Goal: Task Accomplishment & Management: Manage account settings

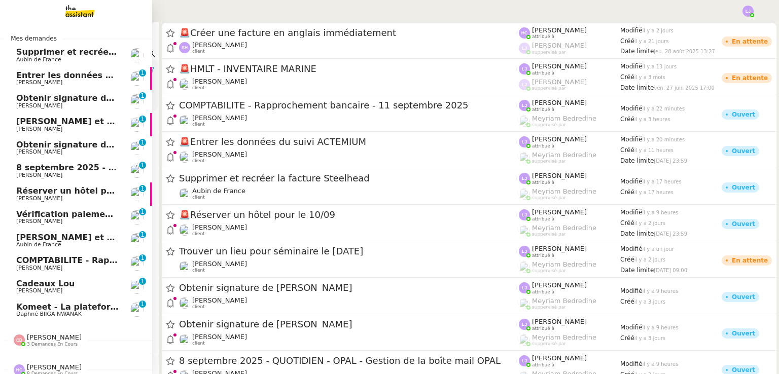
click at [99, 75] on span "Entrer les données du suivi ACTEMIUM" at bounding box center [104, 75] width 177 height 10
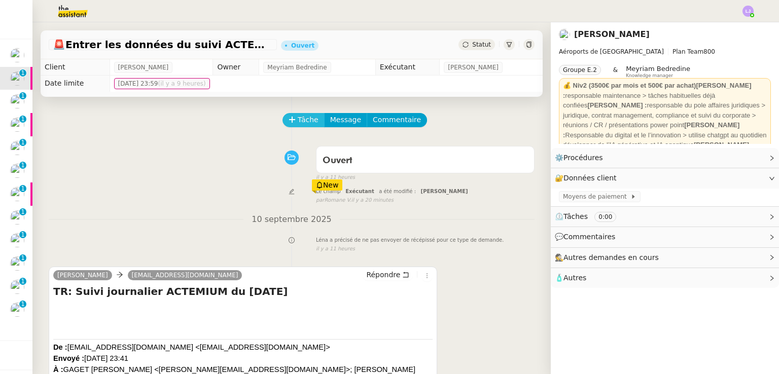
click at [298, 117] on span "Tâche" at bounding box center [308, 120] width 21 height 12
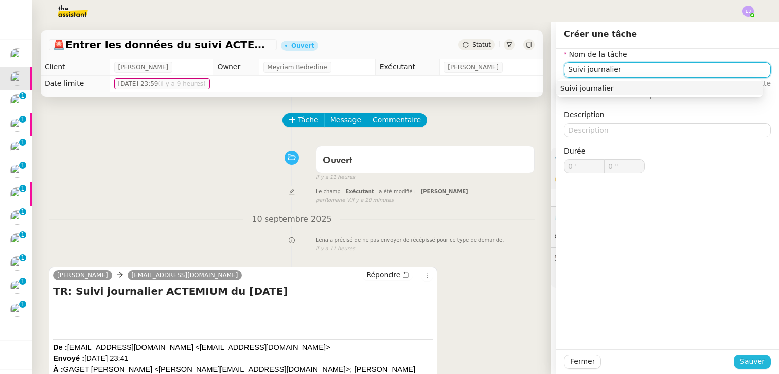
type input "Suivi journalier"
click at [749, 359] on span "Sauver" at bounding box center [752, 362] width 25 height 12
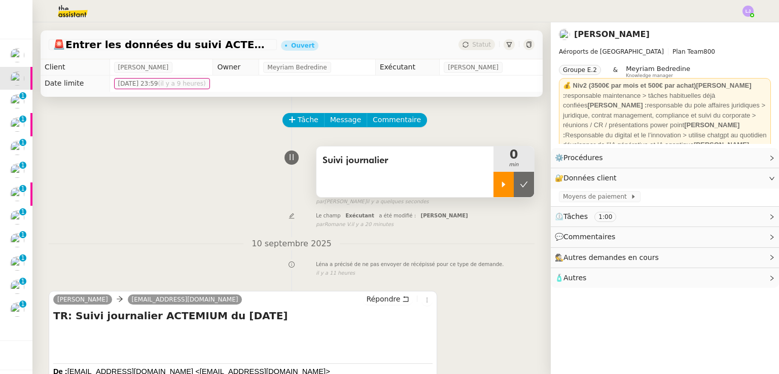
click at [493, 180] on div at bounding box center [503, 184] width 20 height 25
click at [397, 321] on h4 "TR: Suivi journalier ACTEMIUM du 09-09-2025" at bounding box center [242, 316] width 379 height 14
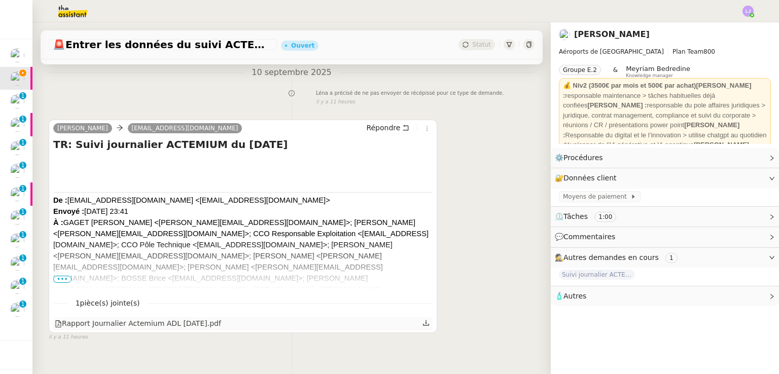
scroll to position [172, 0]
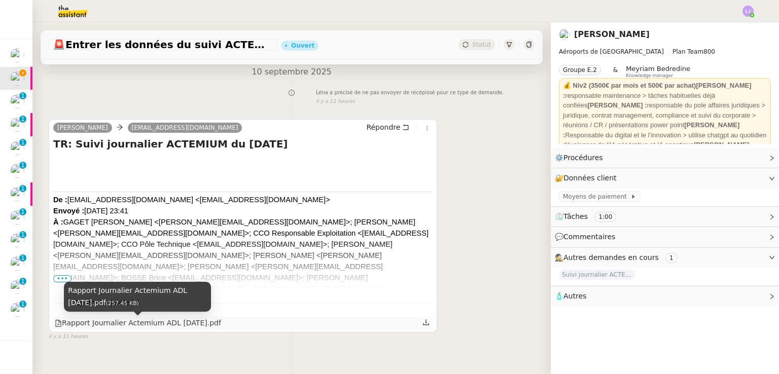
click at [201, 325] on div "Rapport Journalier Actemium ADL 09-09-2025.pdf" at bounding box center [138, 323] width 166 height 12
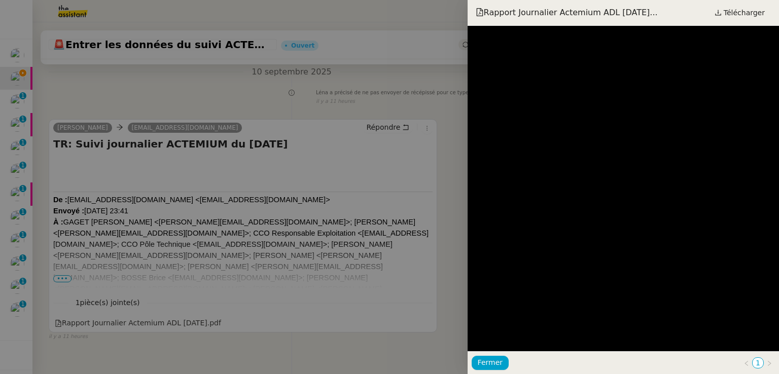
click at [453, 151] on div at bounding box center [389, 187] width 779 height 374
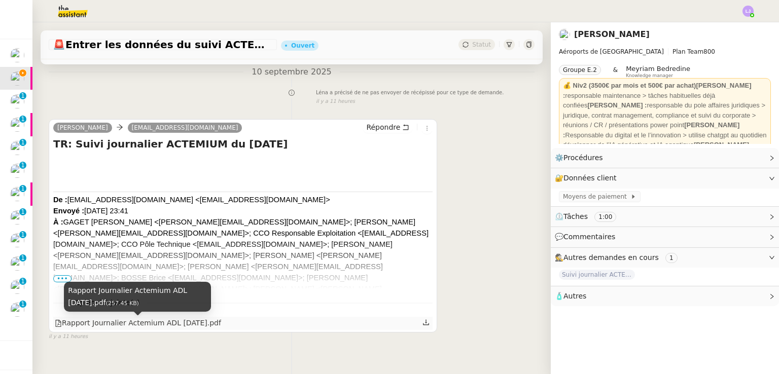
click at [194, 327] on div "Rapport Journalier Actemium ADL 09-09-2025.pdf" at bounding box center [138, 323] width 166 height 12
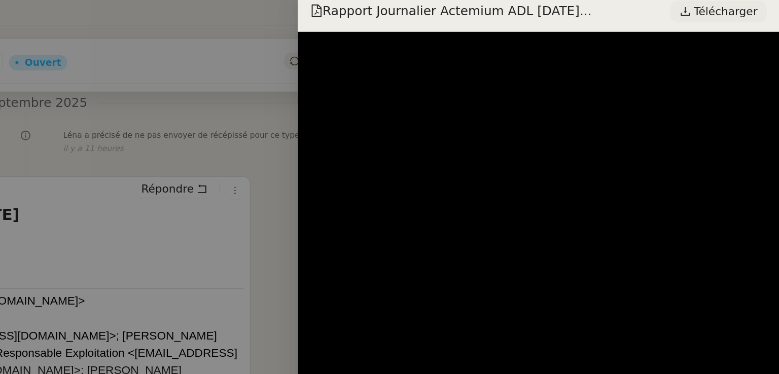
scroll to position [0, 0]
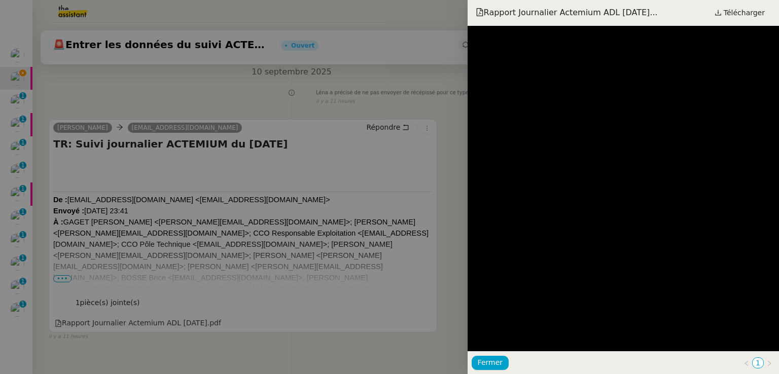
click at [129, 202] on div at bounding box center [389, 187] width 779 height 374
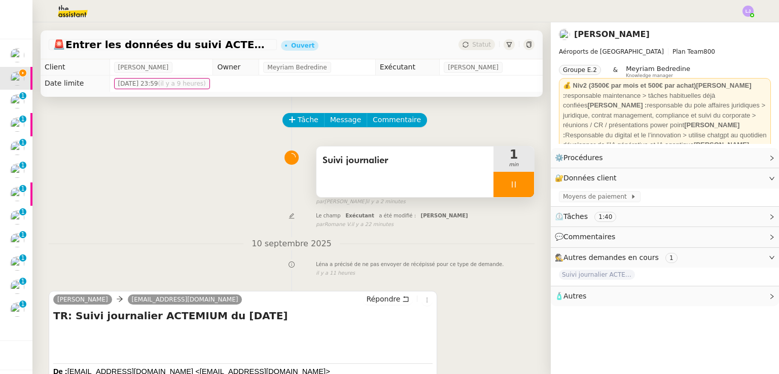
click at [518, 186] on div at bounding box center [513, 184] width 41 height 25
click at [518, 186] on button at bounding box center [524, 184] width 20 height 25
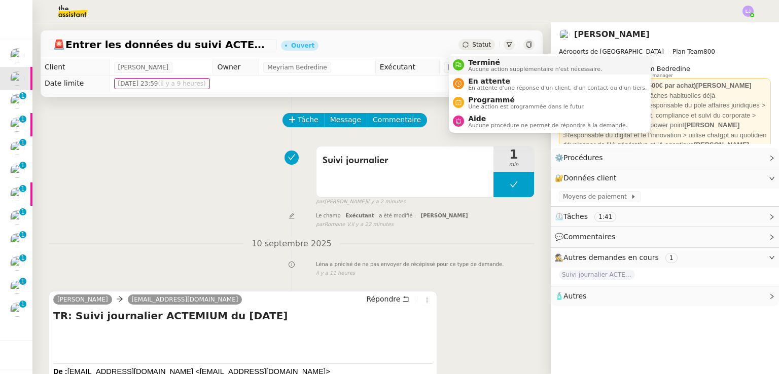
click at [474, 61] on span "Terminé" at bounding box center [535, 62] width 134 height 8
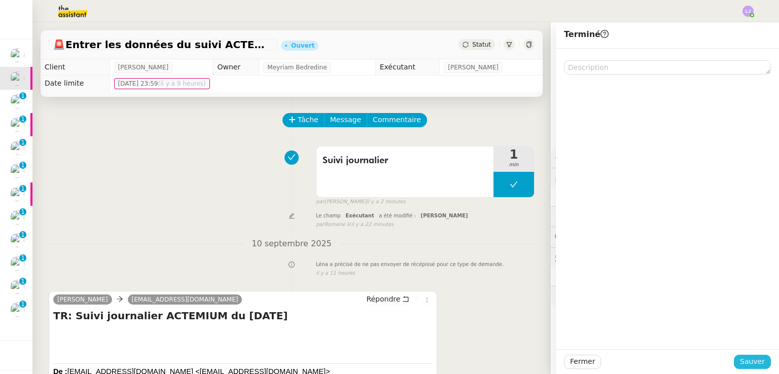
click at [740, 362] on span "Sauver" at bounding box center [752, 362] width 25 height 12
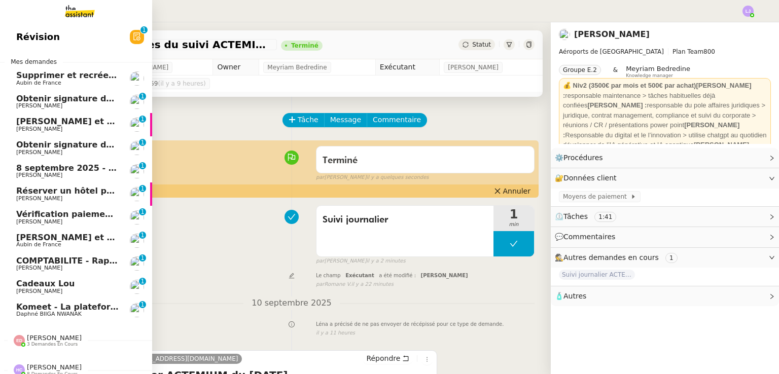
click at [54, 100] on span "Obtenir signature de [PERSON_NAME]" at bounding box center [103, 99] width 174 height 10
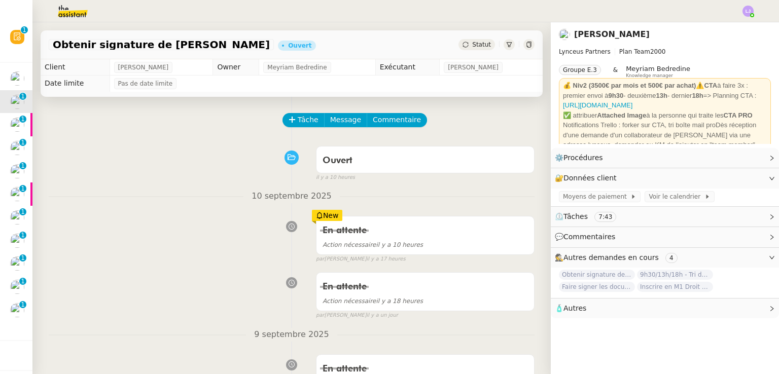
scroll to position [274, 0]
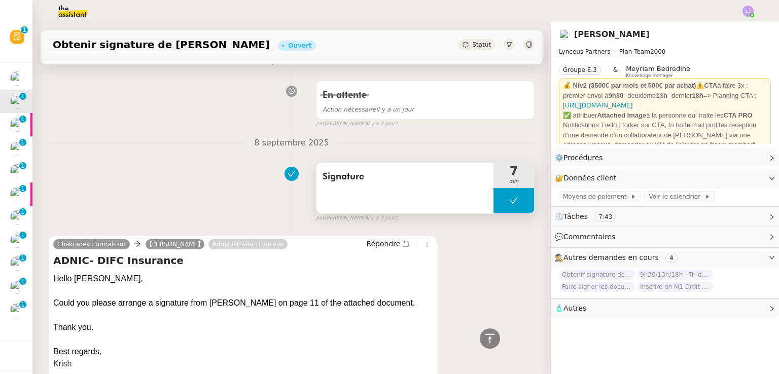
click at [493, 199] on button at bounding box center [513, 200] width 41 height 25
click at [499, 199] on icon at bounding box center [503, 201] width 8 height 8
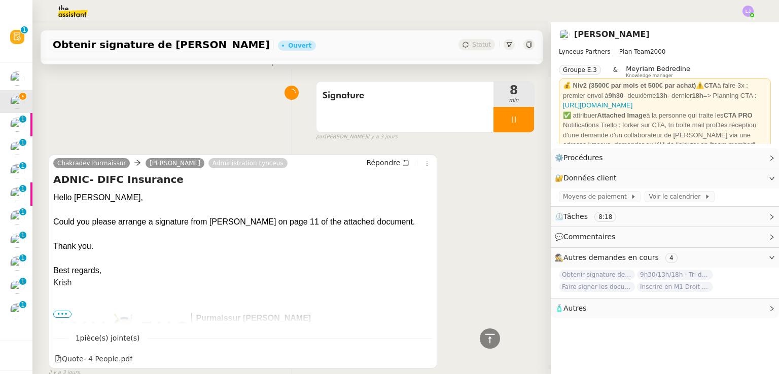
scroll to position [412, 0]
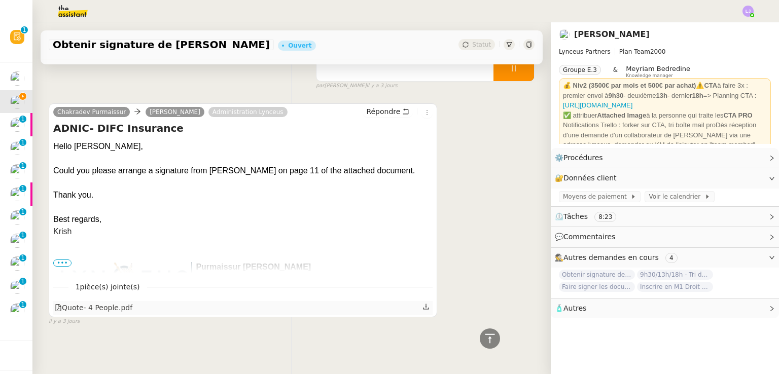
click at [130, 301] on div "Quote- 4 People.pdf" at bounding box center [242, 307] width 379 height 13
click at [118, 306] on div "Quote- 4 People.pdf" at bounding box center [94, 308] width 78 height 12
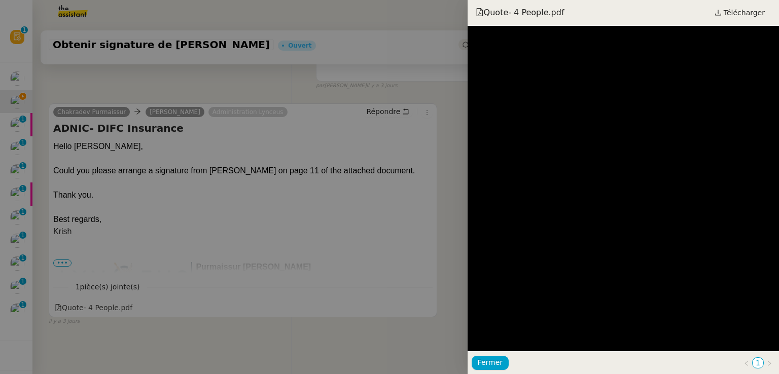
click at [376, 161] on div at bounding box center [389, 187] width 779 height 374
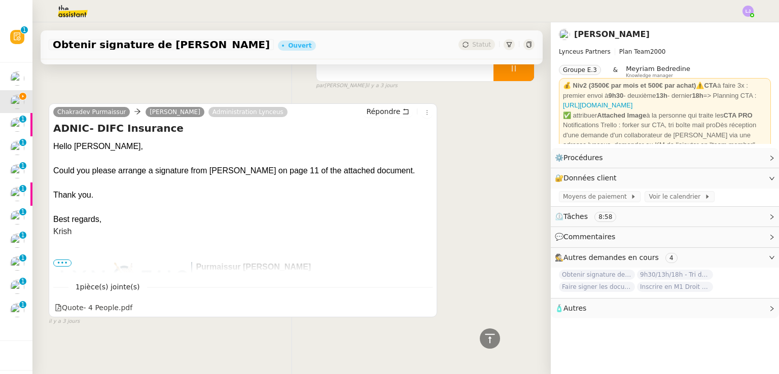
click at [63, 250] on div at bounding box center [242, 256] width 379 height 12
click at [63, 260] on span "•••" at bounding box center [62, 263] width 18 height 7
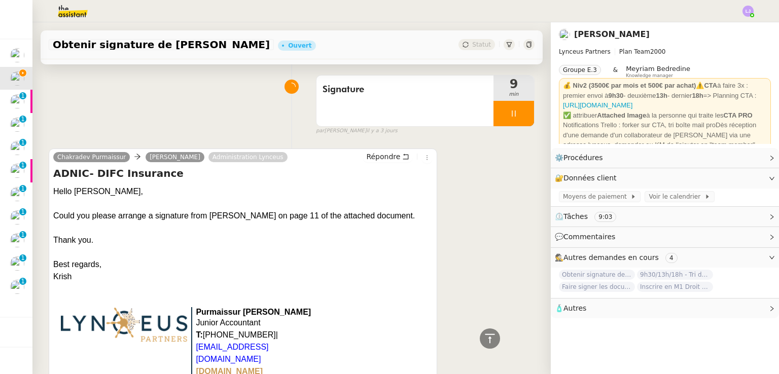
scroll to position [351, 0]
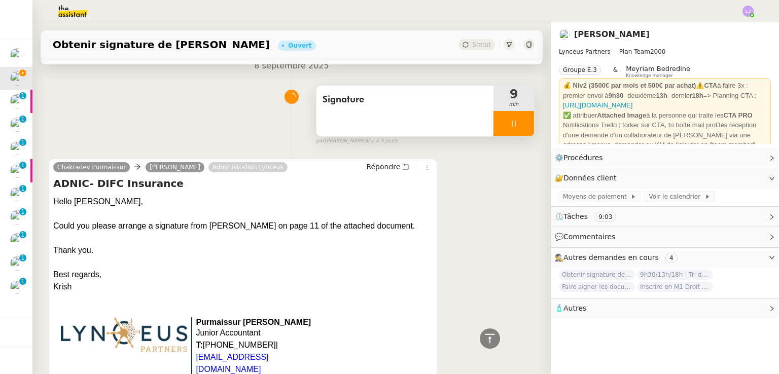
click at [513, 122] on div at bounding box center [513, 123] width 41 height 25
click at [520, 122] on icon at bounding box center [524, 124] width 8 height 6
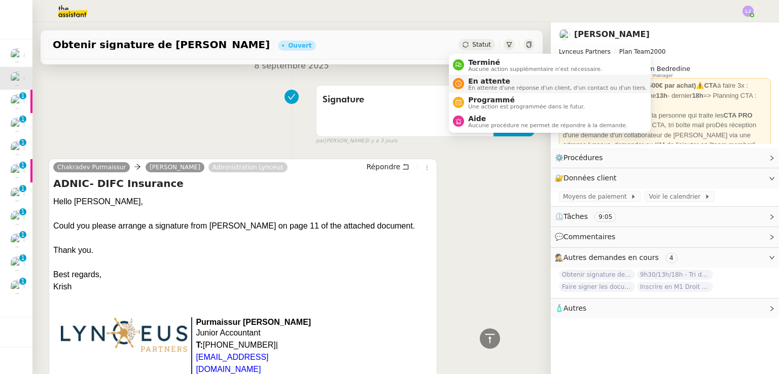
click at [474, 82] on span "En attente" at bounding box center [557, 81] width 178 height 8
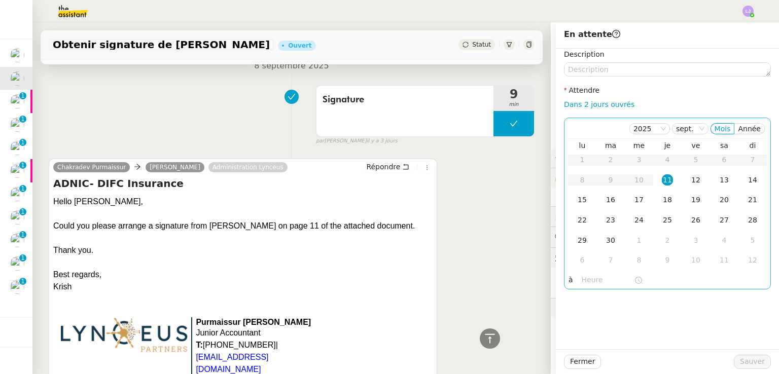
click at [690, 178] on div "12" at bounding box center [695, 179] width 11 height 11
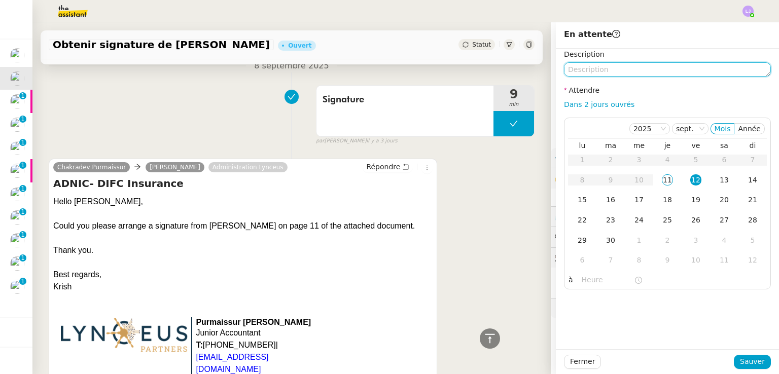
click at [613, 72] on textarea at bounding box center [667, 69] width 207 height 14
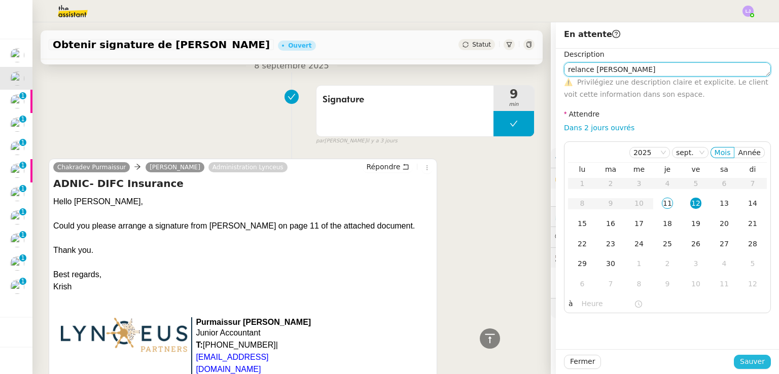
type textarea "relance patrick"
click at [734, 363] on button "Sauver" at bounding box center [752, 362] width 37 height 14
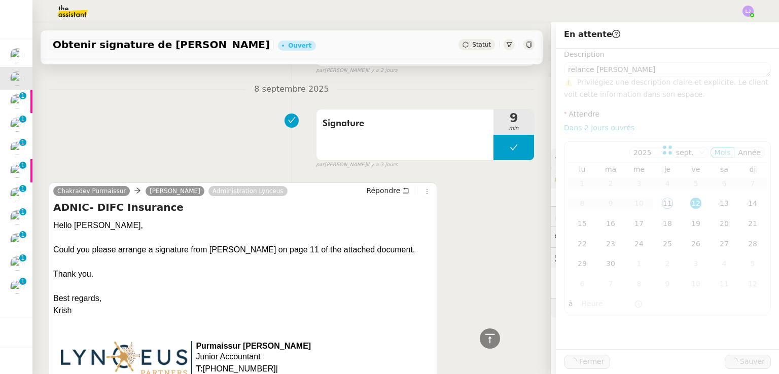
scroll to position [375, 0]
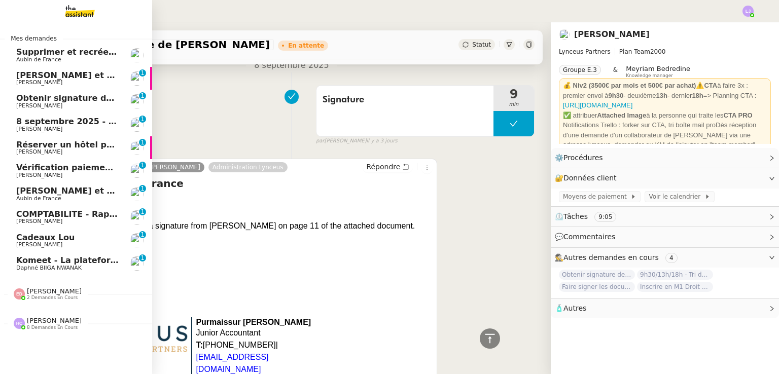
click at [15, 98] on link "Obtenir signature de Patrick Patrick Chotard 0 1 2 3 4 5 6 7 8 9" at bounding box center [76, 101] width 152 height 23
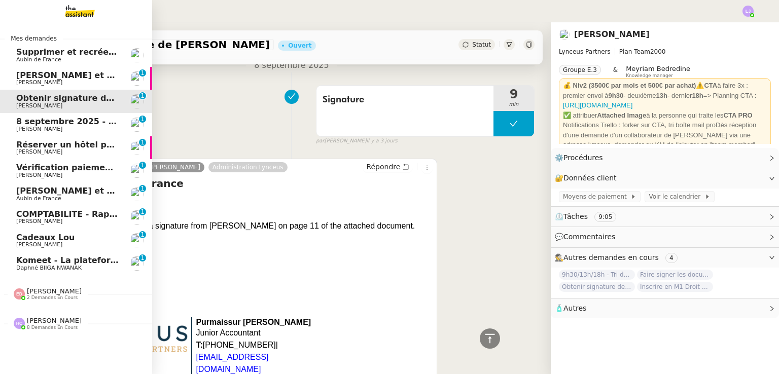
scroll to position [213, 0]
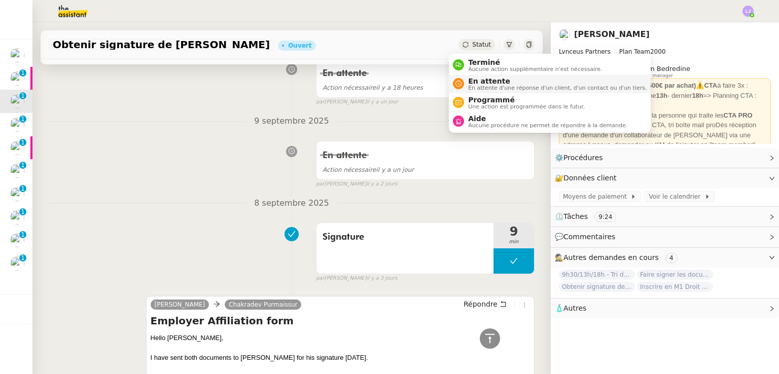
click at [471, 80] on span "En attente" at bounding box center [557, 81] width 178 height 8
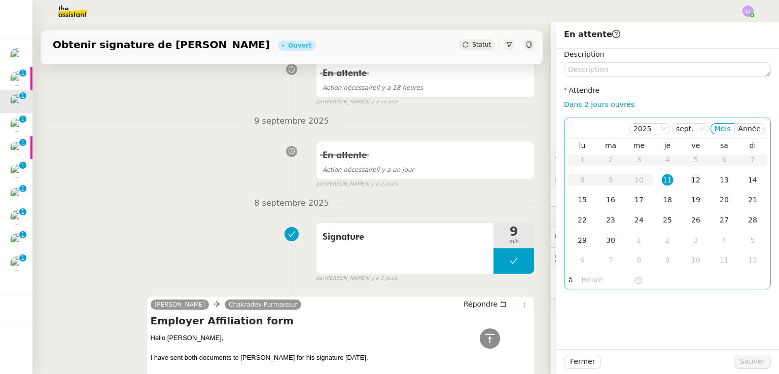
click at [690, 180] on div "12" at bounding box center [695, 179] width 11 height 11
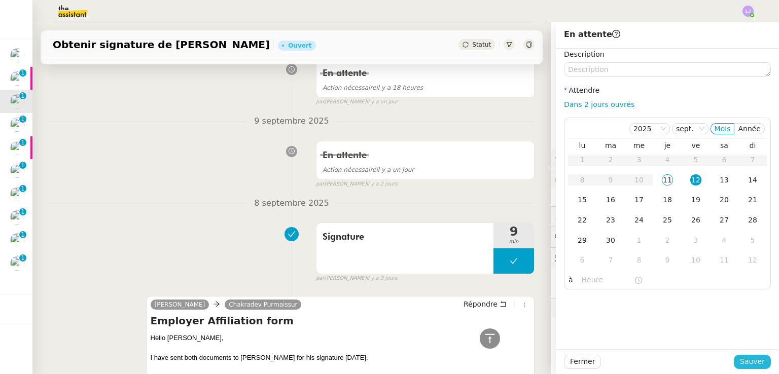
click at [734, 360] on button "Sauver" at bounding box center [752, 362] width 37 height 14
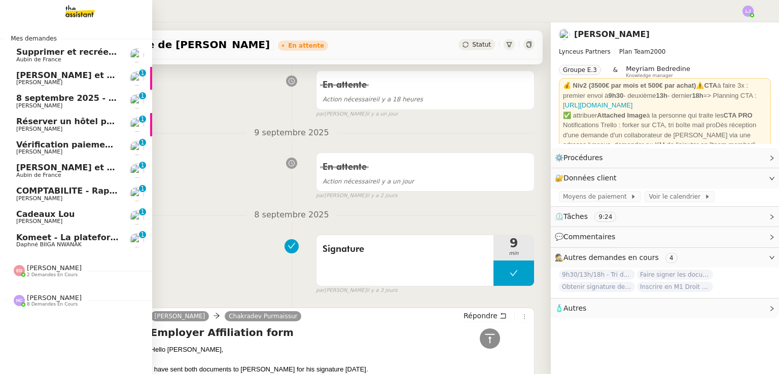
click at [30, 75] on span "[PERSON_NAME] et relancez les impayés chez [PERSON_NAME]" at bounding box center [160, 75] width 288 height 10
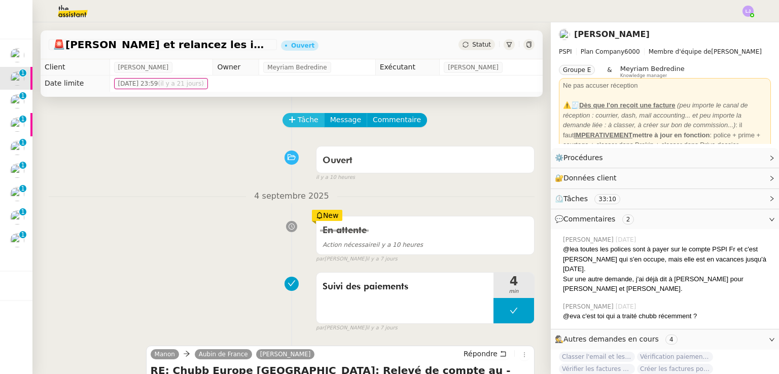
click at [298, 117] on span "Tâche" at bounding box center [308, 120] width 21 height 12
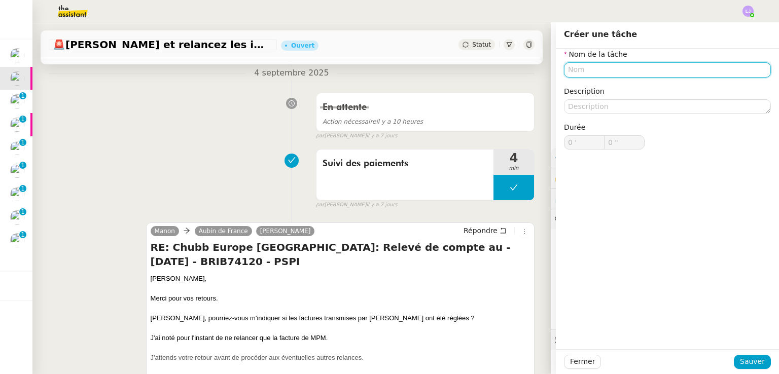
scroll to position [124, 0]
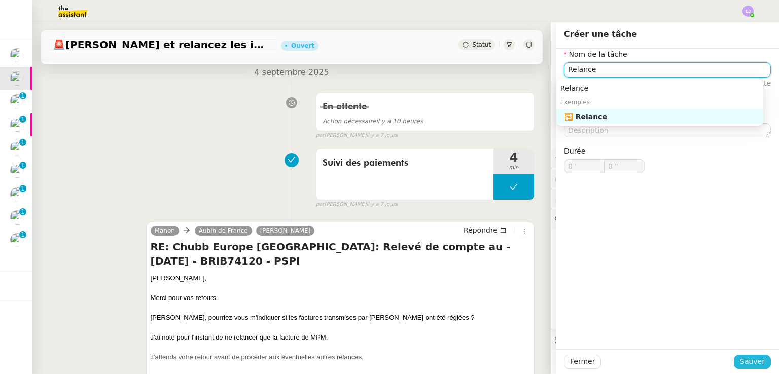
type input "Relance"
click at [740, 361] on span "Sauver" at bounding box center [752, 362] width 25 height 12
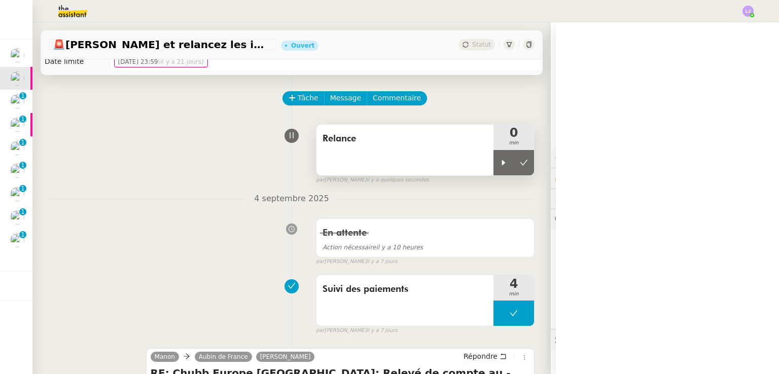
scroll to position [14, 0]
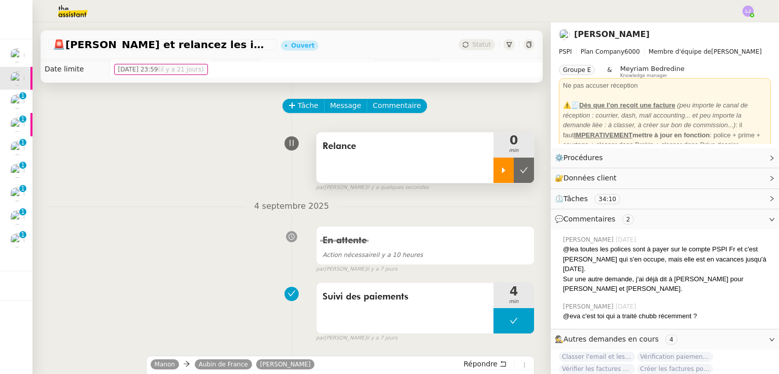
click at [499, 174] on icon at bounding box center [503, 170] width 8 height 8
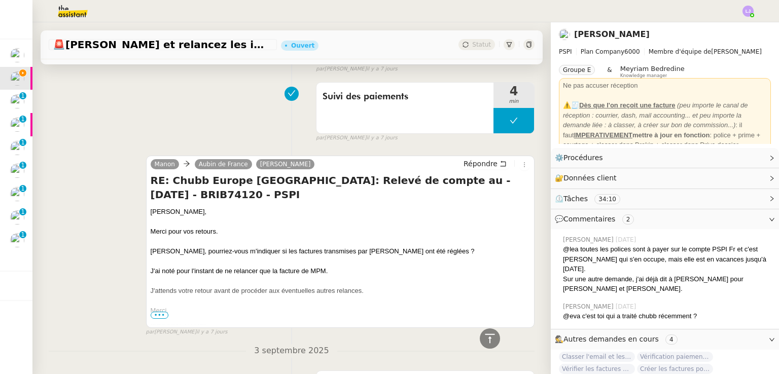
scroll to position [215, 0]
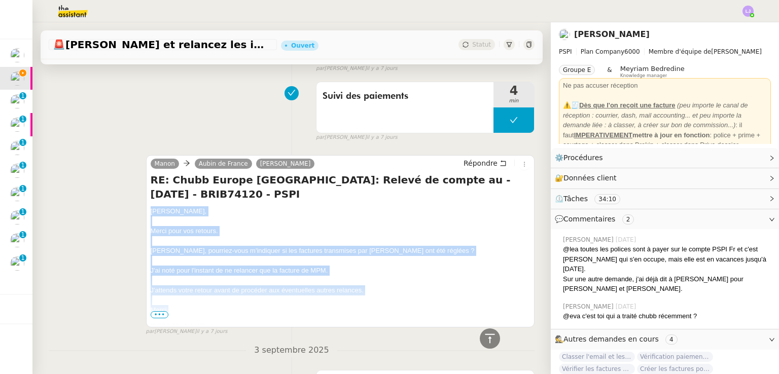
drag, startPoint x: 148, startPoint y: 214, endPoint x: 379, endPoint y: 311, distance: 250.7
copy div "Aubin, Sharlen, Merci pour vos retours. Sharlen, pourriez-vous m'indiquer si le…"
click at [470, 165] on span "Répondre" at bounding box center [480, 163] width 34 height 10
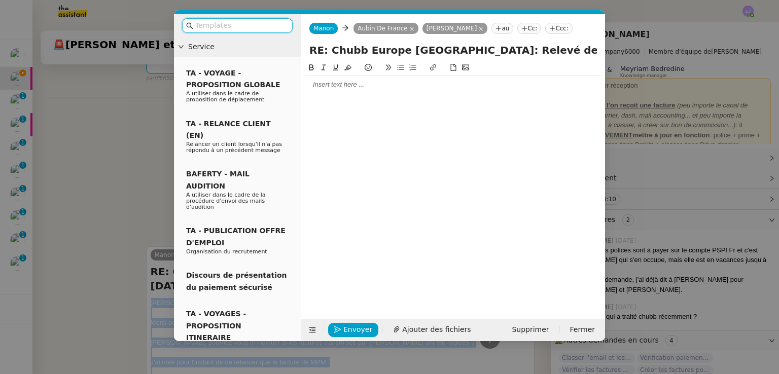
scroll to position [307, 0]
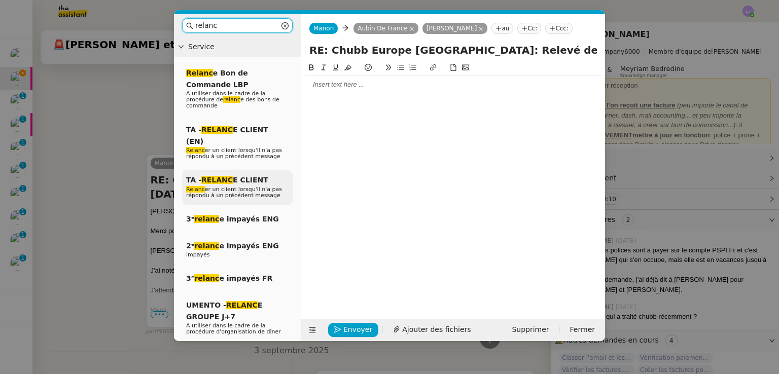
type input "relanc"
click at [268, 170] on div "TA - RELANC E CLIENT Relanc er un client lorsqu'il n'a pas répondu à un précéde…" at bounding box center [237, 187] width 111 height 35
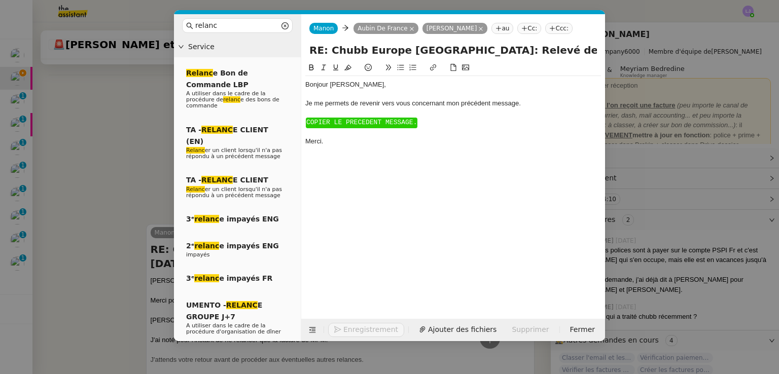
scroll to position [376, 0]
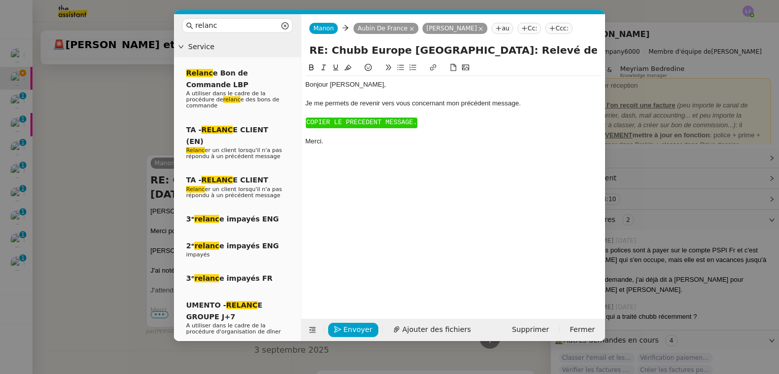
click at [367, 122] on span "COPIER LE PRECEDENT MESSAGE." at bounding box center [361, 123] width 111 height 8
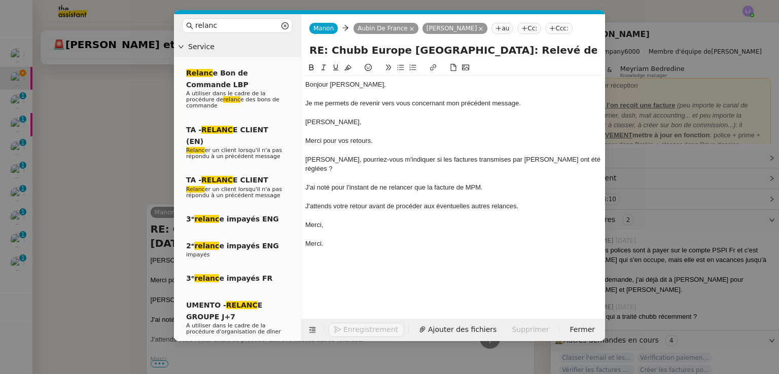
scroll to position [426, 0]
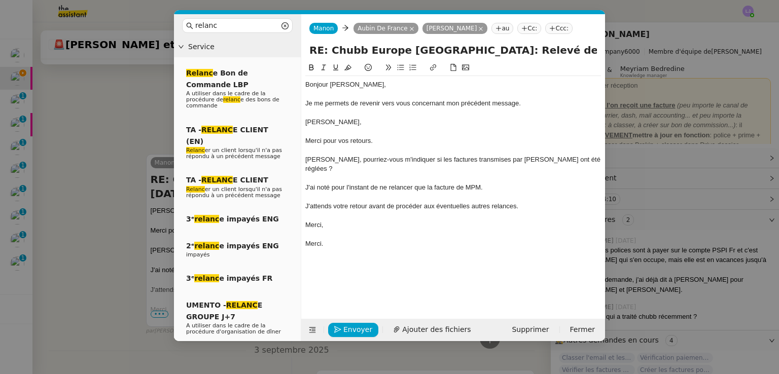
click at [343, 105] on div "Je me permets de revenir vers vous concernant mon précédent message." at bounding box center [453, 103] width 296 height 9
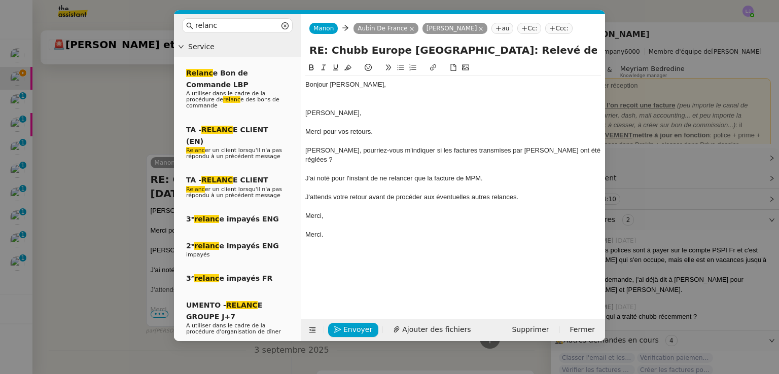
click at [369, 113] on div "Aubin, Sharlen," at bounding box center [453, 113] width 296 height 9
click at [362, 133] on div "Merci pour vos retours." at bounding box center [453, 131] width 296 height 9
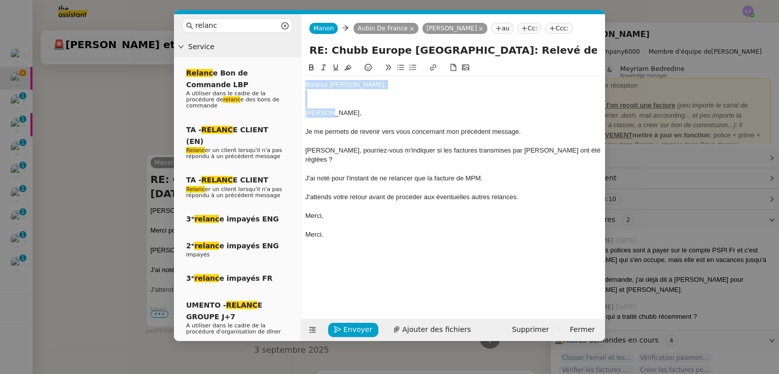
drag, startPoint x: 325, startPoint y: 116, endPoint x: 298, endPoint y: 82, distance: 43.0
click at [298, 82] on nz-layout "relanc Service Relanc e Bon de Commande LBP A utiliser dans le cadre de la proc…" at bounding box center [389, 177] width 431 height 327
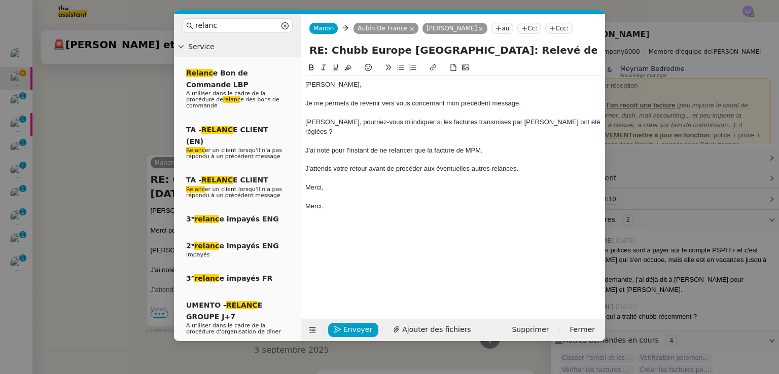
click at [317, 125] on div "Sharlen, pourriez-vous m'indiquer si les factures transmises par Aubin ont été …" at bounding box center [453, 127] width 296 height 19
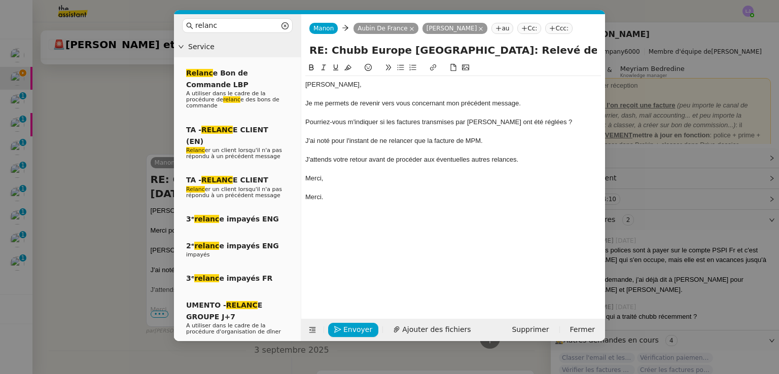
click at [318, 197] on div "Merci." at bounding box center [453, 197] width 296 height 9
click at [355, 333] on span "Envoyer" at bounding box center [357, 330] width 29 height 12
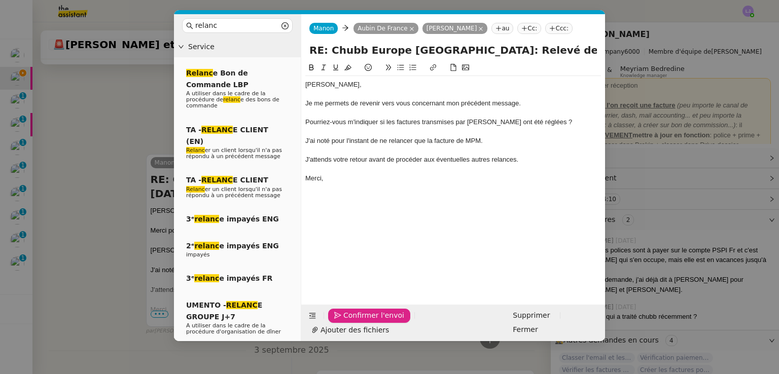
click at [355, 321] on span "Confirmer l'envoi" at bounding box center [373, 316] width 61 height 12
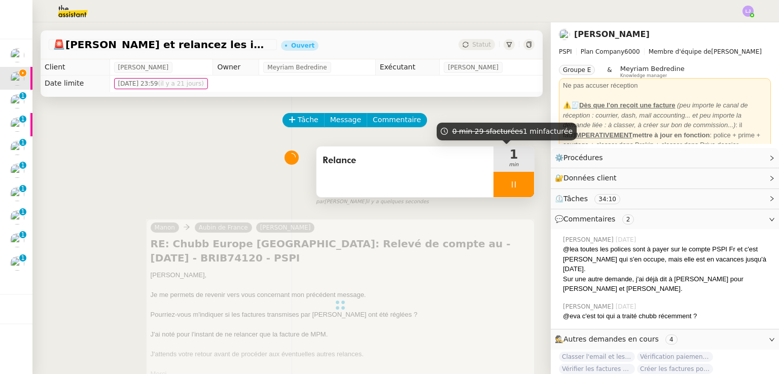
click at [511, 186] on div at bounding box center [513, 184] width 41 height 25
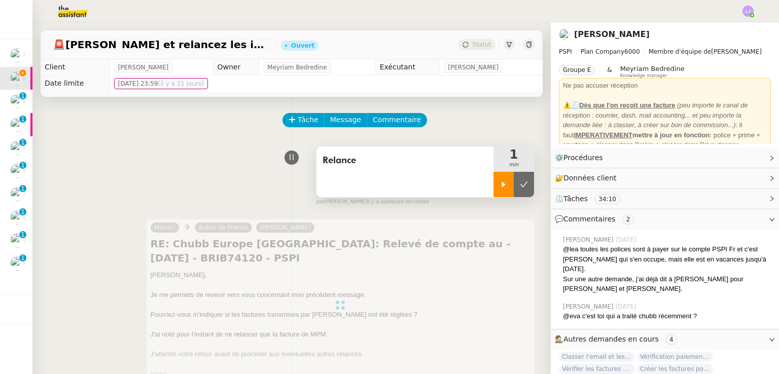
click at [520, 186] on icon at bounding box center [524, 185] width 8 height 6
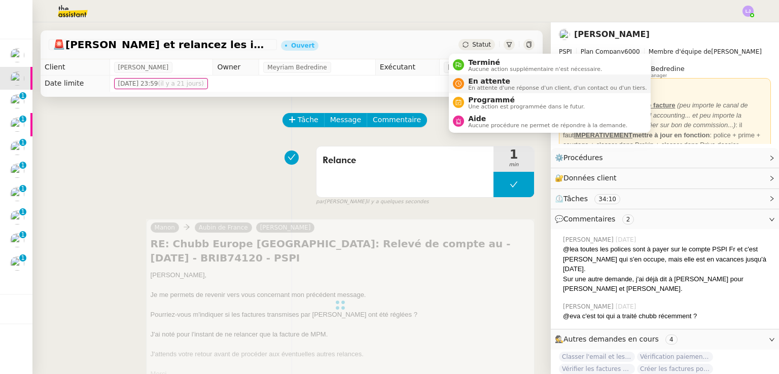
click at [477, 82] on span "En attente" at bounding box center [557, 81] width 178 height 8
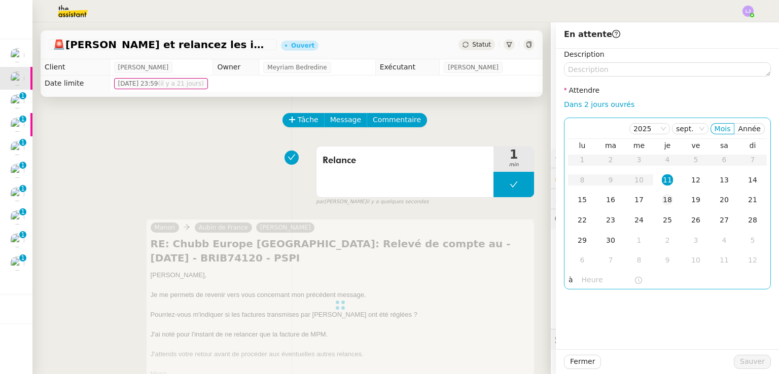
click at [662, 200] on div "18" at bounding box center [667, 199] width 11 height 11
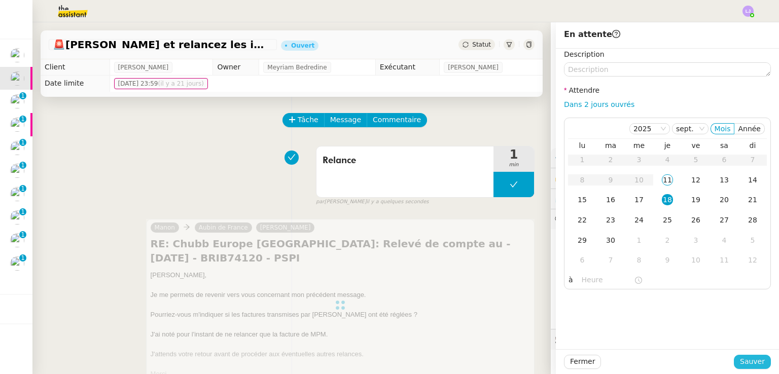
click at [742, 364] on span "Sauver" at bounding box center [752, 362] width 25 height 12
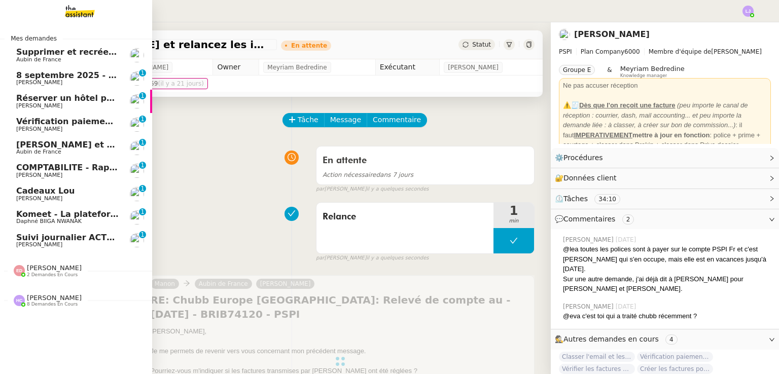
click at [51, 86] on link "8 septembre 2025 - QUOTIDIEN - OPAL - Gestion de la boîte mail OPAL Fanny Eyrau…" at bounding box center [76, 78] width 152 height 23
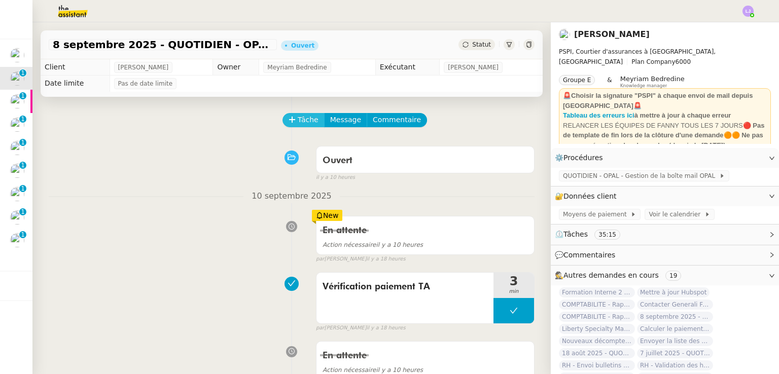
click at [309, 126] on button "Tâche" at bounding box center [303, 120] width 42 height 14
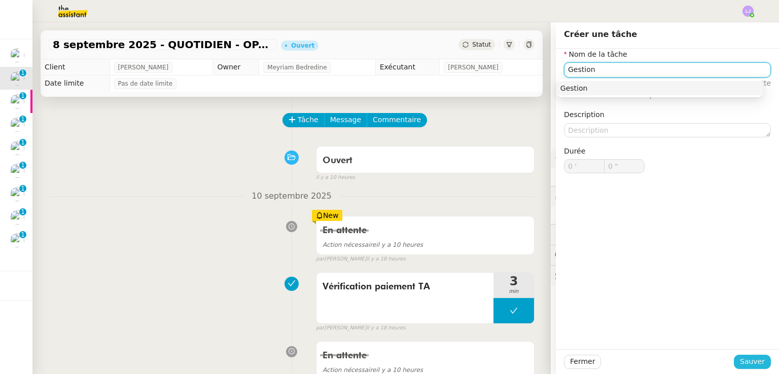
type input "Gestion"
click at [745, 367] on span "Sauver" at bounding box center [752, 362] width 25 height 12
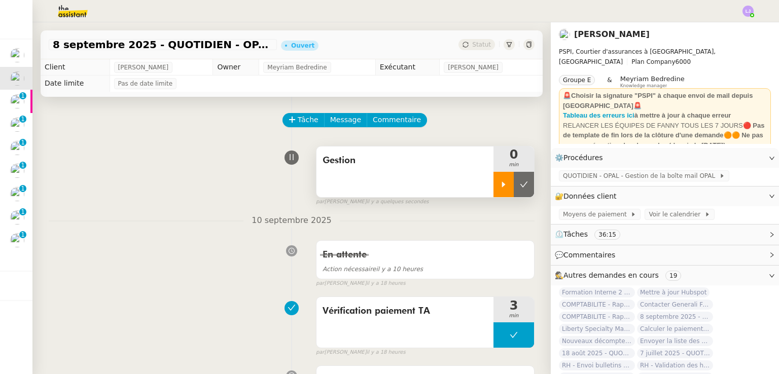
click at [493, 181] on div at bounding box center [503, 184] width 20 height 25
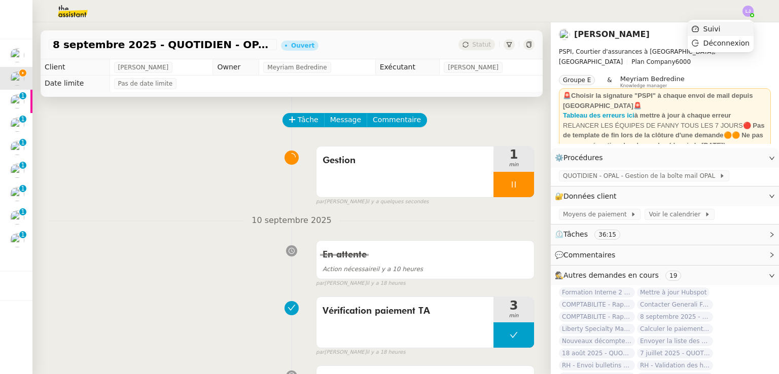
click at [736, 31] on li "Suivi" at bounding box center [721, 29] width 66 height 14
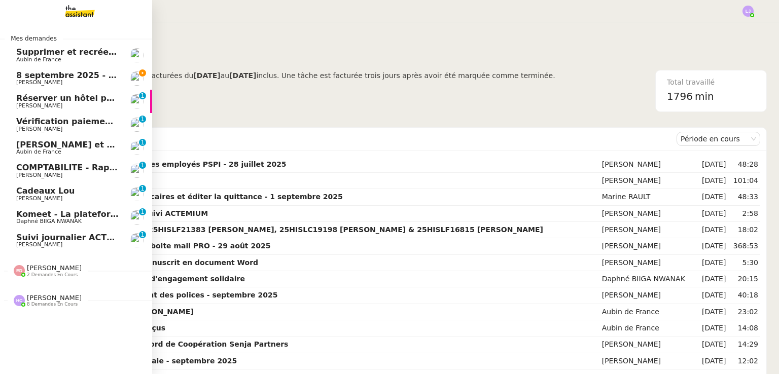
click at [84, 78] on span "8 septembre 2025 - QUOTIDIEN - OPAL - Gestion de la boîte mail OPAL" at bounding box center [176, 75] width 320 height 10
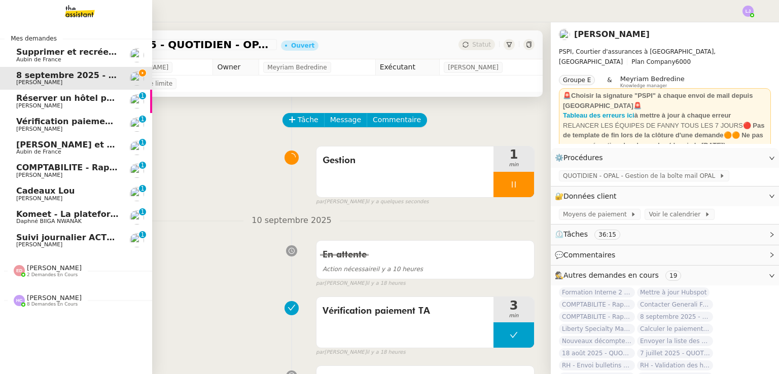
click at [135, 243] on img at bounding box center [137, 240] width 14 height 14
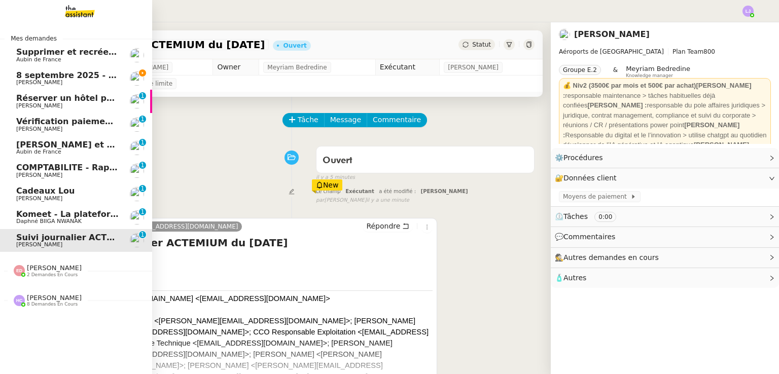
click at [113, 69] on link "8 septembre 2025 - QUOTIDIEN - OPAL - Gestion de la boîte mail OPAL Fanny Eyraud" at bounding box center [76, 78] width 152 height 23
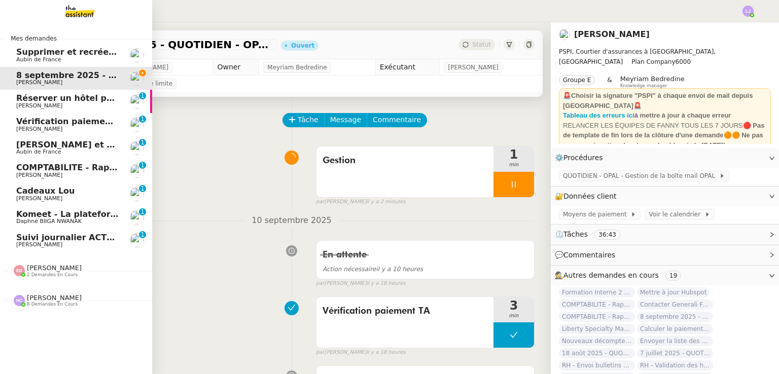
click at [27, 110] on link "Réserver un hôtel pour le 10/09 Charles Medlicott 0 1 2 3 4 5 6 7 8 9" at bounding box center [76, 101] width 152 height 23
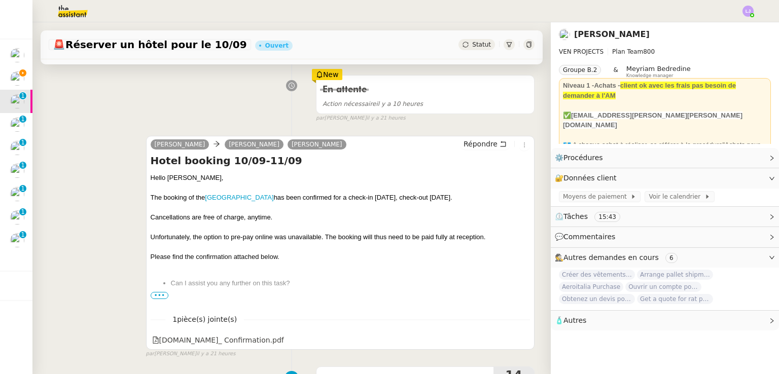
scroll to position [140, 0]
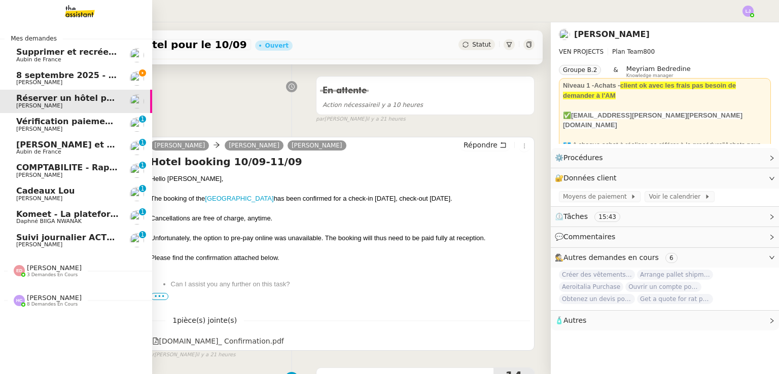
click at [99, 126] on span "[PERSON_NAME]" at bounding box center [67, 129] width 102 height 6
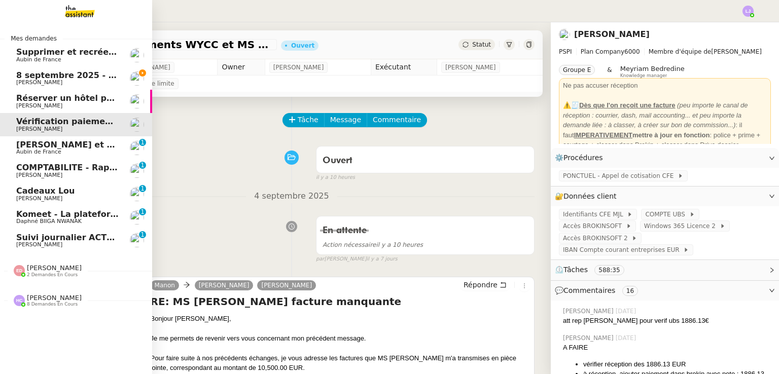
click at [47, 151] on span "Aubin de France" at bounding box center [38, 152] width 45 height 7
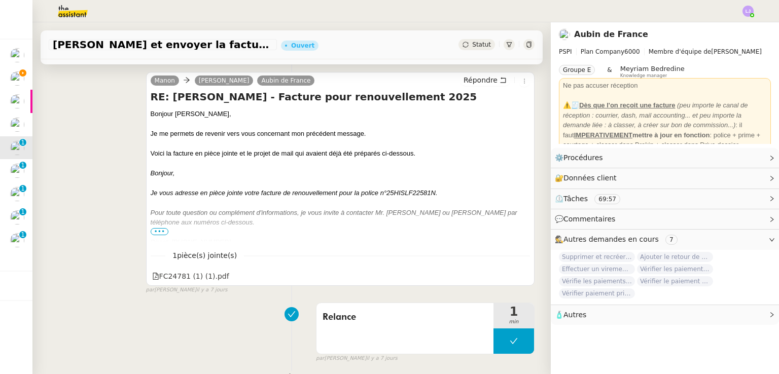
scroll to position [212, 0]
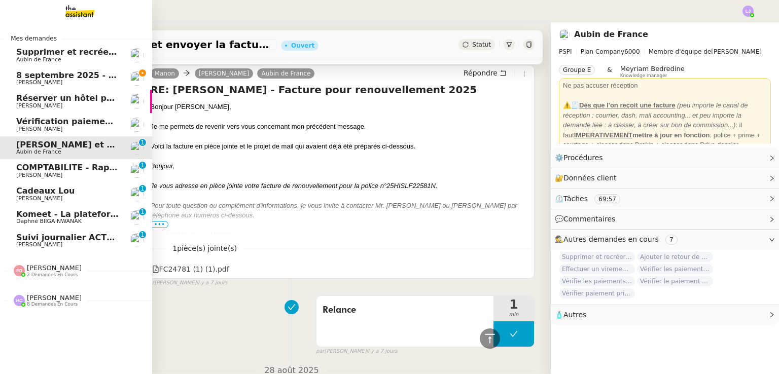
click at [58, 172] on span "[PERSON_NAME]" at bounding box center [67, 175] width 102 height 6
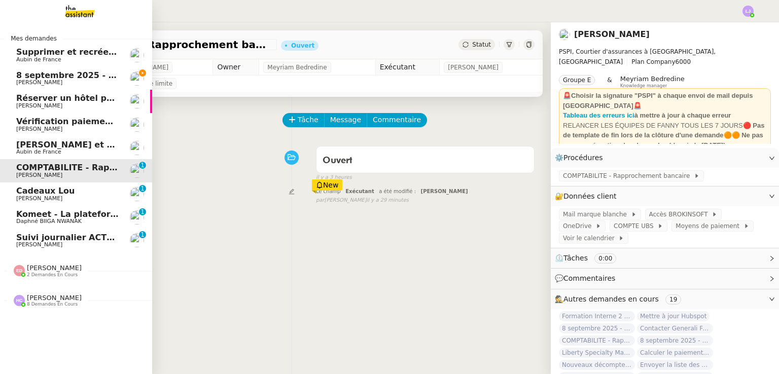
click at [92, 196] on span "[PERSON_NAME]" at bounding box center [67, 199] width 102 height 6
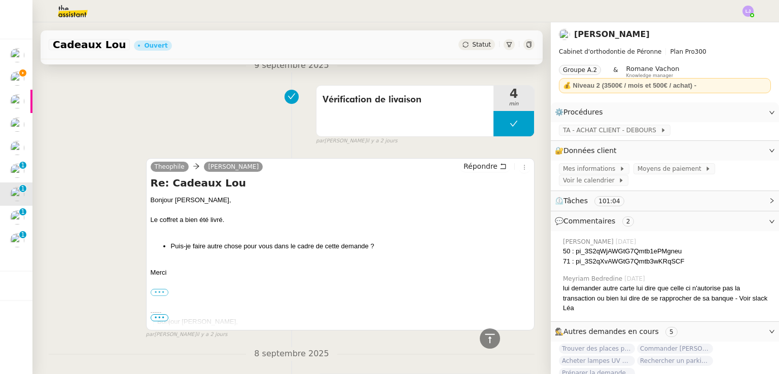
scroll to position [374, 0]
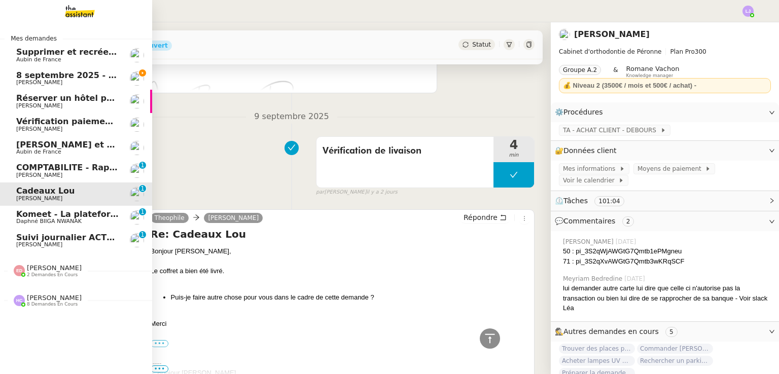
click at [127, 79] on link "8 septembre 2025 - QUOTIDIEN - OPAL - Gestion de la boîte mail OPAL Fanny Eyraud" at bounding box center [76, 78] width 152 height 23
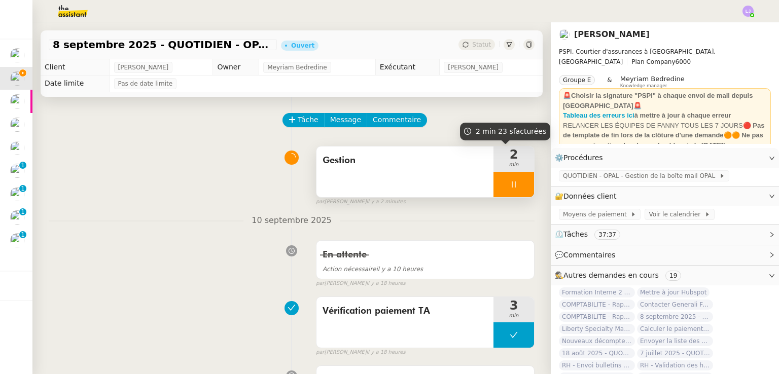
click at [505, 187] on div at bounding box center [513, 184] width 41 height 25
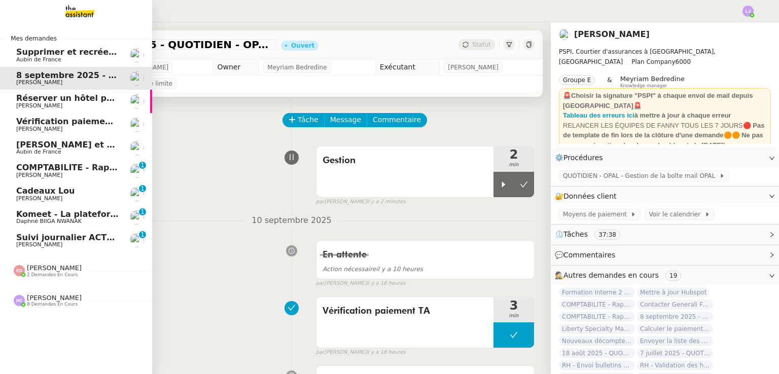
click at [27, 98] on span "Réserver un hôtel pour le 10/09" at bounding box center [88, 98] width 145 height 10
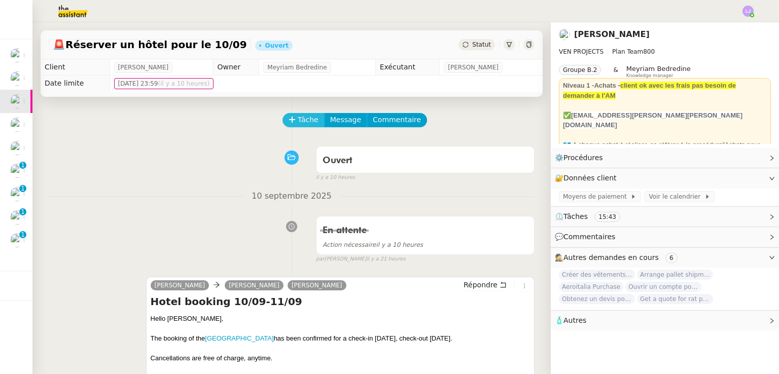
click at [296, 127] on button "Tâche" at bounding box center [303, 120] width 42 height 14
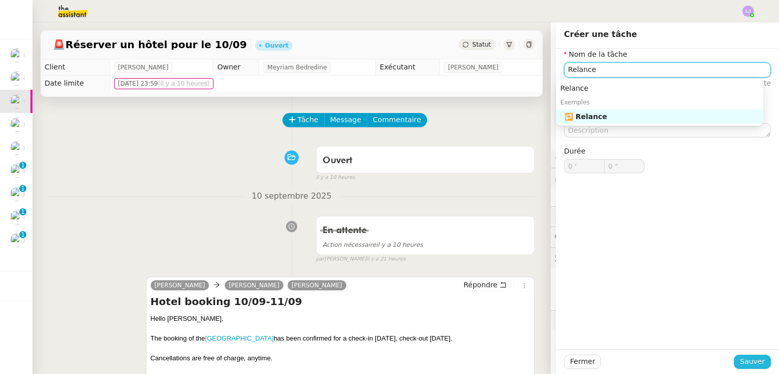
type input "Relance"
click at [740, 361] on span "Sauver" at bounding box center [752, 362] width 25 height 12
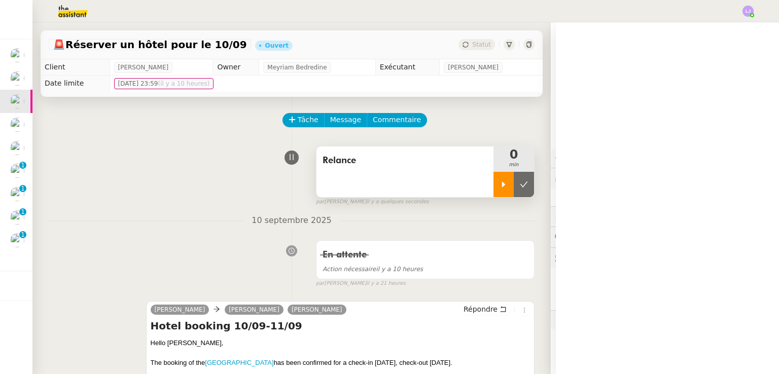
click at [499, 185] on icon at bounding box center [503, 185] width 8 height 8
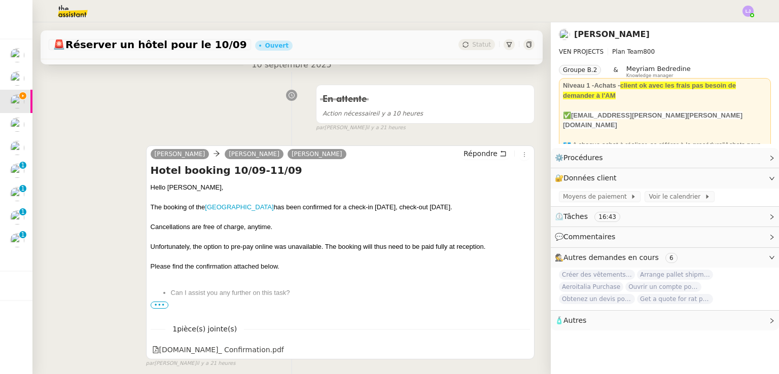
scroll to position [162, 0]
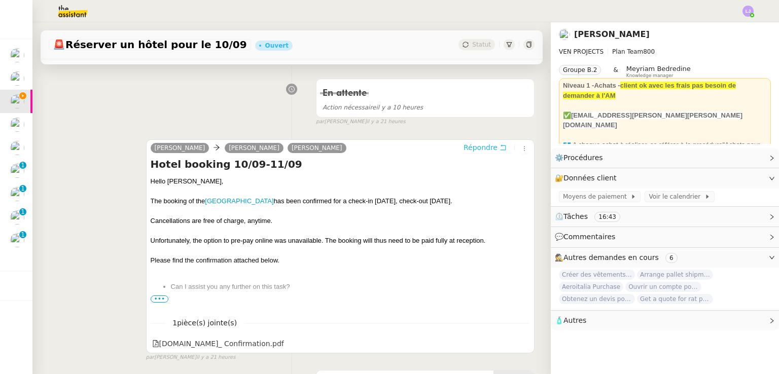
click at [477, 147] on span "Répondre" at bounding box center [480, 147] width 34 height 10
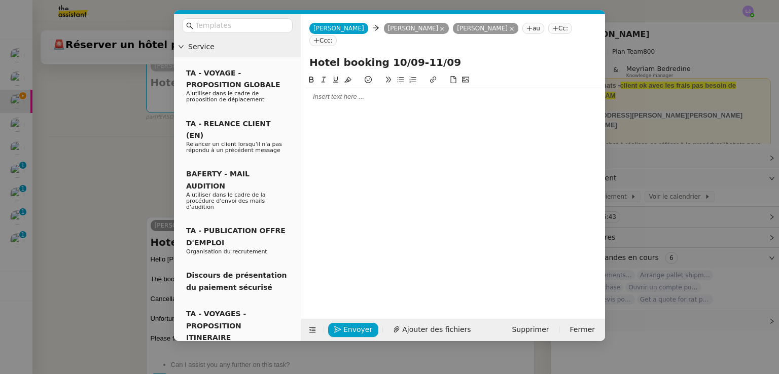
click at [365, 92] on div at bounding box center [453, 96] width 296 height 9
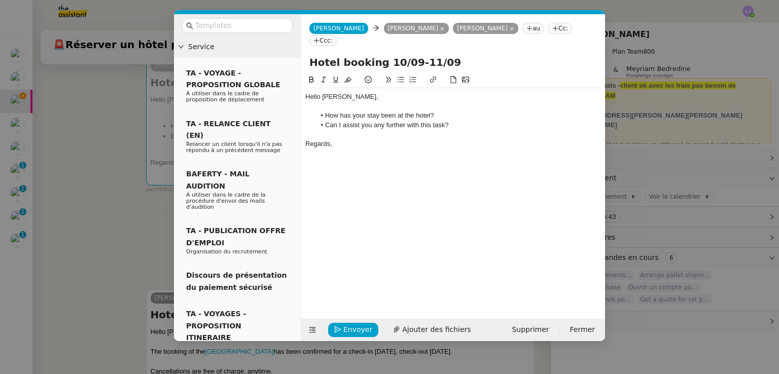
click at [438, 111] on li "How has your stay been at the hotel?" at bounding box center [458, 115] width 286 height 9
click at [127, 184] on nz-modal-container "Service TA - VOYAGE - PROPOSITION GLOBALE A utiliser dans le cadre de propositi…" at bounding box center [389, 187] width 779 height 374
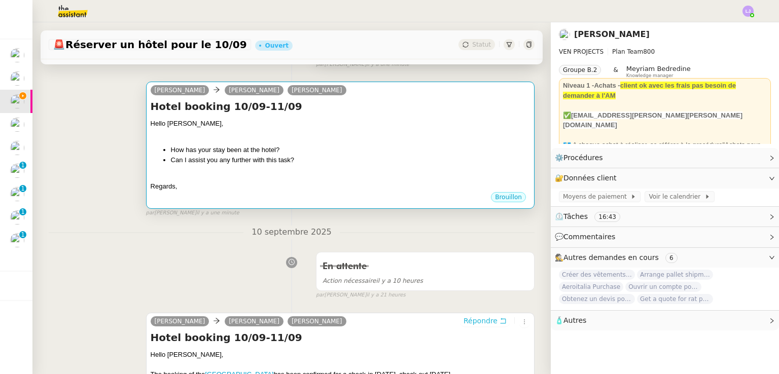
scroll to position [135, 0]
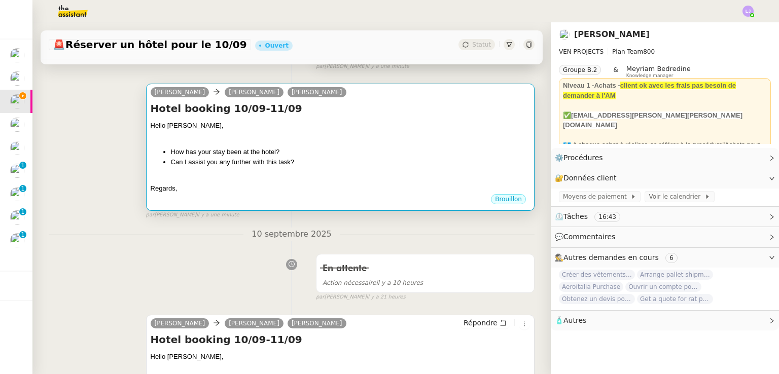
click at [349, 141] on div at bounding box center [340, 136] width 379 height 10
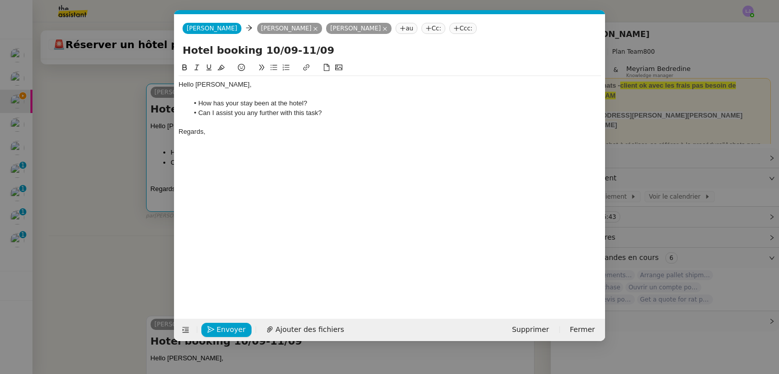
scroll to position [0, 21]
click at [334, 102] on li "How has your stay been at the hotel?" at bounding box center [395, 103] width 413 height 9
click at [321, 111] on li "Can I assist you any further with this task?" at bounding box center [395, 113] width 413 height 9
click at [201, 114] on li "Can I assist you any further with this task." at bounding box center [395, 113] width 413 height 9
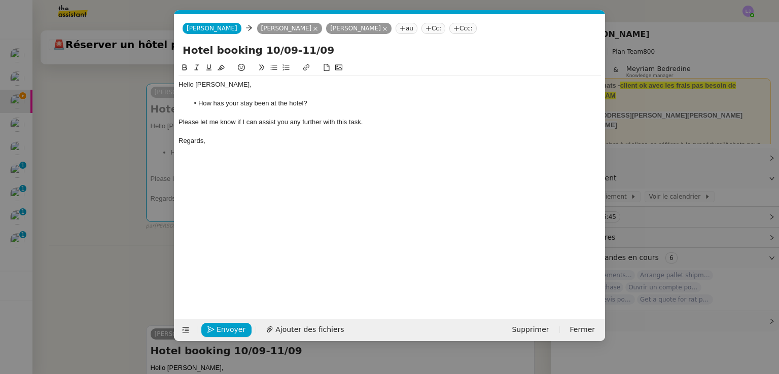
click at [246, 122] on div "Please let me know if I can assist you any further with this task." at bounding box center [389, 122] width 422 height 9
click at [318, 103] on li "How has your stay been at the hotel?" at bounding box center [395, 103] width 413 height 9
drag, startPoint x: 386, startPoint y: 104, endPoint x: 309, endPoint y: 103, distance: 77.1
click at [309, 103] on li "How has your stay been at the hotel? Have you been able to" at bounding box center [395, 103] width 413 height 9
click at [235, 333] on span "Envoyer" at bounding box center [231, 330] width 29 height 12
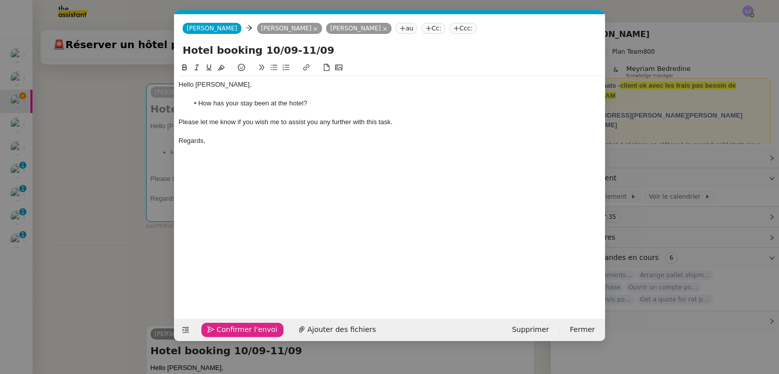
click at [235, 333] on span "Confirmer l'envoi" at bounding box center [247, 330] width 61 height 12
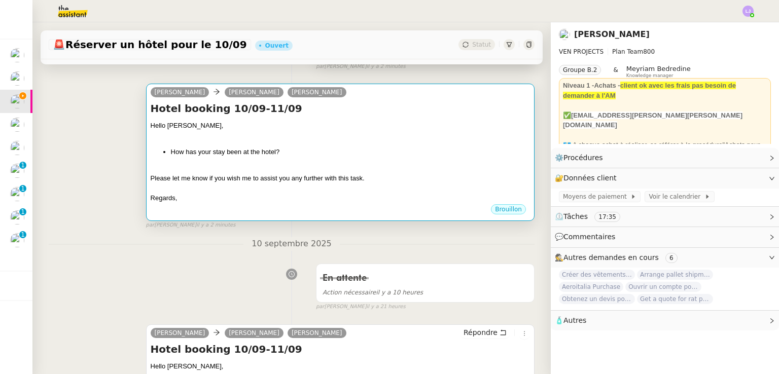
scroll to position [0, 0]
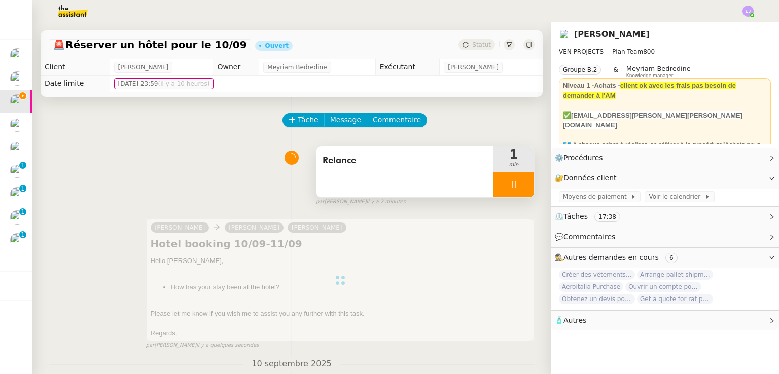
click at [513, 181] on div at bounding box center [513, 184] width 41 height 25
click at [514, 181] on button at bounding box center [524, 184] width 20 height 25
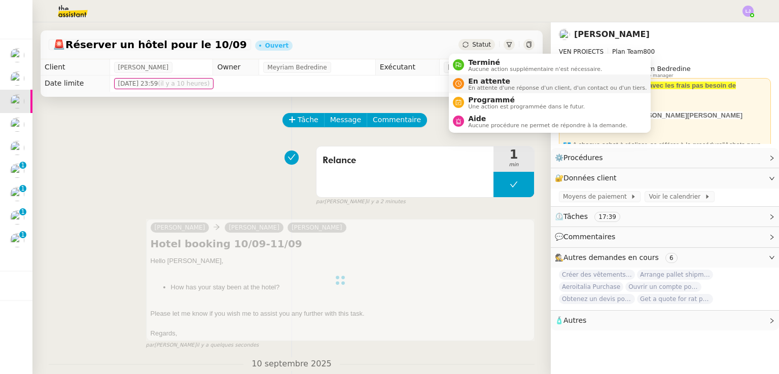
click at [481, 78] on span "En attente" at bounding box center [557, 81] width 178 height 8
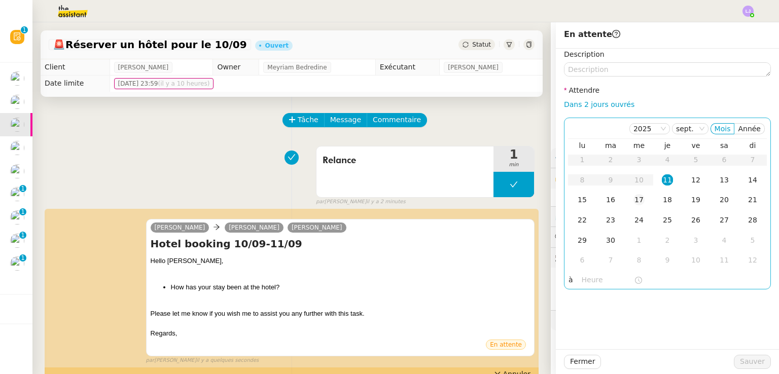
click at [633, 204] on div "17" at bounding box center [638, 199] width 11 height 11
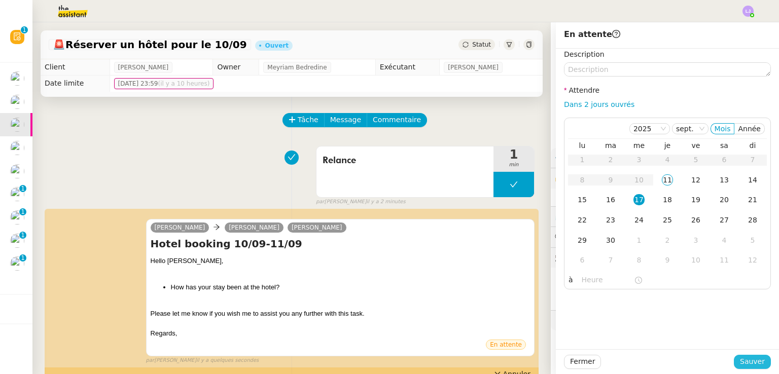
click at [740, 362] on span "Sauver" at bounding box center [752, 362] width 25 height 12
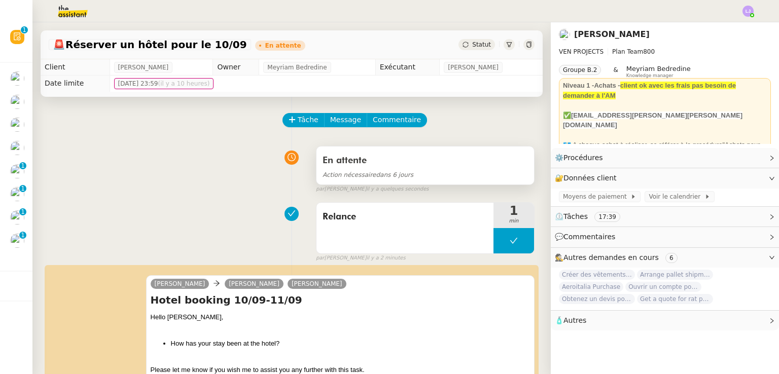
click at [367, 176] on span "Action nécessaire dans 6 jours" at bounding box center [368, 174] width 91 height 7
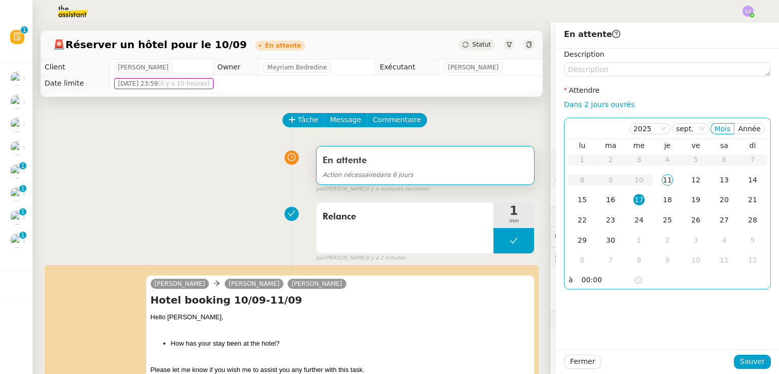
click at [613, 199] on td "16" at bounding box center [610, 200] width 28 height 20
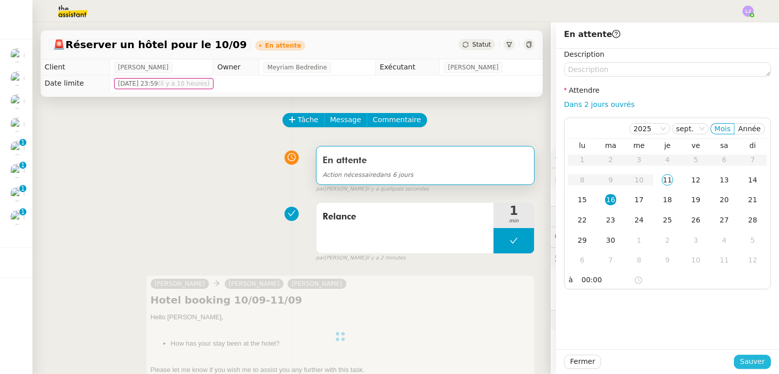
click at [749, 361] on span "Sauver" at bounding box center [752, 362] width 25 height 12
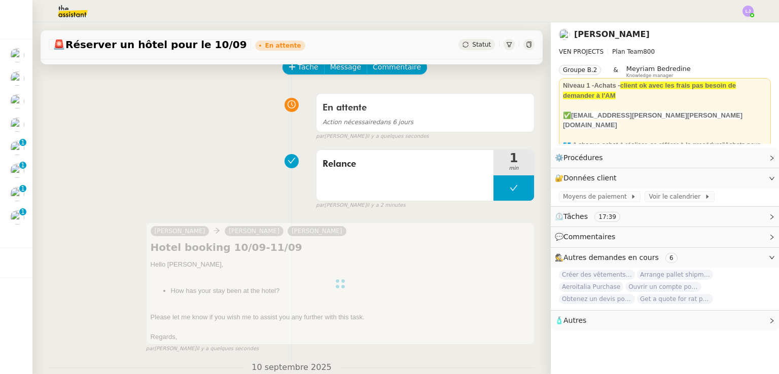
scroll to position [48, 0]
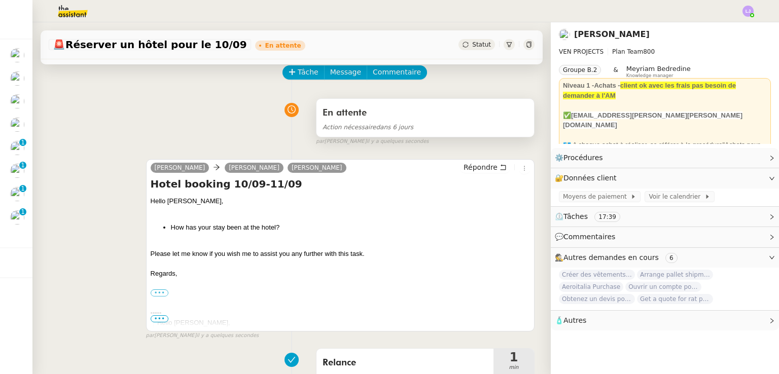
click at [430, 116] on div "En attente" at bounding box center [425, 113] width 205 height 16
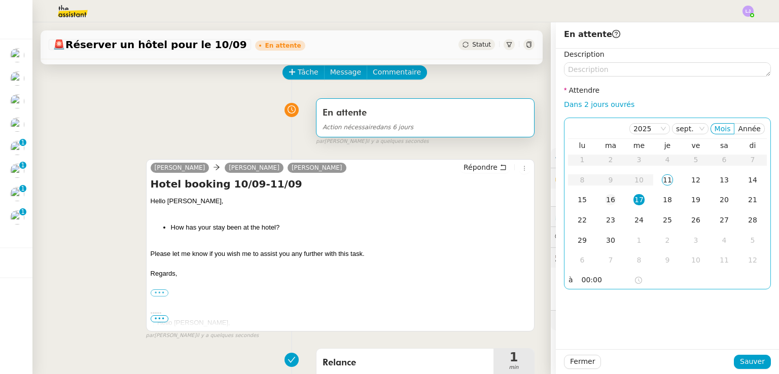
click at [606, 197] on div "16" at bounding box center [610, 199] width 11 height 11
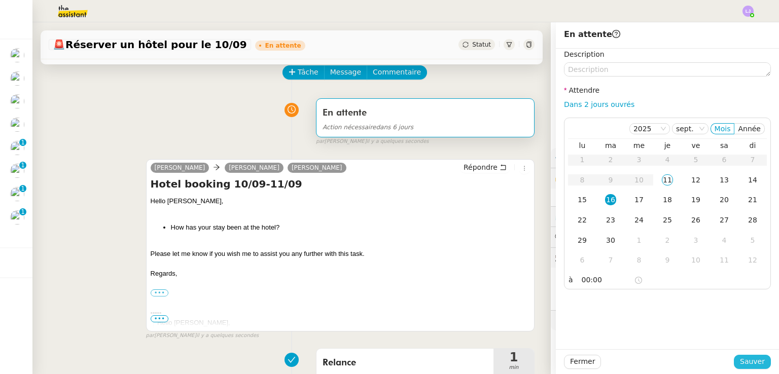
click at [741, 363] on span "Sauver" at bounding box center [752, 362] width 25 height 12
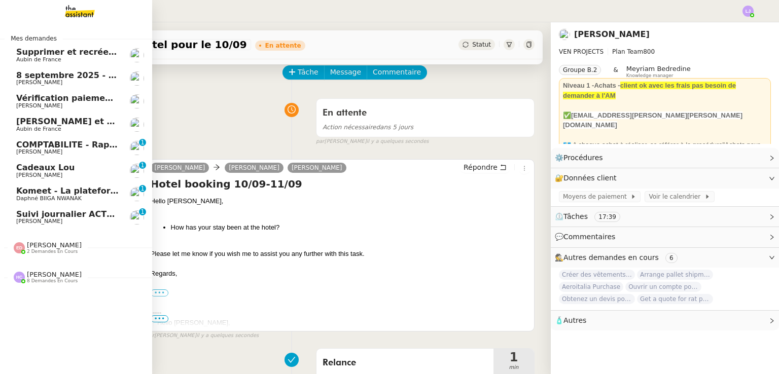
click at [66, 174] on span "[PERSON_NAME]" at bounding box center [67, 175] width 102 height 6
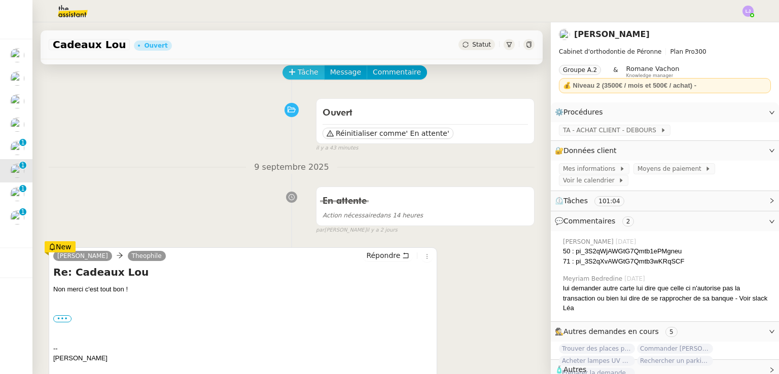
click at [289, 76] on icon at bounding box center [292, 71] width 7 height 7
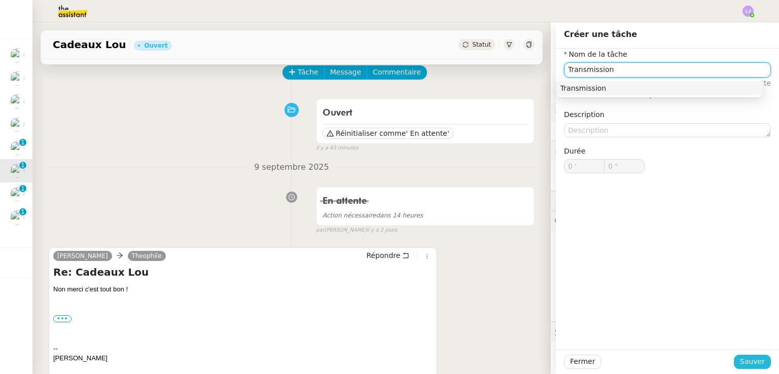
type input "Transmission"
click at [741, 356] on span "Sauver" at bounding box center [752, 362] width 25 height 12
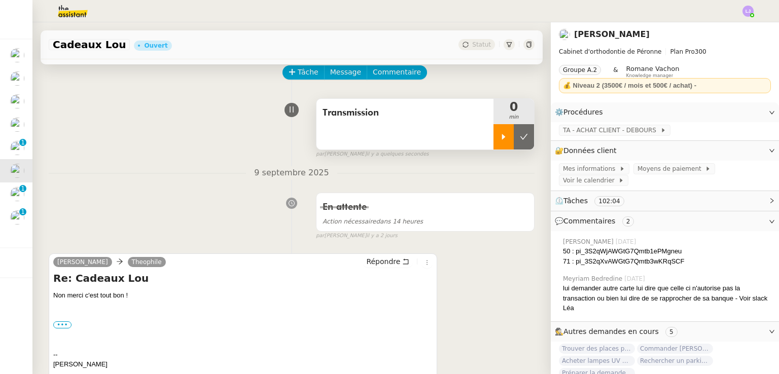
click at [496, 142] on div at bounding box center [503, 136] width 20 height 25
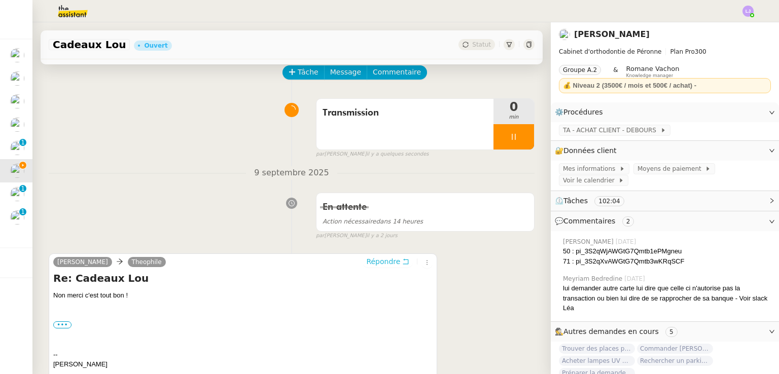
click at [379, 260] on span "Répondre" at bounding box center [383, 262] width 34 height 10
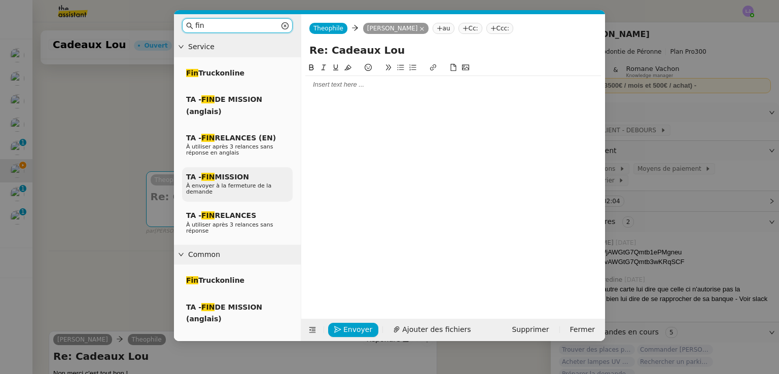
type input "fin"
click at [264, 175] on div "TA - FIN MISSION À envoyer à la fermeture de la demande" at bounding box center [237, 184] width 111 height 35
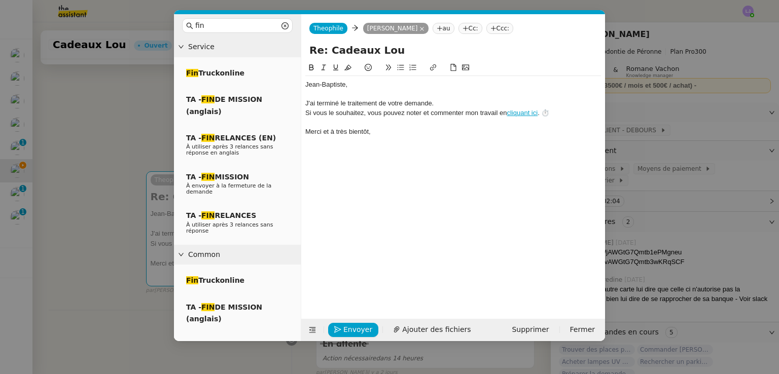
click at [368, 83] on div "﻿Jean-Baptiste﻿," at bounding box center [453, 84] width 296 height 9
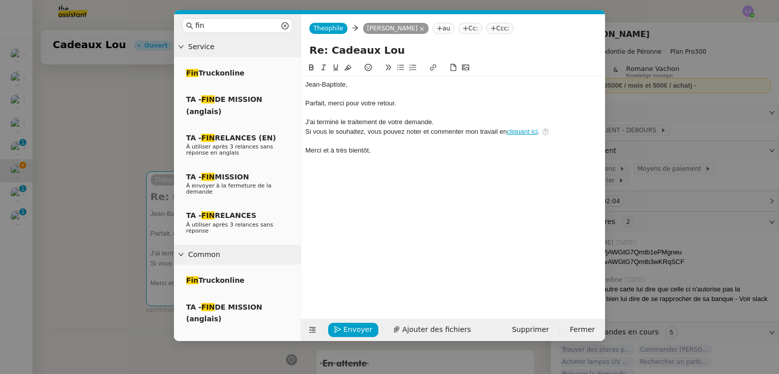
click at [354, 336] on div "Envoyer Ajouter des fichiers" at bounding box center [391, 330] width 172 height 14
click at [350, 328] on span "Envoyer" at bounding box center [357, 330] width 29 height 12
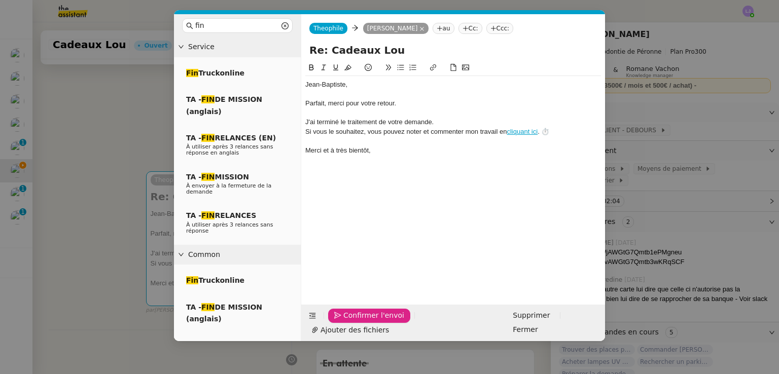
click at [350, 321] on span "Confirmer l'envoi" at bounding box center [373, 316] width 61 height 12
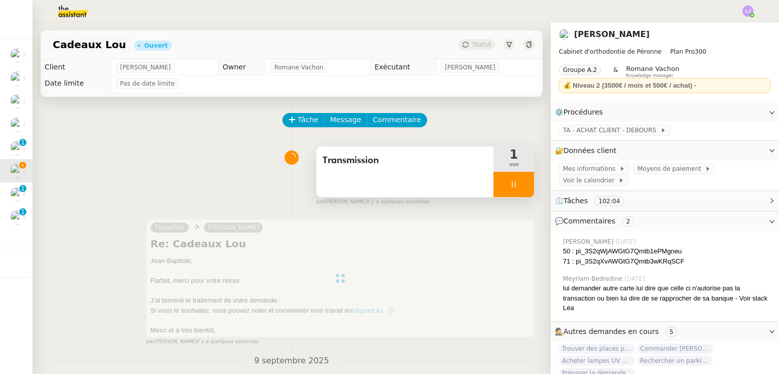
drag, startPoint x: 524, startPoint y: 179, endPoint x: 513, endPoint y: 190, distance: 15.1
click at [513, 190] on div at bounding box center [513, 184] width 41 height 25
click at [514, 190] on button at bounding box center [524, 184] width 20 height 25
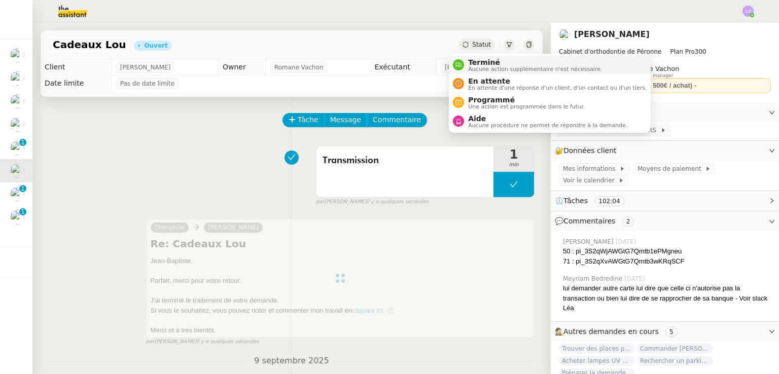
click at [478, 66] on span "Aucune action supplémentaire n'est nécessaire." at bounding box center [535, 69] width 134 height 6
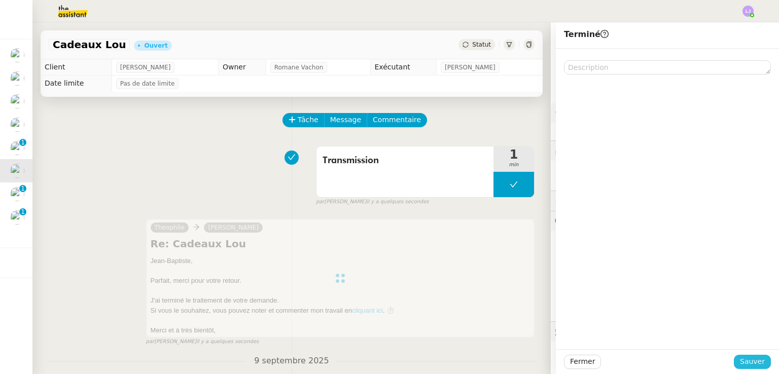
click at [742, 363] on span "Sauver" at bounding box center [752, 362] width 25 height 12
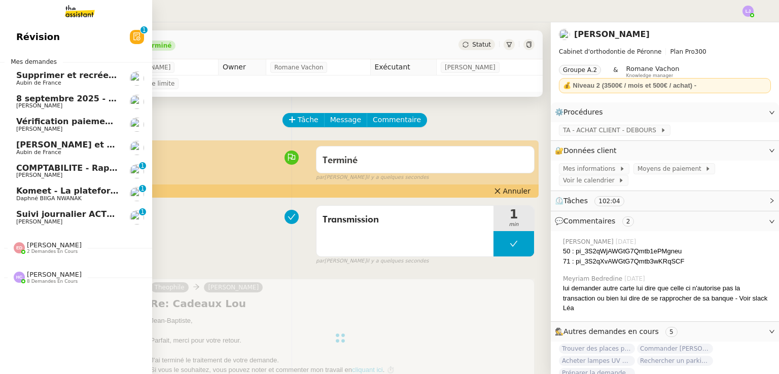
click at [67, 175] on span "[PERSON_NAME]" at bounding box center [67, 175] width 102 height 6
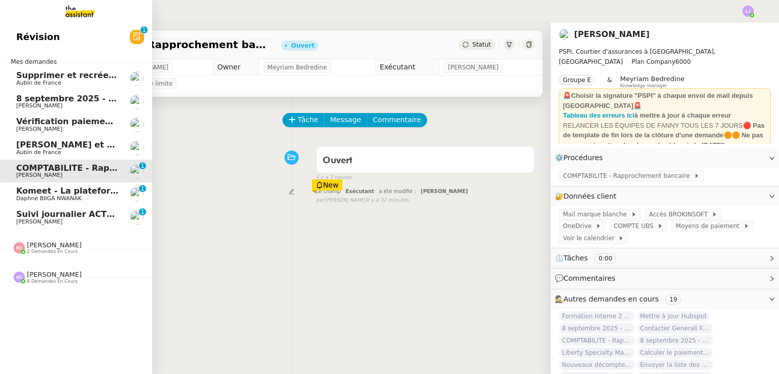
click at [65, 155] on span "Aubin de France" at bounding box center [67, 153] width 102 height 6
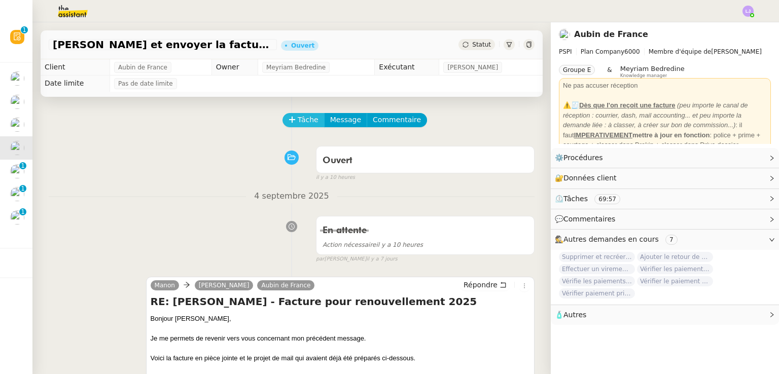
click at [299, 126] on span "Tâche" at bounding box center [308, 120] width 21 height 12
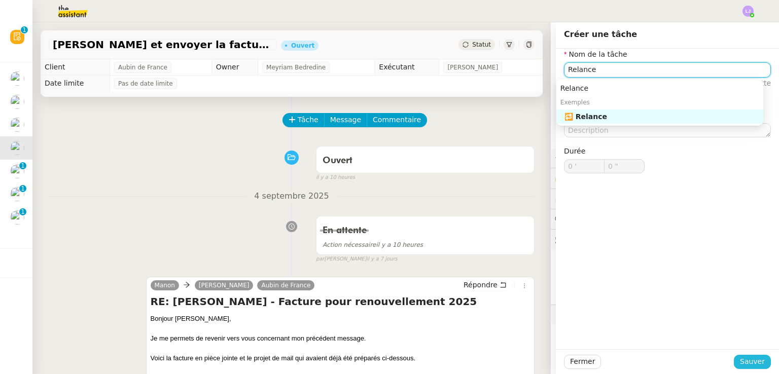
type input "Relance"
click at [749, 364] on span "Sauver" at bounding box center [752, 362] width 25 height 12
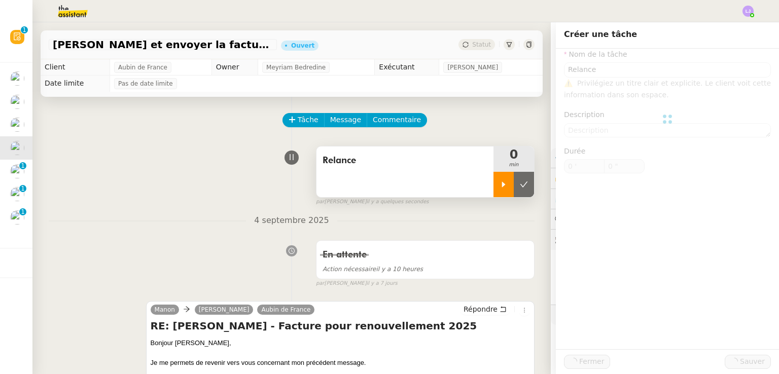
click at [502, 186] on icon at bounding box center [504, 185] width 4 height 6
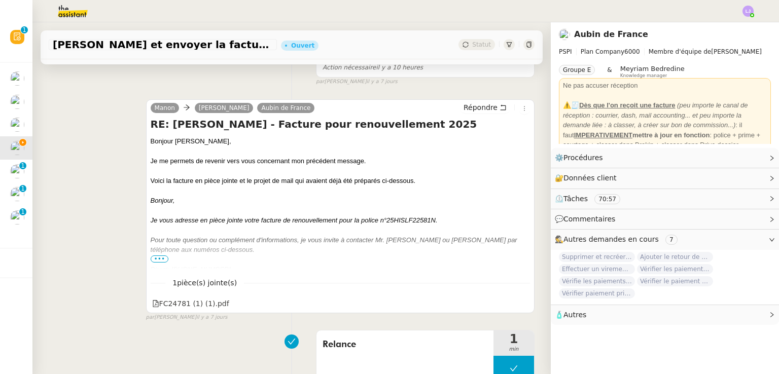
scroll to position [203, 0]
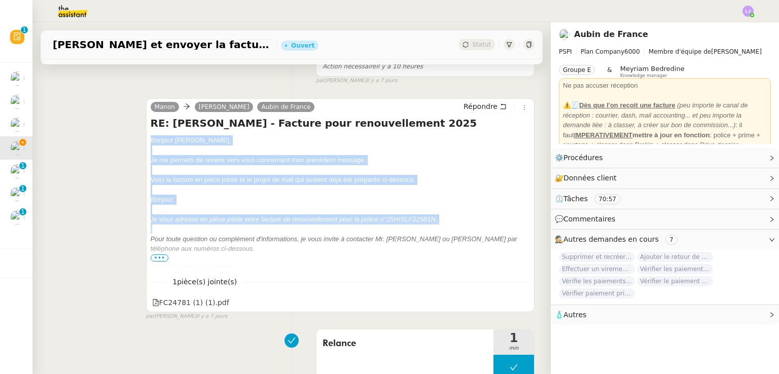
drag, startPoint x: 147, startPoint y: 138, endPoint x: 248, endPoint y: 236, distance: 140.6
click at [248, 236] on div "Manon Sarah Hadj Aubin de France Répondre RE: V.Savesi - Facture pour renouvell…" at bounding box center [340, 205] width 388 height 214
click at [520, 304] on icon at bounding box center [523, 301] width 7 height 7
click at [155, 262] on span "•••" at bounding box center [160, 258] width 18 height 7
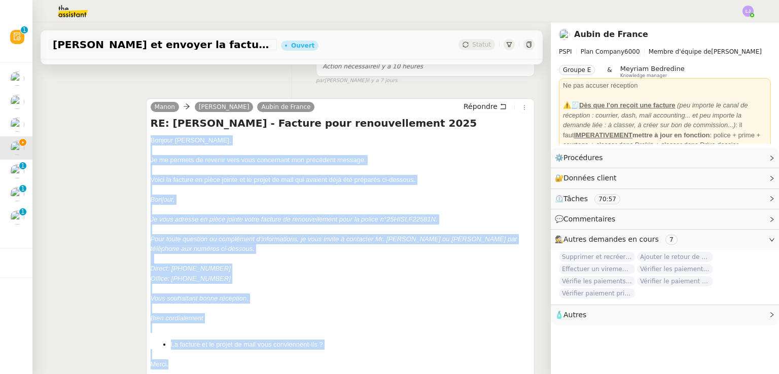
drag, startPoint x: 182, startPoint y: 363, endPoint x: 144, endPoint y: 137, distance: 228.3
copy div "Bonjour ﻿Sarah, Je me permets de revenir vers vous concernant mon précédent mes…"
click at [463, 103] on span "Répondre" at bounding box center [480, 106] width 34 height 10
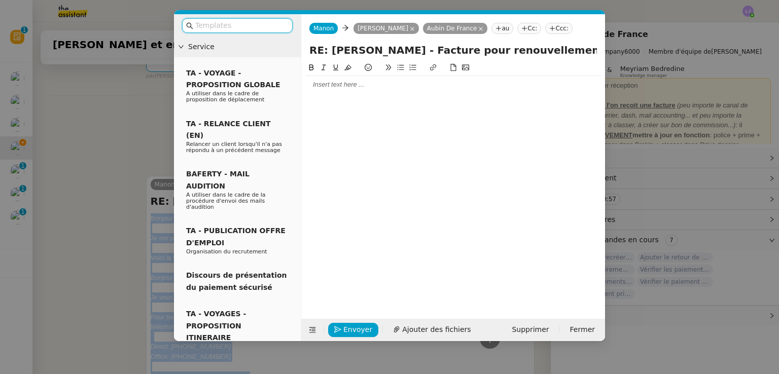
scroll to position [280, 0]
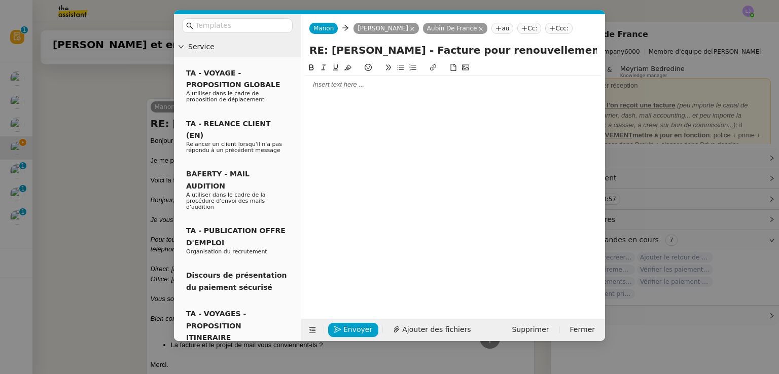
click at [366, 86] on div at bounding box center [453, 84] width 296 height 9
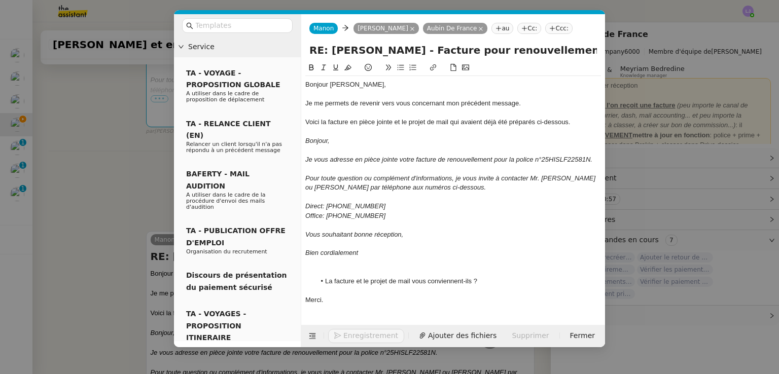
scroll to position [414, 0]
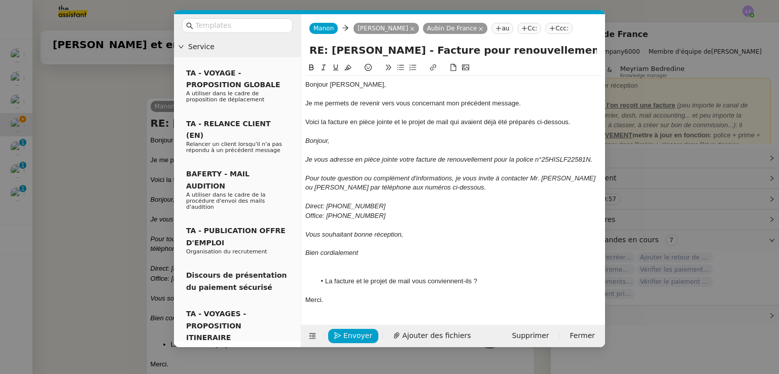
click at [367, 271] on div at bounding box center [453, 271] width 296 height 9
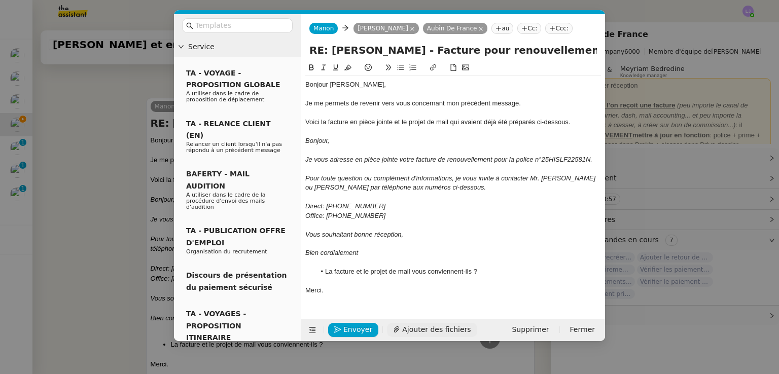
click at [416, 333] on span "Ajouter des fichiers" at bounding box center [436, 330] width 68 height 12
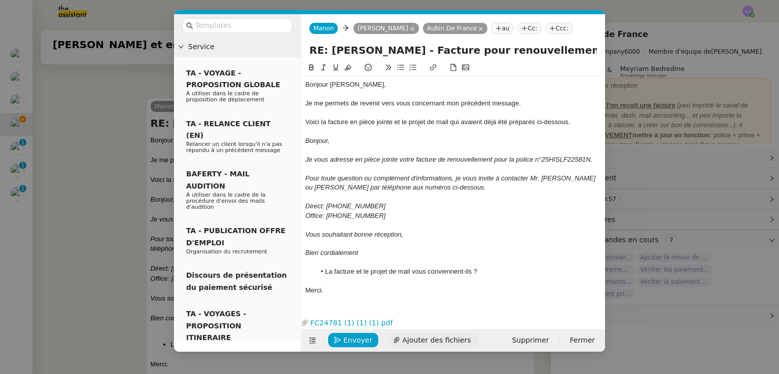
scroll to position [455, 0]
click at [349, 336] on span "Envoyer" at bounding box center [357, 341] width 29 height 12
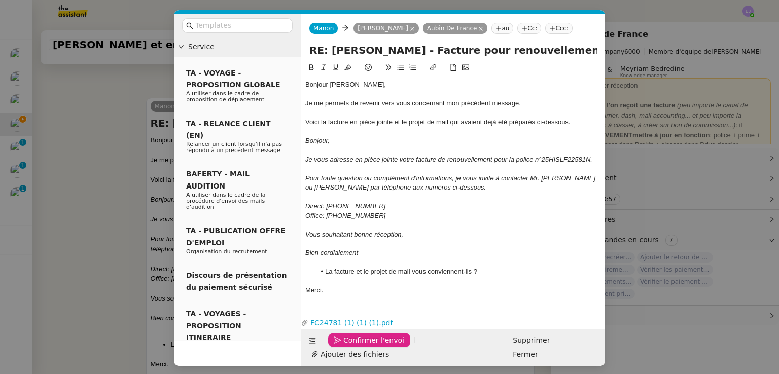
click at [349, 336] on span "Confirmer l'envoi" at bounding box center [373, 341] width 61 height 12
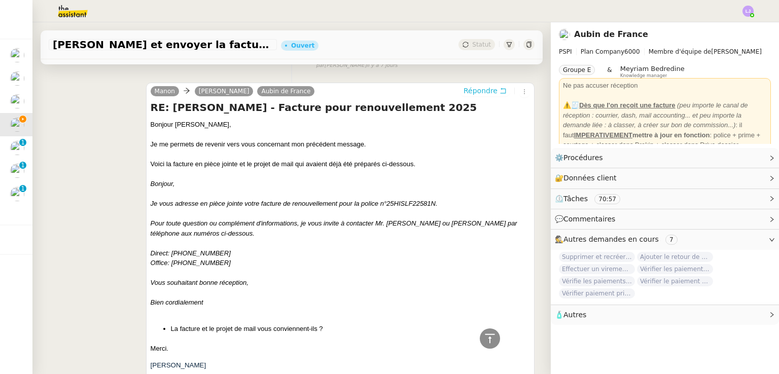
scroll to position [0, 0]
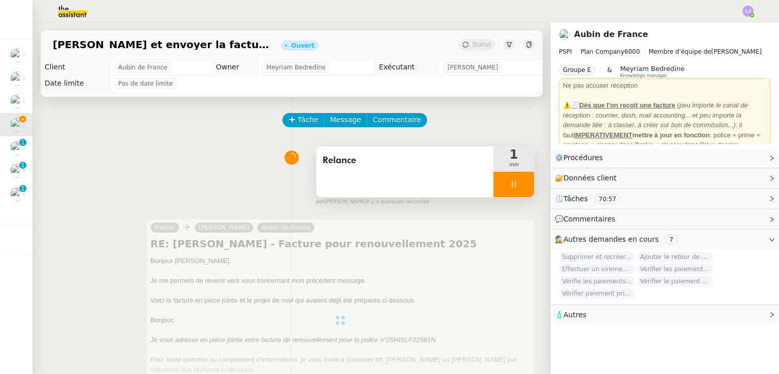
click at [512, 186] on div at bounding box center [513, 184] width 41 height 25
click at [520, 186] on icon at bounding box center [524, 185] width 8 height 8
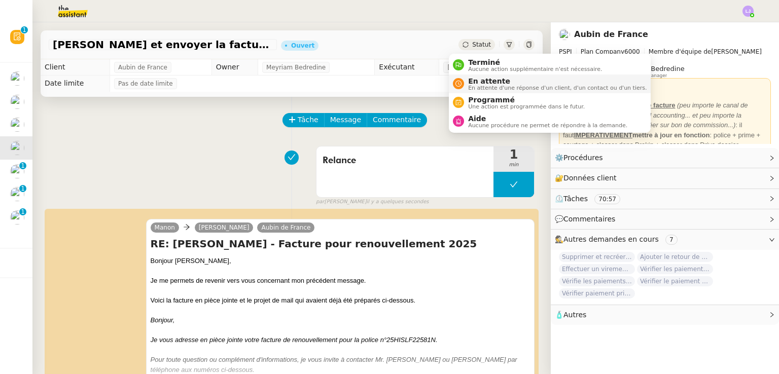
click at [469, 83] on span "En attente" at bounding box center [557, 81] width 178 height 8
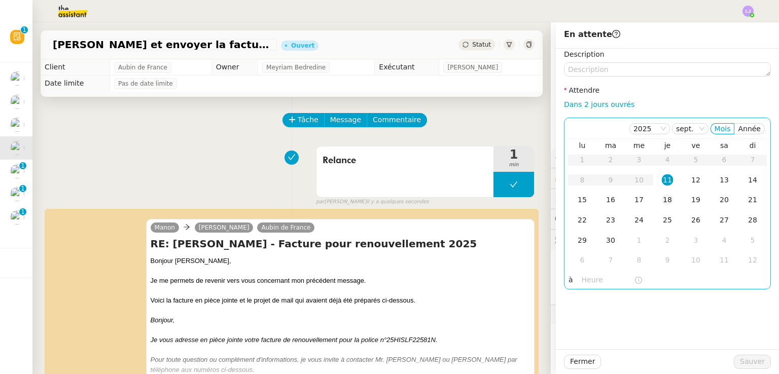
click at [662, 197] on div "18" at bounding box center [667, 199] width 11 height 11
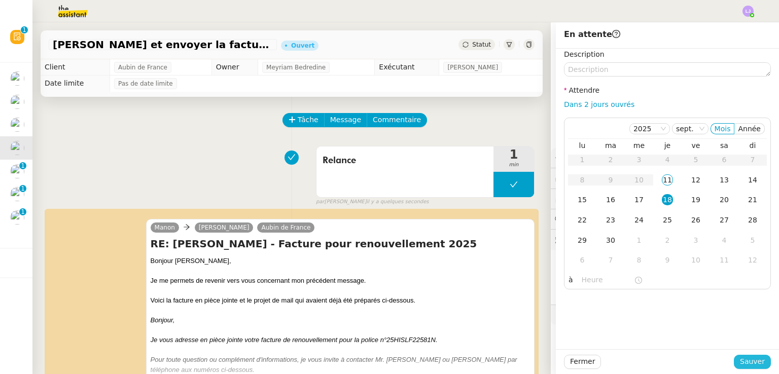
click at [748, 367] on span "Sauver" at bounding box center [752, 362] width 25 height 12
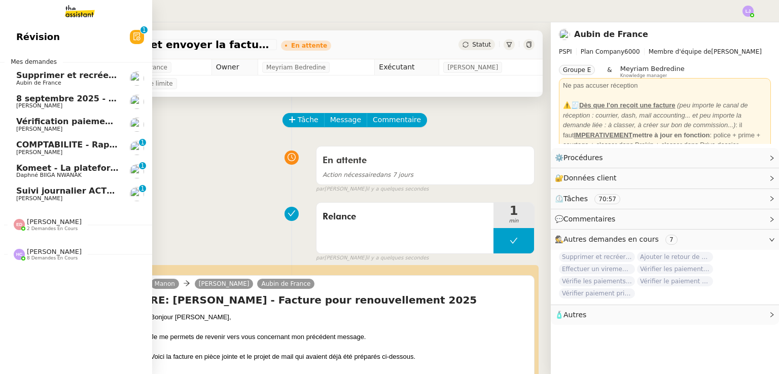
click at [24, 132] on span "[PERSON_NAME]" at bounding box center [39, 129] width 46 height 7
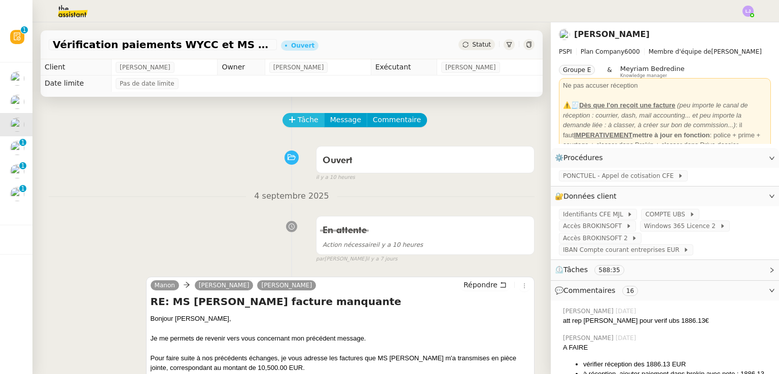
click at [300, 115] on span "Tâche" at bounding box center [308, 120] width 21 height 12
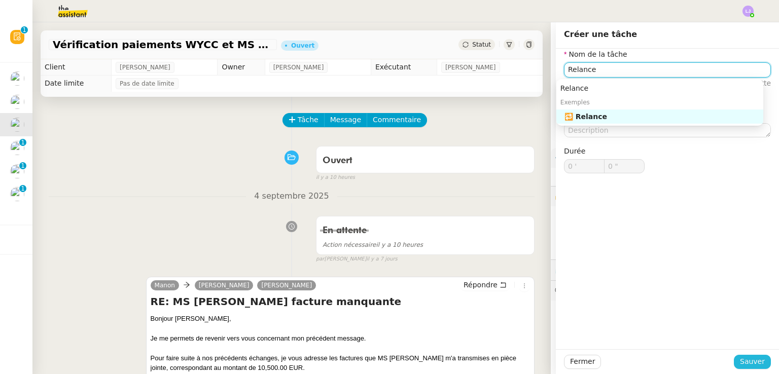
type input "Relance"
click at [752, 356] on span "Sauver" at bounding box center [752, 362] width 25 height 12
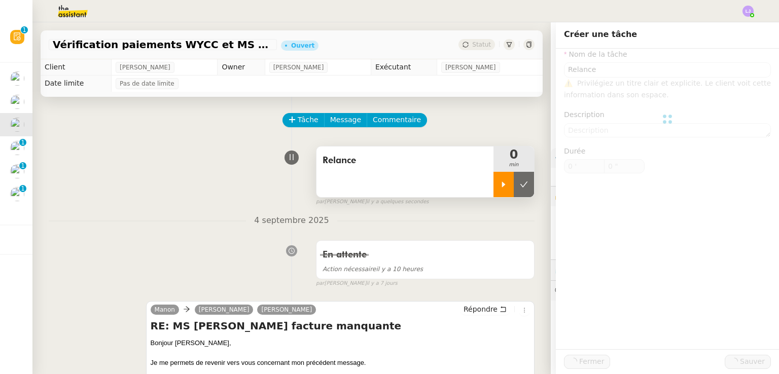
click at [497, 185] on div at bounding box center [503, 184] width 20 height 25
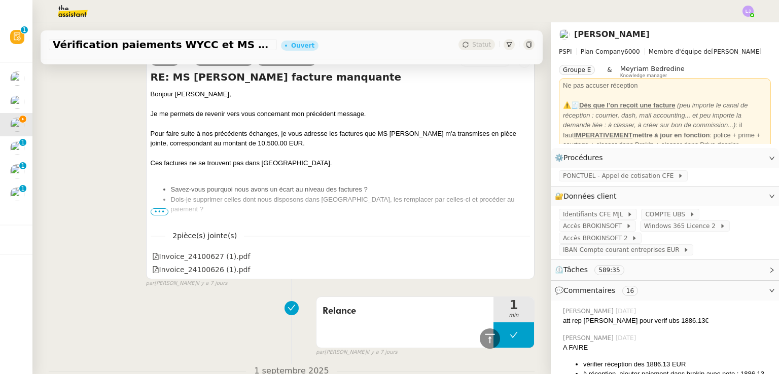
scroll to position [249, 0]
click at [520, 256] on div at bounding box center [524, 255] width 9 height 13
click at [520, 256] on icon at bounding box center [523, 256] width 6 height 6
click at [520, 271] on icon at bounding box center [523, 269] width 6 height 6
click at [151, 212] on span "•••" at bounding box center [160, 211] width 18 height 7
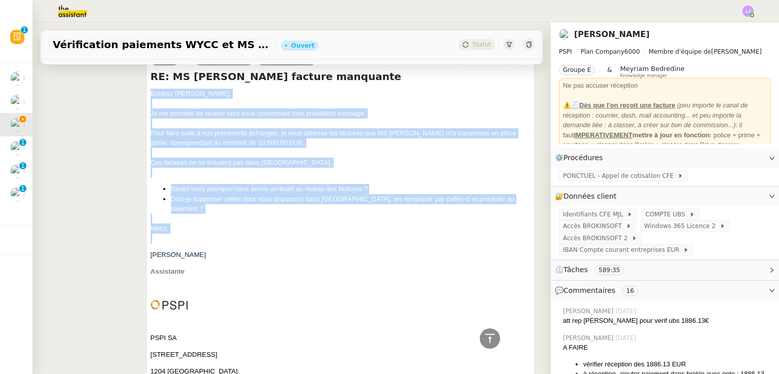
drag, startPoint x: 146, startPoint y: 94, endPoint x: 213, endPoint y: 234, distance: 155.6
copy div "Bonjour ﻿Pierrick, Je me permets de revenir vers vous concernant mon précédent …"
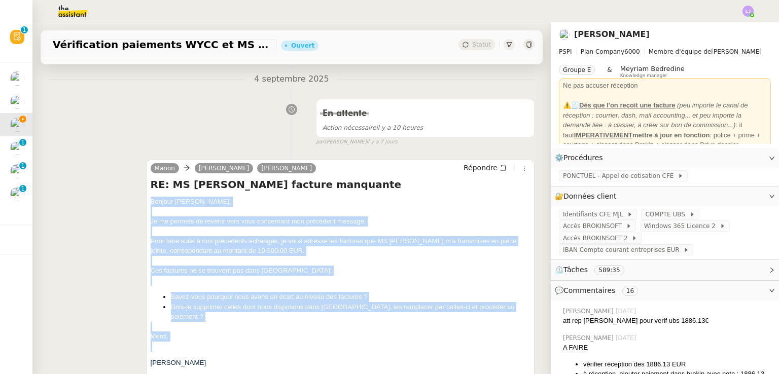
scroll to position [140, 0]
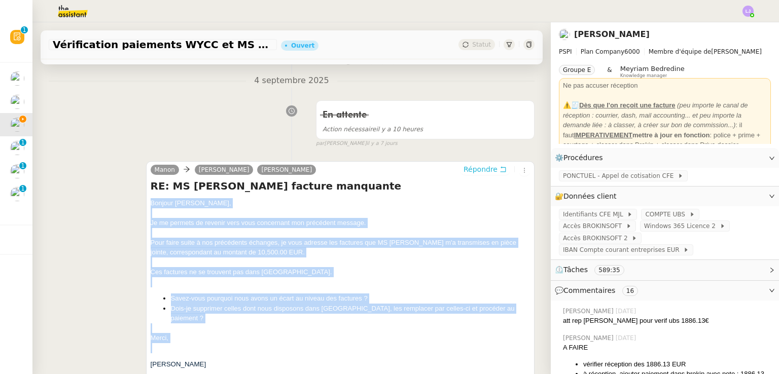
click at [472, 169] on span "Répondre" at bounding box center [480, 169] width 34 height 10
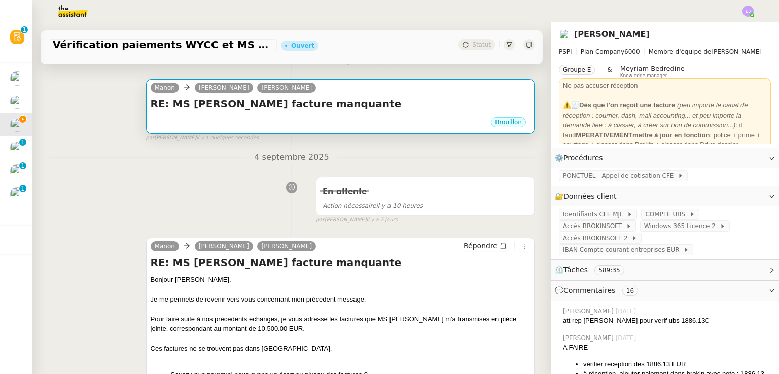
click at [355, 106] on h4 "RE: MS AMLIN facture manquante" at bounding box center [340, 104] width 379 height 14
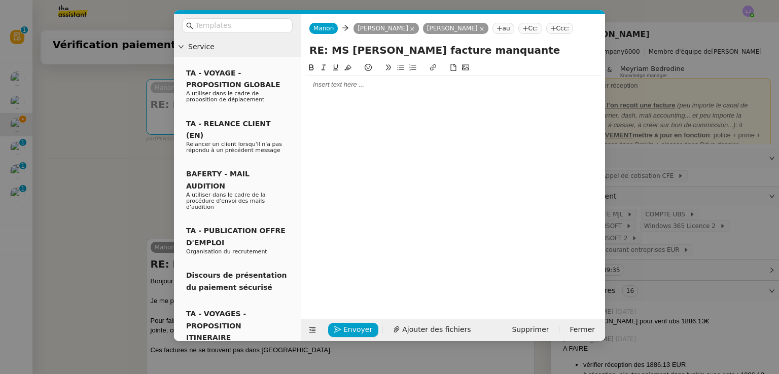
click at [328, 87] on div at bounding box center [453, 84] width 296 height 9
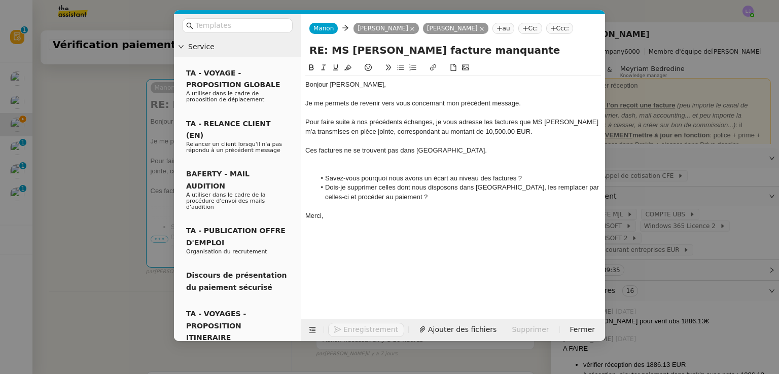
click at [353, 166] on div at bounding box center [453, 168] width 296 height 9
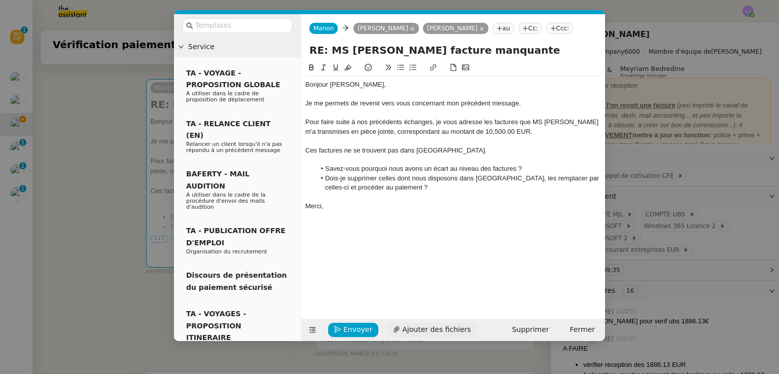
click at [435, 331] on span "Ajouter des fichiers" at bounding box center [436, 330] width 68 height 12
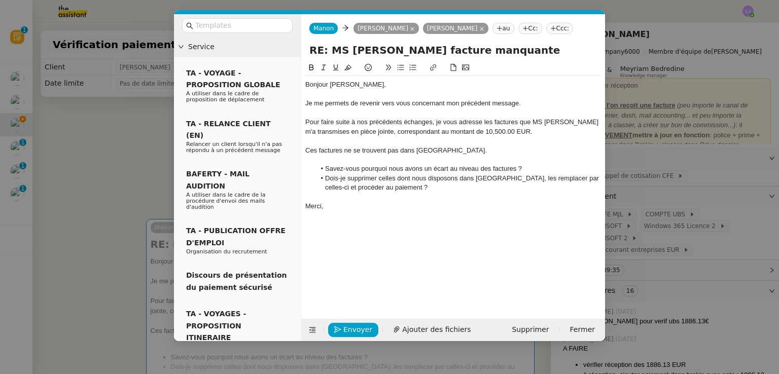
scroll to position [140, 0]
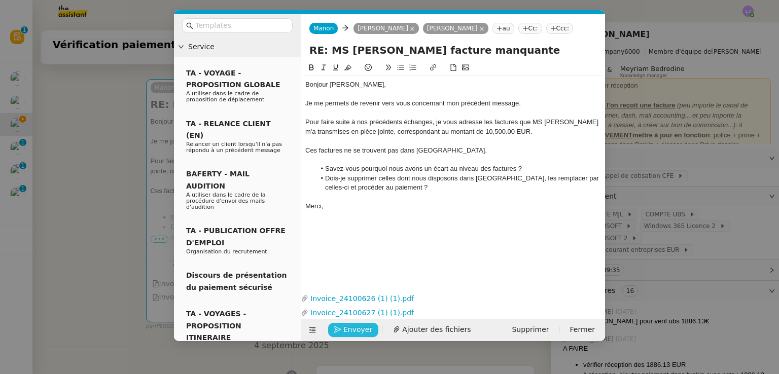
click at [351, 332] on span "Envoyer" at bounding box center [357, 330] width 29 height 12
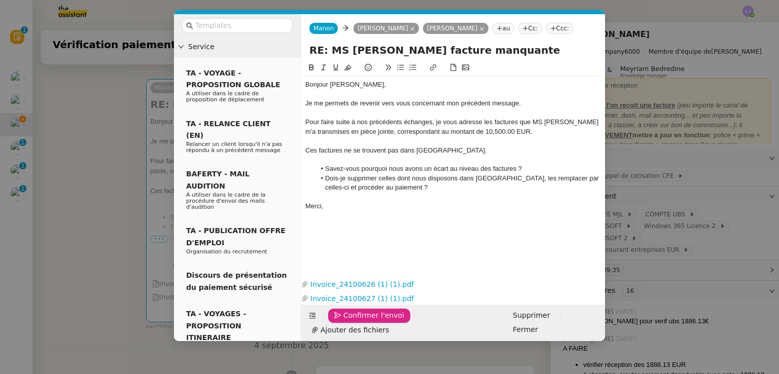
click at [351, 321] on span "Confirmer l'envoi" at bounding box center [373, 316] width 61 height 12
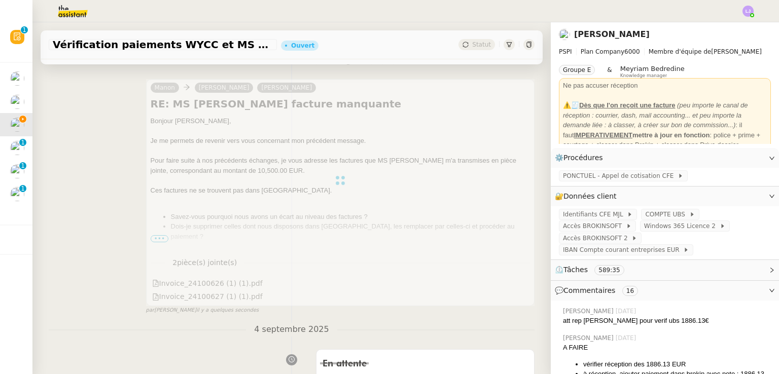
scroll to position [0, 0]
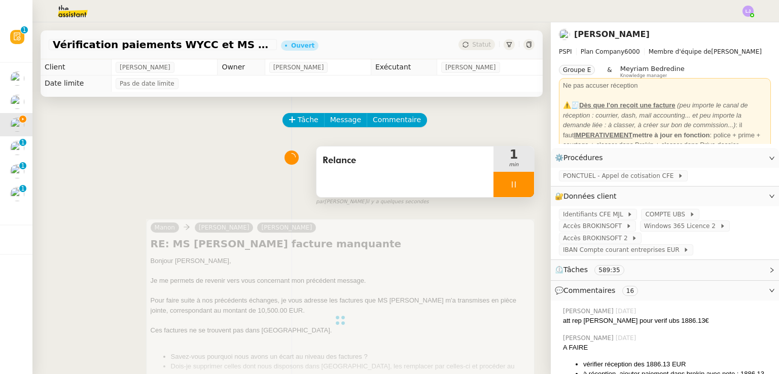
click at [511, 185] on div at bounding box center [513, 184] width 41 height 25
click at [520, 185] on icon at bounding box center [524, 185] width 8 height 8
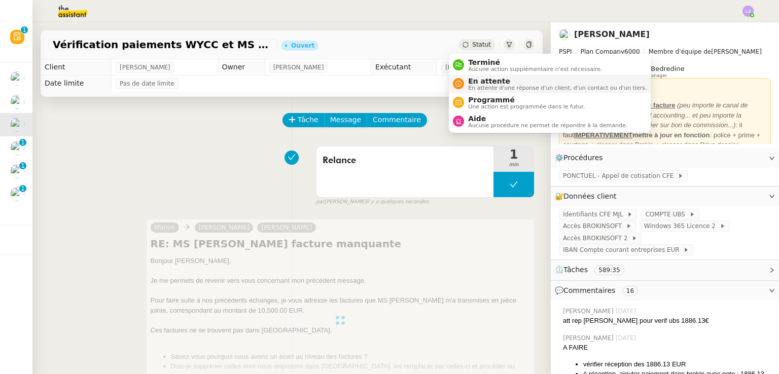
click at [478, 85] on span "En attente d'une réponse d'un client, d'un contact ou d'un tiers." at bounding box center [557, 88] width 178 height 6
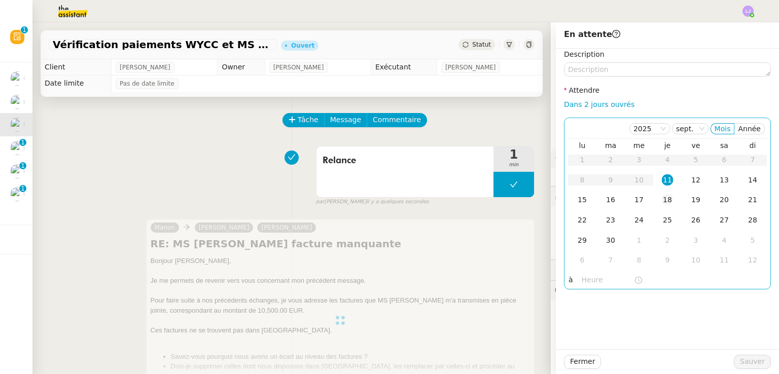
click at [662, 200] on div "18" at bounding box center [667, 199] width 11 height 11
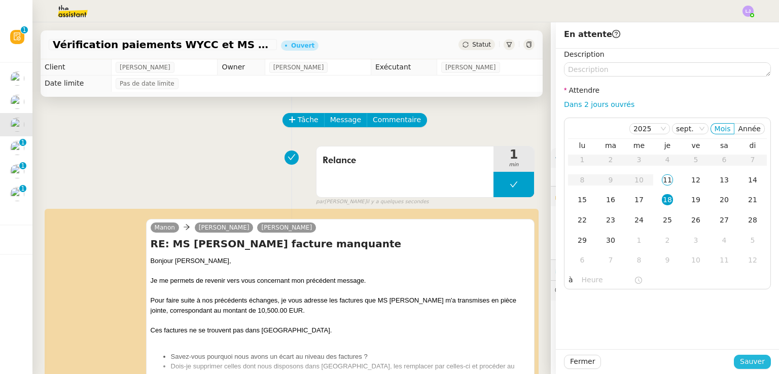
click at [740, 358] on span "Sauver" at bounding box center [752, 362] width 25 height 12
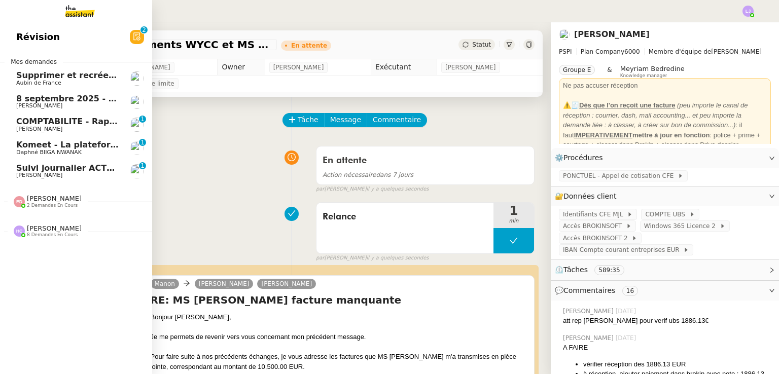
click at [102, 170] on span "Suivi journalier ACTEMIUM du [DATE]" at bounding box center [101, 168] width 170 height 10
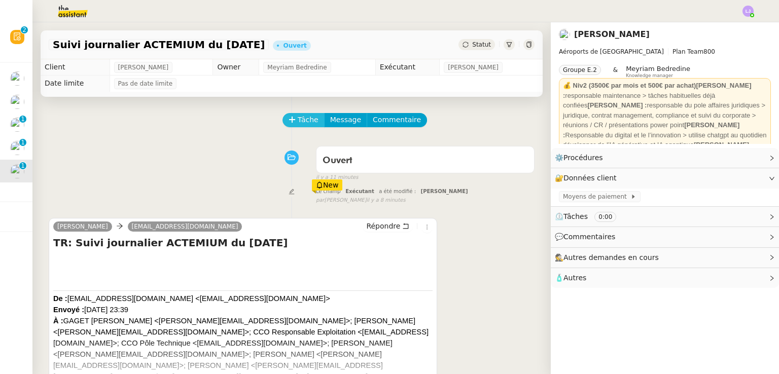
click at [298, 120] on span "Tâche" at bounding box center [308, 120] width 21 height 12
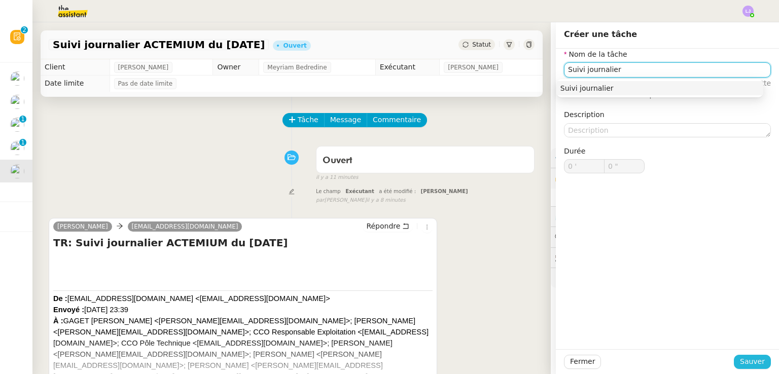
type input "Suivi journalier"
click at [744, 360] on span "Sauver" at bounding box center [752, 362] width 25 height 12
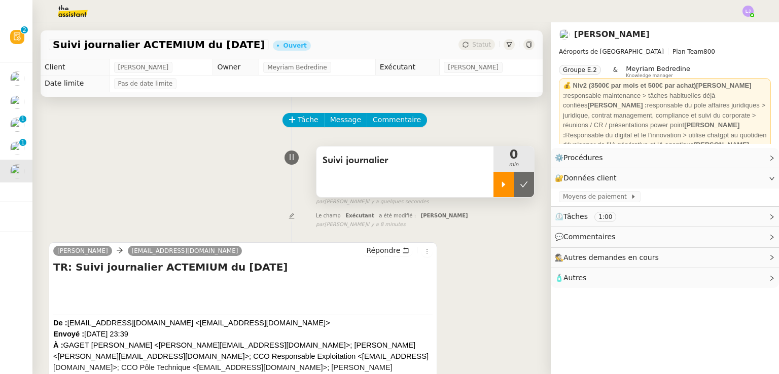
click at [499, 181] on icon at bounding box center [503, 185] width 8 height 8
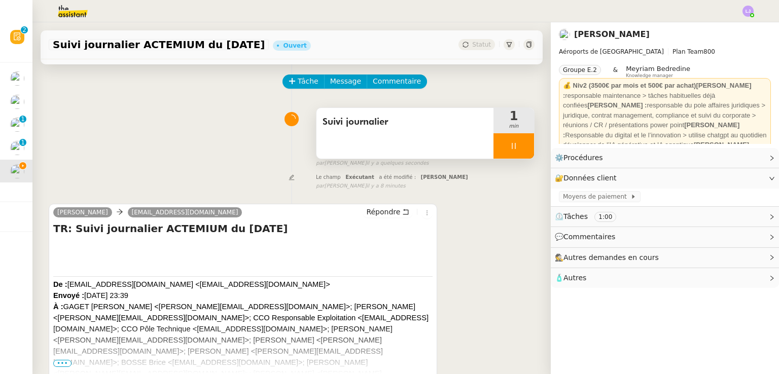
scroll to position [146, 0]
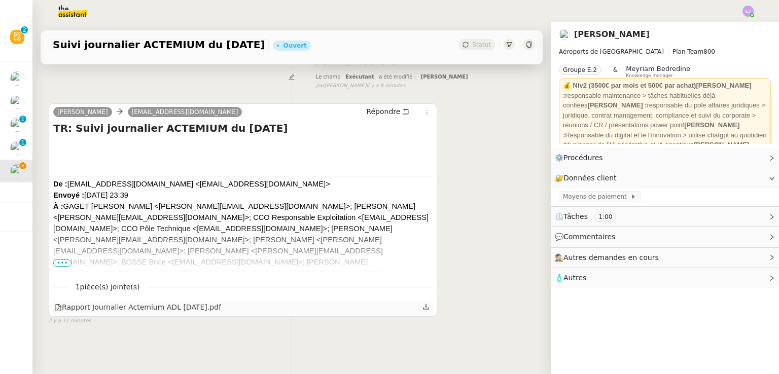
click at [170, 306] on div "Rapport Journalier Actemium ADL 10-09-2025.pdf" at bounding box center [138, 308] width 166 height 12
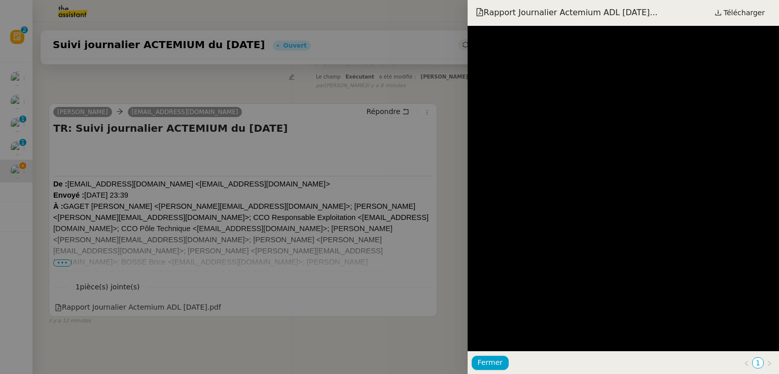
click at [294, 132] on div at bounding box center [389, 187] width 779 height 374
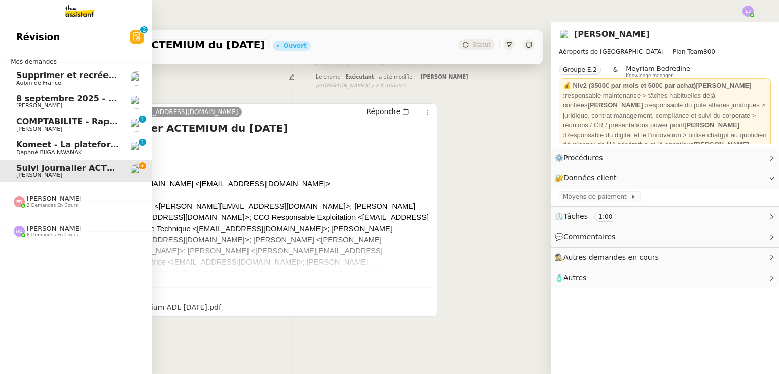
click at [1, 152] on link "Komeet - La plateforme d'engagement solidaire Daphné BIIGA NWANAK 0 1 2 3 4 5 6…" at bounding box center [76, 147] width 152 height 23
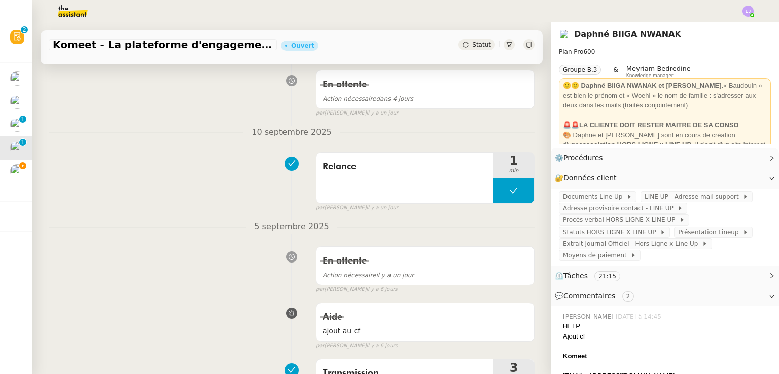
scroll to position [136, 0]
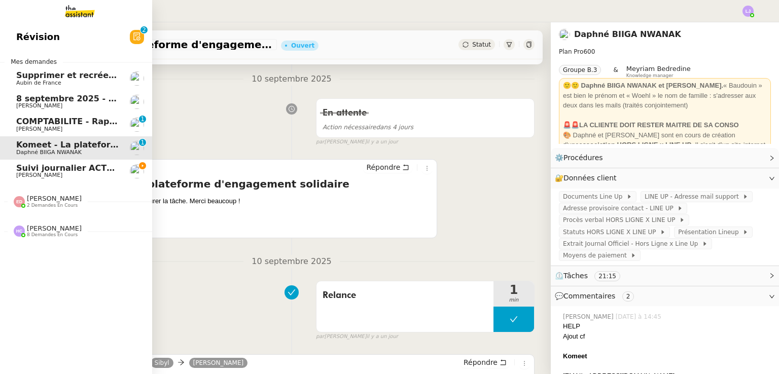
click at [100, 158] on link "Komeet - La plateforme d'engagement solidaire Daphné BIIGA NWANAK 0 1 2 3 4 5 6…" at bounding box center [76, 147] width 152 height 23
click at [114, 172] on span "Suivi journalier ACTEMIUM du [DATE]" at bounding box center [101, 168] width 170 height 10
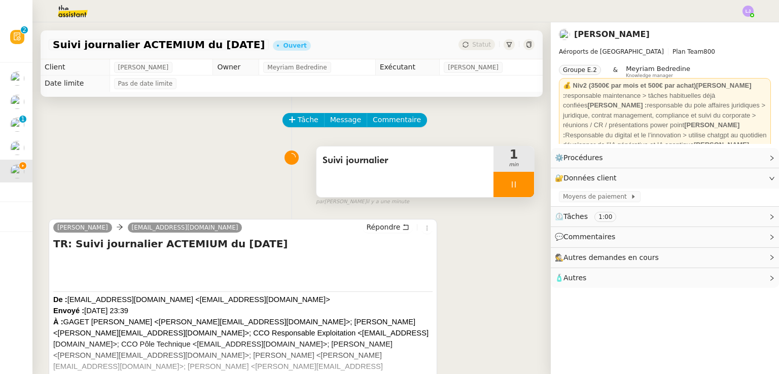
click at [509, 189] on div at bounding box center [513, 184] width 41 height 25
click at [520, 189] on icon at bounding box center [524, 185] width 8 height 8
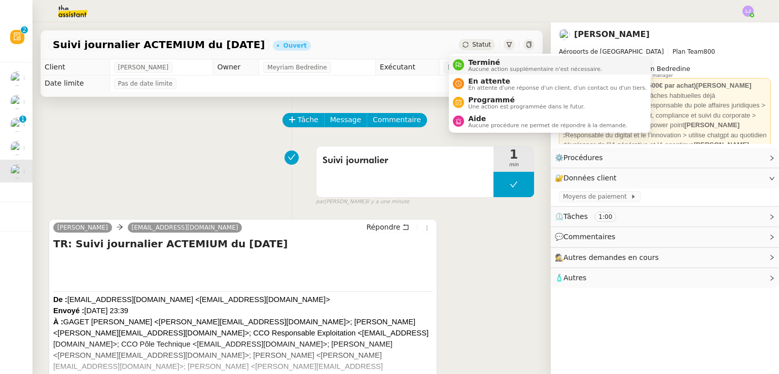
click at [486, 63] on span "Terminé" at bounding box center [535, 62] width 134 height 8
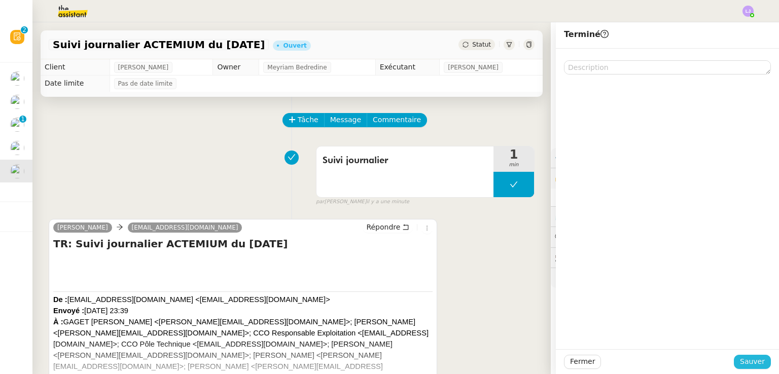
click at [752, 361] on span "Sauver" at bounding box center [752, 362] width 25 height 12
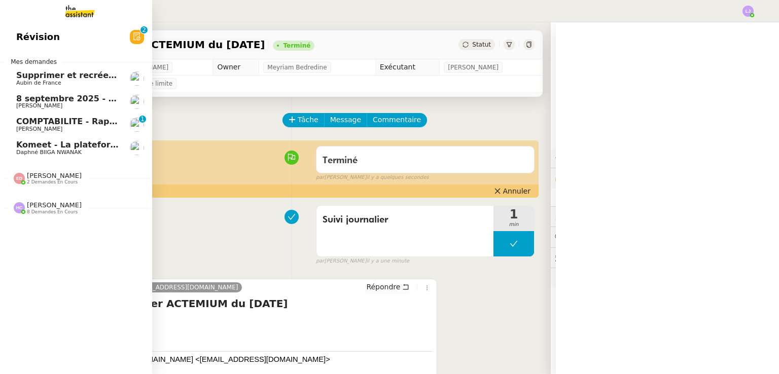
click at [13, 155] on link "Komeet - La plateforme d'engagement solidaire Daphné BIIGA NWANAK" at bounding box center [76, 147] width 152 height 23
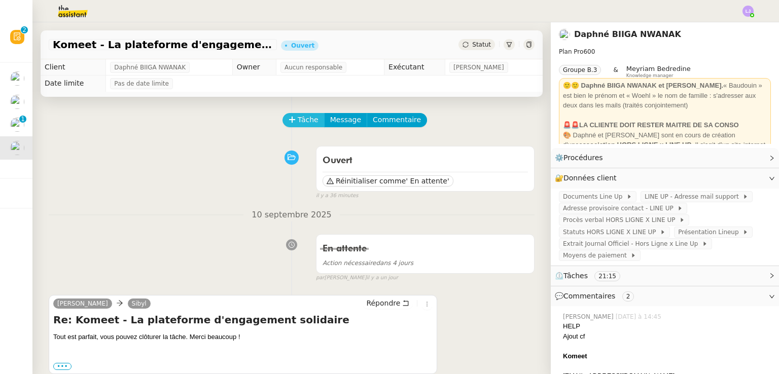
click at [302, 122] on span "Tâche" at bounding box center [308, 120] width 21 height 12
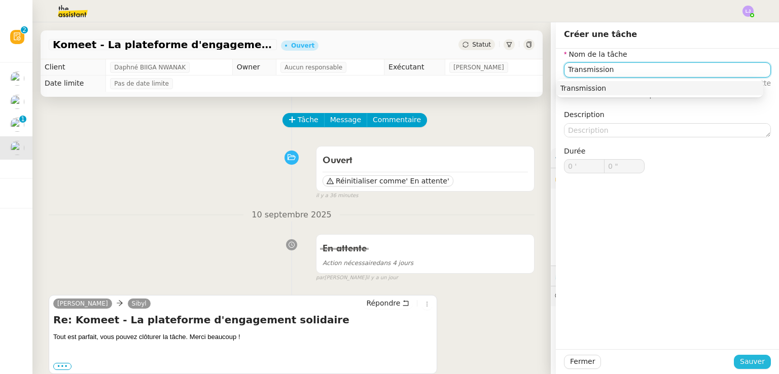
type input "Transmission"
click at [746, 361] on span "Sauver" at bounding box center [752, 362] width 25 height 12
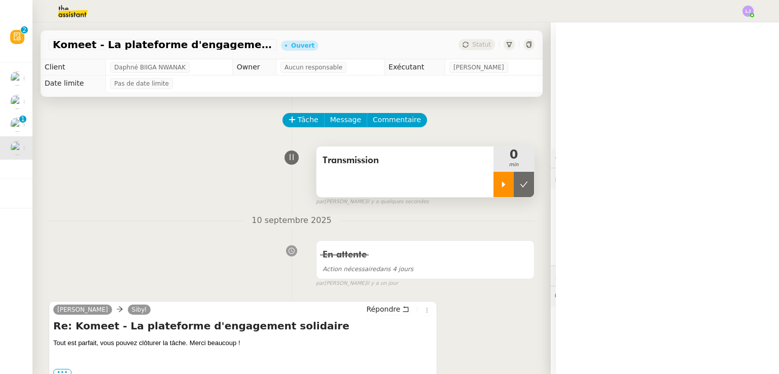
click at [493, 187] on div at bounding box center [503, 184] width 20 height 25
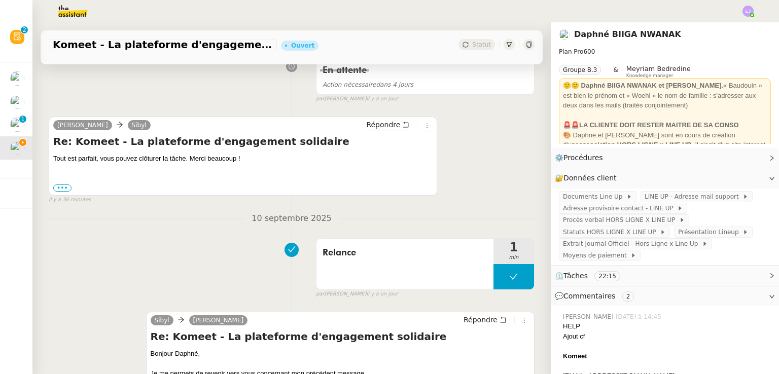
scroll to position [188, 0]
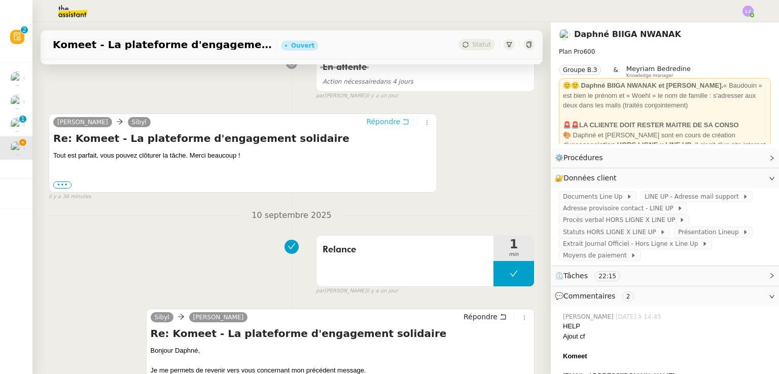
click at [402, 122] on icon at bounding box center [405, 121] width 7 height 7
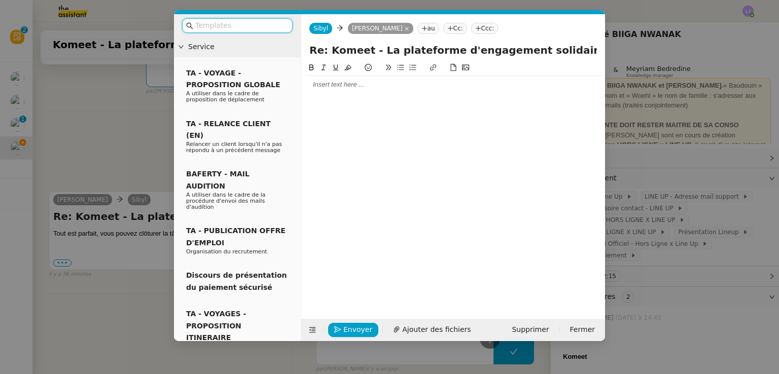
scroll to position [266, 0]
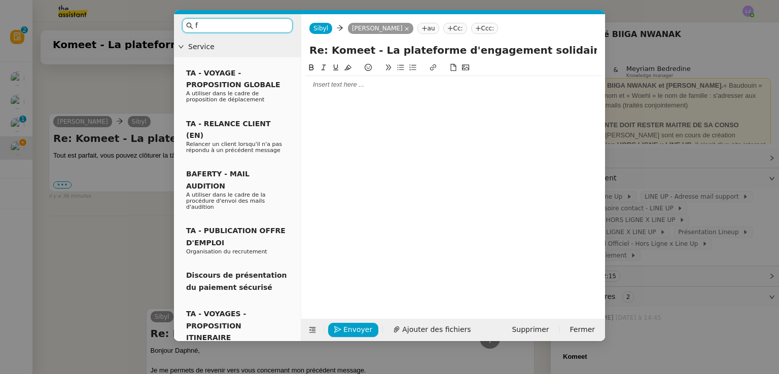
click at [237, 24] on input "f" at bounding box center [240, 26] width 91 height 12
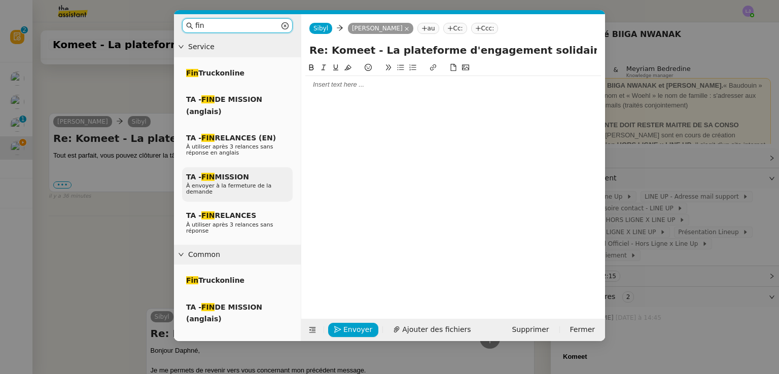
type input "fin"
click at [235, 190] on div "TA - FIN MISSION À envoyer à la fermeture de la demande" at bounding box center [237, 184] width 111 height 35
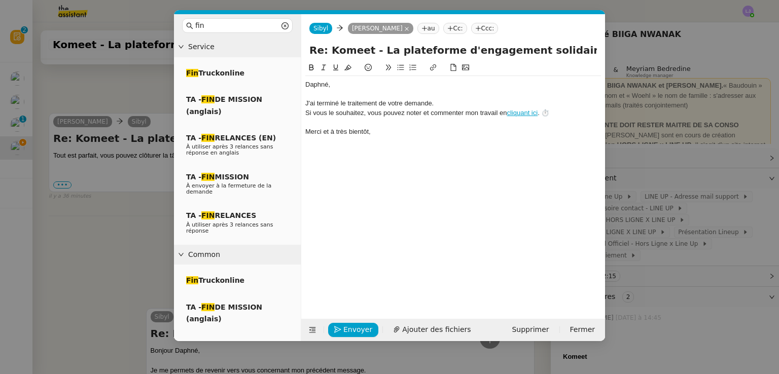
scroll to position [325, 0]
click at [390, 87] on div "﻿Daphné﻿," at bounding box center [453, 84] width 296 height 9
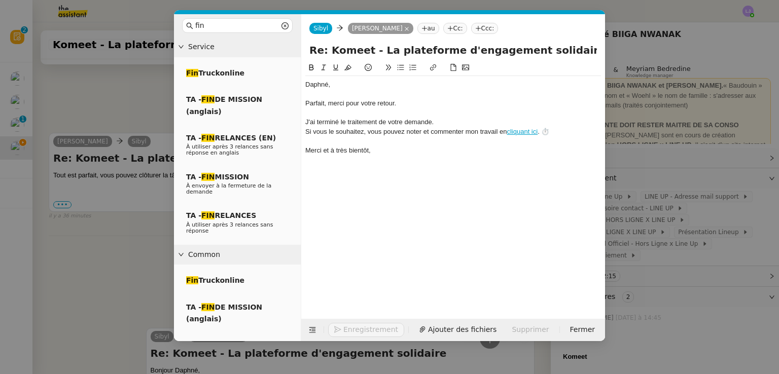
scroll to position [345, 0]
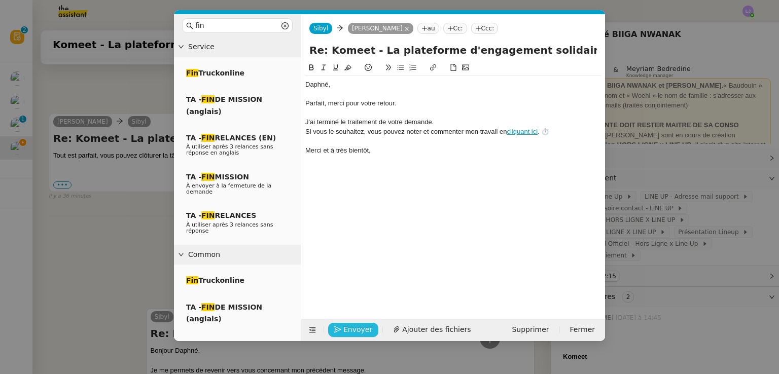
click at [339, 333] on icon "button" at bounding box center [337, 329] width 7 height 7
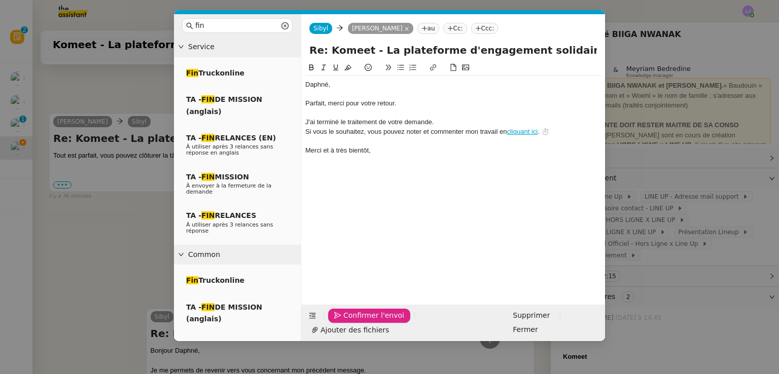
click at [339, 319] on icon "button" at bounding box center [337, 315] width 7 height 7
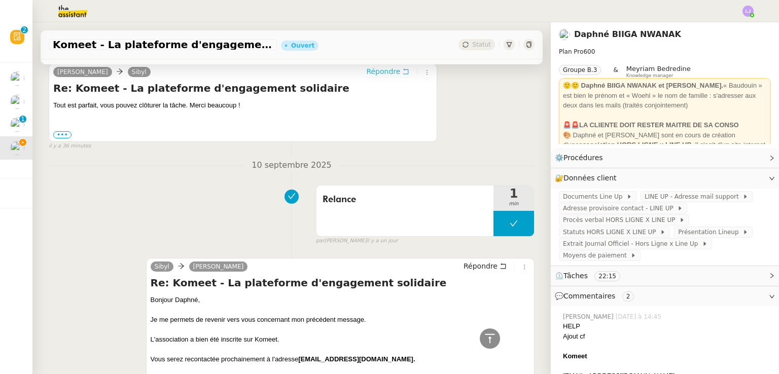
scroll to position [0, 0]
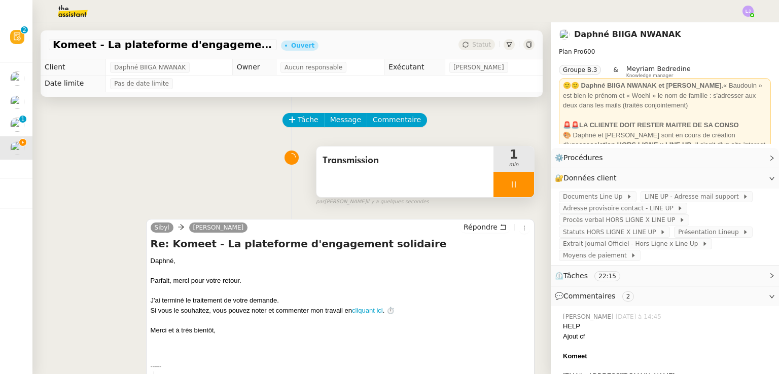
click at [511, 187] on div at bounding box center [513, 184] width 41 height 25
click at [507, 211] on div "Sibyl Daphné Ingrid Répondre Re: Komeet - La plateforme d'engagement solidaire …" at bounding box center [292, 305] width 486 height 190
click at [520, 186] on icon at bounding box center [524, 185] width 8 height 8
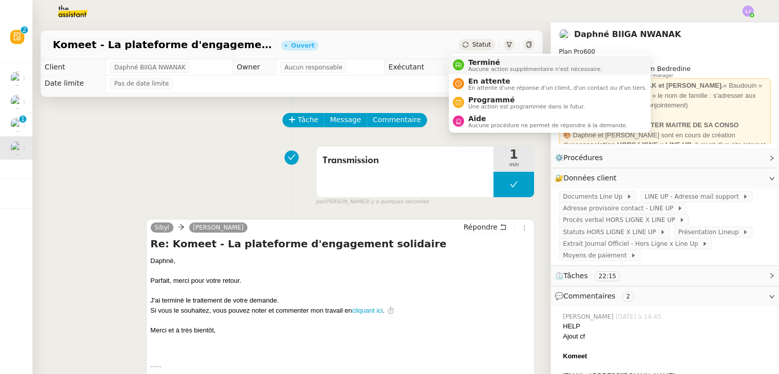
click at [481, 66] on span "Aucune action supplémentaire n'est nécessaire." at bounding box center [535, 69] width 134 height 6
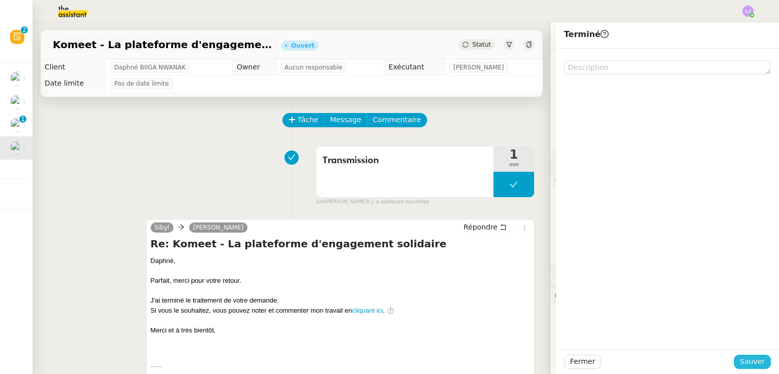
click at [745, 363] on span "Sauver" at bounding box center [752, 362] width 25 height 12
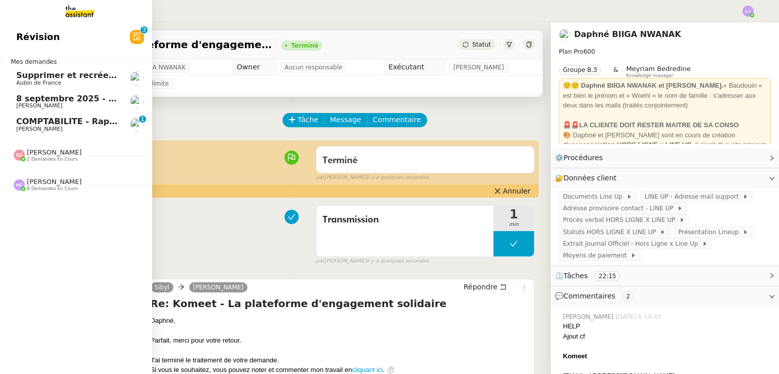
click at [72, 102] on span "8 septembre 2025 - QUOTIDIEN - OPAL - Gestion de la boîte mail OPAL" at bounding box center [176, 99] width 320 height 10
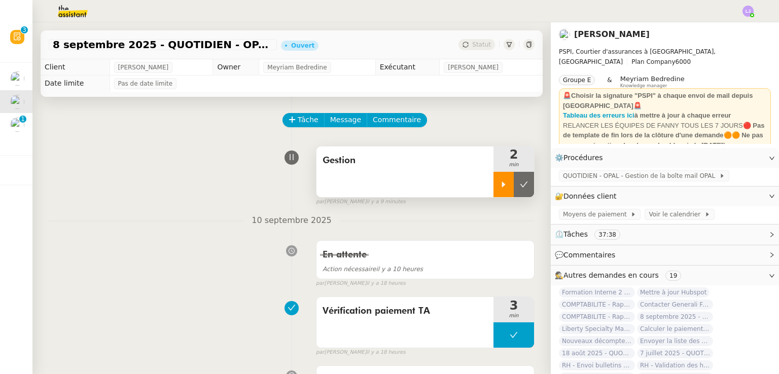
click at [499, 187] on icon at bounding box center [503, 185] width 8 height 8
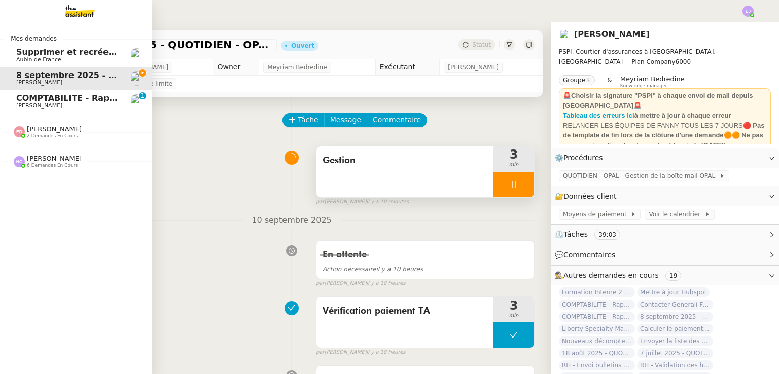
click at [76, 157] on span "Hannah Cassar 6 demandes en cours" at bounding box center [48, 161] width 80 height 13
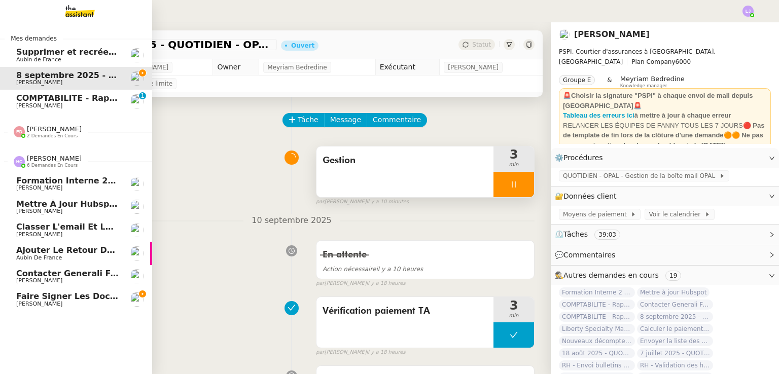
click at [108, 303] on span "[PERSON_NAME]" at bounding box center [67, 304] width 102 height 6
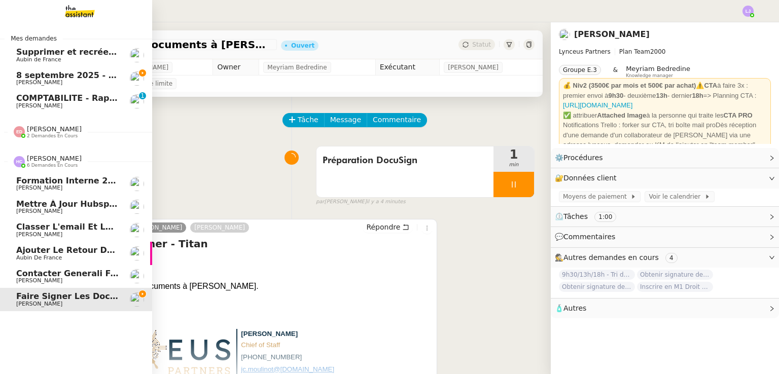
click at [127, 276] on link "Contacter Generali France pour demande AU094424 Fanny Eyraud" at bounding box center [76, 276] width 152 height 23
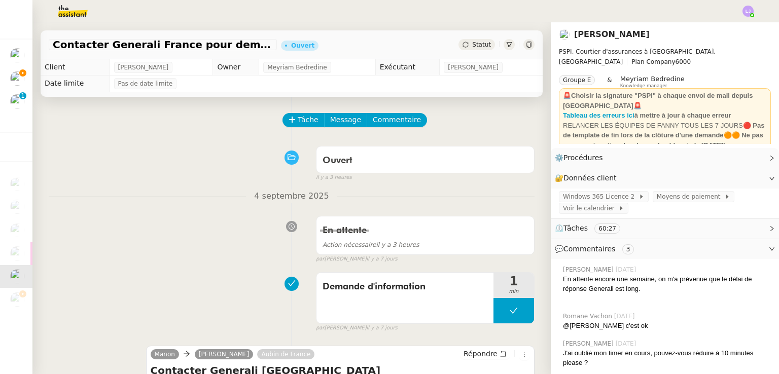
scroll to position [219, 0]
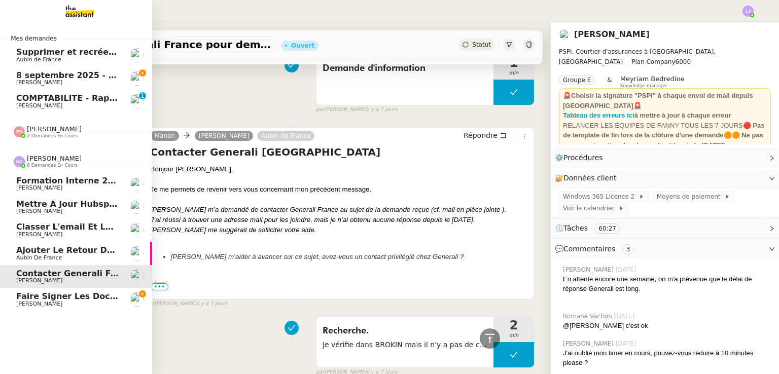
click at [45, 253] on span "Ajouter le retour de crédit à la commission" at bounding box center [119, 250] width 207 height 10
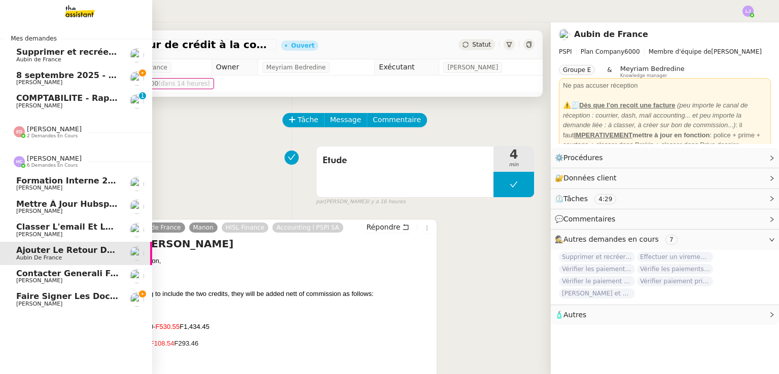
click at [14, 233] on link "Classer l'email et les fichiers Sophie Mouraire" at bounding box center [76, 230] width 152 height 23
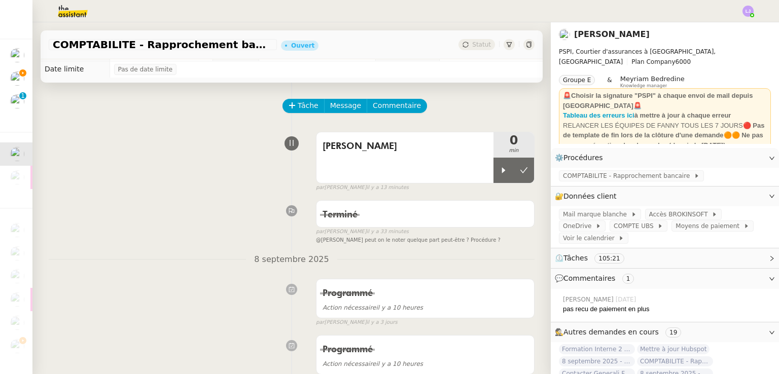
scroll to position [14, 0]
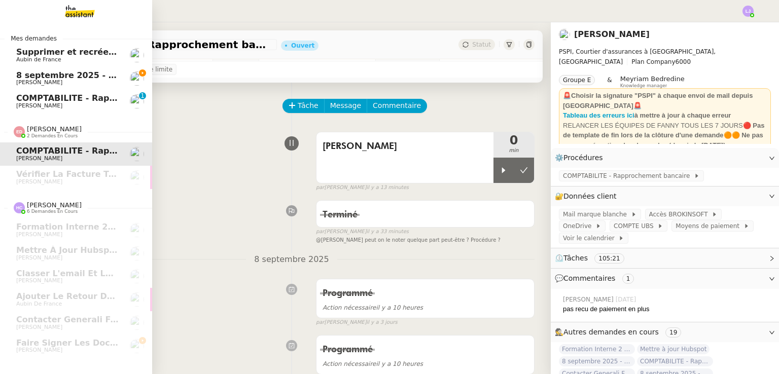
click at [53, 75] on span "8 septembre 2025 - QUOTIDIEN - OPAL - Gestion de la boîte mail OPAL" at bounding box center [176, 75] width 320 height 10
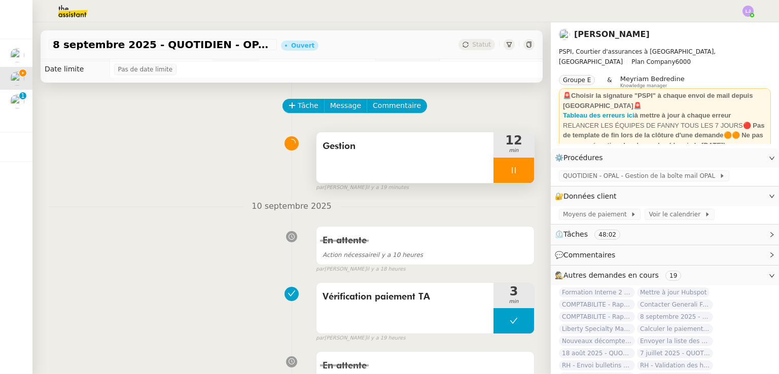
click at [515, 170] on div at bounding box center [513, 170] width 41 height 25
click at [515, 170] on button at bounding box center [524, 170] width 20 height 25
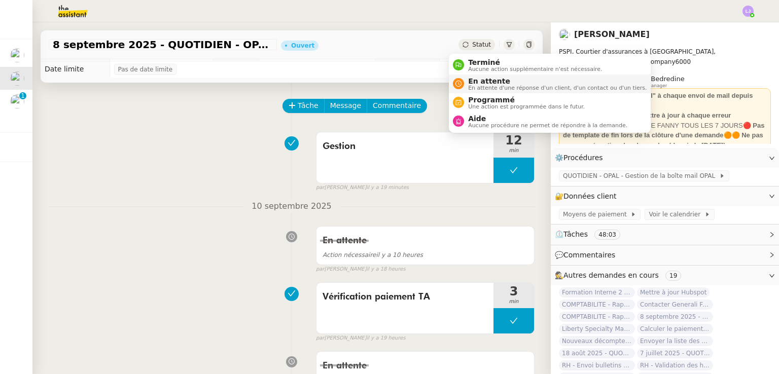
click at [474, 83] on span "En attente" at bounding box center [557, 81] width 178 height 8
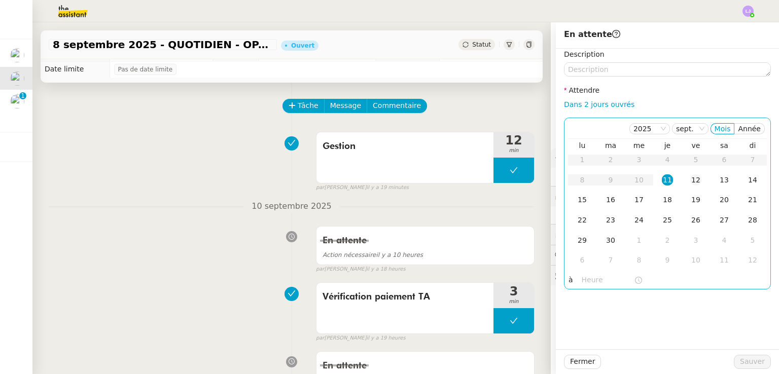
click at [690, 180] on div "12" at bounding box center [695, 179] width 11 height 11
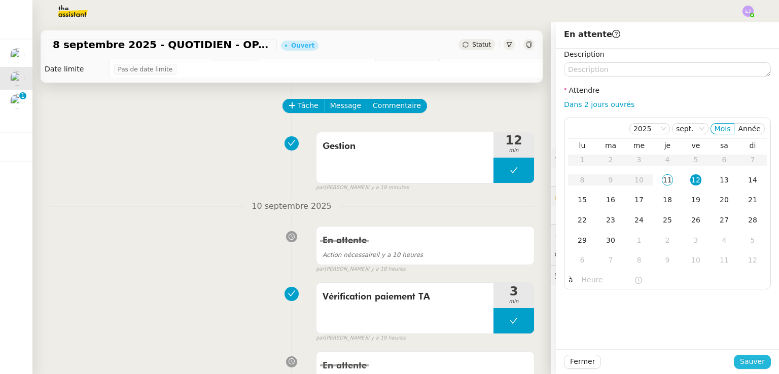
click at [743, 361] on span "Sauver" at bounding box center [752, 362] width 25 height 12
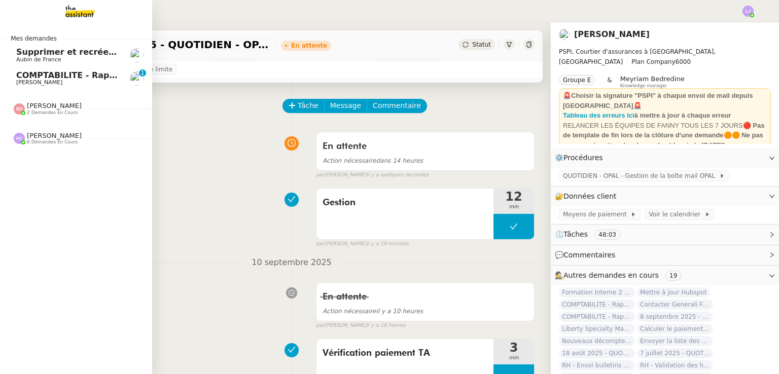
click at [101, 55] on span "Supprimer et recréer la facture Steelhead" at bounding box center [112, 52] width 192 height 10
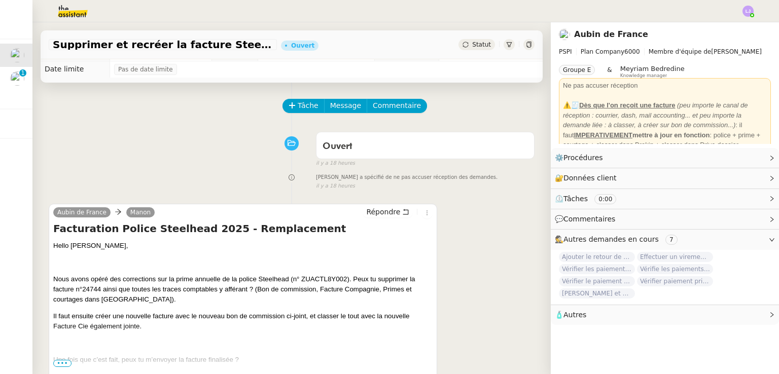
click at [298, 99] on div "Tâche Message Commentaire Veuillez patienter une erreur s'est produite 👌👌👌 mess…" at bounding box center [291, 270] width 518 height 374
click at [302, 110] on span "Tâche" at bounding box center [308, 106] width 21 height 12
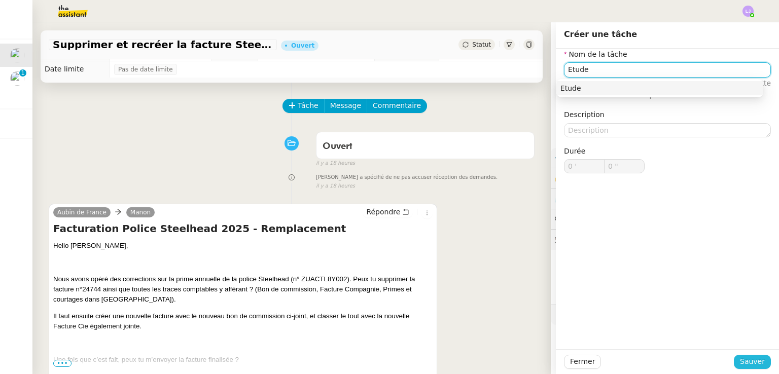
type input "Etude"
click at [762, 359] on button "Sauver" at bounding box center [752, 362] width 37 height 14
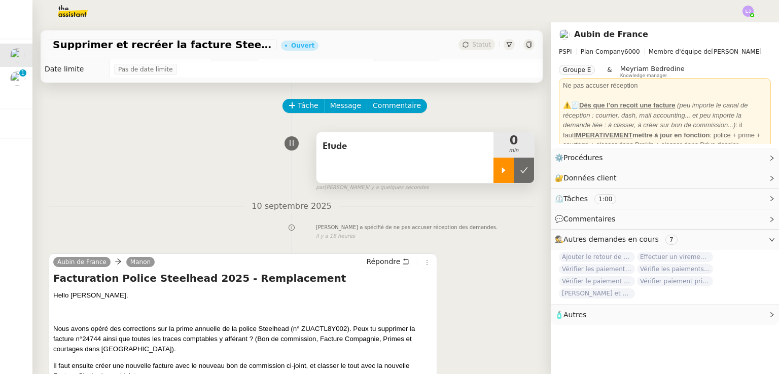
click at [499, 170] on icon at bounding box center [503, 170] width 8 height 8
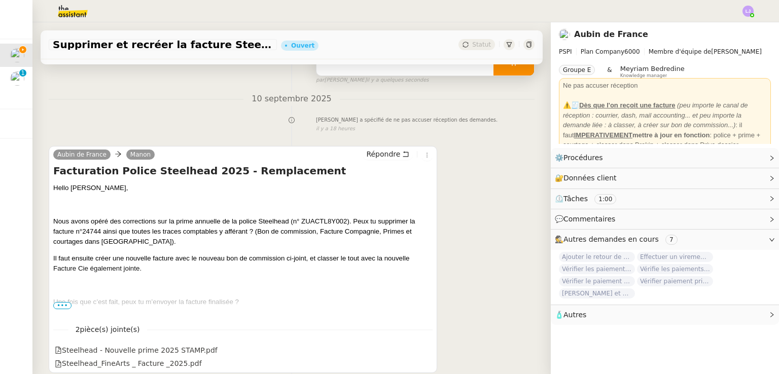
scroll to position [185, 0]
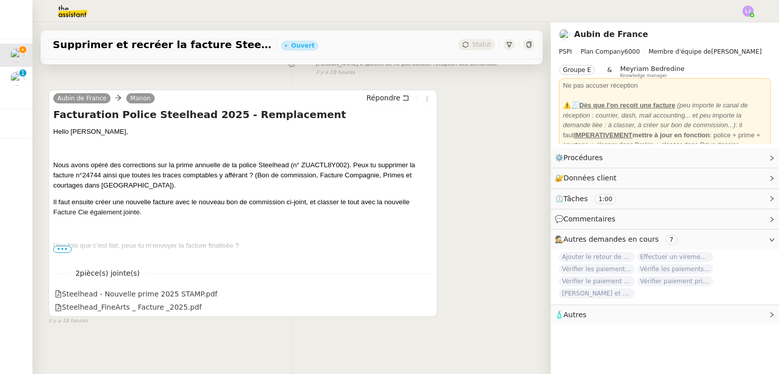
click at [62, 246] on span "•••" at bounding box center [62, 249] width 18 height 7
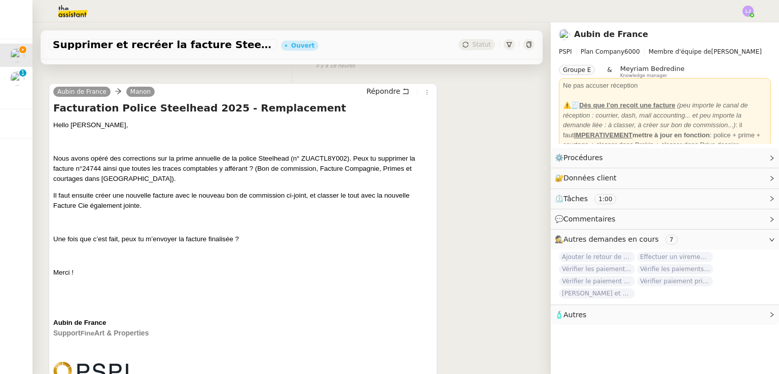
click at [319, 159] on span "ZUACTL8Y002). Peux tu supprimer la facture n°24744 ainsi que toutes les traces …" at bounding box center [234, 169] width 362 height 28
copy span "ZUACTL8Y002"
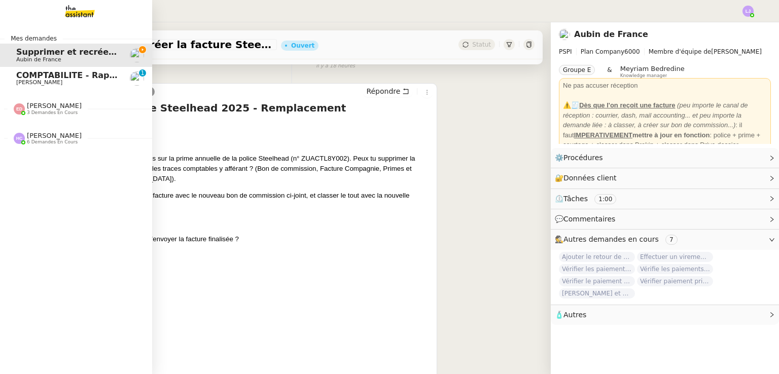
click at [61, 132] on span "[PERSON_NAME]" at bounding box center [54, 136] width 55 height 8
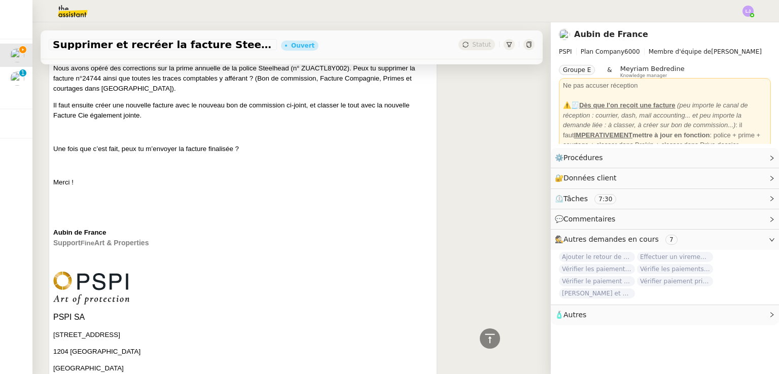
scroll to position [486, 0]
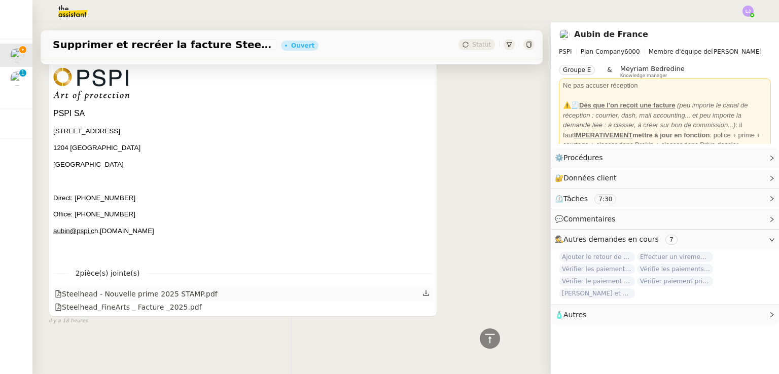
click at [422, 290] on icon at bounding box center [425, 293] width 7 height 7
click at [423, 304] on icon at bounding box center [426, 307] width 6 height 6
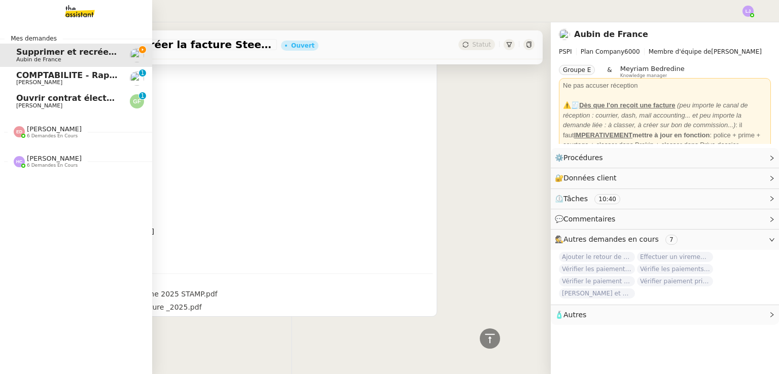
click at [21, 102] on span "Ouvrir contrat électricité temporaire" at bounding box center [100, 98] width 168 height 10
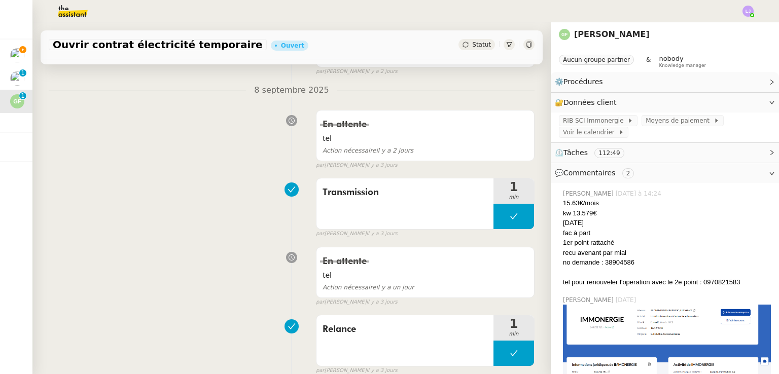
scroll to position [136, 0]
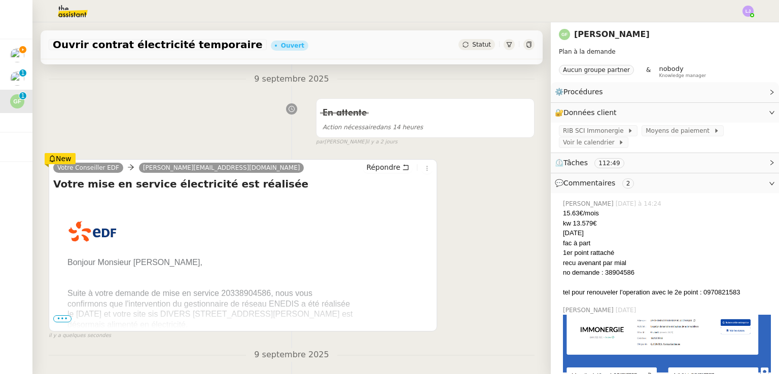
click at [62, 320] on span "•••" at bounding box center [62, 318] width 18 height 7
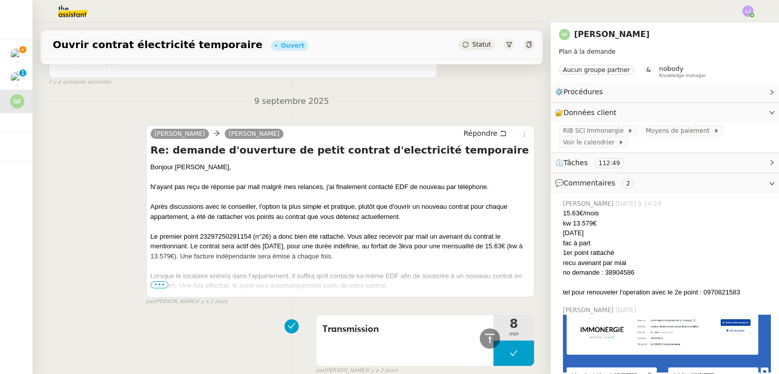
scroll to position [995, 0]
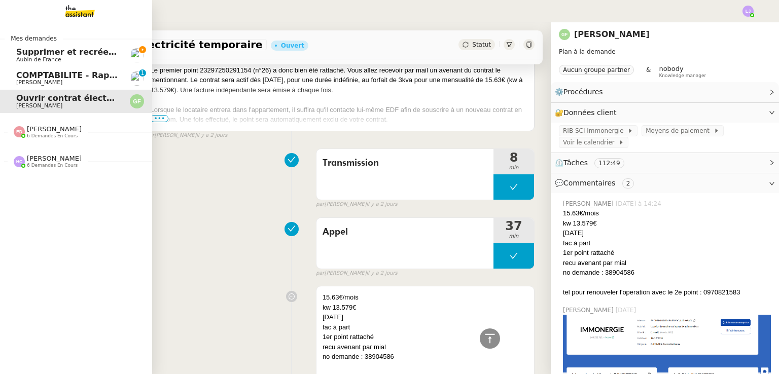
click at [88, 50] on span "Supprimer et recréer la facture Steelhead" at bounding box center [112, 52] width 192 height 10
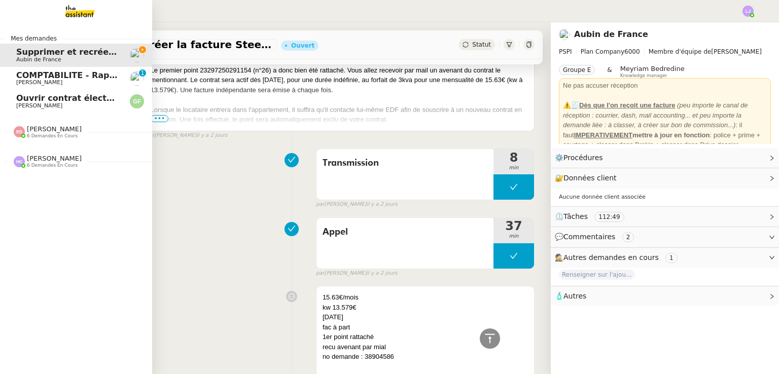
scroll to position [185, 0]
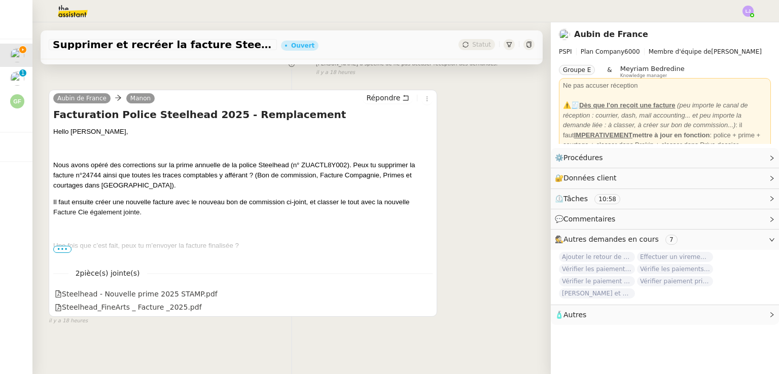
click at [66, 246] on span "•••" at bounding box center [62, 249] width 18 height 7
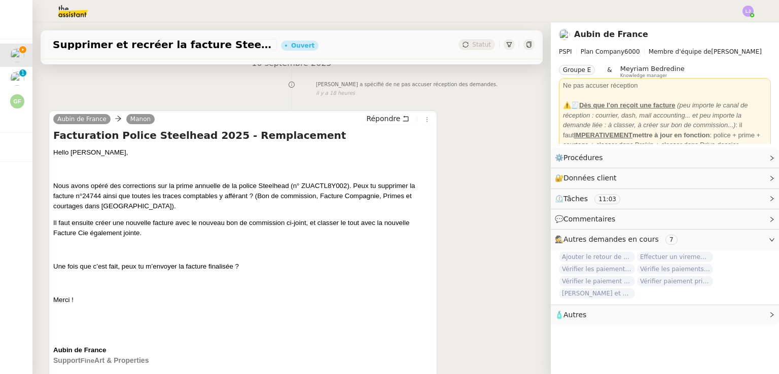
scroll to position [157, 0]
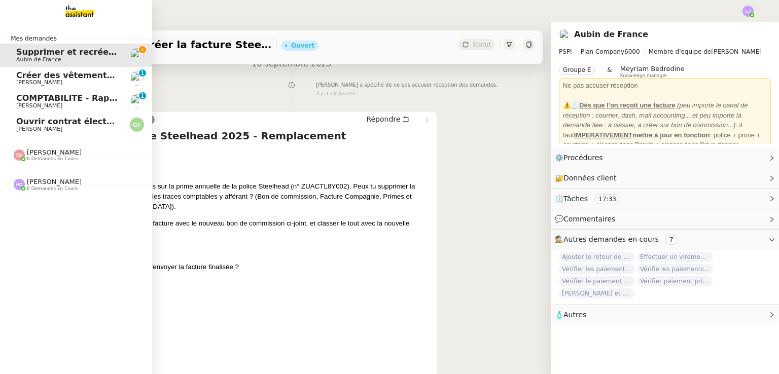
click at [81, 83] on span "[PERSON_NAME]" at bounding box center [67, 83] width 102 height 6
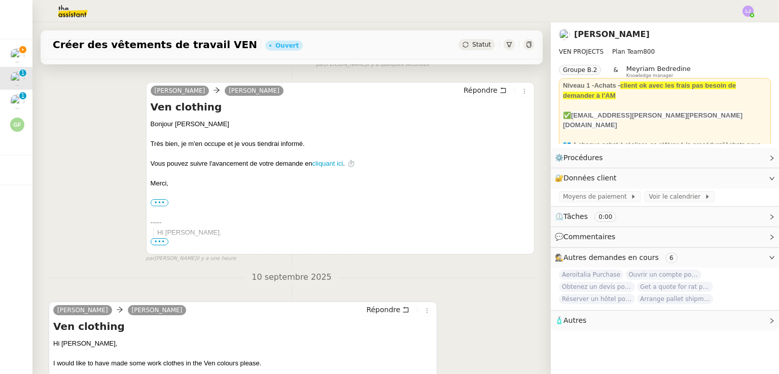
scroll to position [300, 0]
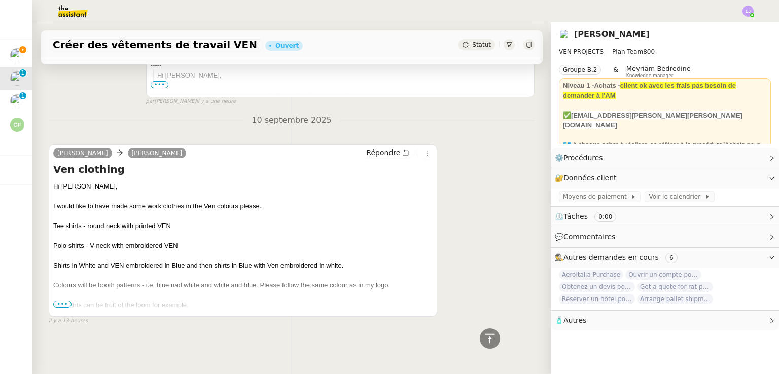
click at [66, 301] on span "•••" at bounding box center [62, 304] width 18 height 7
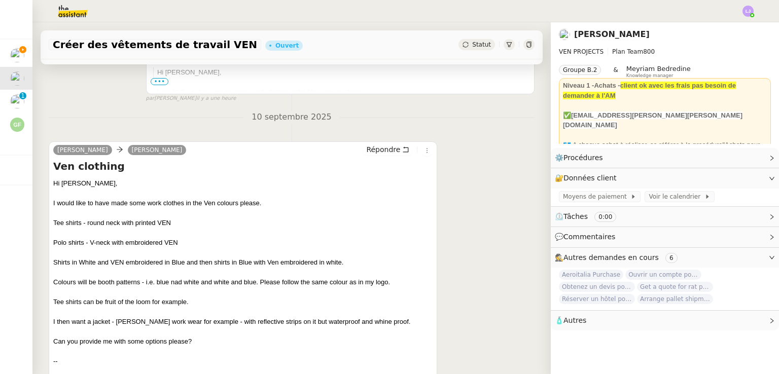
scroll to position [375, 0]
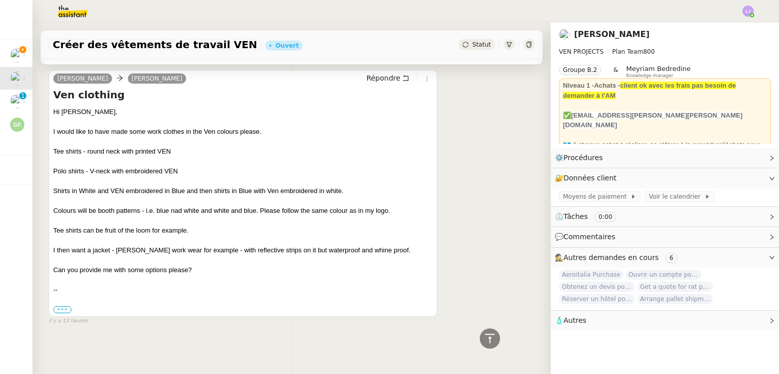
click at [68, 306] on label "•••" at bounding box center [62, 309] width 18 height 7
click at [0, 0] on input "•••" at bounding box center [0, 0] width 0 height 0
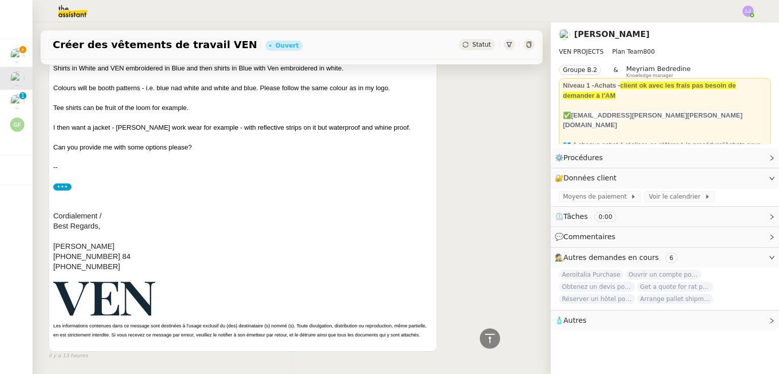
scroll to position [541, 0]
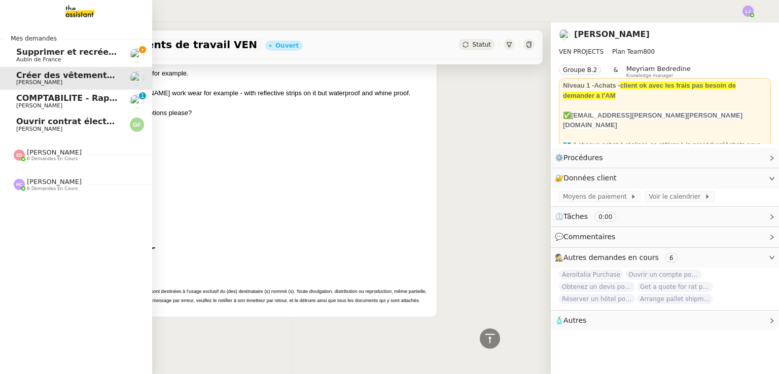
click at [49, 100] on span "COMPTABILITE - Rapprochement bancaire - 11 septembre 2025" at bounding box center [160, 98] width 289 height 10
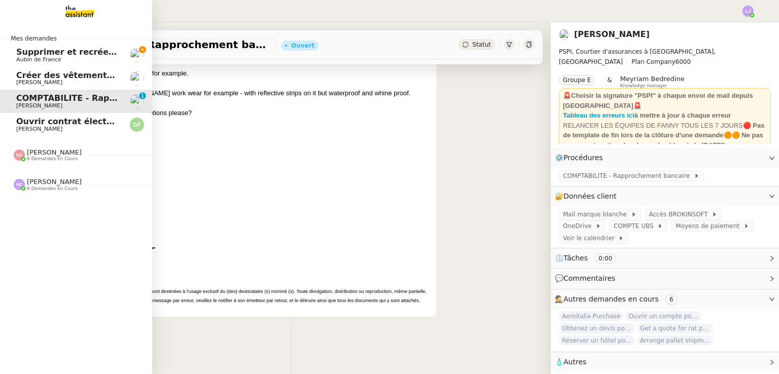
scroll to position [136, 0]
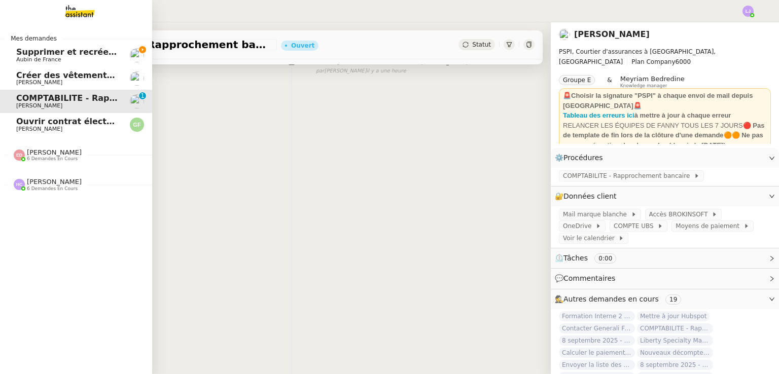
click at [101, 56] on span "Supprimer et recréer la facture Steelhead" at bounding box center [112, 52] width 192 height 10
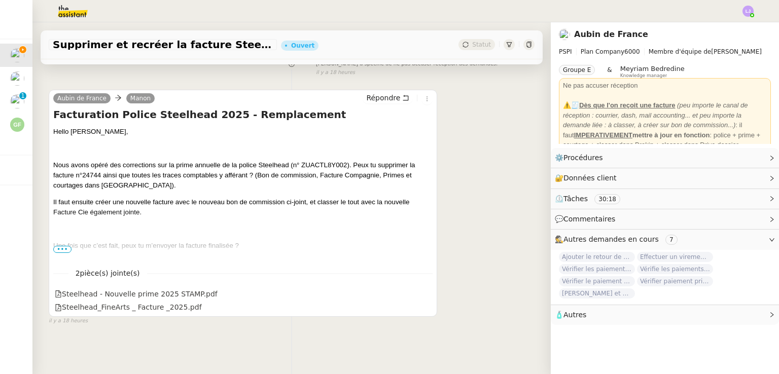
scroll to position [173, 0]
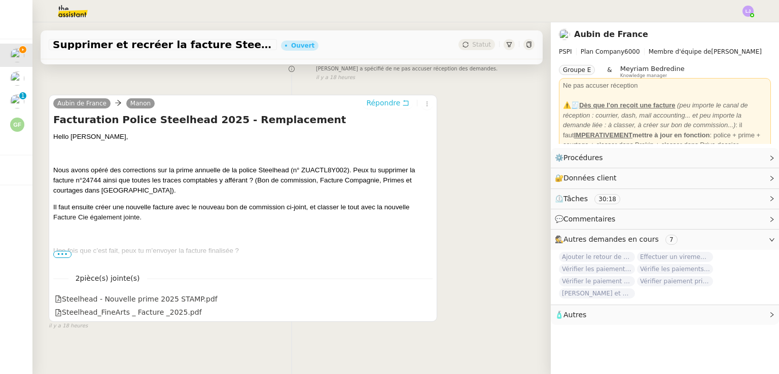
click at [389, 108] on span "Répondre" at bounding box center [383, 103] width 34 height 10
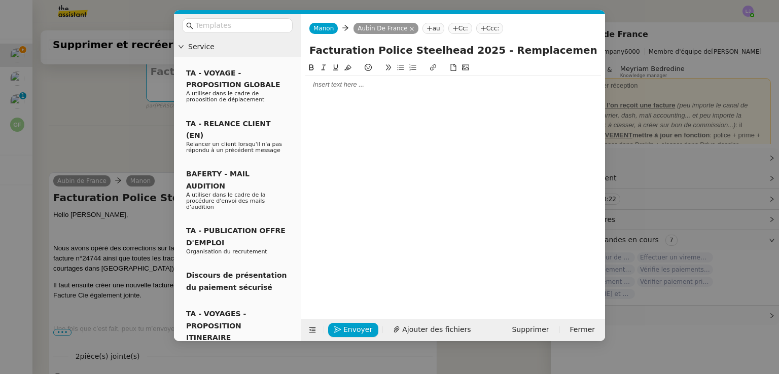
click at [352, 86] on div at bounding box center [453, 84] width 296 height 9
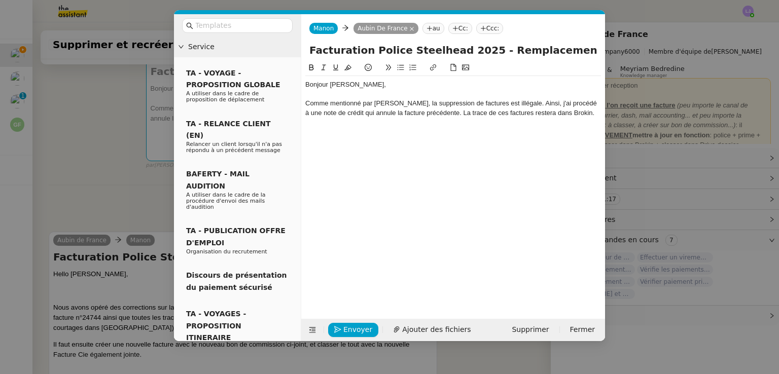
click at [478, 114] on div "Comme mentionné par Pierrick, la suppression de factures est illégale. Ainsi, j…" at bounding box center [453, 108] width 296 height 19
click at [478, 127] on div at bounding box center [453, 131] width 296 height 9
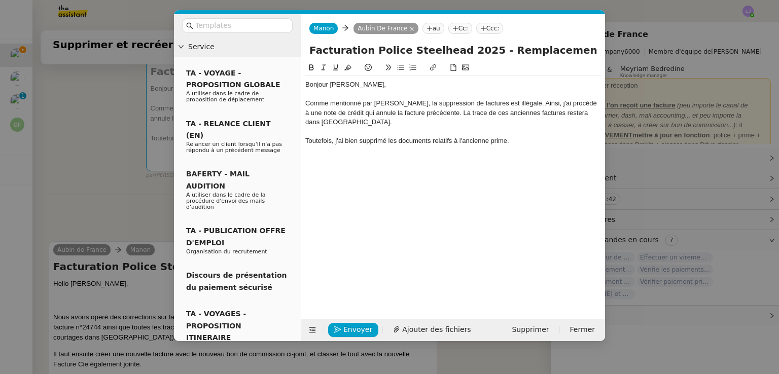
click at [131, 237] on nz-modal-container "Service TA - VOYAGE - PROPOSITION GLOBALE A utiliser dans le cadre de propositi…" at bounding box center [389, 187] width 779 height 374
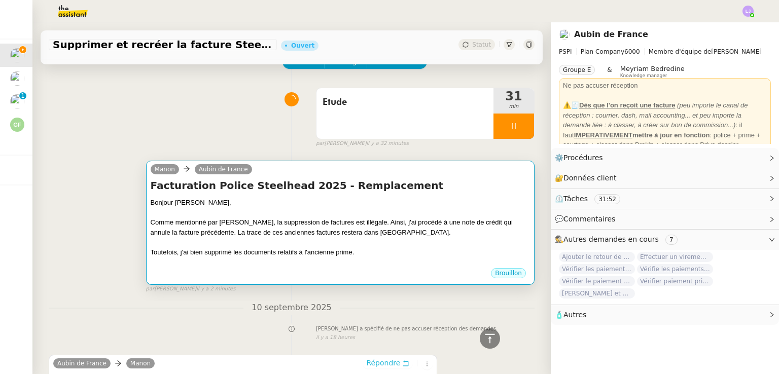
scroll to position [49, 0]
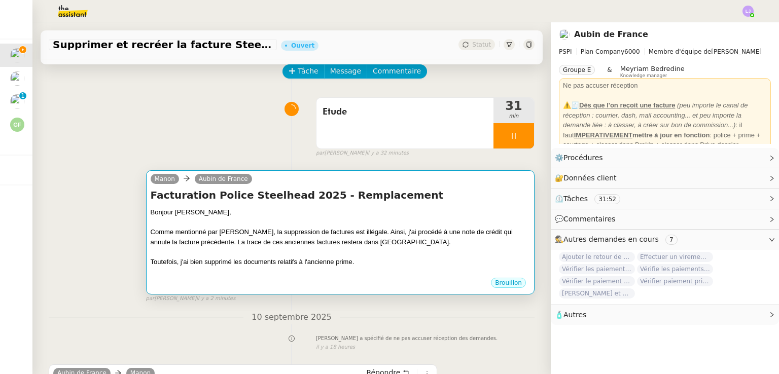
click at [324, 240] on div "Comme mentionné par [PERSON_NAME], la suppression de factures est illégale. Ain…" at bounding box center [340, 237] width 379 height 20
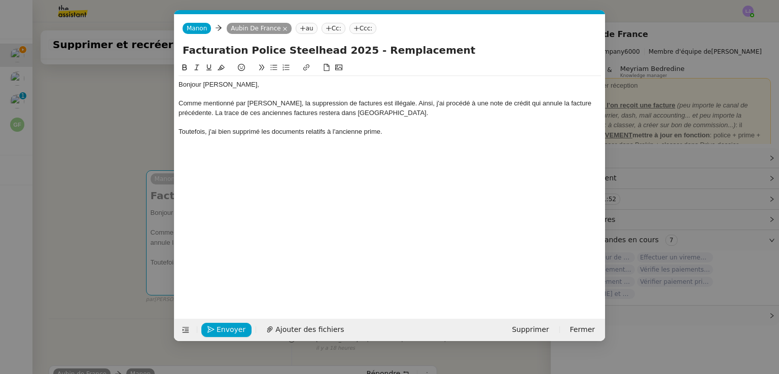
scroll to position [0, 21]
click at [391, 136] on div "Bonjour Aubin, Comme mentionné par Pierrick, la suppression de factures est ill…" at bounding box center [389, 108] width 422 height 64
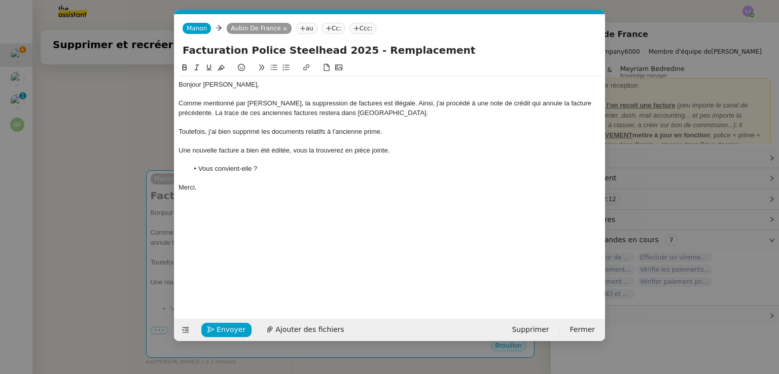
click at [350, 165] on li "Vous convient-elle ?" at bounding box center [395, 168] width 413 height 9
click at [86, 216] on nz-modal-container "Service TA - VOYAGE - PROPOSITION GLOBALE A utiliser dans le cadre de propositi…" at bounding box center [389, 187] width 779 height 374
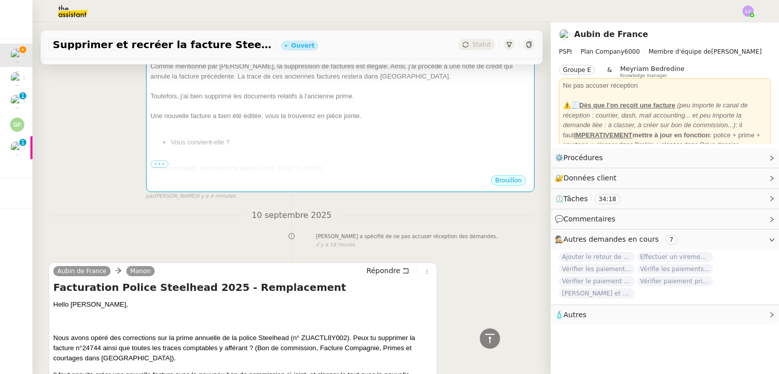
scroll to position [213, 0]
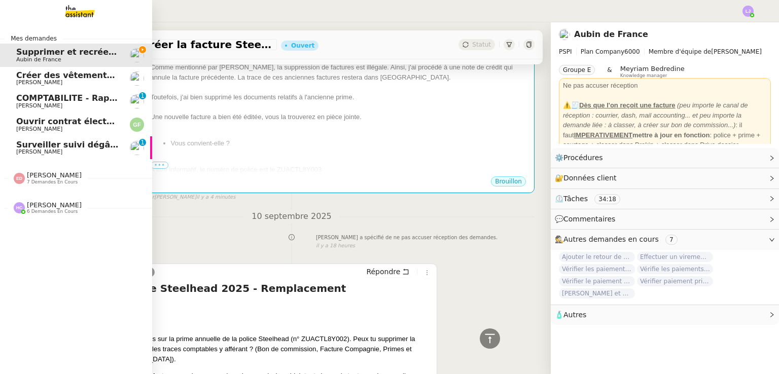
click at [50, 149] on span "Claire Delpech" at bounding box center [39, 152] width 46 height 7
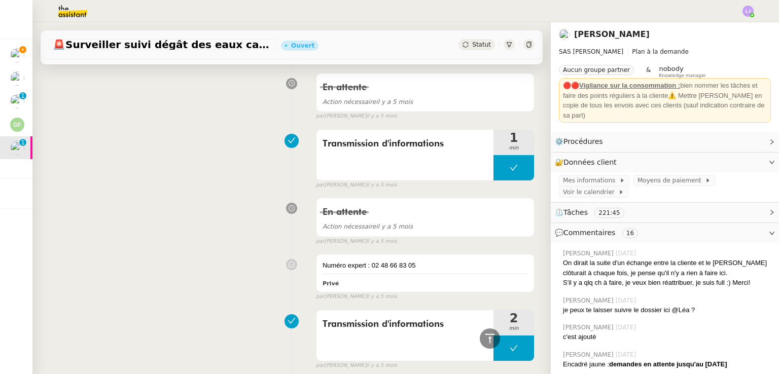
scroll to position [4569, 0]
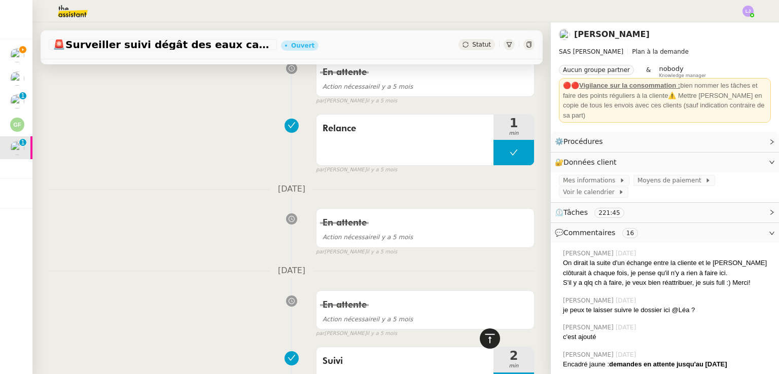
click at [484, 339] on icon at bounding box center [490, 339] width 12 height 12
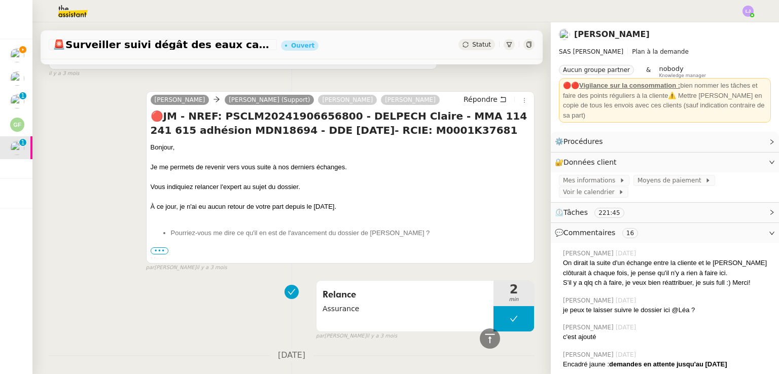
scroll to position [0, 0]
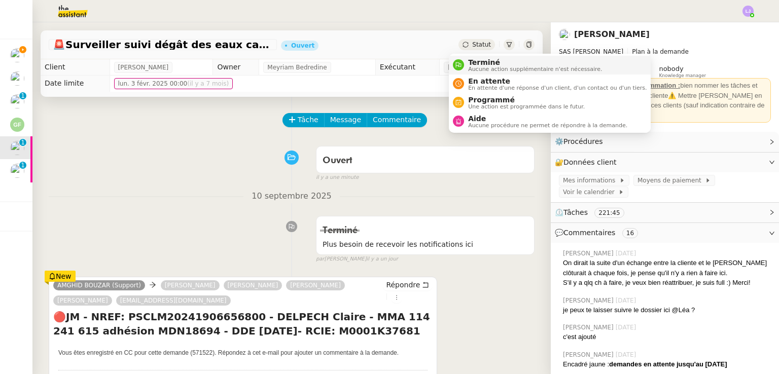
click at [483, 66] on span "Aucune action supplémentaire n'est nécessaire." at bounding box center [535, 69] width 134 height 6
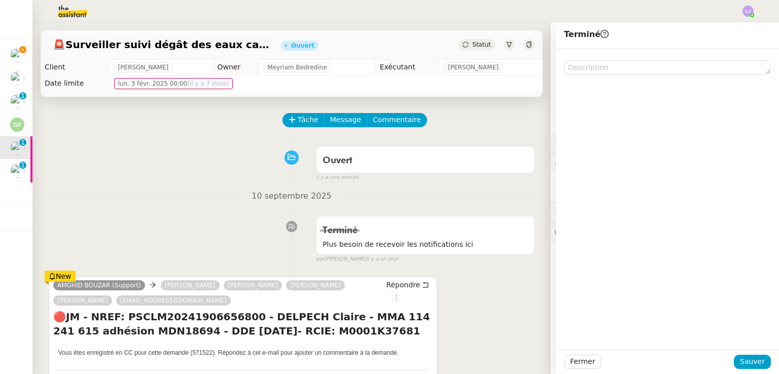
click at [750, 352] on div "Fermer Sauver" at bounding box center [667, 361] width 223 height 25
click at [755, 363] on span "Sauver" at bounding box center [752, 362] width 25 height 12
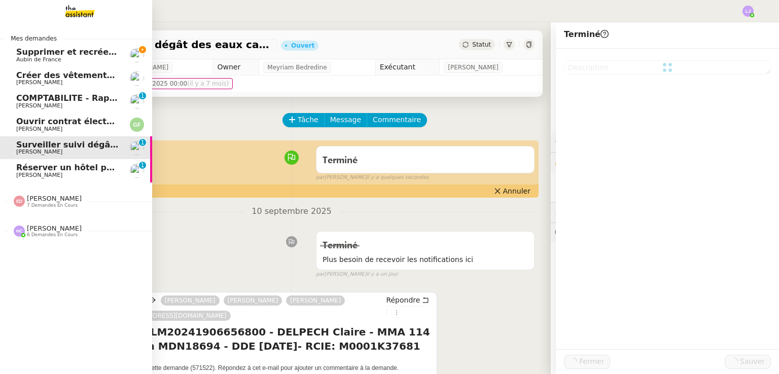
click at [54, 169] on span "Réserver un hôtel pour le 10/09" at bounding box center [88, 168] width 145 height 10
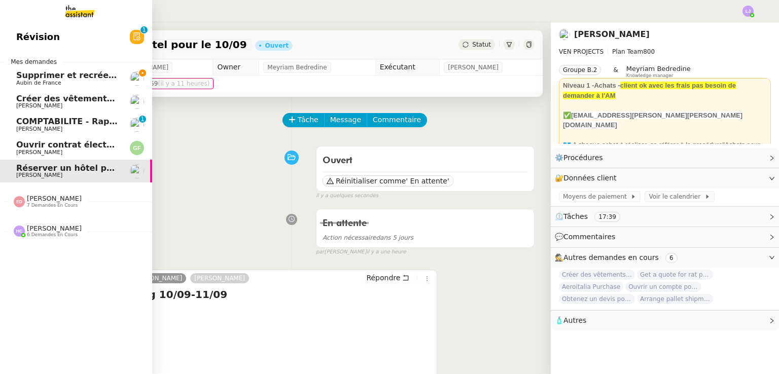
click at [78, 80] on span "Aubin de France" at bounding box center [67, 83] width 102 height 6
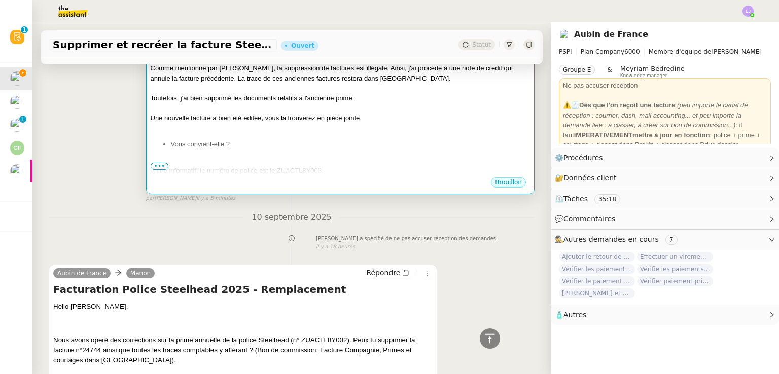
scroll to position [212, 0]
click at [323, 157] on div at bounding box center [340, 161] width 379 height 10
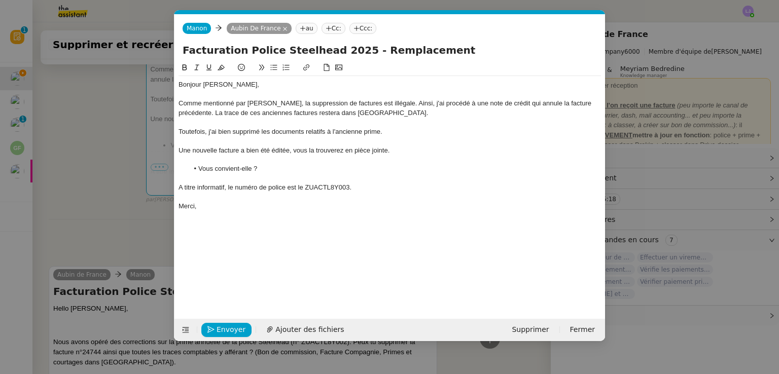
scroll to position [0, 21]
click at [290, 151] on div "Une nouvelle facture a bien été éditée, vous la trouverez en pièce jointe." at bounding box center [389, 150] width 422 height 9
click at [310, 327] on span "Ajouter des fichiers" at bounding box center [309, 330] width 68 height 12
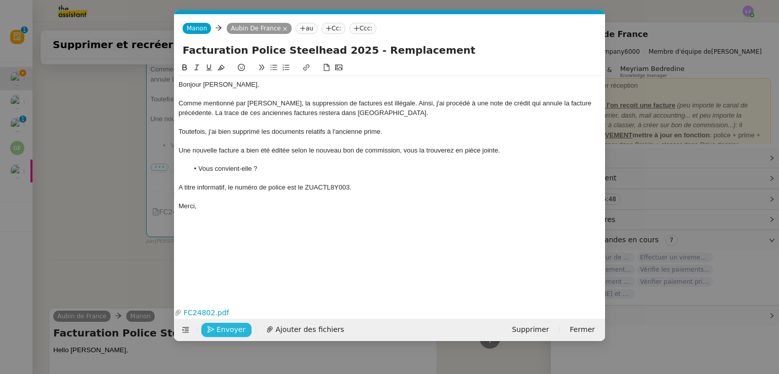
click at [228, 332] on span "Envoyer" at bounding box center [231, 330] width 29 height 12
click at [228, 332] on span "Confirmer l'envoi" at bounding box center [247, 330] width 61 height 12
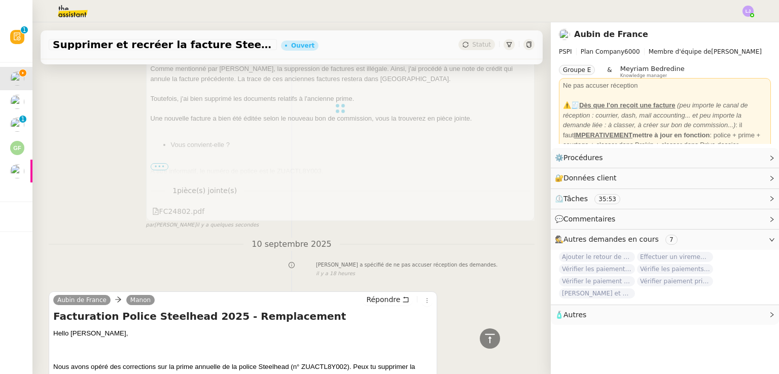
scroll to position [0, 0]
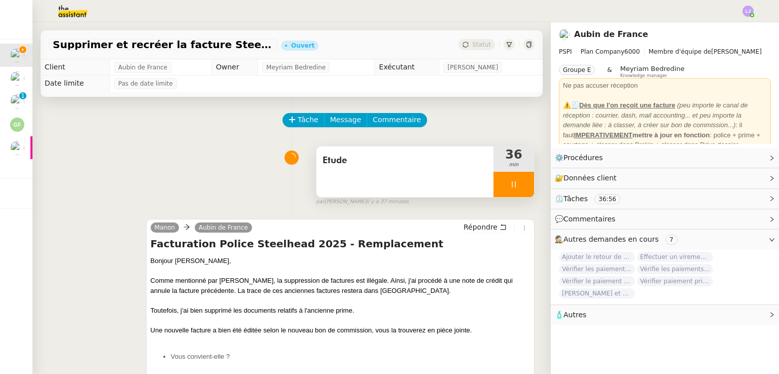
click at [430, 183] on div "Etude" at bounding box center [404, 172] width 177 height 51
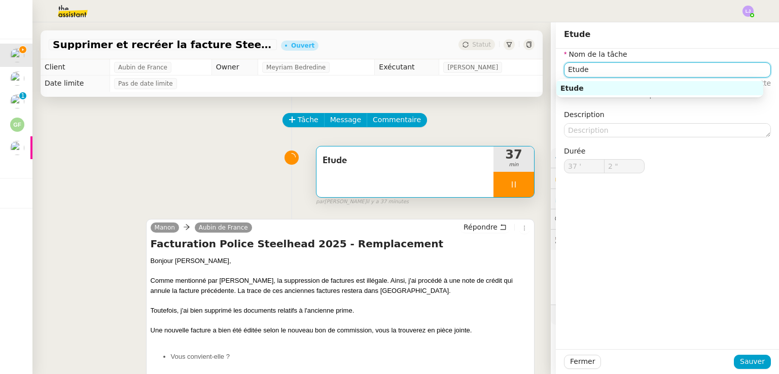
click at [592, 69] on input "Etude" at bounding box center [667, 69] width 207 height 15
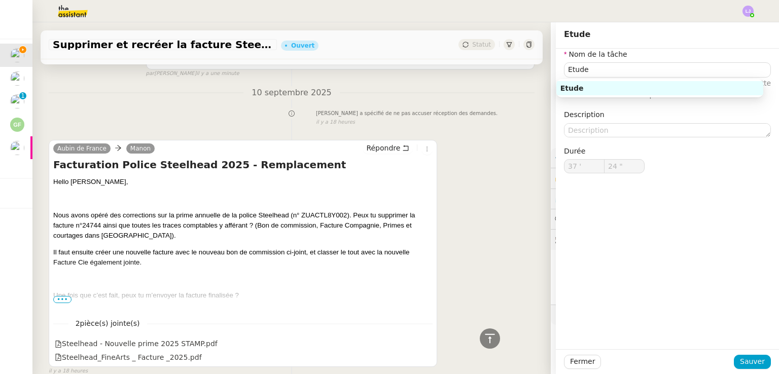
scroll to position [365, 0]
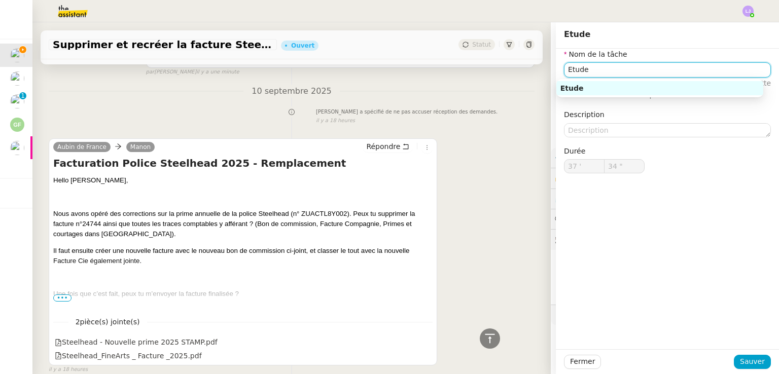
click at [609, 65] on input "Etude" at bounding box center [667, 69] width 207 height 15
click at [616, 70] on input "Etude" at bounding box center [667, 69] width 207 height 15
type input "36 ""
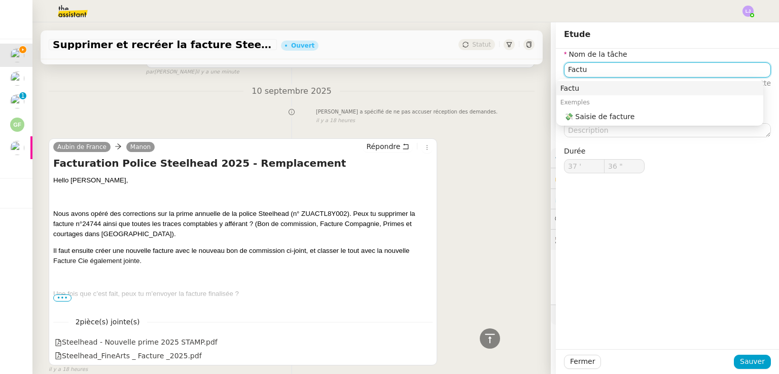
type input "Factur"
type input "37 ""
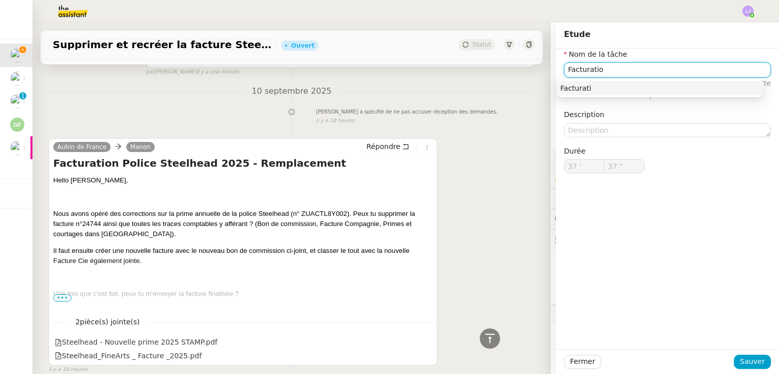
type input "Facturation"
type input "39 ""
type input "Facturation"
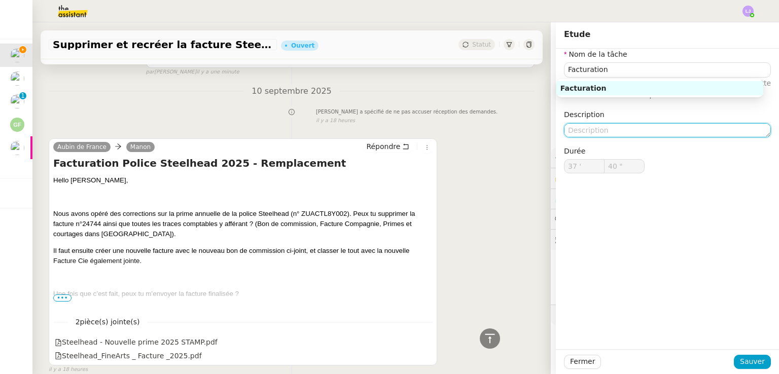
click at [630, 128] on textarea at bounding box center [667, 130] width 207 height 14
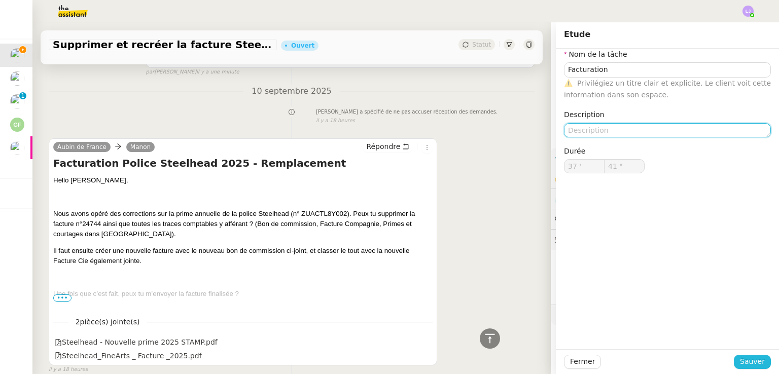
type input "42 ""
click at [748, 363] on span "Sauver" at bounding box center [752, 362] width 25 height 12
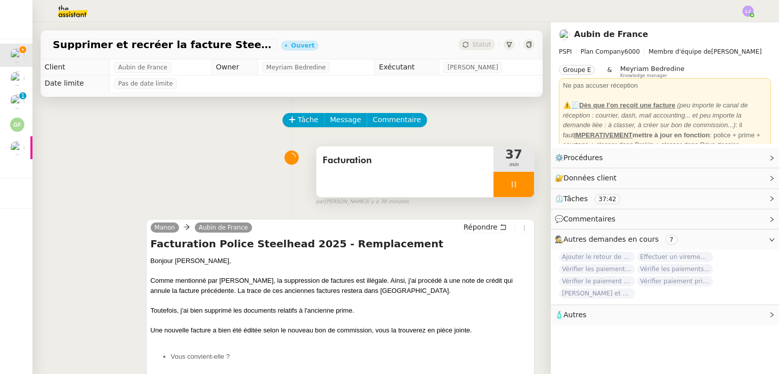
click at [505, 184] on div at bounding box center [513, 184] width 41 height 25
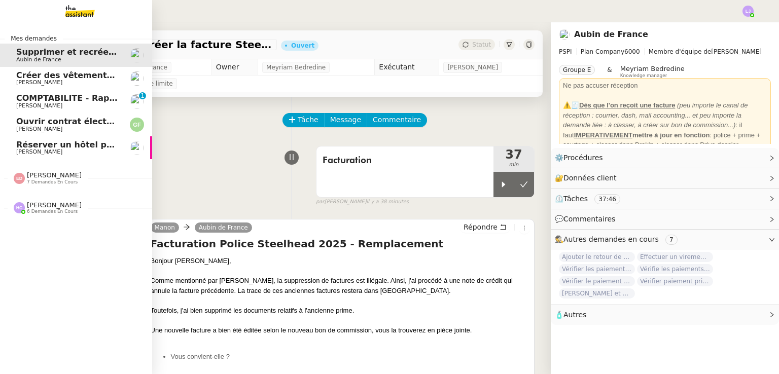
click at [66, 105] on span "[PERSON_NAME]" at bounding box center [67, 106] width 102 height 6
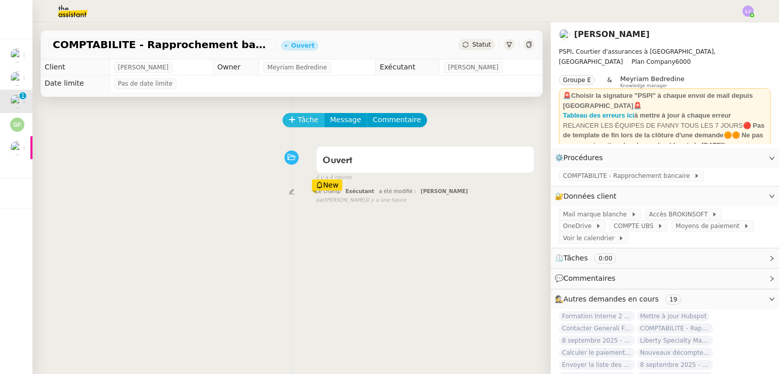
click at [298, 120] on span "Tâche" at bounding box center [308, 120] width 21 height 12
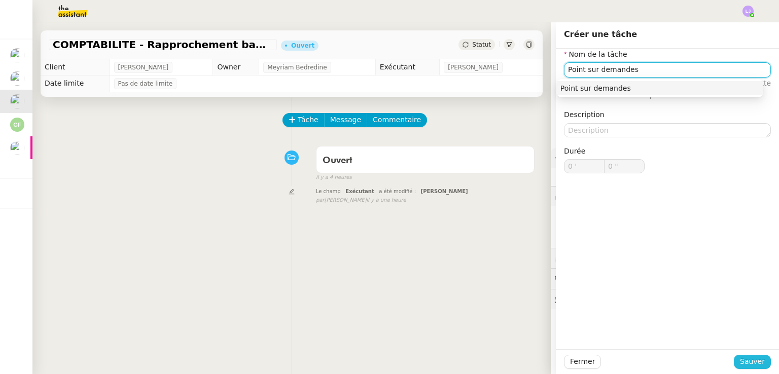
type input "Point sur demandes"
click at [754, 362] on span "Sauver" at bounding box center [752, 362] width 25 height 12
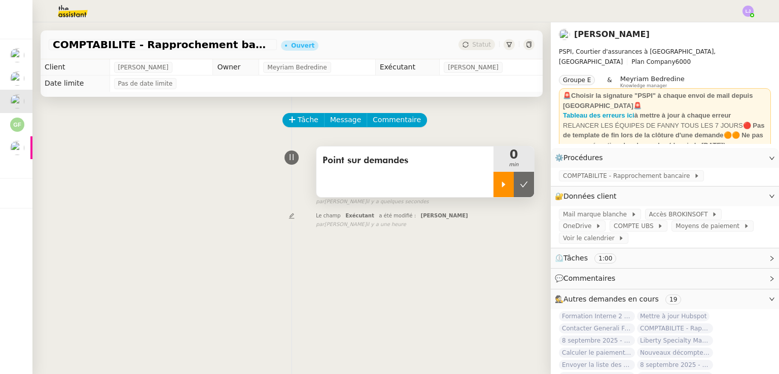
click at [493, 188] on div at bounding box center [503, 184] width 20 height 25
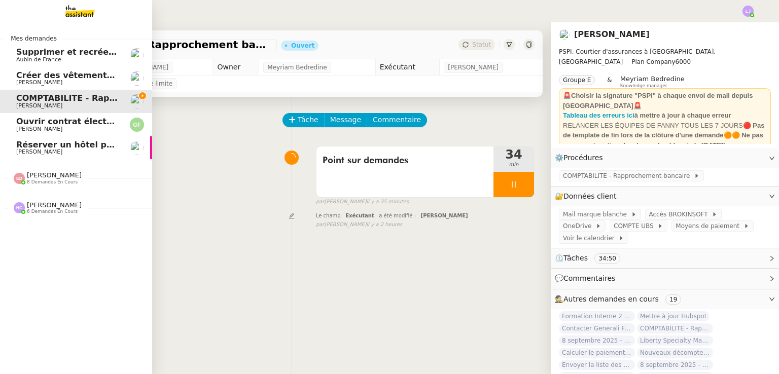
click at [38, 52] on span "Supprimer et recréer la facture Steelhead" at bounding box center [112, 52] width 192 height 10
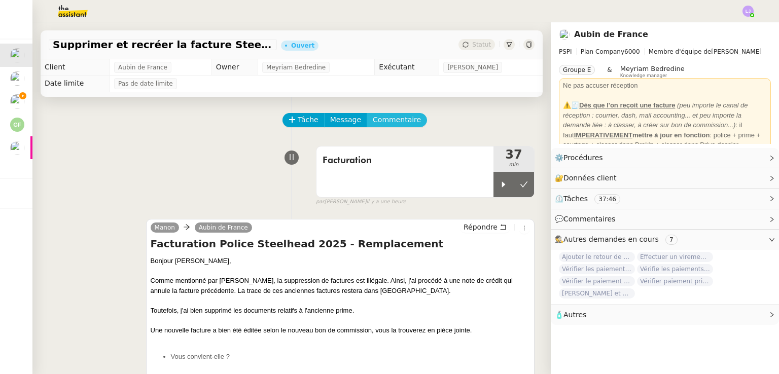
click at [386, 122] on span "Commentaire" at bounding box center [397, 120] width 48 height 12
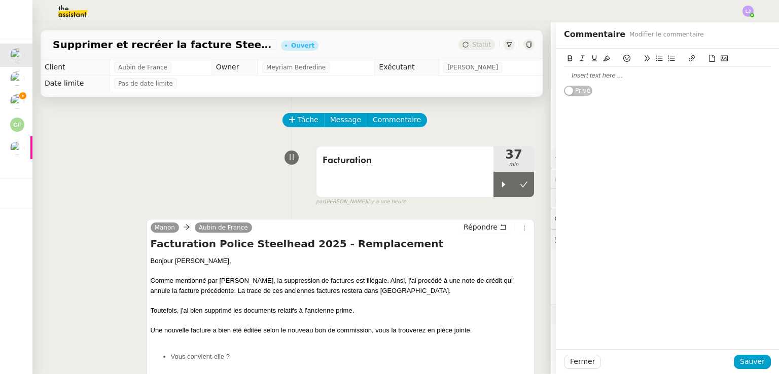
click at [615, 69] on div at bounding box center [667, 75] width 207 height 17
click at [745, 367] on span "Sauver" at bounding box center [752, 362] width 25 height 12
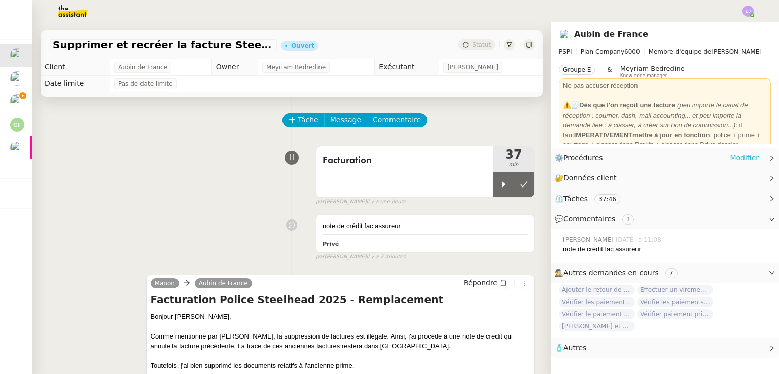
click at [747, 159] on link "Modifier" at bounding box center [744, 158] width 29 height 12
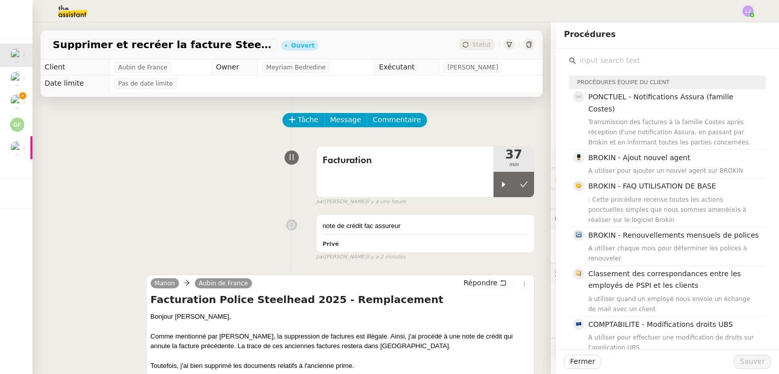
click at [637, 59] on input "text" at bounding box center [671, 61] width 190 height 14
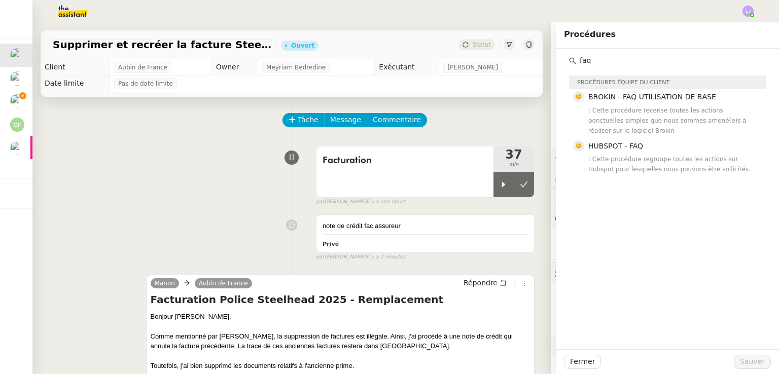
click at [598, 61] on input "faq" at bounding box center [671, 61] width 190 height 14
type input "faq"
click at [622, 125] on div ": Cette procédure recense toutes les actions ponctuelles simples que nous somme…" at bounding box center [673, 120] width 171 height 30
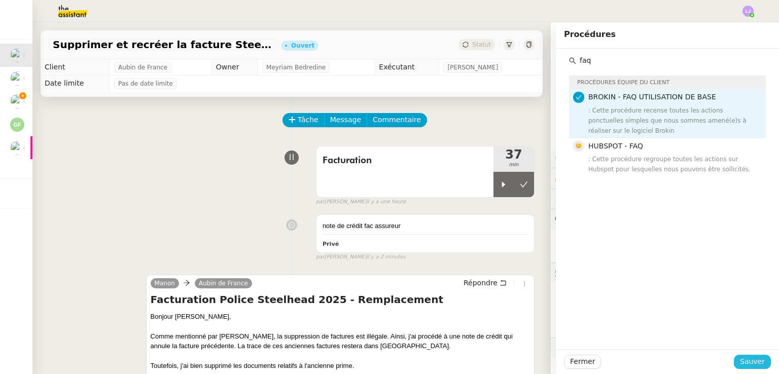
click at [753, 361] on span "Sauver" at bounding box center [752, 362] width 25 height 12
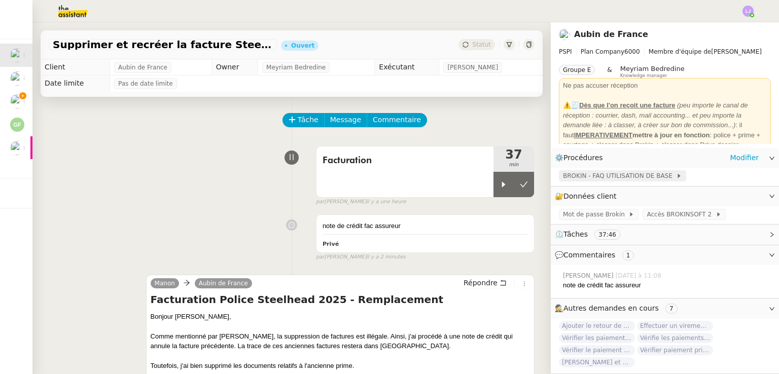
click at [631, 177] on span "BROKIN - FAQ UTILISATION DE BASE" at bounding box center [619, 176] width 113 height 10
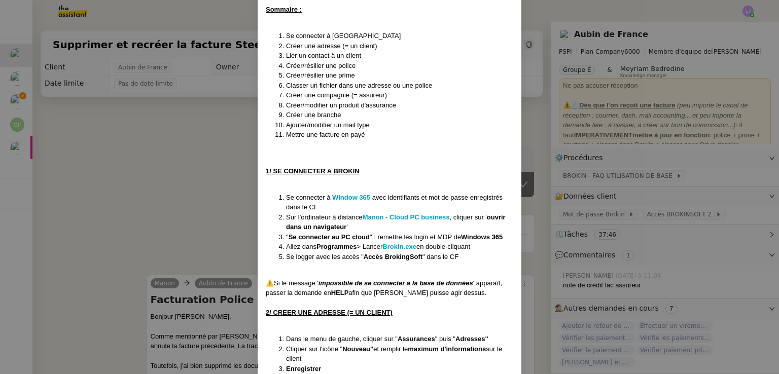
scroll to position [152, 0]
click at [625, 196] on nz-modal-container "Créée le 23/06/25 MAJ le 2/07/25 Contexte : Cette procédure recense toutes les …" at bounding box center [389, 187] width 779 height 374
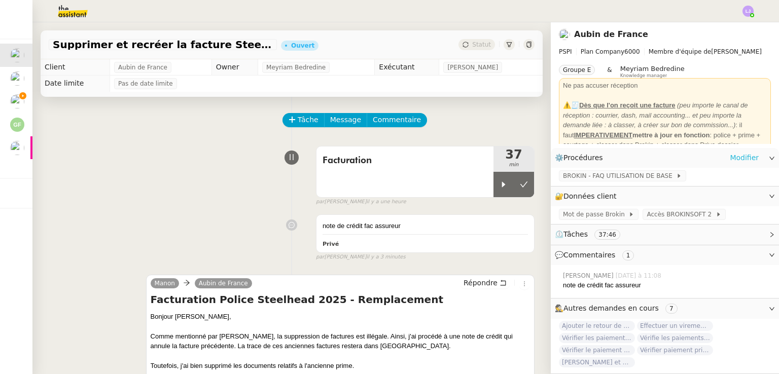
click at [734, 155] on link "Modifier" at bounding box center [744, 158] width 29 height 12
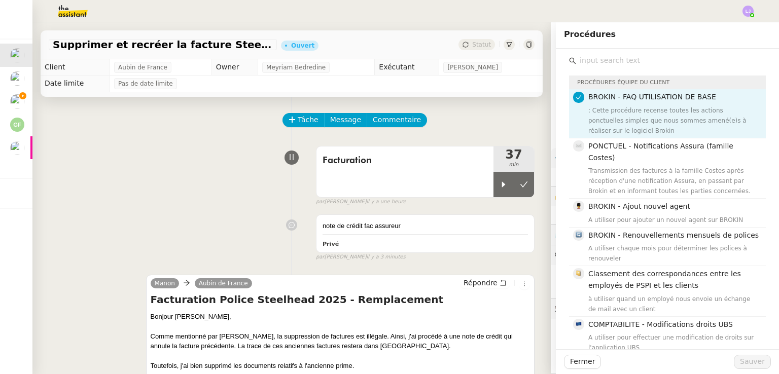
click at [624, 57] on input "text" at bounding box center [671, 61] width 190 height 14
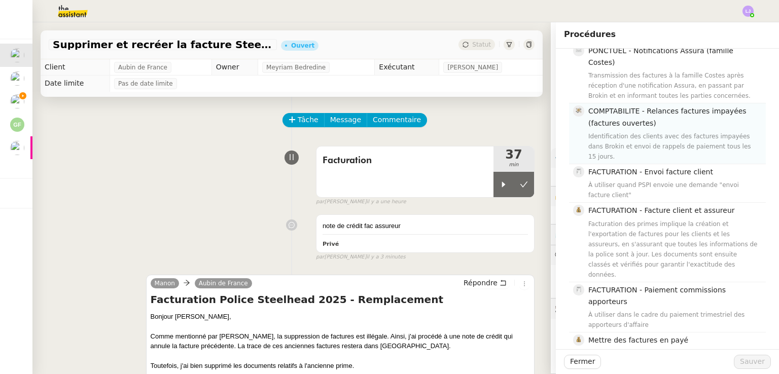
scroll to position [118, 0]
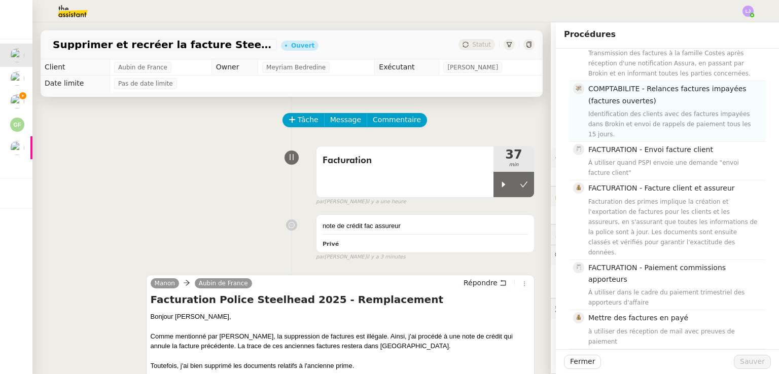
type input "factura"
click at [620, 209] on div "Facturation des primes implique la création et l'exportation de factures pour l…" at bounding box center [673, 227] width 171 height 61
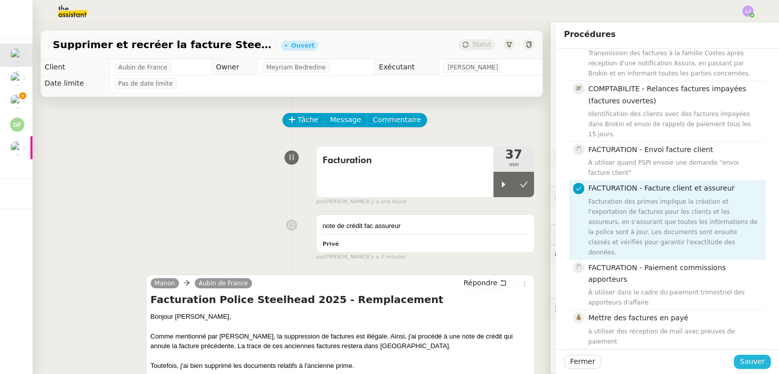
click at [745, 364] on span "Sauver" at bounding box center [752, 362] width 25 height 12
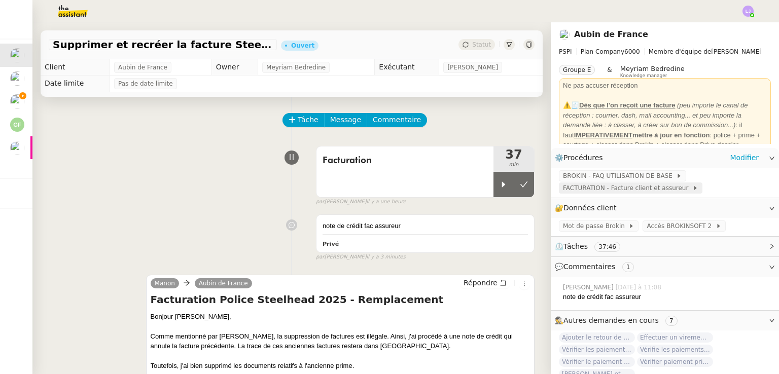
click at [603, 193] on span "FACTURATION - Facture client et assureur" at bounding box center [627, 188] width 129 height 10
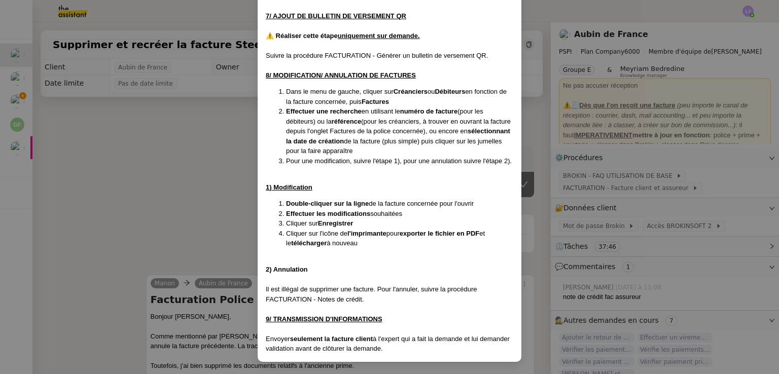
scroll to position [1979, 0]
click at [555, 278] on nz-modal-container "Créée 23/07/25 -après suppression de : FACTURATION - Export des factures et bon…" at bounding box center [389, 187] width 779 height 374
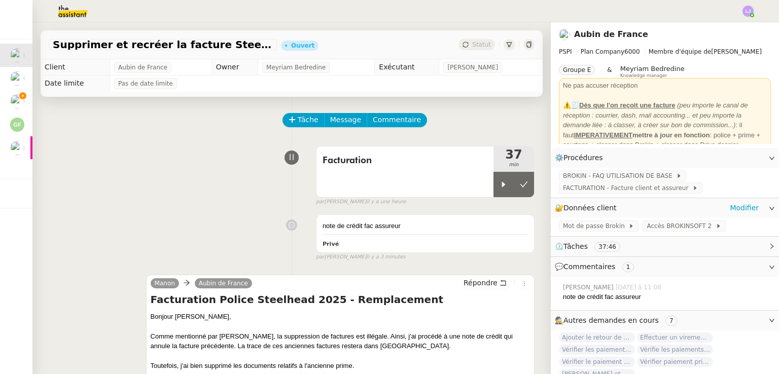
scroll to position [1928, 0]
click at [746, 155] on link "Modifier" at bounding box center [744, 158] width 29 height 12
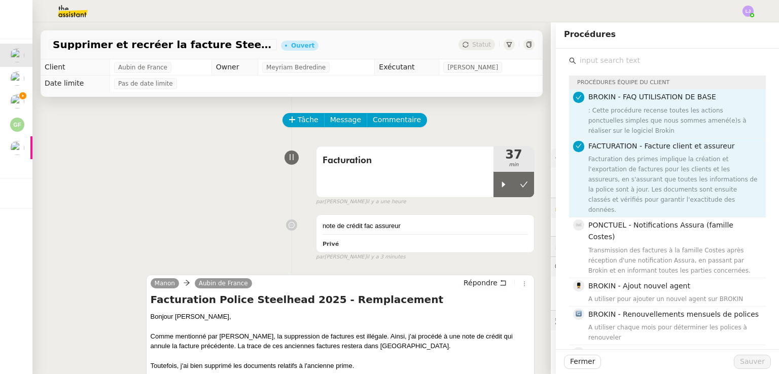
click at [619, 58] on input "text" at bounding box center [671, 61] width 190 height 14
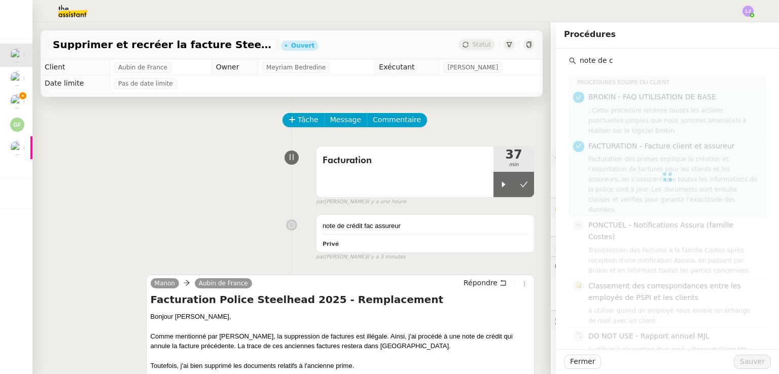
type input "note de cr"
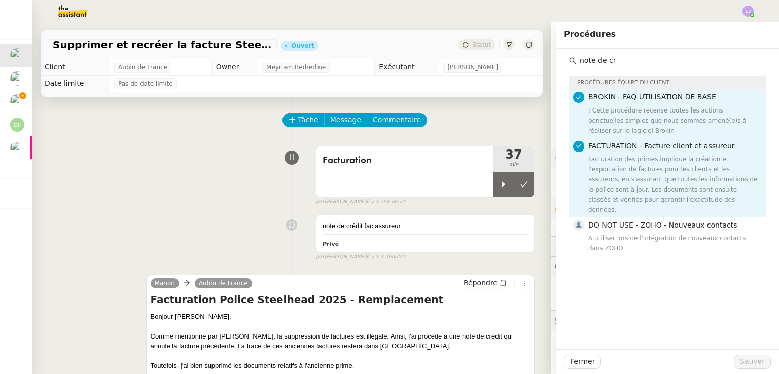
click at [633, 60] on input "note de cr" at bounding box center [671, 61] width 190 height 14
click at [633, 60] on input "text" at bounding box center [671, 61] width 190 height 14
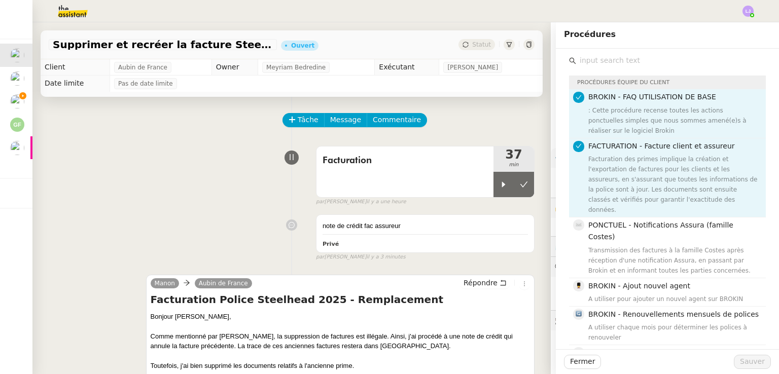
click at [566, 373] on div "Fermer Sauver" at bounding box center [667, 361] width 223 height 25
click at [77, 17] on img at bounding box center [64, 11] width 79 height 22
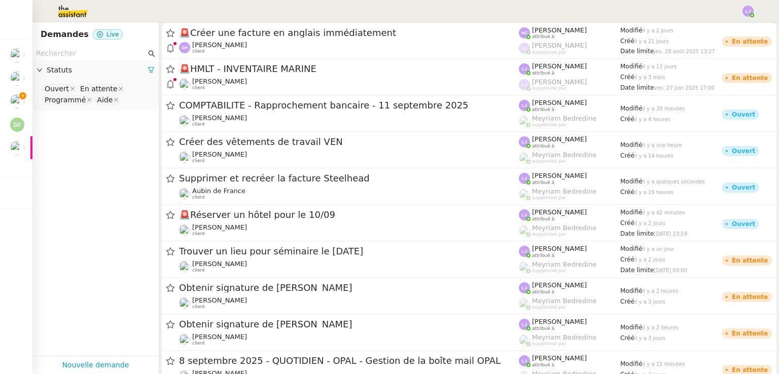
click at [47, 52] on input "text" at bounding box center [91, 54] width 110 height 12
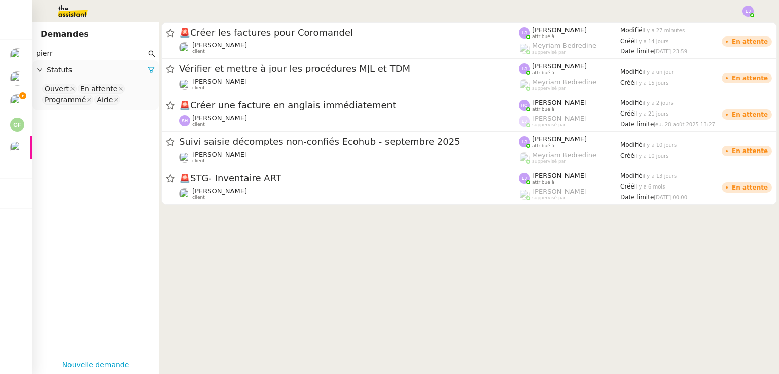
type input "pierr"
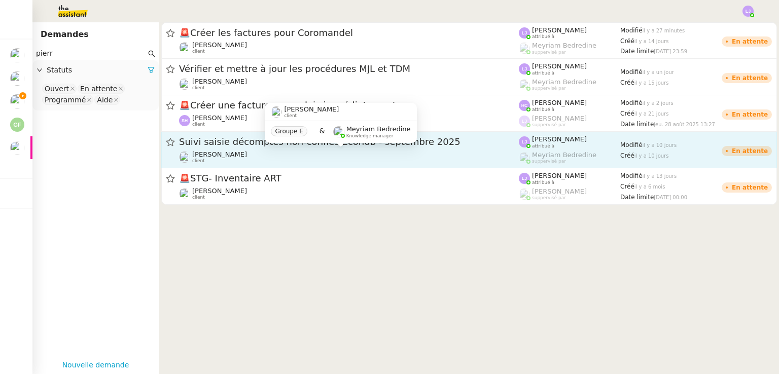
click at [237, 154] on div "Pierrick Morel client" at bounding box center [349, 157] width 340 height 13
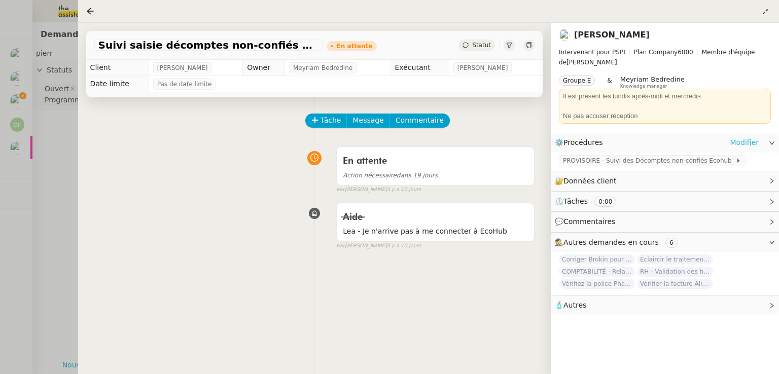
click at [743, 144] on link "Modifier" at bounding box center [744, 143] width 29 height 12
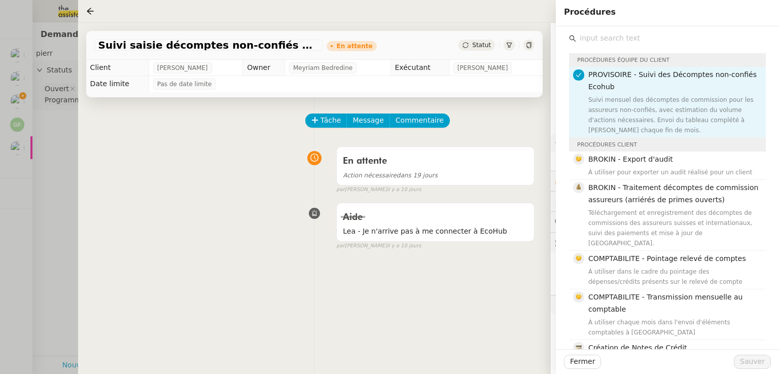
click at [630, 40] on input "text" at bounding box center [671, 38] width 190 height 14
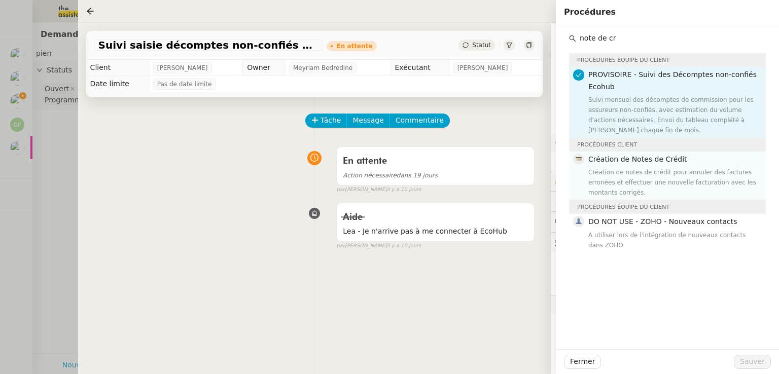
type input "note de cr"
click at [673, 167] on div "Création de notes de crédit pour annuler des factures erronées et effectuer une…" at bounding box center [673, 182] width 171 height 30
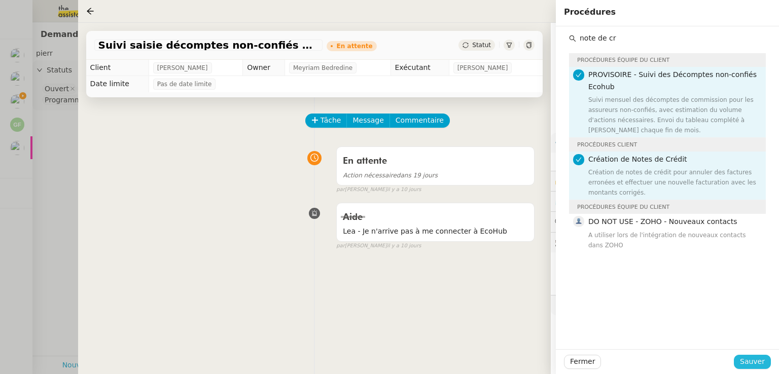
click at [754, 363] on span "Sauver" at bounding box center [752, 362] width 25 height 12
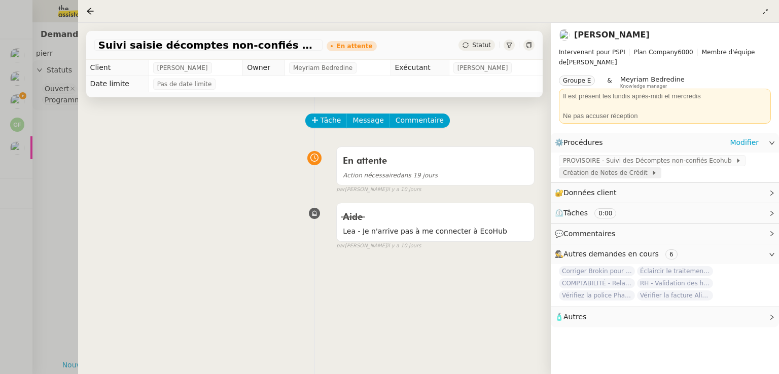
click at [619, 175] on span "Création de Notes de Crédit" at bounding box center [607, 173] width 88 height 10
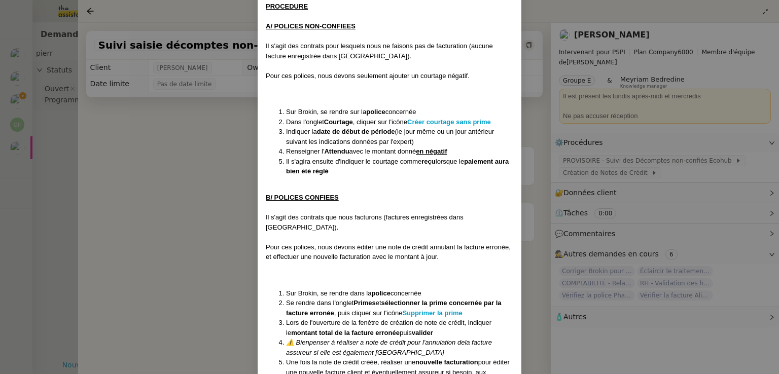
scroll to position [196, 0]
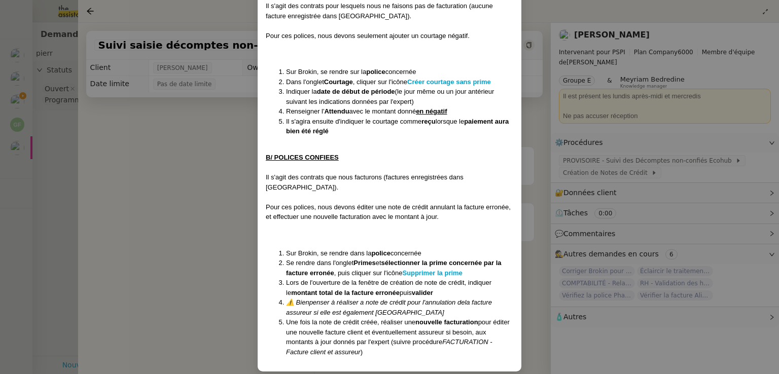
click at [710, 125] on nz-modal-container "Contexte : Cette procédure détaille les étapes à réaliser dans le cadre de la c…" at bounding box center [389, 187] width 779 height 374
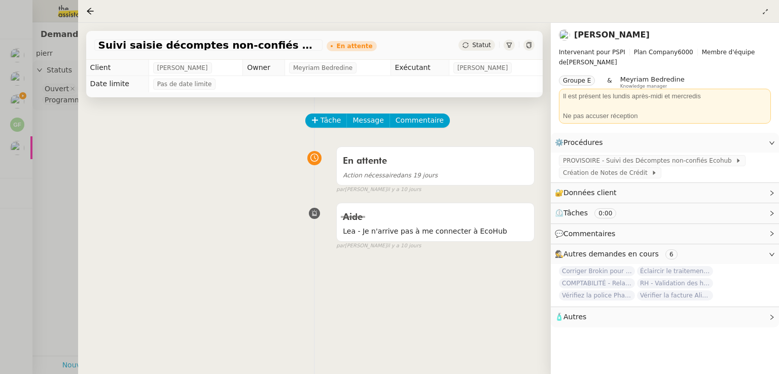
click at [46, 37] on div at bounding box center [389, 187] width 779 height 374
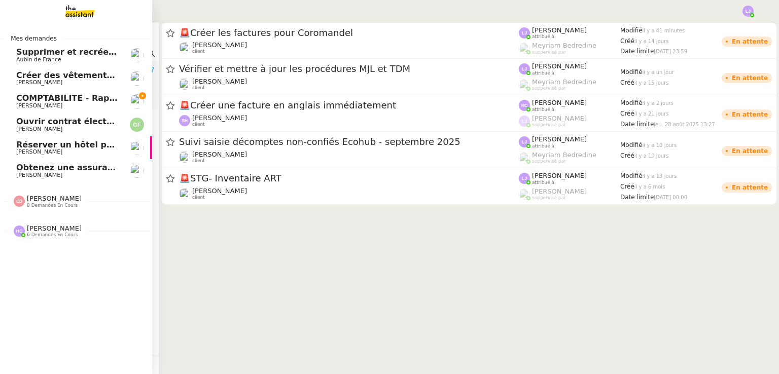
click at [26, 96] on span "COMPTABILITE - Rapprochement bancaire - 11 septembre 2025" at bounding box center [160, 98] width 289 height 10
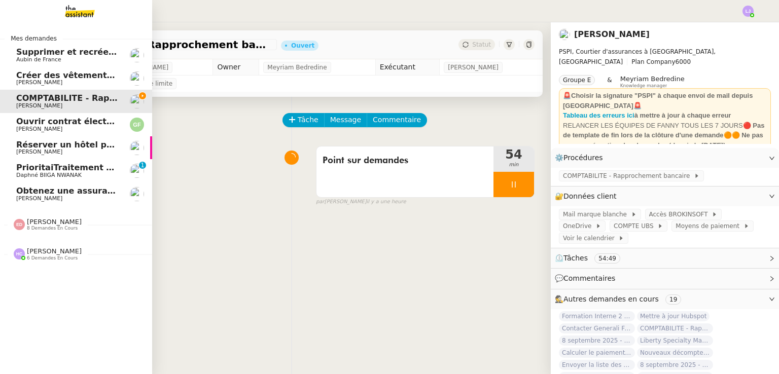
click at [70, 257] on span "6 demandes en cours" at bounding box center [52, 259] width 51 height 6
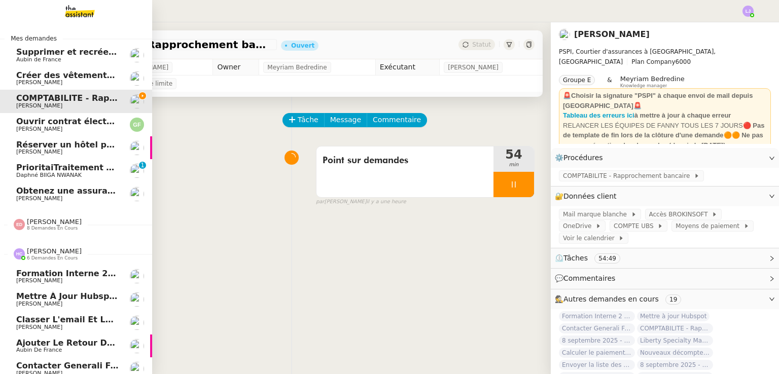
scroll to position [35, 0]
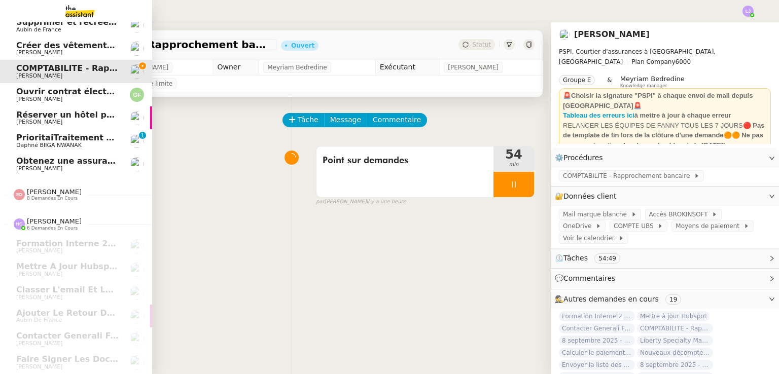
click at [66, 191] on span "Eva Dubois 8 demandes en cours" at bounding box center [48, 194] width 80 height 13
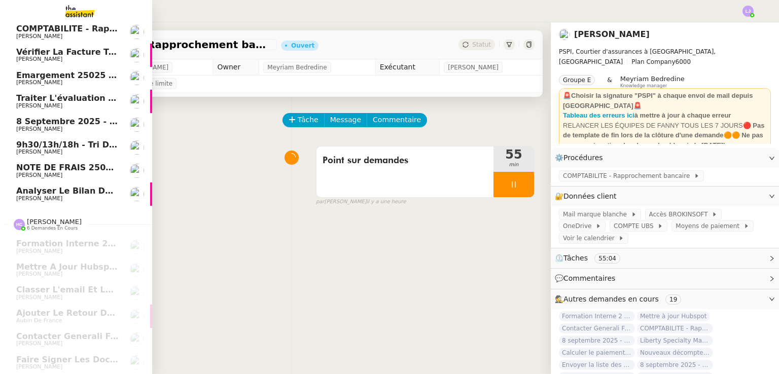
scroll to position [0, 0]
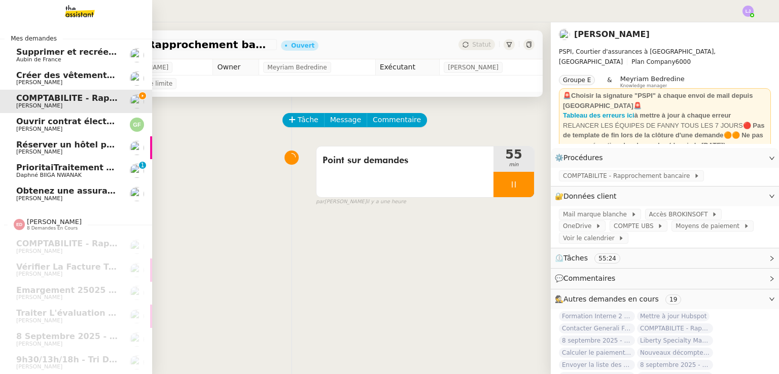
click at [101, 197] on span "[PERSON_NAME]" at bounding box center [67, 199] width 102 height 6
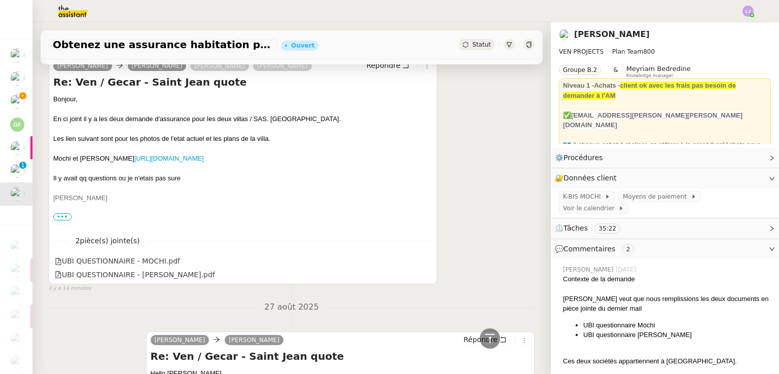
scroll to position [197, 0]
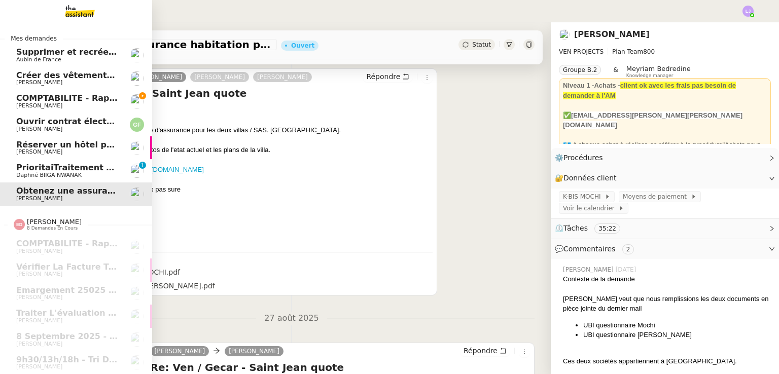
click at [70, 167] on span "PrioritaiTraitement des fichiers pour la base de données du site Line Up" at bounding box center [180, 168] width 329 height 10
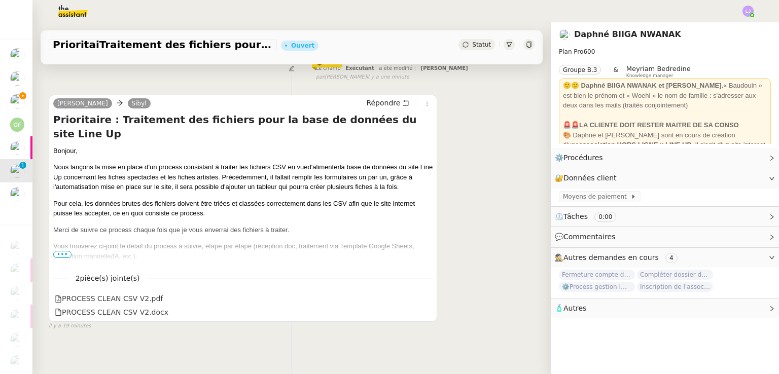
scroll to position [120, 0]
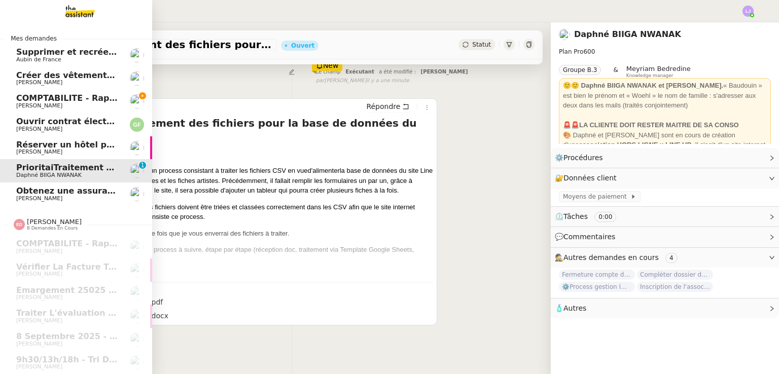
click at [105, 196] on span "[PERSON_NAME]" at bounding box center [67, 199] width 102 height 6
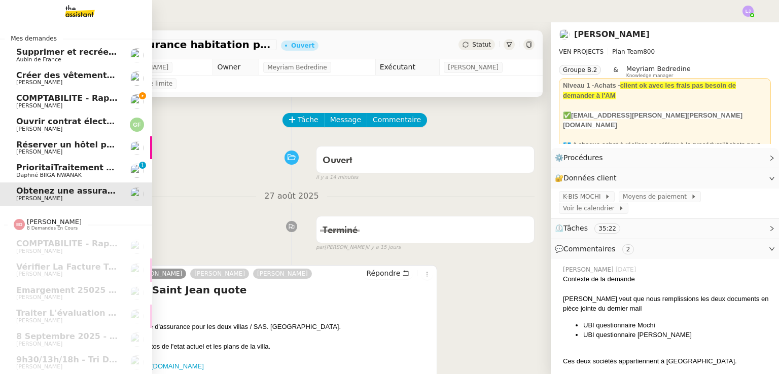
click at [88, 146] on span "Réserver un hôtel pour le 10/09" at bounding box center [88, 145] width 145 height 10
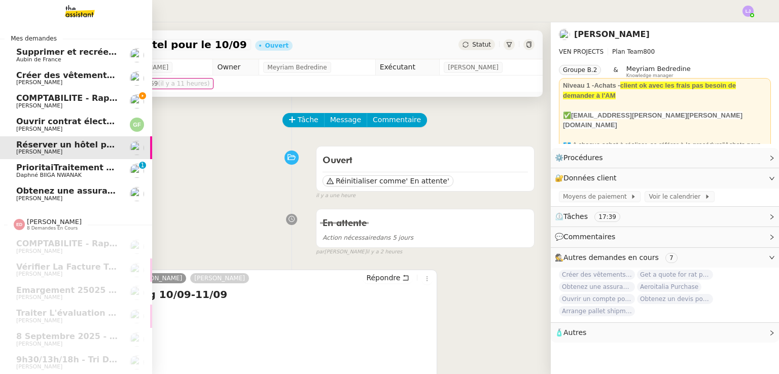
click at [16, 118] on span "Ouvrir contrat électricité temporaire" at bounding box center [100, 122] width 168 height 10
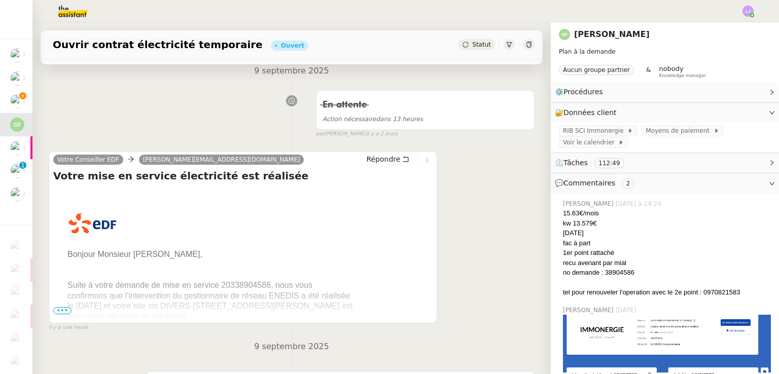
scroll to position [144, 0]
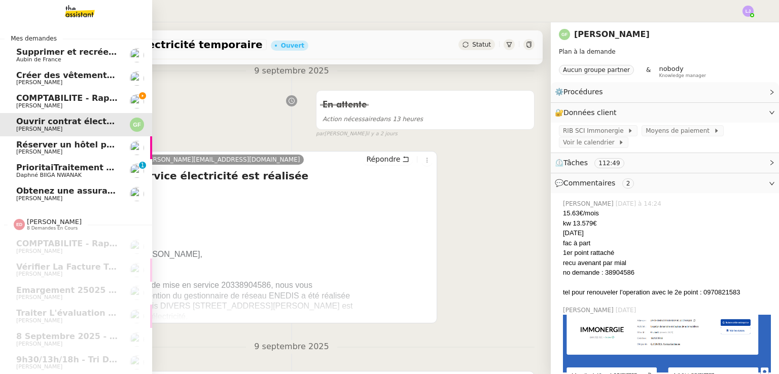
click at [84, 110] on link "COMPTABILITE - Rapprochement bancaire - 11 septembre 2025 Fanny Eyraud" at bounding box center [76, 101] width 152 height 23
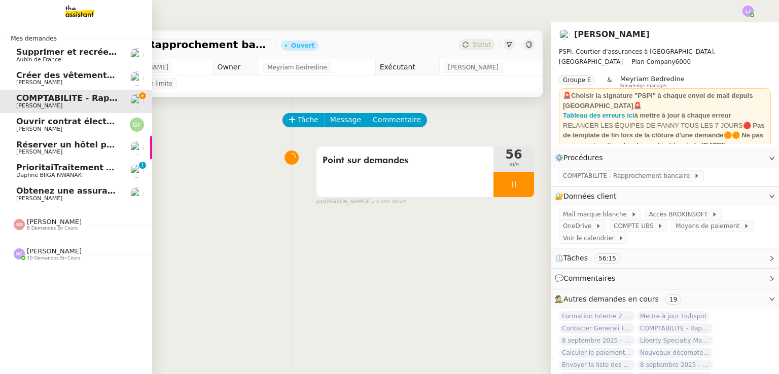
click at [67, 262] on div "[PERSON_NAME] 10 demandes en cours" at bounding box center [76, 249] width 152 height 29
click at [100, 258] on nz-divider "[PERSON_NAME] 10 demandes en cours" at bounding box center [80, 253] width 152 height 13
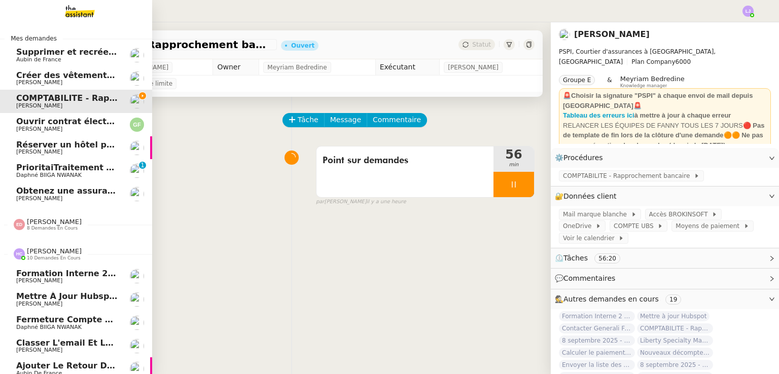
scroll to position [128, 0]
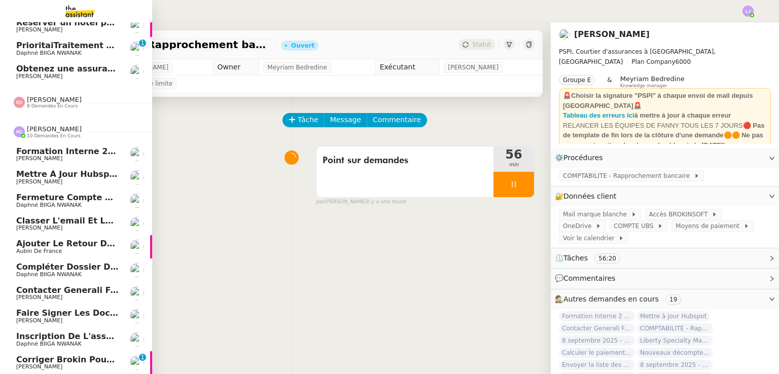
click at [103, 364] on span "[PERSON_NAME]" at bounding box center [67, 367] width 102 height 6
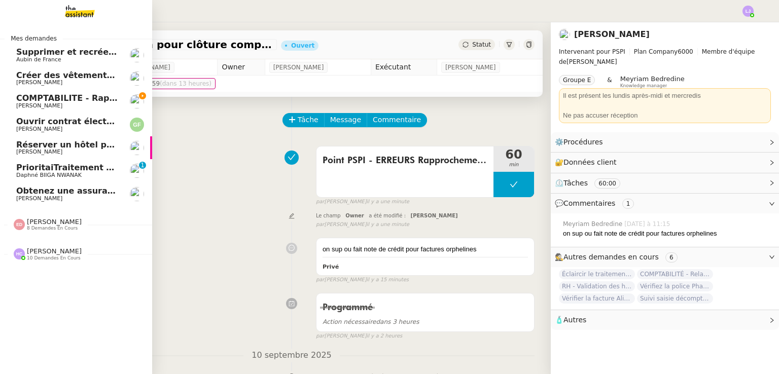
click at [54, 253] on span "[PERSON_NAME]" at bounding box center [54, 251] width 55 height 8
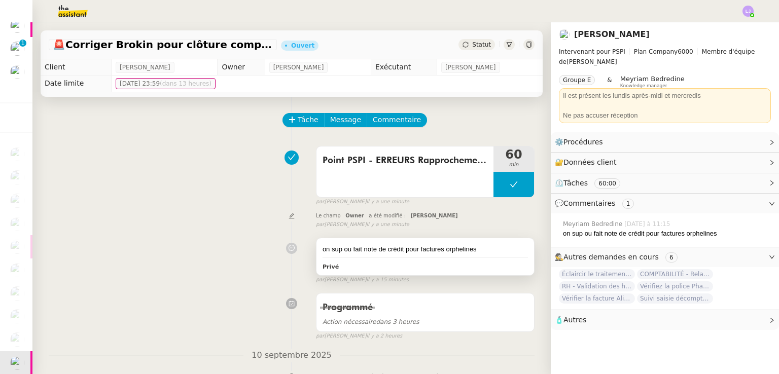
scroll to position [229, 0]
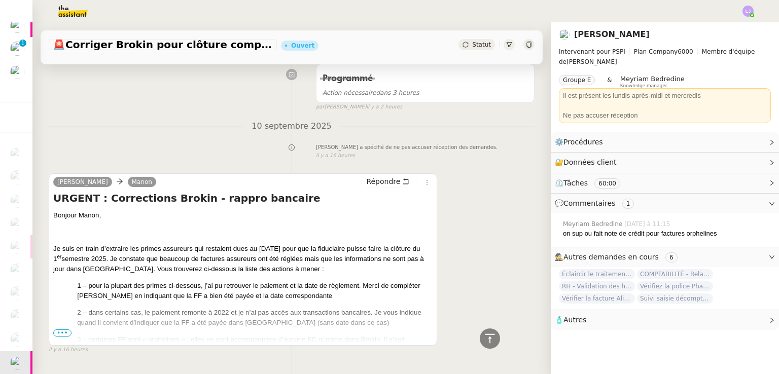
click at [59, 334] on span "•••" at bounding box center [62, 333] width 18 height 7
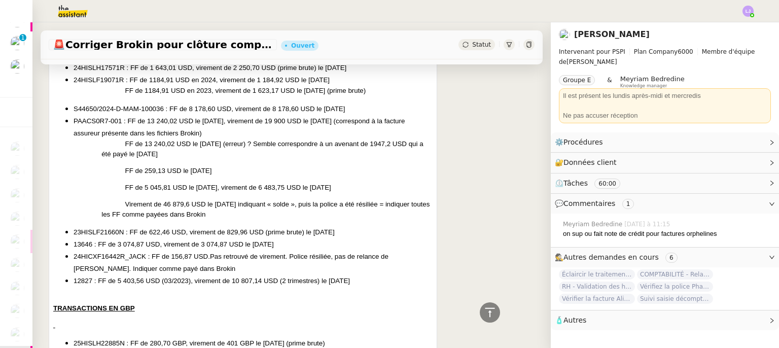
scroll to position [864, 0]
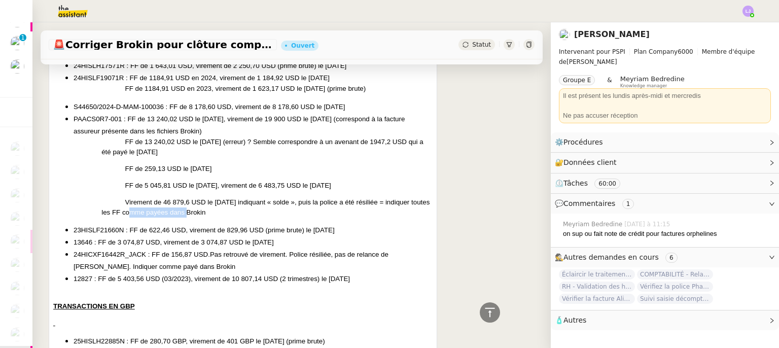
drag, startPoint x: 211, startPoint y: 217, endPoint x: 152, endPoint y: 216, distance: 59.3
click at [152, 216] on span "Virement de 46 879,6 USD le [DATE] indiquant « solde », puis la police a été ré…" at bounding box center [265, 207] width 328 height 18
click at [174, 218] on p "Virement de 46 879,6 USD le [DATE] indiquant « solde », puis la police a été ré…" at bounding box center [266, 207] width 331 height 20
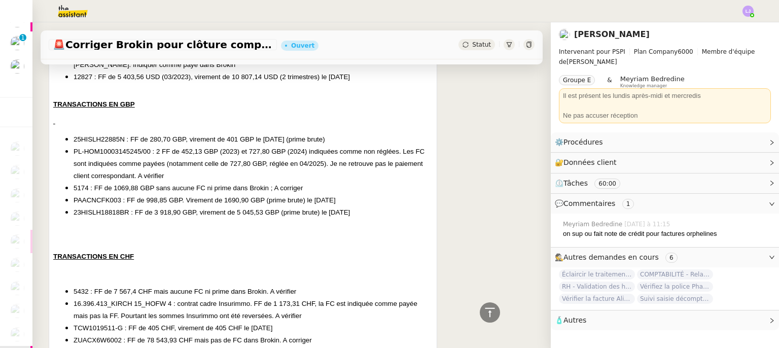
scroll to position [1066, 0]
drag, startPoint x: 146, startPoint y: 191, endPoint x: 157, endPoint y: 189, distance: 11.3
click at [157, 189] on span "5174 : FF de 1069,88 GBP sans aucune FC ni prime dans Brokin ; A corriger" at bounding box center [188, 188] width 229 height 8
click at [163, 191] on span "5174 : FF de 1069,88 GBP sans aucune FC ni prime dans Brokin ; A corriger" at bounding box center [188, 188] width 229 height 8
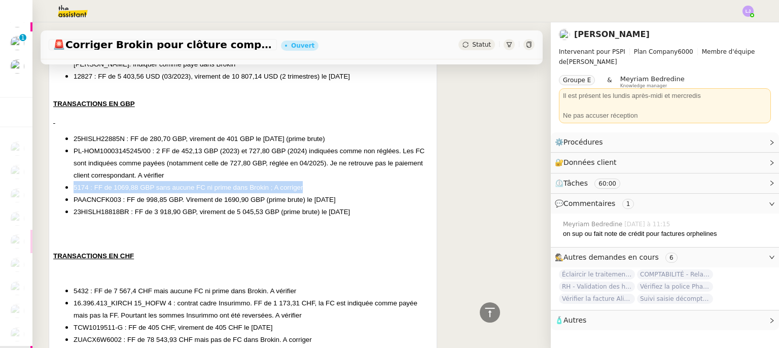
click at [163, 191] on span "5174 : FF de 1069,88 GBP sans aucune FC ni prime dans Brokin ; A corriger" at bounding box center [188, 188] width 229 height 8
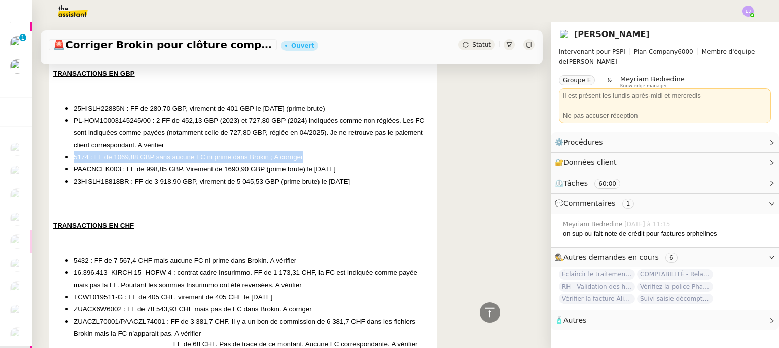
scroll to position [1121, 0]
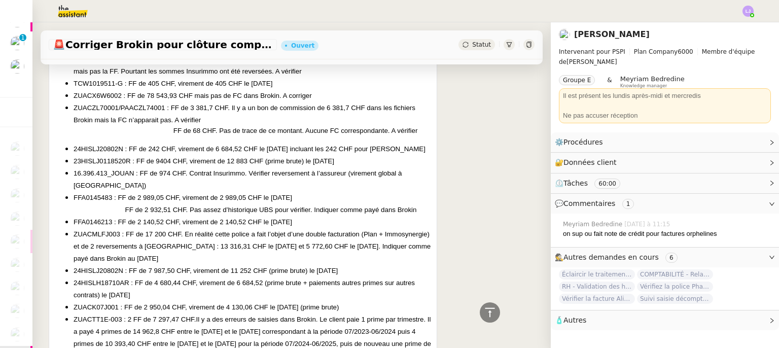
drag, startPoint x: 164, startPoint y: 204, endPoint x: 148, endPoint y: 264, distance: 62.4
click at [148, 264] on li "ZUACMLFJ003 : FF de 17 200 CHF. En réalité cette police a fait l’objet d’une do…" at bounding box center [253, 246] width 359 height 37
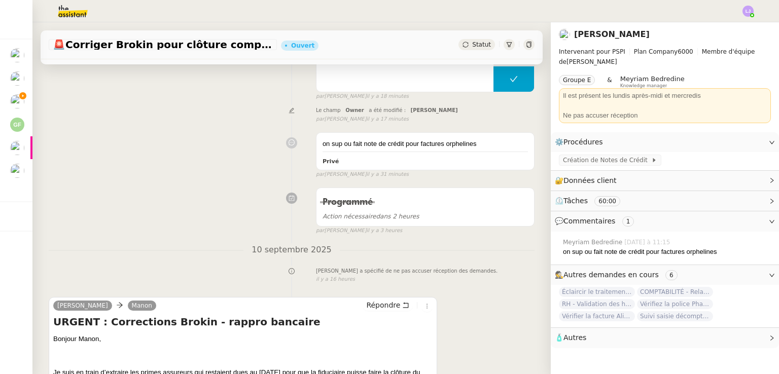
scroll to position [93, 0]
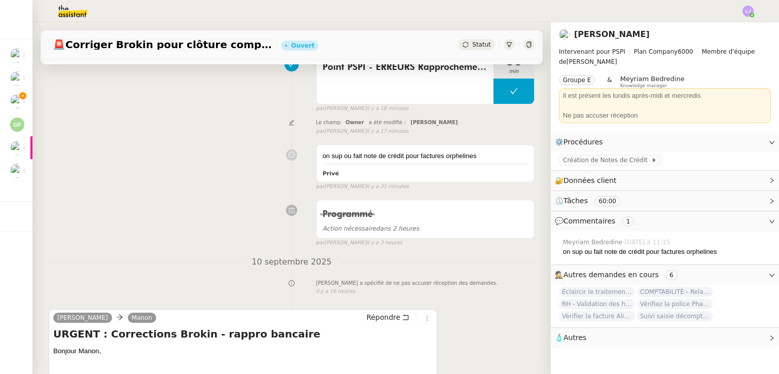
click at [274, 209] on div at bounding box center [291, 210] width 49 height 12
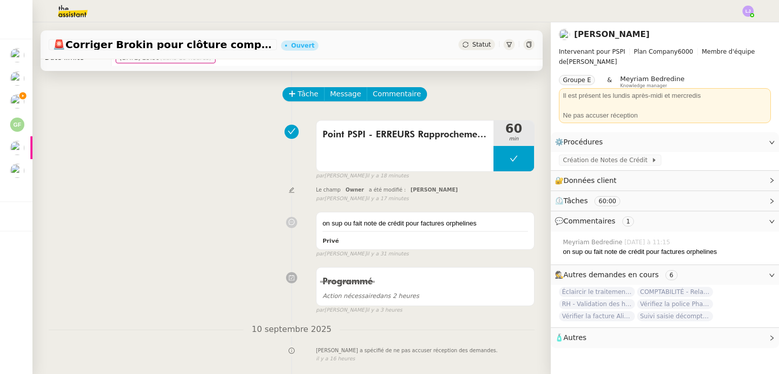
scroll to position [0, 0]
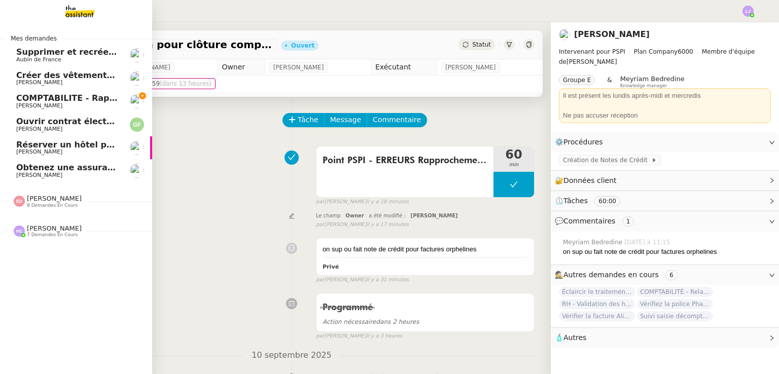
click at [39, 96] on span "COMPTABILITE - Rapprochement bancaire - 11 septembre 2025" at bounding box center [160, 98] width 289 height 10
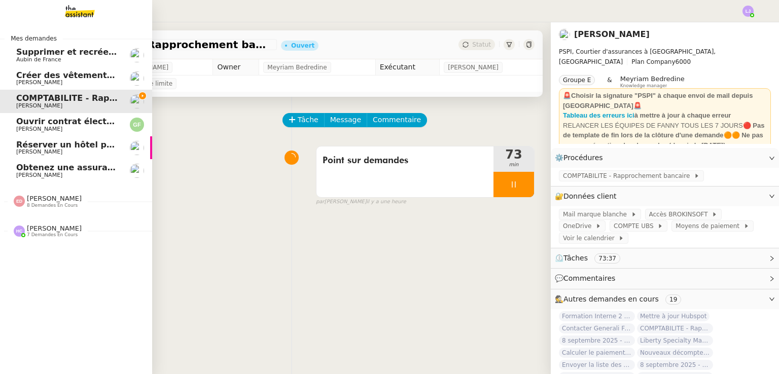
click at [63, 235] on span "7 demandes en cours" at bounding box center [52, 235] width 51 height 6
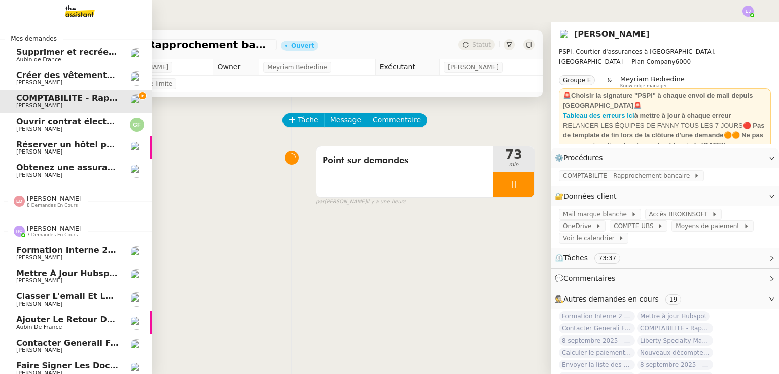
scroll to position [35, 0]
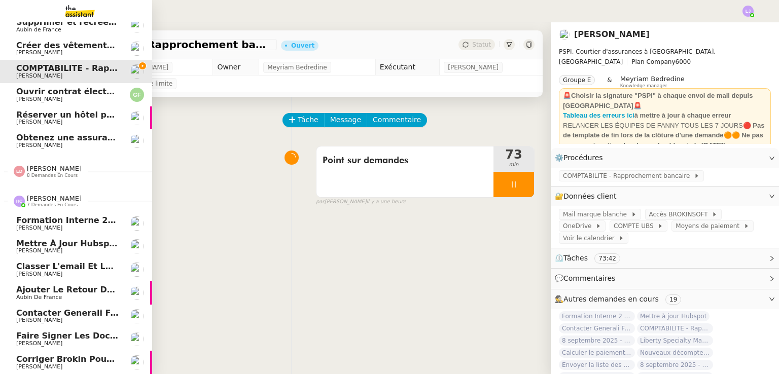
click at [104, 358] on span "Corriger Brokin pour clôture comptable" at bounding box center [107, 359] width 183 height 10
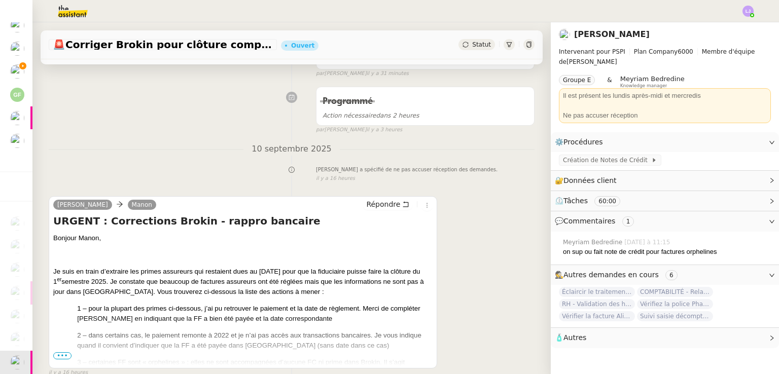
scroll to position [241, 0]
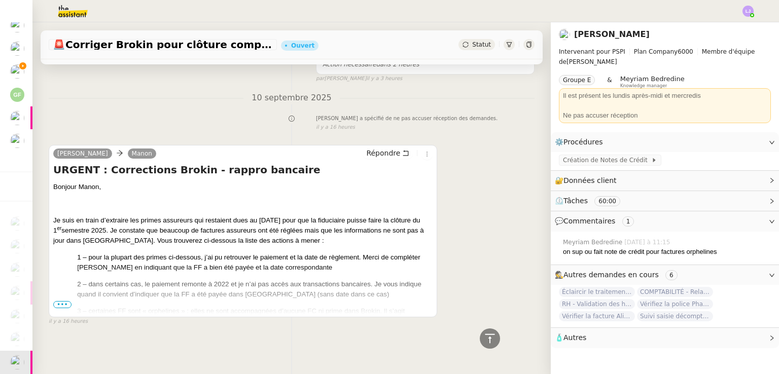
click at [63, 301] on span "•••" at bounding box center [62, 304] width 18 height 7
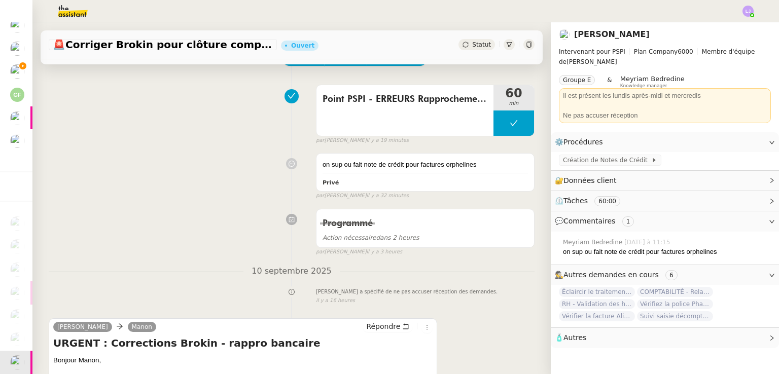
scroll to position [61, 0]
click at [125, 172] on div "on sup ou fait note de crédit pour factures orphelines Privé false par [PERSON_…" at bounding box center [292, 174] width 486 height 51
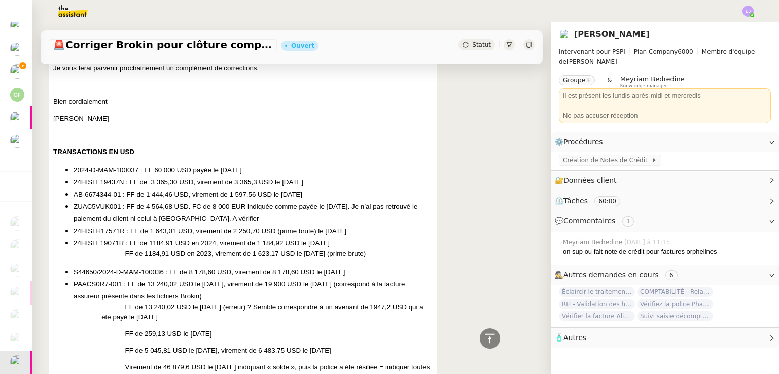
scroll to position [635, 0]
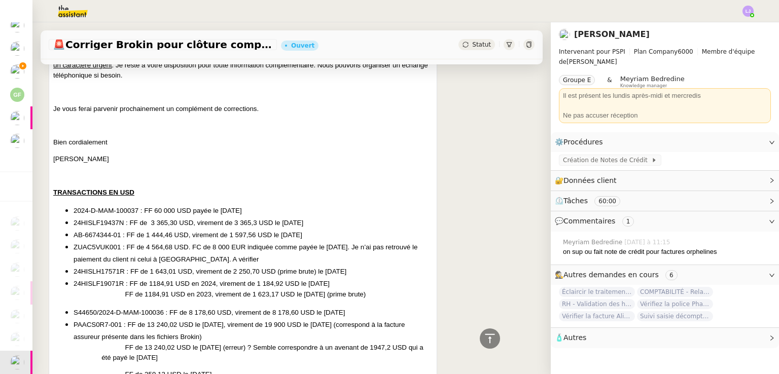
click at [228, 289] on li "24HISLF19071R : FF de 1184,91 USD en 2024, virement de 1 184,92 USD le [DATE]" at bounding box center [253, 283] width 359 height 12
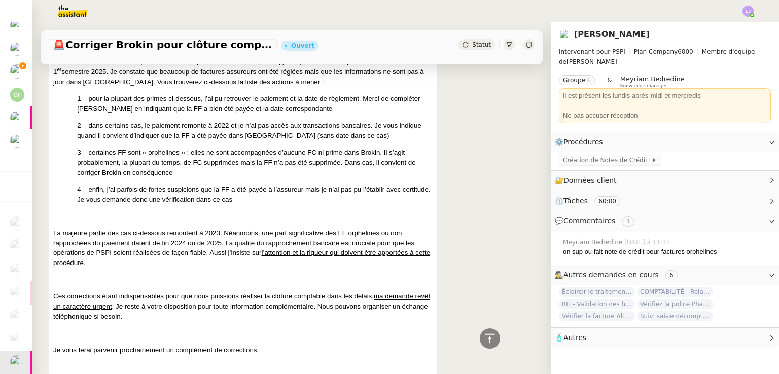
scroll to position [386, 0]
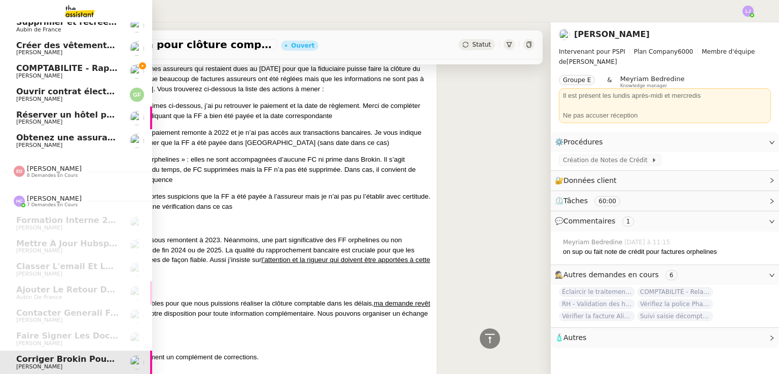
click at [57, 73] on span "[PERSON_NAME]" at bounding box center [67, 76] width 102 height 6
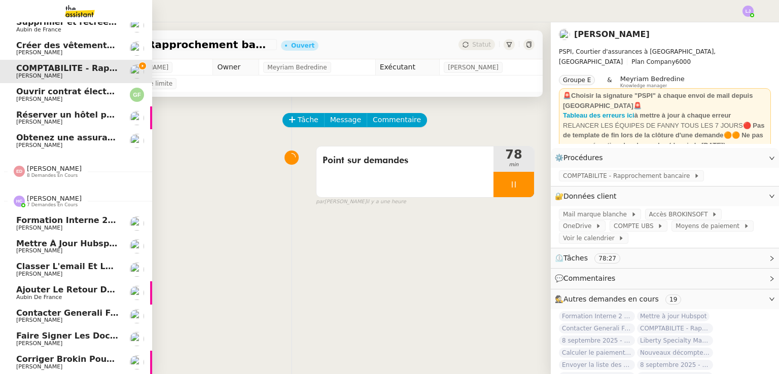
click at [134, 355] on img at bounding box center [137, 362] width 14 height 14
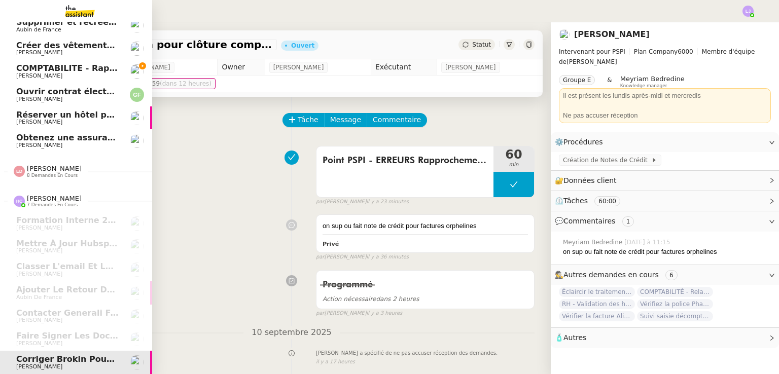
click at [130, 65] on img at bounding box center [137, 71] width 14 height 14
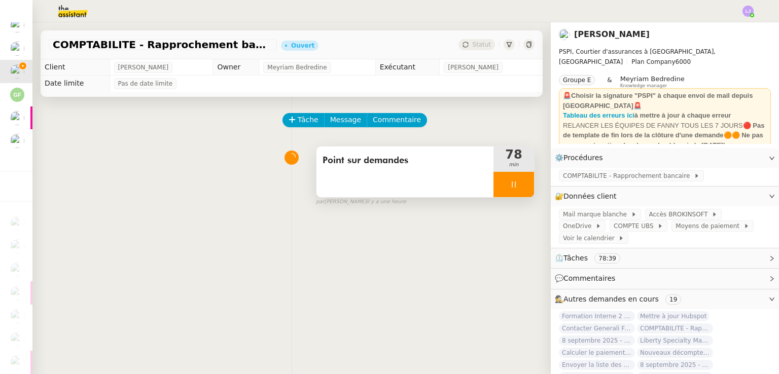
click at [519, 182] on div at bounding box center [513, 184] width 41 height 25
click at [519, 182] on button at bounding box center [524, 184] width 20 height 25
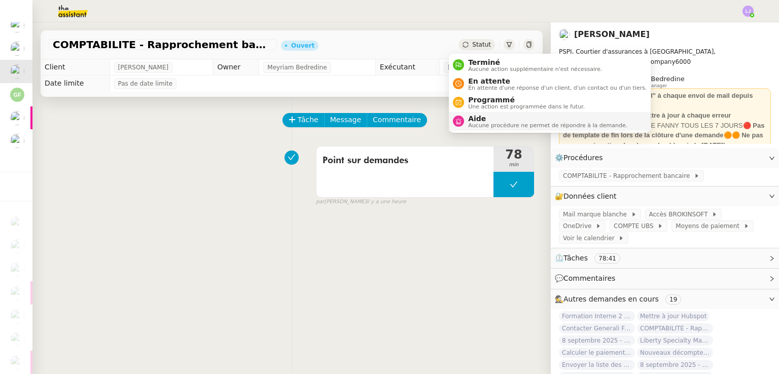
click at [473, 115] on span "Aide" at bounding box center [547, 119] width 159 height 8
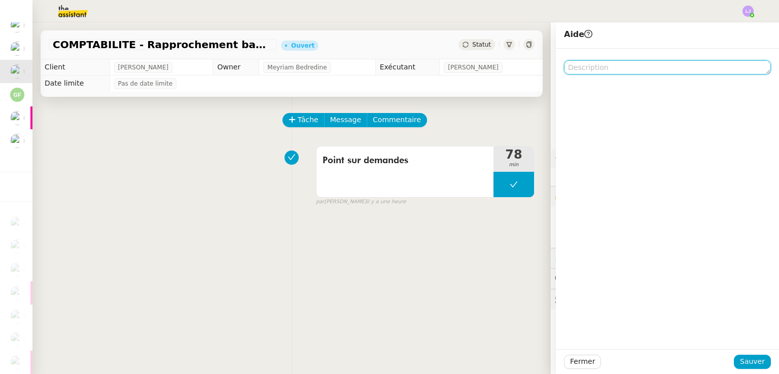
click at [617, 74] on textarea at bounding box center [667, 67] width 207 height 14
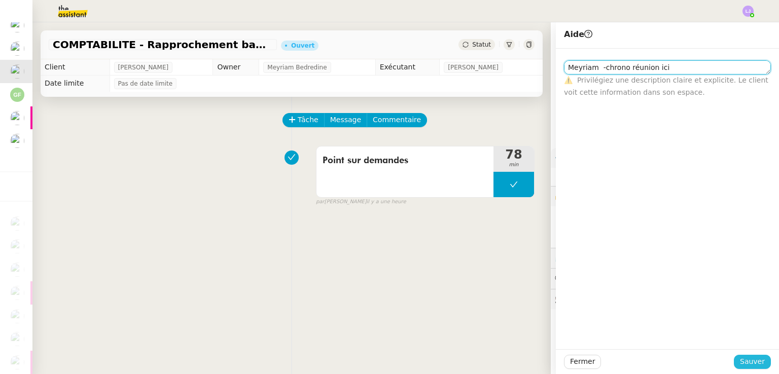
type textarea "Meyriam -chrono réunion ici"
click at [746, 362] on span "Sauver" at bounding box center [752, 362] width 25 height 12
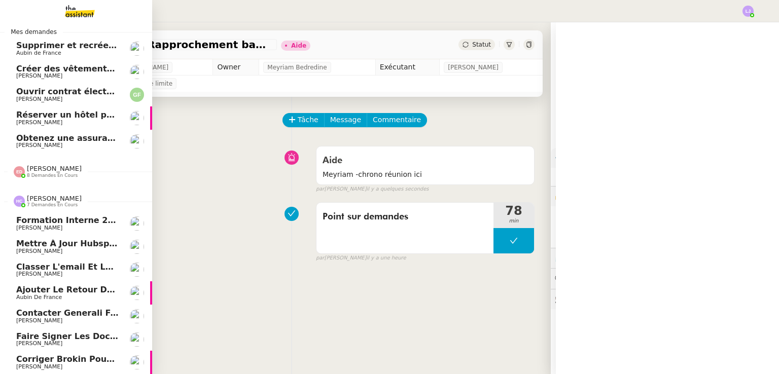
scroll to position [35, 0]
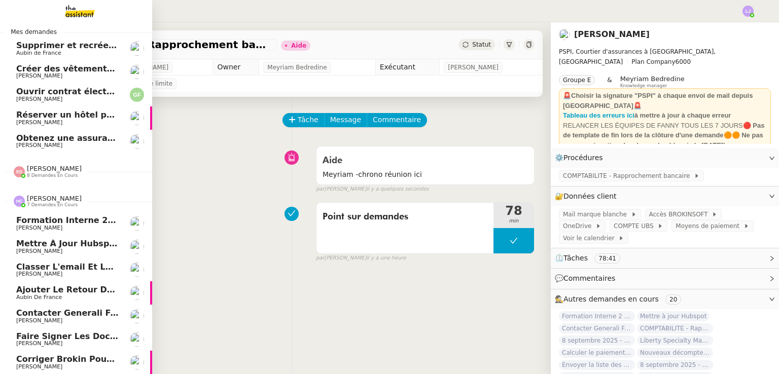
click at [130, 357] on img at bounding box center [137, 362] width 14 height 14
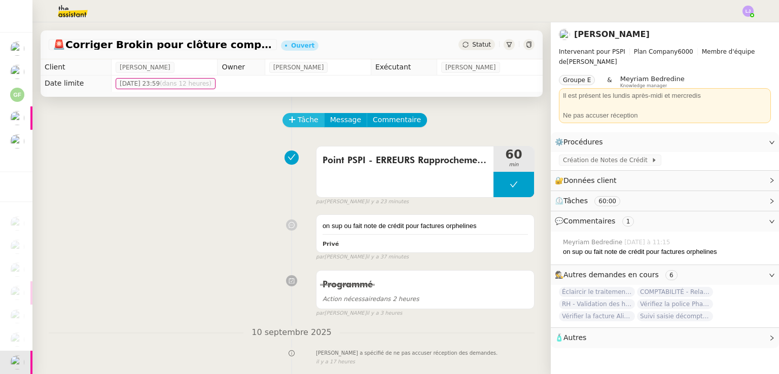
click at [304, 117] on span "Tâche" at bounding box center [308, 120] width 21 height 12
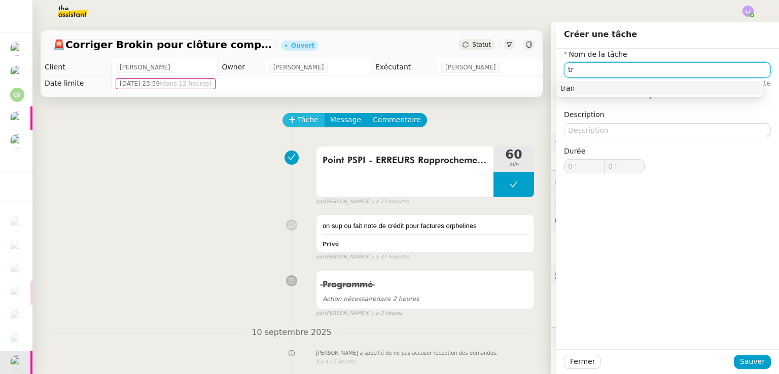
type input "t"
type input "Contact avec le support"
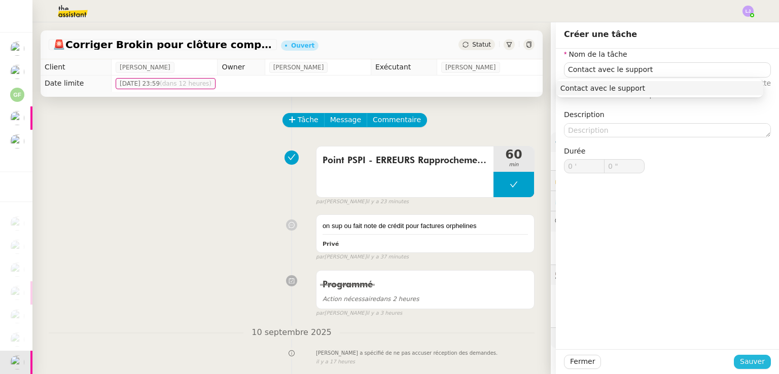
click at [742, 362] on span "Sauver" at bounding box center [752, 362] width 25 height 12
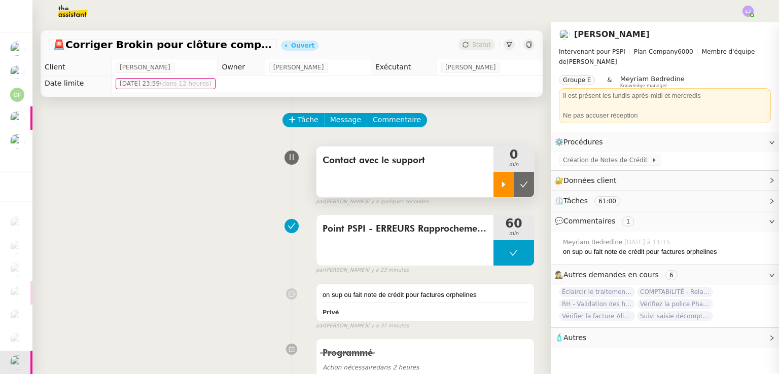
click at [493, 193] on div at bounding box center [503, 184] width 20 height 25
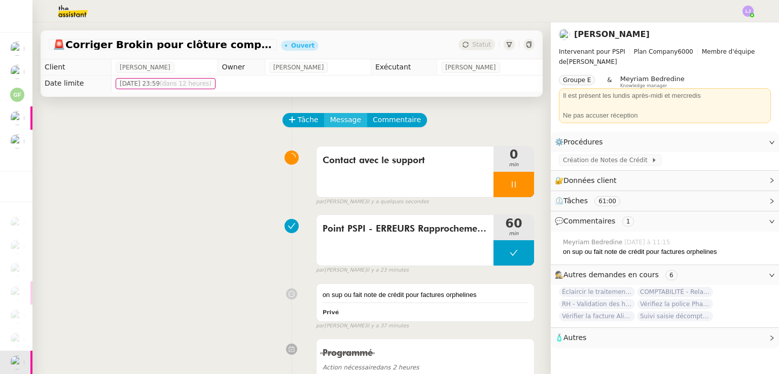
click at [342, 125] on span "Message" at bounding box center [345, 120] width 31 height 12
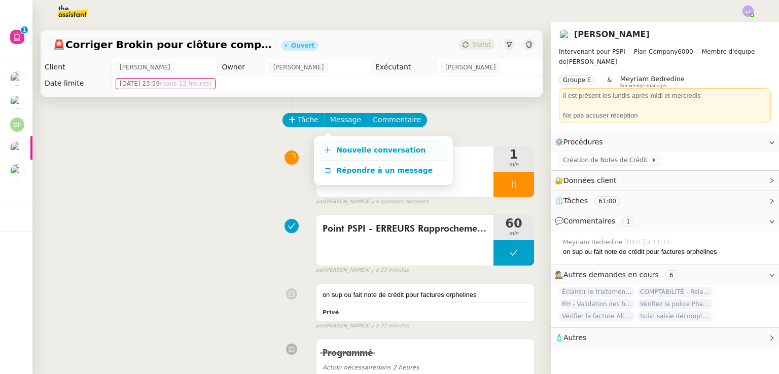
click at [369, 150] on span "Nouvelle conversation" at bounding box center [380, 150] width 89 height 8
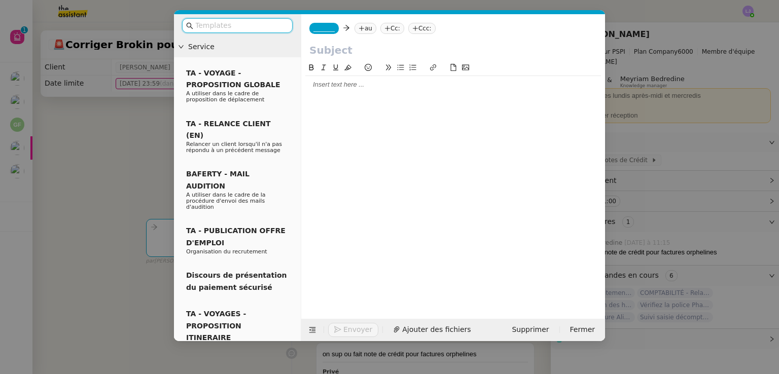
click at [343, 88] on div at bounding box center [453, 84] width 296 height 9
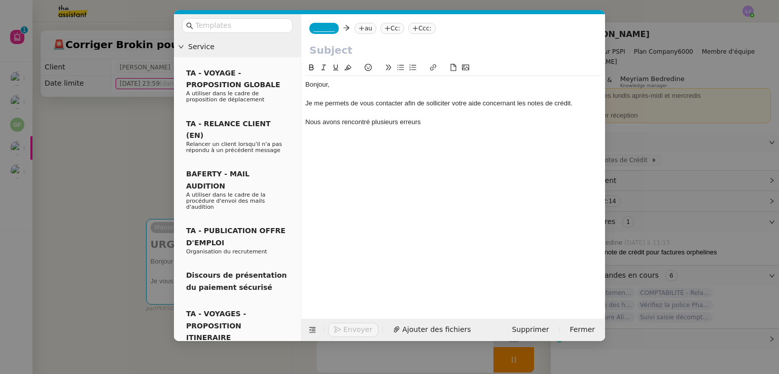
click at [324, 29] on span "_______" at bounding box center [323, 28] width 21 height 7
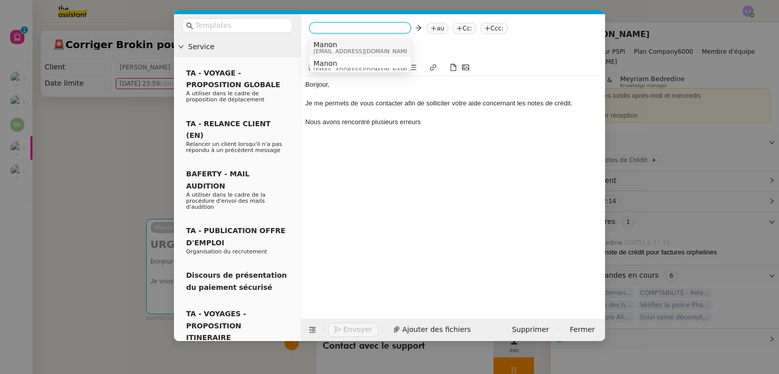
click at [340, 49] on span "manon@pspi.ch" at bounding box center [361, 52] width 97 height 6
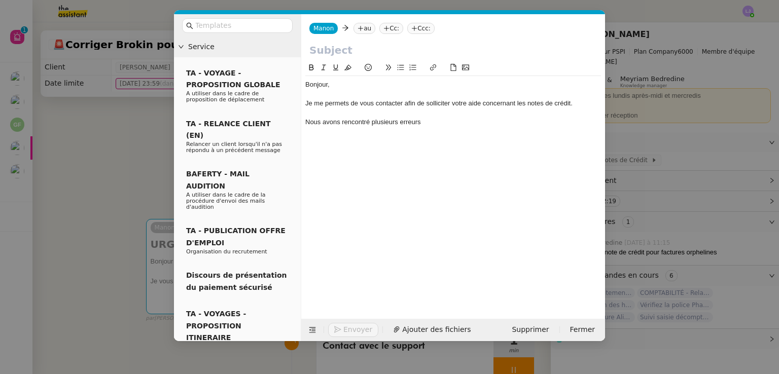
click at [328, 52] on input "text" at bounding box center [453, 50] width 288 height 15
type input "D"
type input "Notes de crédit"
click at [436, 125] on div "Nous avons rencontré plusieurs erreurs" at bounding box center [453, 122] width 296 height 9
drag, startPoint x: 572, startPoint y: 125, endPoint x: 525, endPoint y: 122, distance: 46.7
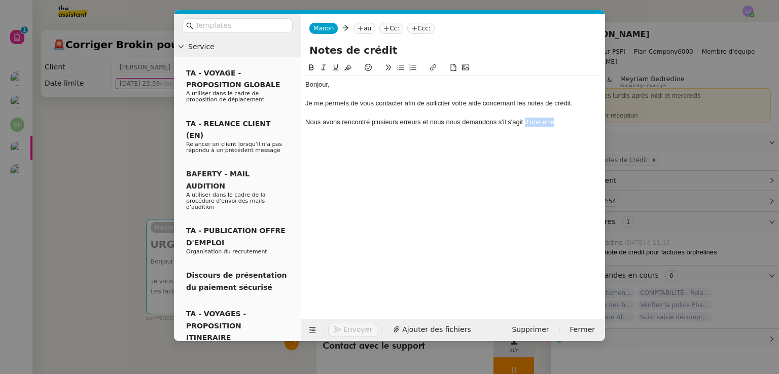
click at [525, 122] on div "Nous avons rencontré plusieurs erreurs et nous nous demandons s'il s'agit d'une…" at bounding box center [453, 122] width 296 height 9
drag, startPoint x: 525, startPoint y: 122, endPoint x: 503, endPoint y: 122, distance: 22.3
click at [503, 122] on div "Nous avons rencontré plusieurs erreurs et nous nous demandons s'il s'agit" at bounding box center [453, 122] width 296 height 9
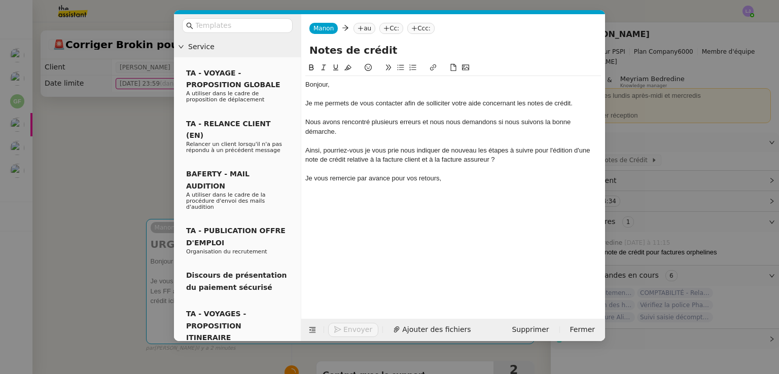
click at [657, 213] on nz-modal-container "Service TA - VOYAGE - PROPOSITION GLOBALE A utiliser dans le cadre de propositi…" at bounding box center [389, 187] width 779 height 374
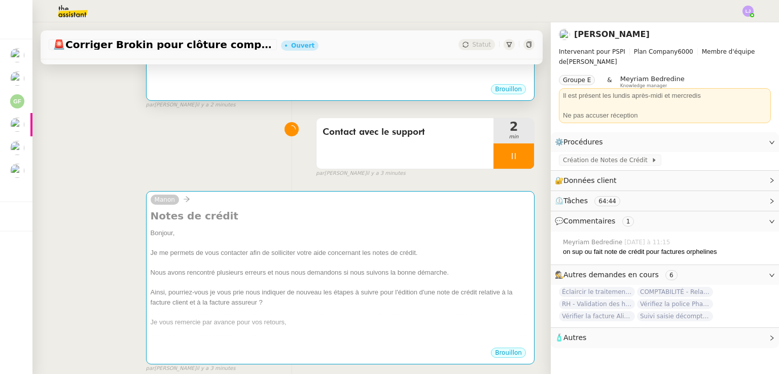
scroll to position [256, 0]
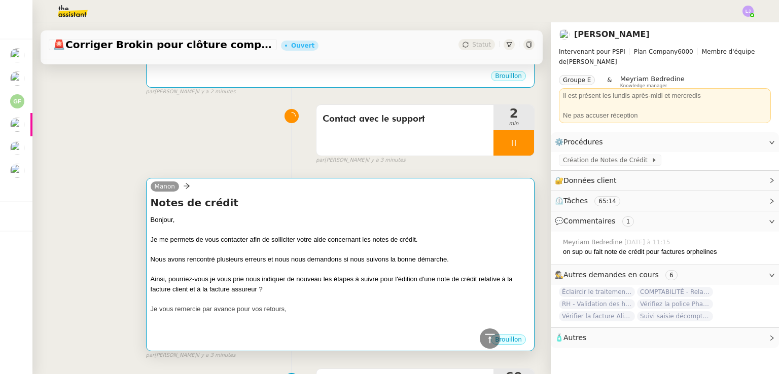
click at [347, 297] on div at bounding box center [340, 299] width 379 height 10
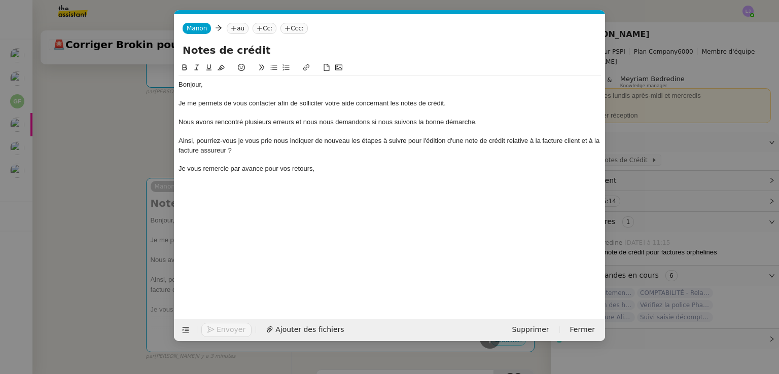
scroll to position [0, 21]
click at [227, 150] on div "Ainsi, pourriez-vous je vous prie nous indiquer de nouveau les étapes à suivre …" at bounding box center [389, 145] width 422 height 19
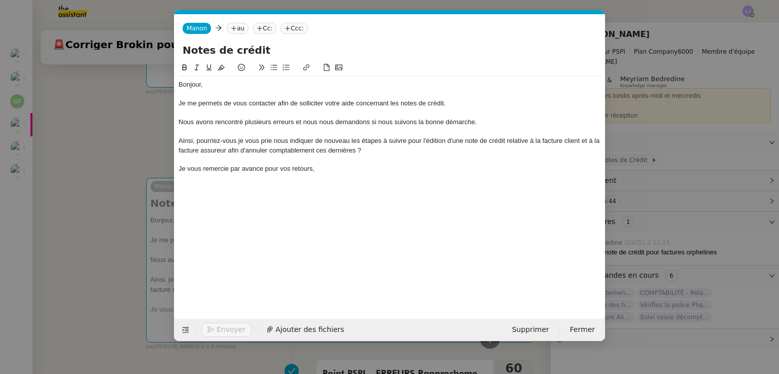
click at [690, 193] on nz-modal-container "Service TA - VOYAGE - PROPOSITION GLOBALE A utiliser dans le cadre de propositi…" at bounding box center [389, 187] width 779 height 374
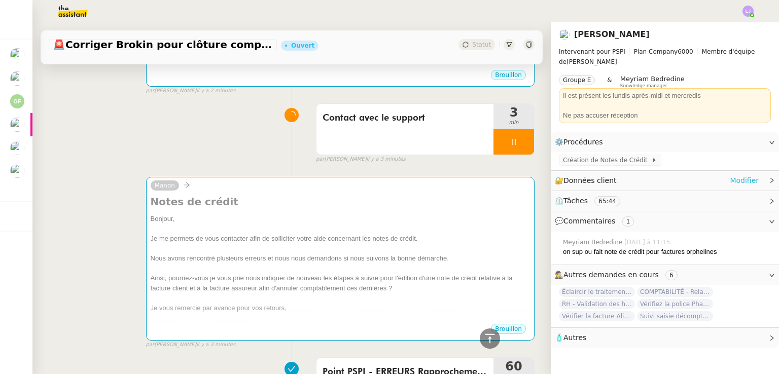
scroll to position [256, 0]
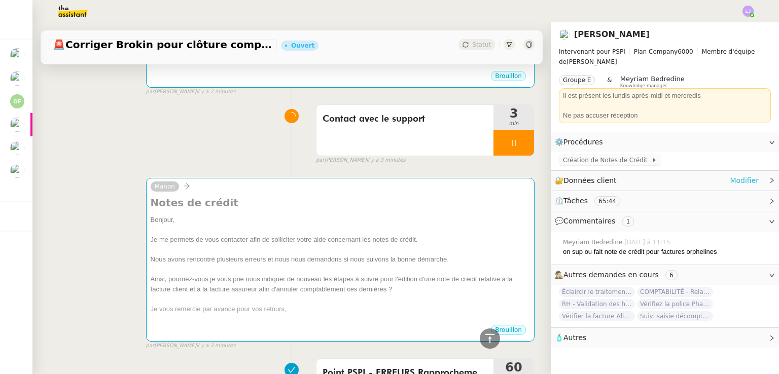
click at [750, 186] on link "Modifier" at bounding box center [744, 181] width 29 height 12
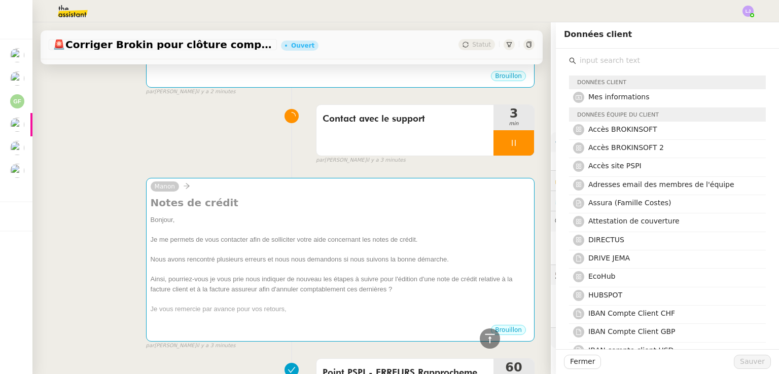
click at [625, 58] on input "text" at bounding box center [671, 61] width 190 height 14
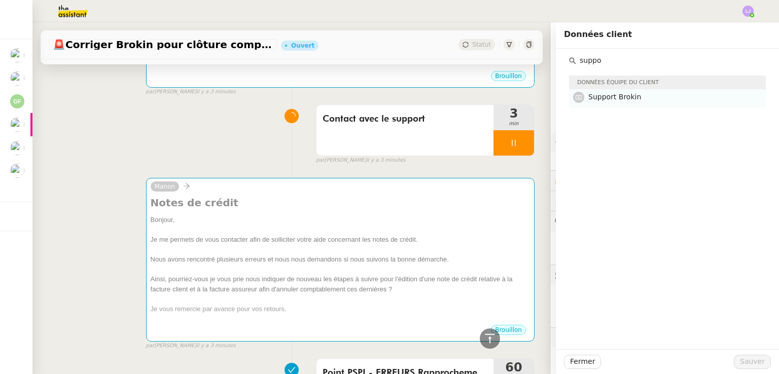
type input "suppo"
click at [651, 103] on h4 "Support Brokin" at bounding box center [673, 97] width 171 height 12
click at [755, 368] on button "Sauver" at bounding box center [752, 362] width 37 height 14
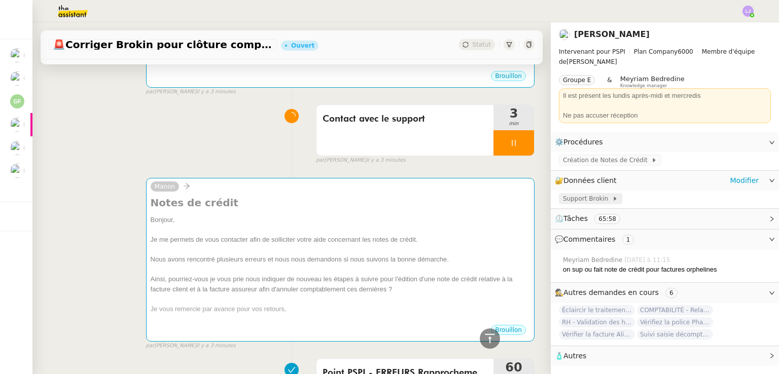
click at [614, 201] on icon at bounding box center [615, 199] width 3 height 4
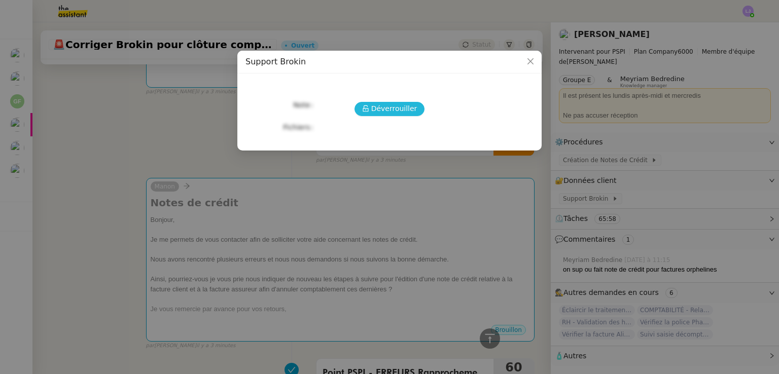
click at [402, 110] on span "Déverrouiller" at bounding box center [394, 109] width 46 height 12
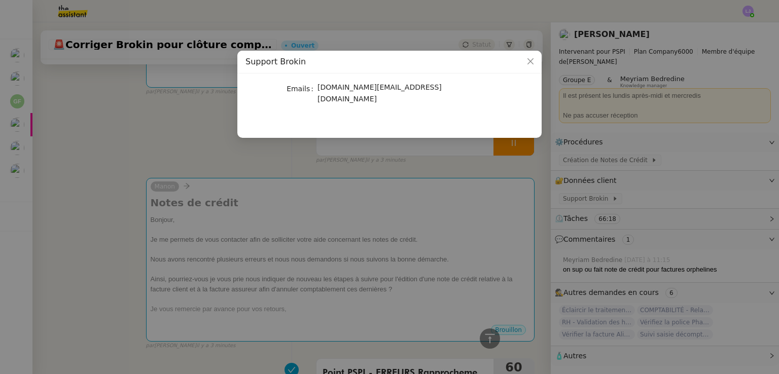
click at [373, 93] on span "[DOMAIN_NAME][EMAIL_ADDRESS][DOMAIN_NAME]" at bounding box center [379, 93] width 124 height 20
copy div "[DOMAIN_NAME][EMAIL_ADDRESS][DOMAIN_NAME]"
click at [290, 266] on nz-modal-container "Support Brokin Emails support.fr@brokinsoft.ch" at bounding box center [389, 187] width 779 height 374
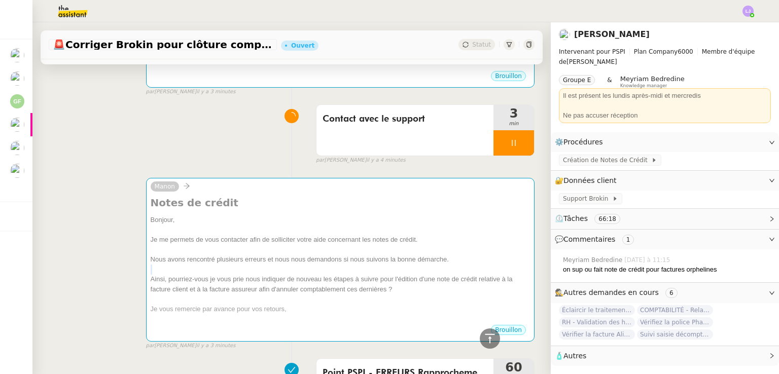
click at [290, 266] on div at bounding box center [340, 270] width 379 height 10
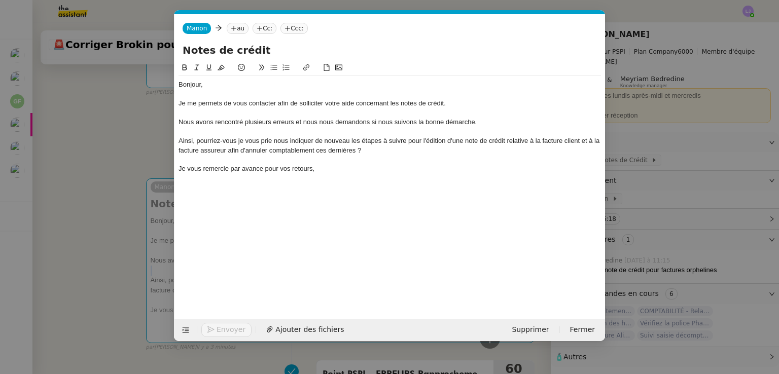
scroll to position [0, 21]
click at [232, 28] on icon at bounding box center [233, 28] width 5 height 1
paste input "[DOMAIN_NAME][EMAIL_ADDRESS][DOMAIN_NAME]"
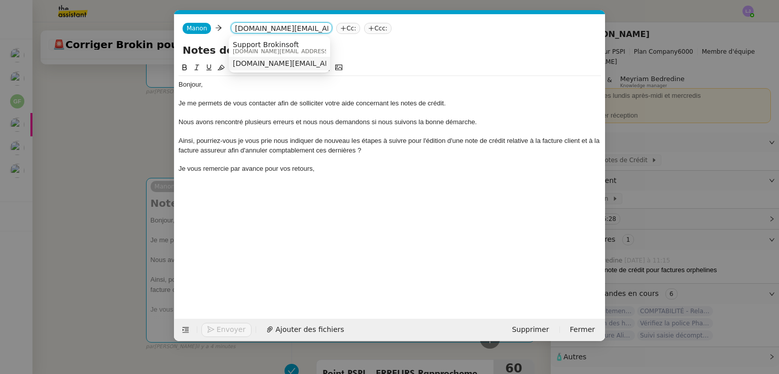
type input "[DOMAIN_NAME][EMAIL_ADDRESS][DOMAIN_NAME]"
click at [265, 60] on span "[DOMAIN_NAME][EMAIL_ADDRESS][DOMAIN_NAME]" at bounding box center [325, 63] width 184 height 8
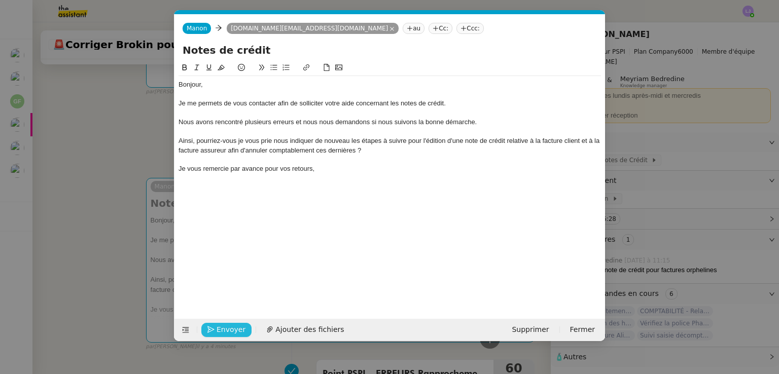
click at [238, 326] on span "Envoyer" at bounding box center [231, 330] width 29 height 12
click at [238, 326] on span "Confirmer l'envoi" at bounding box center [247, 330] width 61 height 12
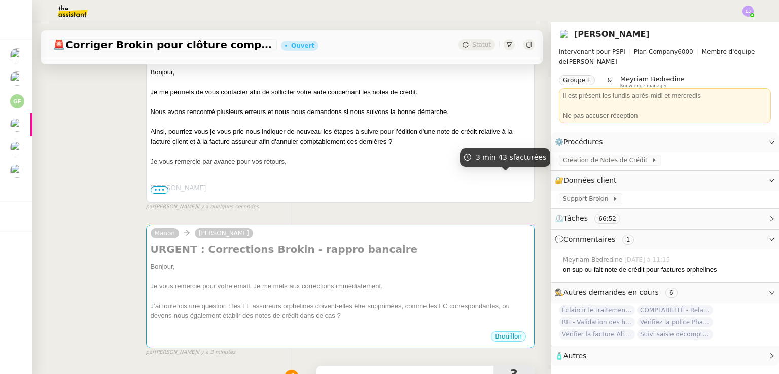
scroll to position [383, 0]
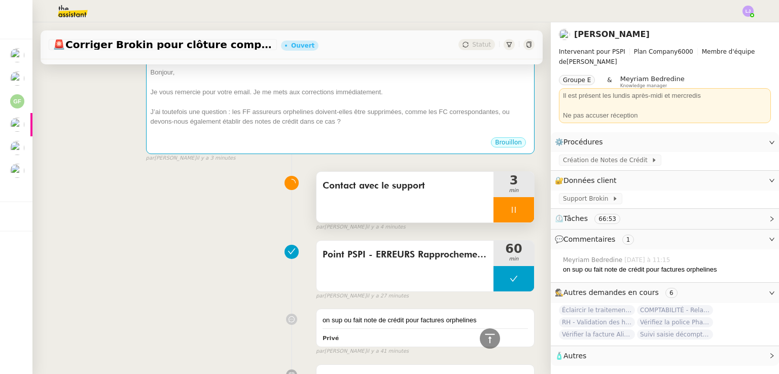
click at [511, 220] on div at bounding box center [513, 209] width 41 height 25
click at [514, 220] on button at bounding box center [524, 209] width 20 height 25
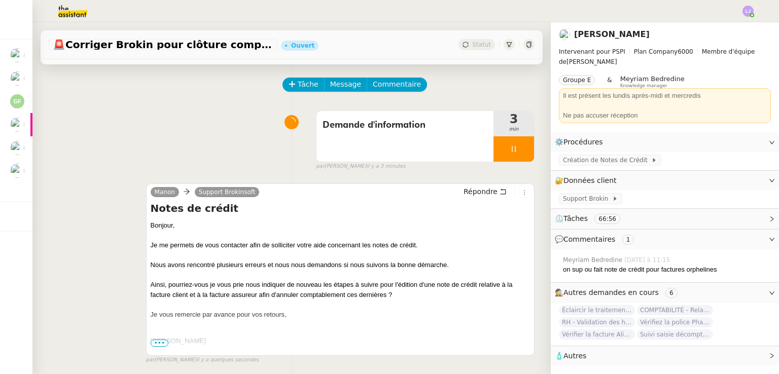
scroll to position [0, 0]
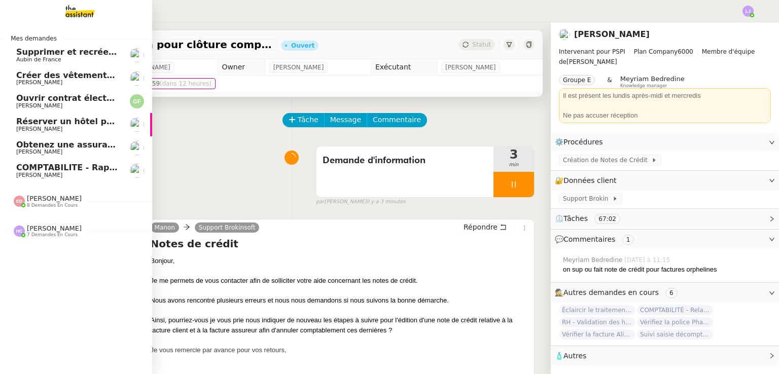
click at [12, 182] on link "COMPTABILITE - Rapprochement bancaire - 11 septembre 2025 Fanny Eyraud" at bounding box center [76, 170] width 152 height 23
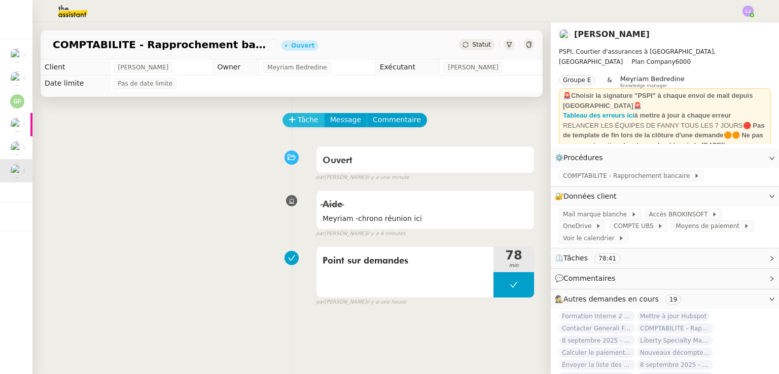
click at [298, 122] on span "Tâche" at bounding box center [308, 120] width 21 height 12
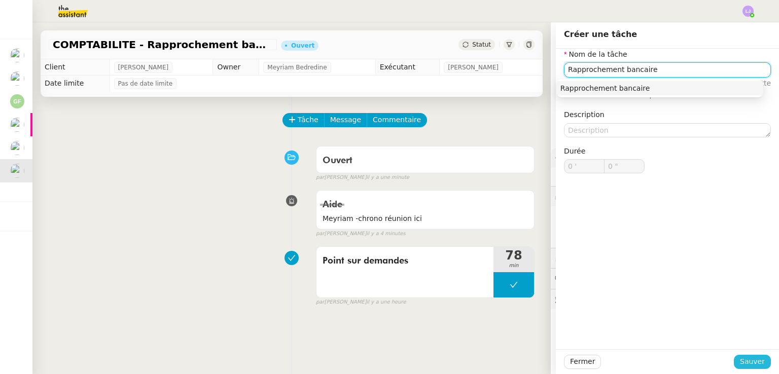
type input "Rapprochement bancaire"
click at [746, 362] on span "Sauver" at bounding box center [752, 362] width 25 height 12
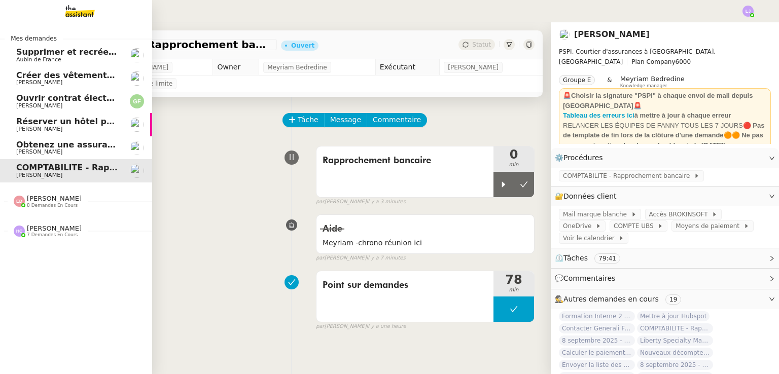
click at [77, 236] on nz-divider "Hannah Cassar 7 demandes en cours" at bounding box center [80, 231] width 152 height 13
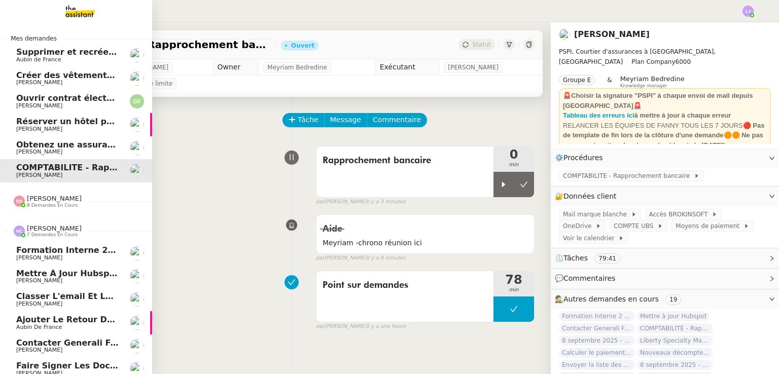
scroll to position [35, 0]
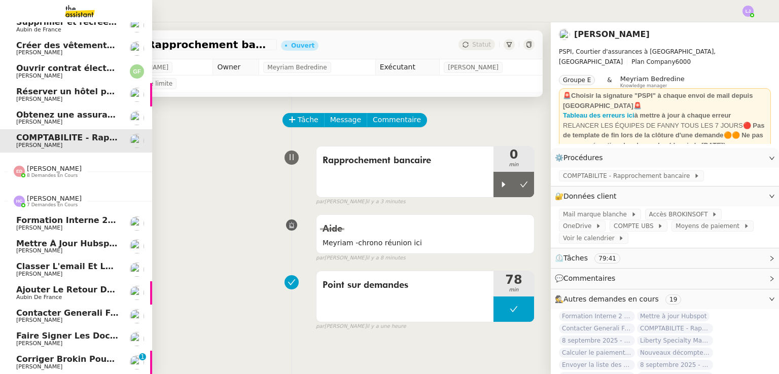
click at [122, 351] on link "Corriger Brokin pour clôture comptable Pierrick Morel 0 1 2 3 4 5 6 7 8 9" at bounding box center [76, 362] width 152 height 23
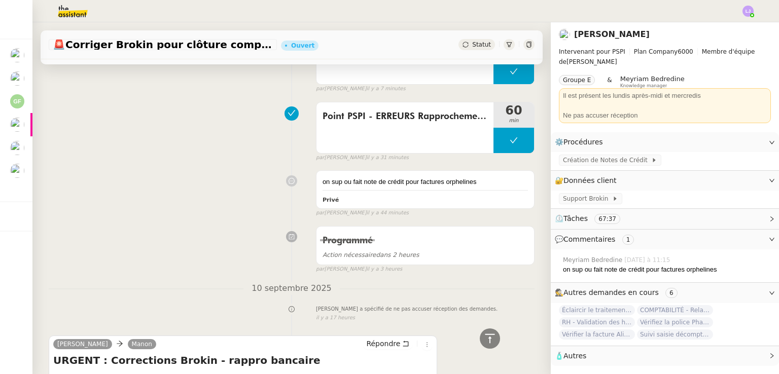
scroll to position [791, 0]
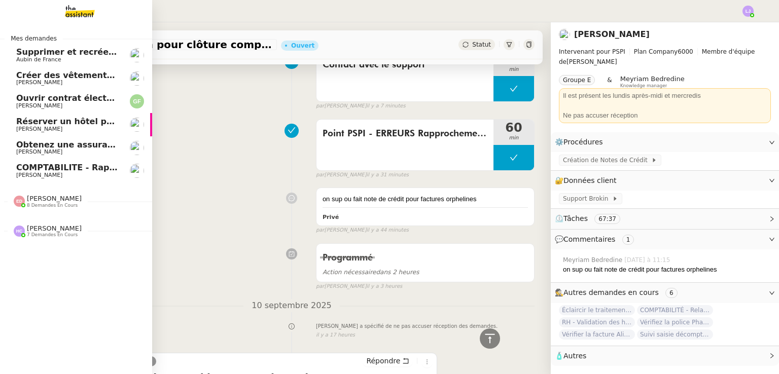
click at [91, 176] on span "[PERSON_NAME]" at bounding box center [67, 175] width 102 height 6
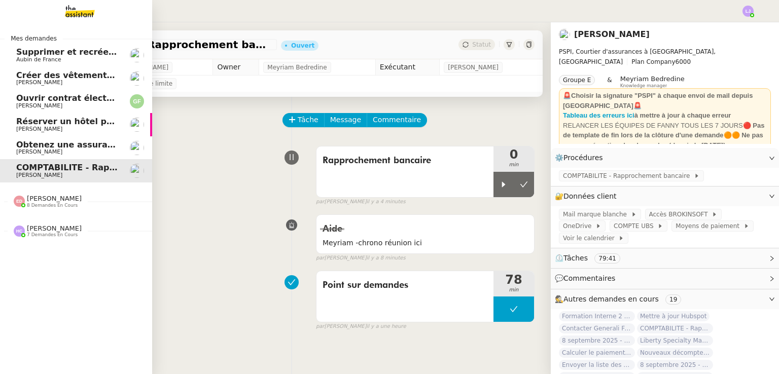
click at [76, 54] on span "Supprimer et recréer la facture Steelhead" at bounding box center [112, 52] width 192 height 10
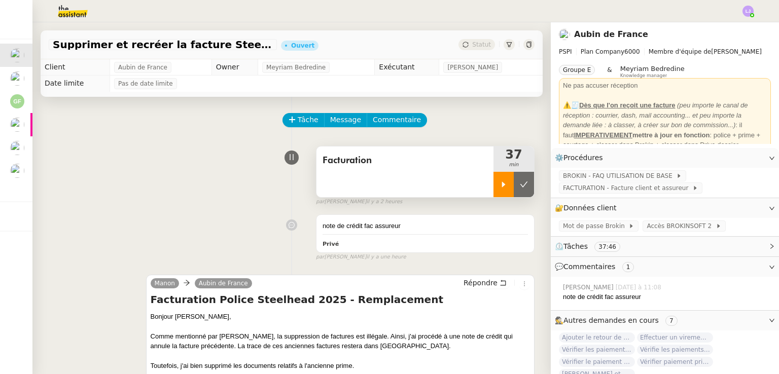
click at [493, 182] on div at bounding box center [503, 184] width 20 height 25
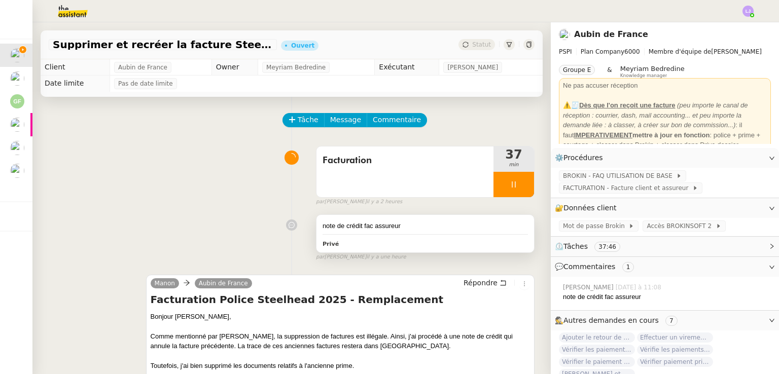
click at [432, 229] on div "note de crédit fac assureur" at bounding box center [425, 226] width 205 height 10
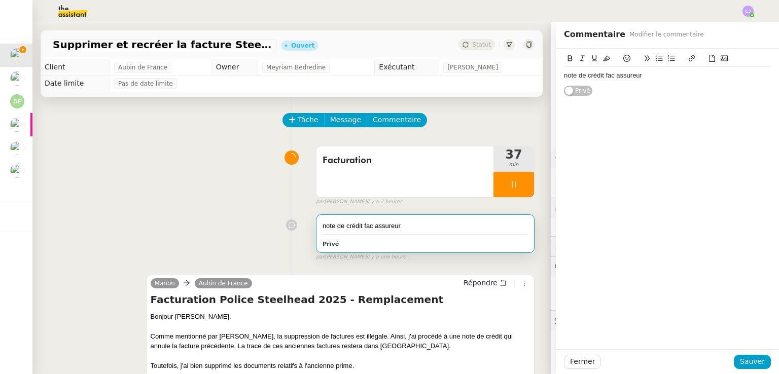
click at [667, 78] on div "note de crédit fac assureur" at bounding box center [667, 75] width 207 height 9
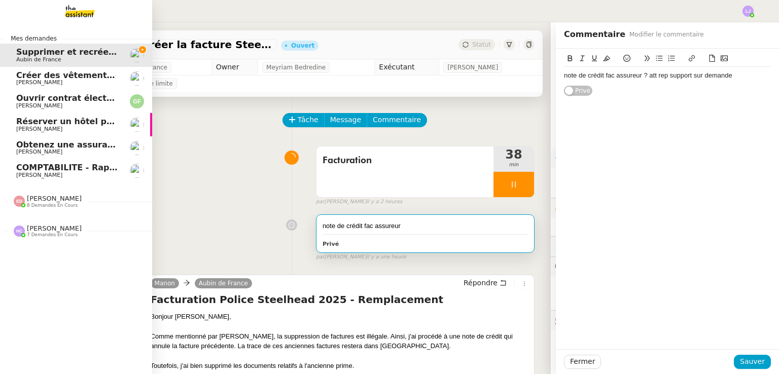
click at [43, 232] on span "[PERSON_NAME]" at bounding box center [54, 229] width 55 height 8
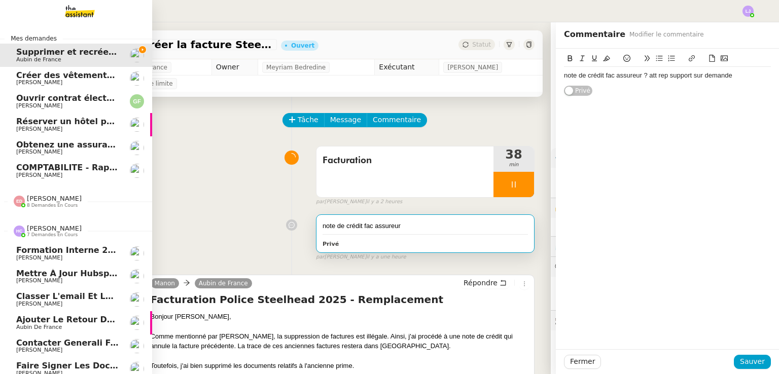
scroll to position [35, 0]
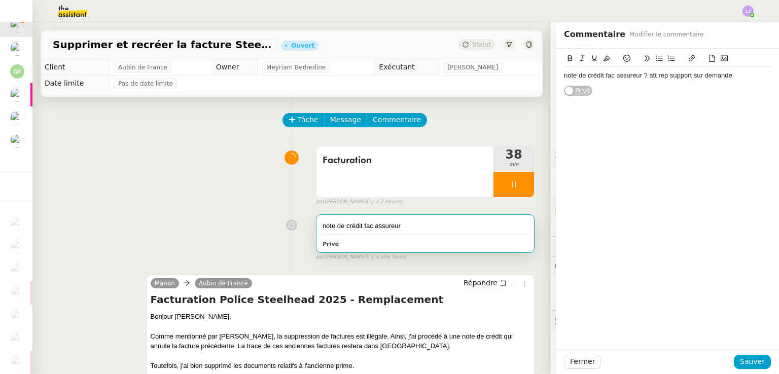
click at [748, 75] on div "note de crédit fac assureur ? att rep support sur demande" at bounding box center [667, 75] width 207 height 9
click at [744, 361] on span "Sauver" at bounding box center [752, 362] width 25 height 12
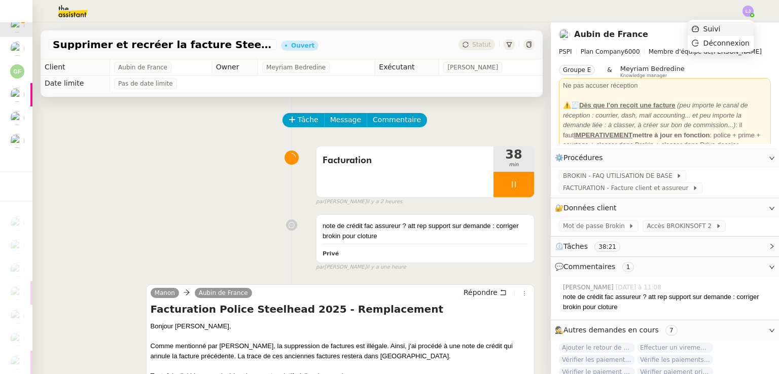
click at [738, 24] on li "Suivi" at bounding box center [721, 29] width 66 height 14
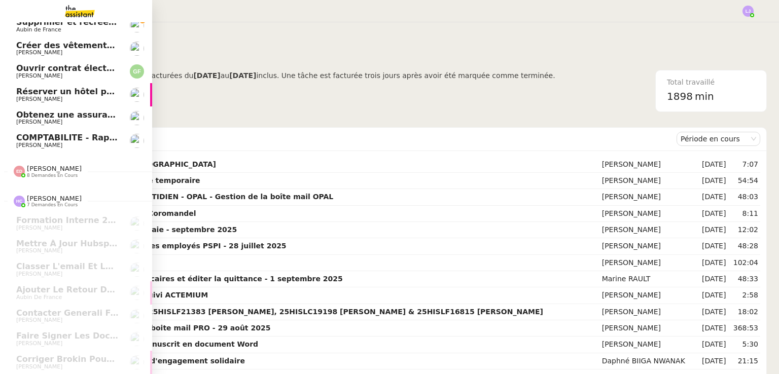
click at [95, 133] on span "COMPTABILITE - Rapprochement bancaire - 11 septembre 2025" at bounding box center [160, 138] width 289 height 10
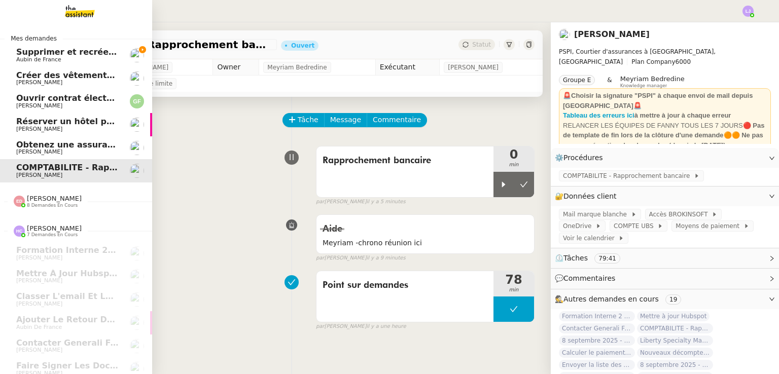
click at [130, 58] on img at bounding box center [137, 55] width 14 height 14
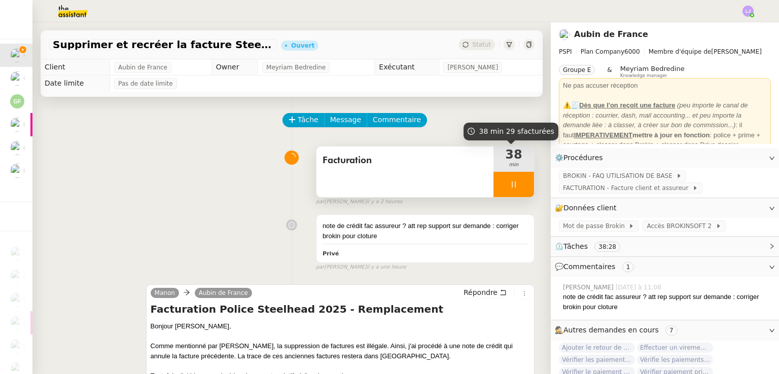
click at [519, 187] on div at bounding box center [513, 184] width 41 height 25
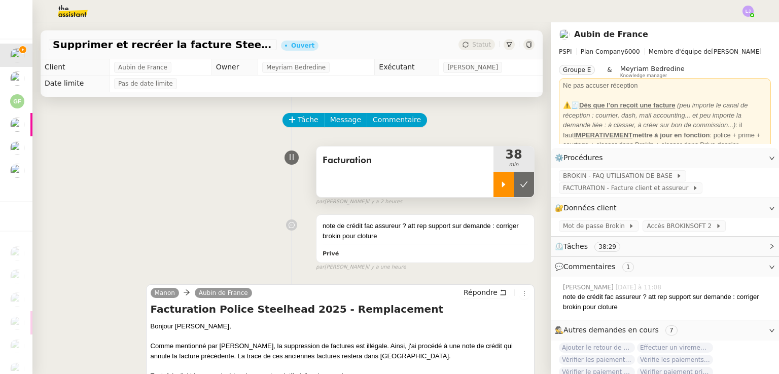
click at [520, 187] on icon at bounding box center [524, 185] width 8 height 8
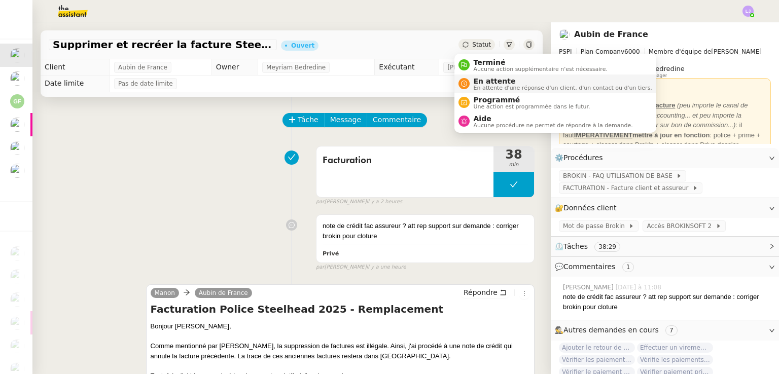
click at [481, 78] on span "En attente" at bounding box center [563, 81] width 178 height 8
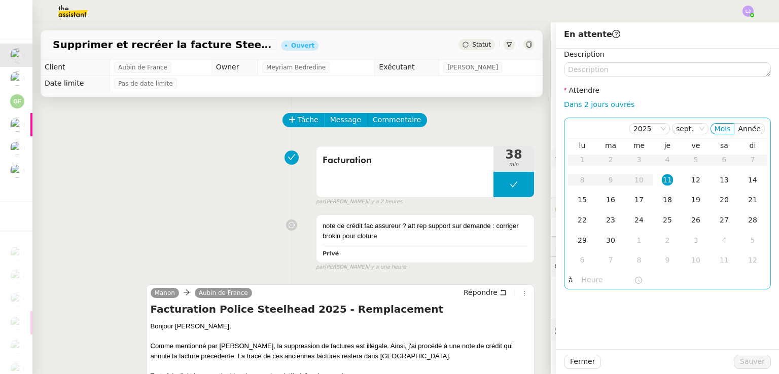
click at [665, 199] on td "18" at bounding box center [667, 200] width 28 height 20
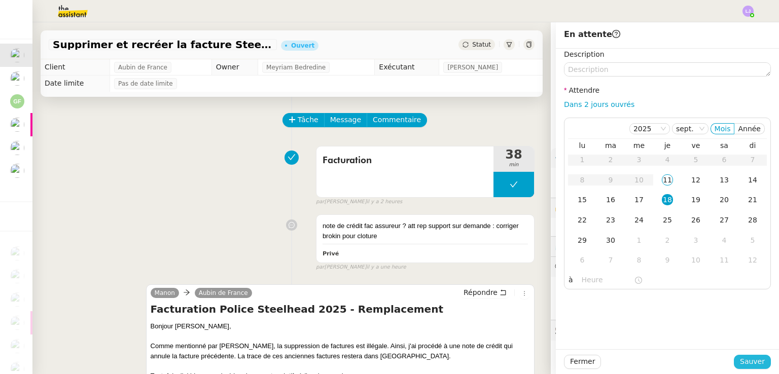
click at [749, 362] on span "Sauver" at bounding box center [752, 362] width 25 height 12
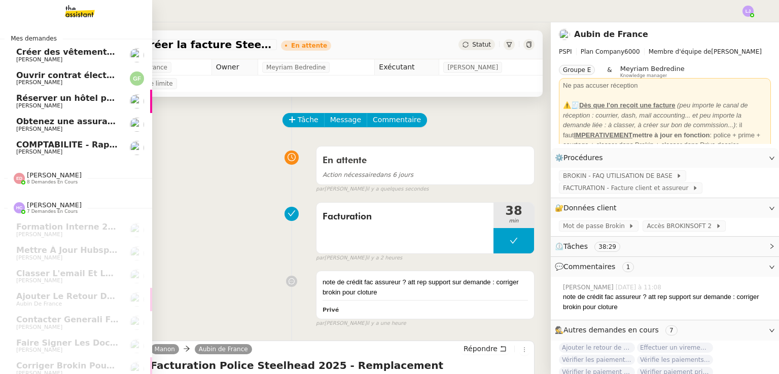
click at [50, 76] on span "Ouvrir contrat électricité temporaire" at bounding box center [100, 75] width 168 height 10
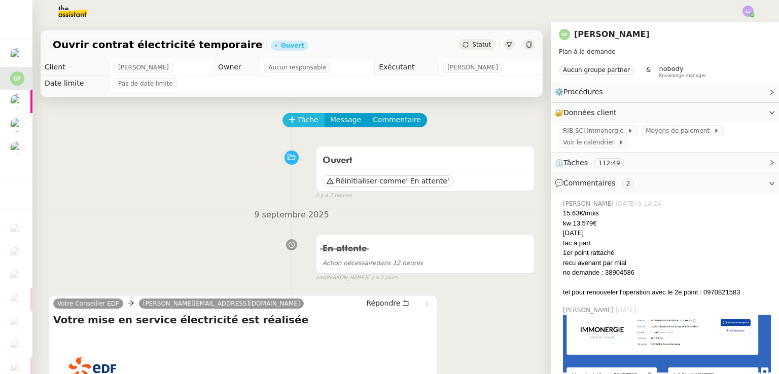
click at [310, 126] on span "Tâche" at bounding box center [308, 120] width 21 height 12
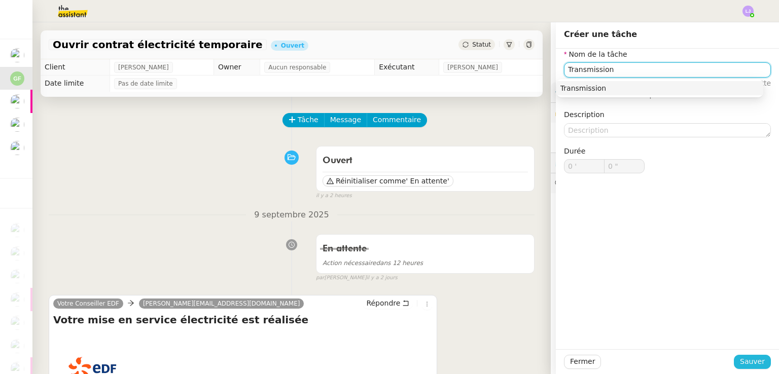
type input "Transmission"
click at [740, 365] on span "Sauver" at bounding box center [752, 362] width 25 height 12
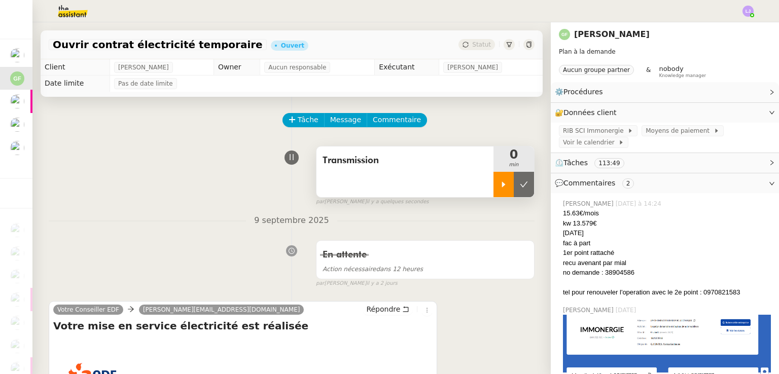
click at [502, 185] on icon at bounding box center [504, 185] width 4 height 6
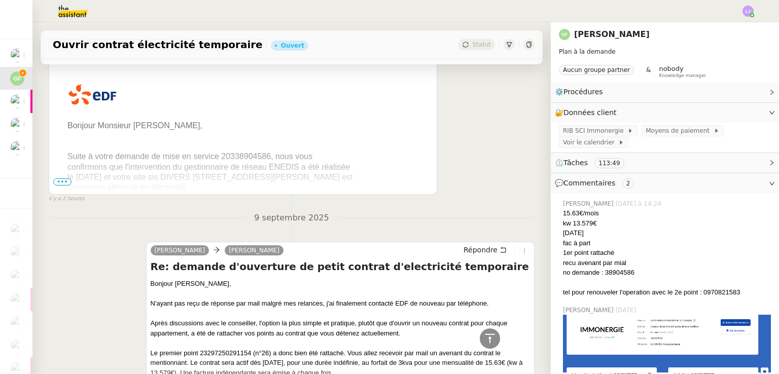
scroll to position [282, 0]
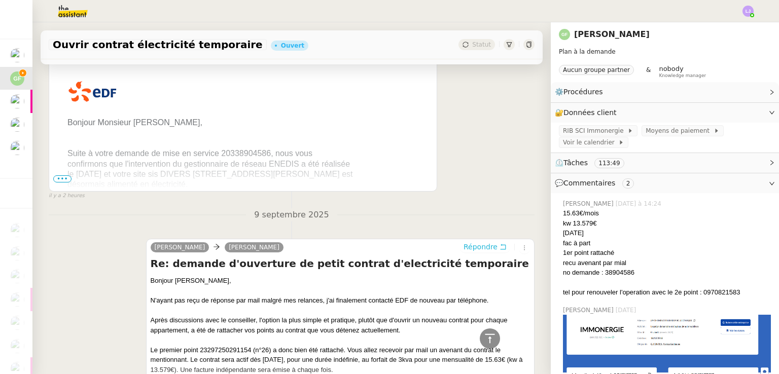
click at [477, 251] on span "Répondre" at bounding box center [480, 247] width 34 height 10
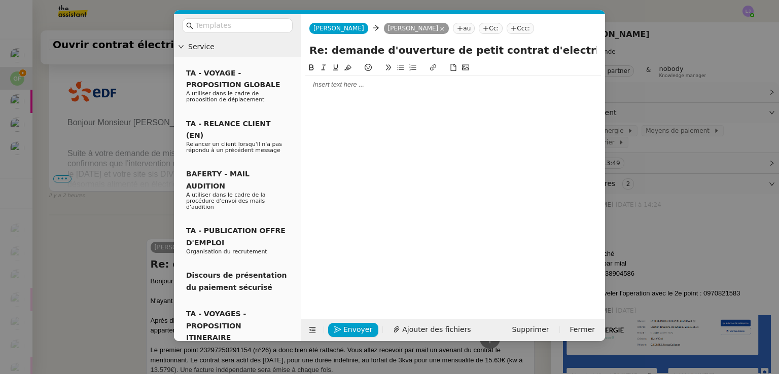
click at [346, 89] on div at bounding box center [453, 84] width 296 height 9
click at [352, 102] on div "J'ai reçu une notification" at bounding box center [453, 103] width 296 height 9
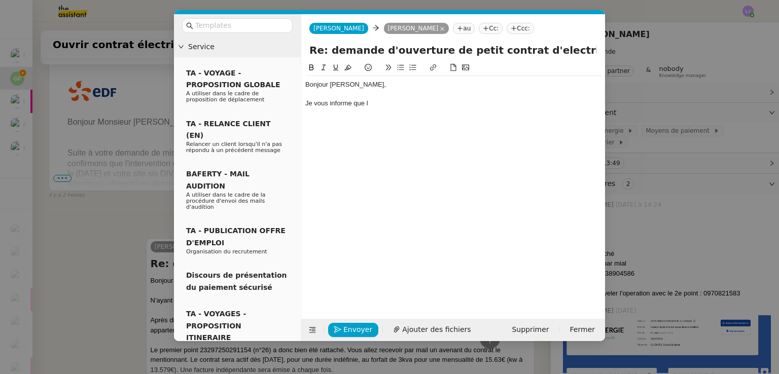
click at [82, 183] on nz-modal-container "Service TA - VOYAGE - PROPOSITION GLOBALE A utiliser dans le cadre de propositi…" at bounding box center [389, 187] width 779 height 374
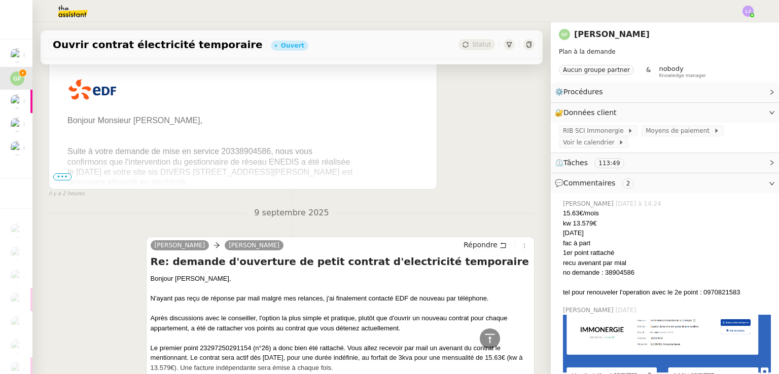
click at [65, 183] on td "Bonjour Monsieur Ta, Suite à votre demande de mise en service 20338904586, nous…" at bounding box center [210, 242] width 295 height 252
click at [75, 153] on span "Bonjour Monsieur Ta, Suite à votre demande de mise en service 20338904586, nous…" at bounding box center [210, 232] width 286 height 232
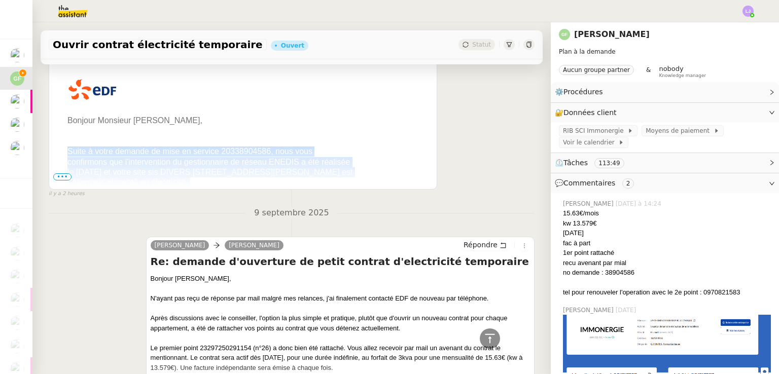
click at [75, 153] on span "Bonjour Monsieur Ta, Suite à votre demande de mise en service 20338904586, nous…" at bounding box center [210, 232] width 286 height 232
copy span "Suite à votre demande de mise en service 20338904586, nous vous confirmons que …"
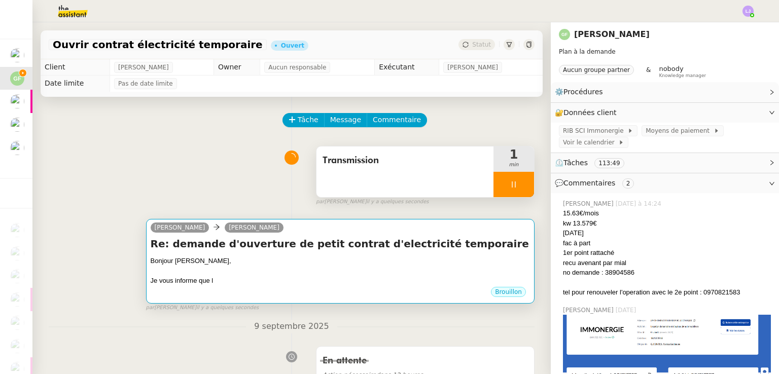
click at [303, 251] on h4 "Re: demande d'ouverture de petit contrat d'electricité temporaire" at bounding box center [340, 244] width 379 height 14
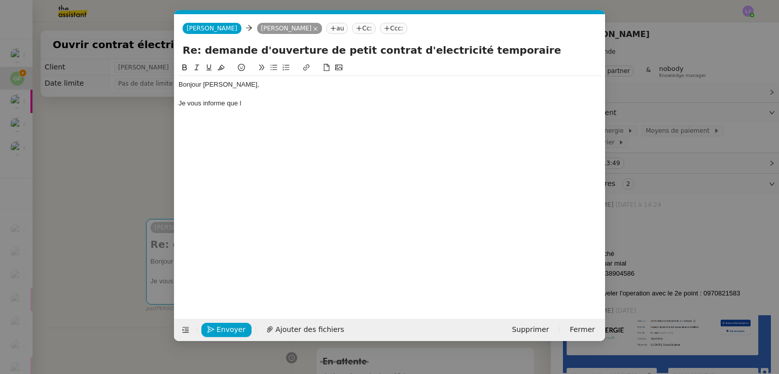
scroll to position [0, 21]
click at [263, 110] on div "Bonjour Guillaume, Je vous informe que l" at bounding box center [389, 94] width 422 height 36
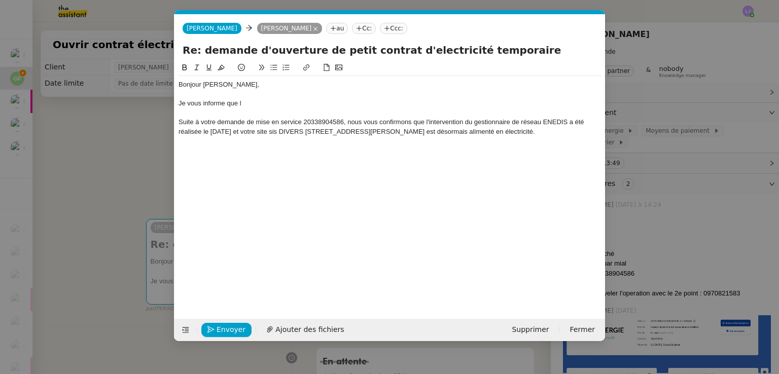
scroll to position [0, 0]
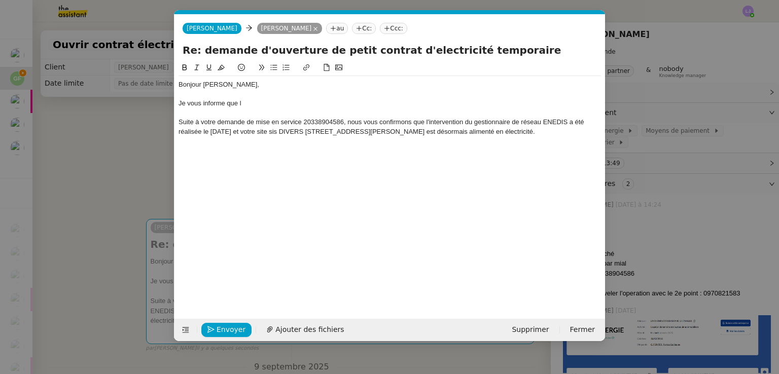
click at [259, 102] on div "Je vous informe que l" at bounding box center [389, 103] width 422 height 9
click at [136, 184] on nz-modal-container "Service TA - VOYAGE - PROPOSITION GLOBALE A utiliser dans le cadre de propositi…" at bounding box center [389, 187] width 779 height 374
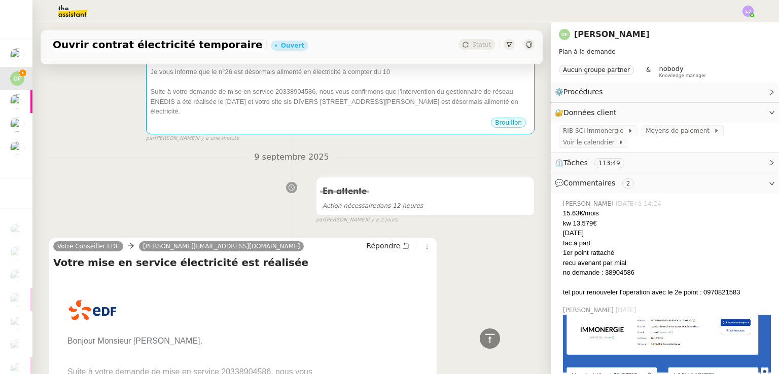
scroll to position [152, 0]
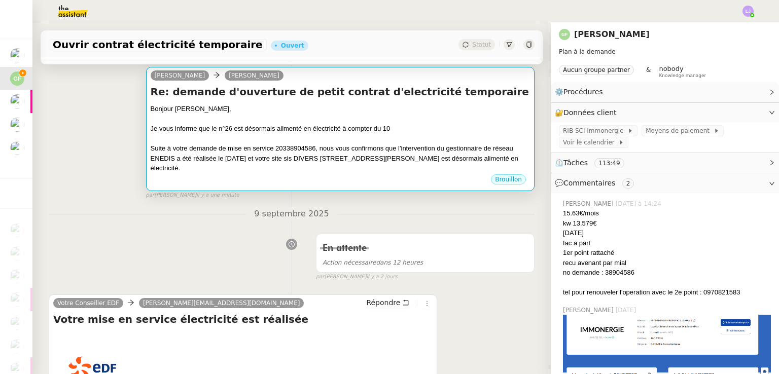
click at [332, 136] on div at bounding box center [340, 139] width 379 height 10
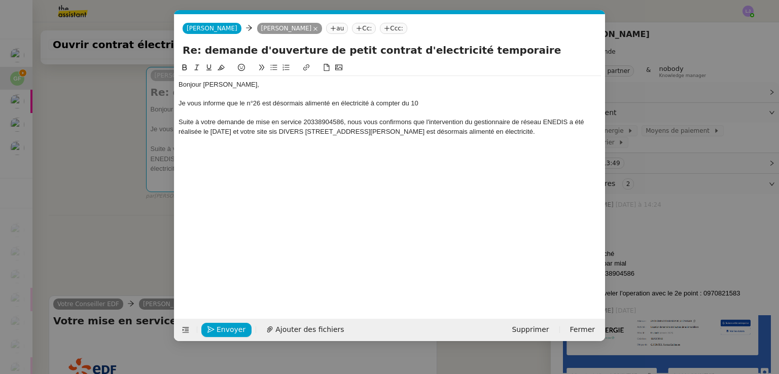
scroll to position [0, 21]
click at [439, 101] on div "Je vous informe que le n°26 est désormais alimenté en électricité à compter du …" at bounding box center [389, 103] width 422 height 9
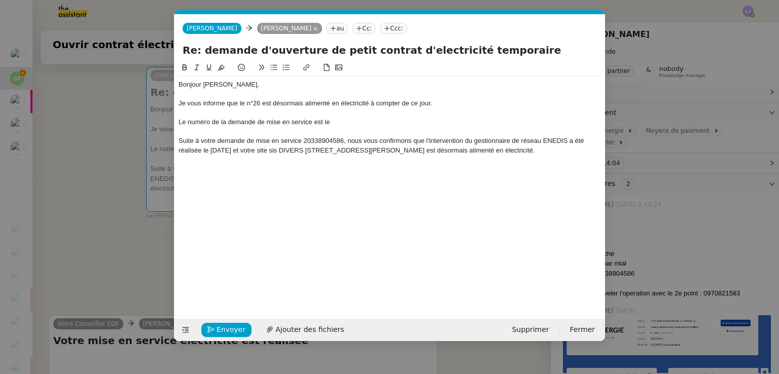
drag, startPoint x: 343, startPoint y: 140, endPoint x: 625, endPoint y: 162, distance: 283.3
click at [625, 162] on nz-modal-container "Service TA - VOYAGE - PROPOSITION GLOBALE A utiliser dans le cadre de propositi…" at bounding box center [389, 187] width 779 height 374
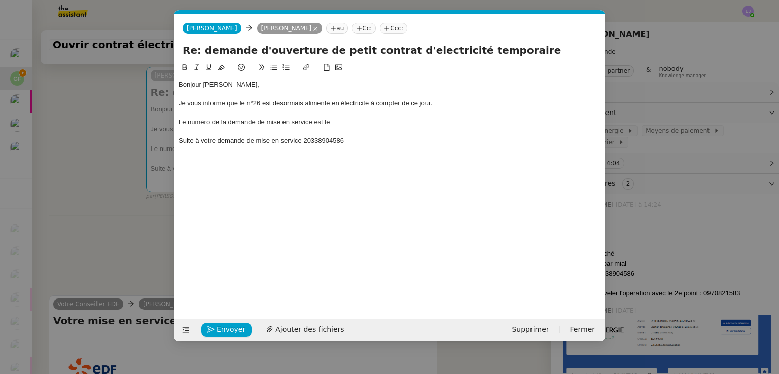
click at [335, 140] on div "Suite à votre demande de mise en service 20338904586" at bounding box center [389, 140] width 422 height 9
click at [344, 121] on div "Le numéro de la demande de mise en service est le" at bounding box center [389, 122] width 422 height 9
click at [320, 148] on div "Bonjour Guillaume, Je vous informe que le n°26 est désormais alimenté en électr…" at bounding box center [389, 113] width 422 height 74
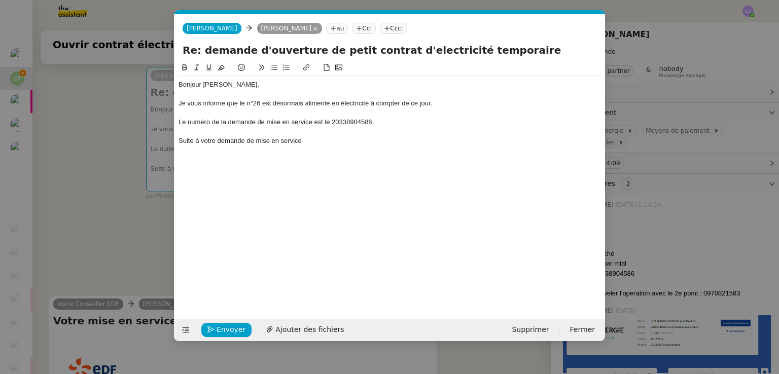
click at [320, 148] on div "Bonjour Guillaume, Je vous informe que le n°26 est désormais alimenté en électr…" at bounding box center [389, 113] width 422 height 74
click at [40, 241] on nz-modal-container "Service TA - VOYAGE - PROPOSITION GLOBALE A utiliser dans le cadre de propositi…" at bounding box center [389, 187] width 779 height 374
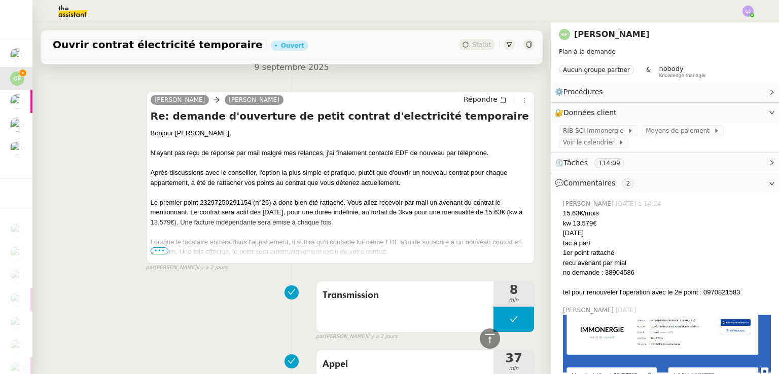
scroll to position [586, 0]
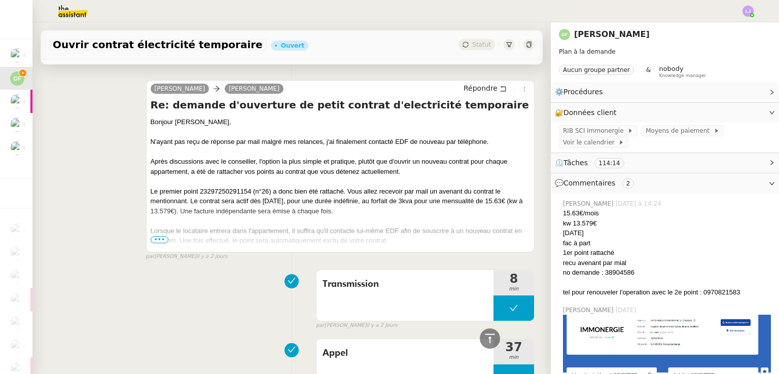
click at [158, 241] on span "•••" at bounding box center [160, 239] width 18 height 7
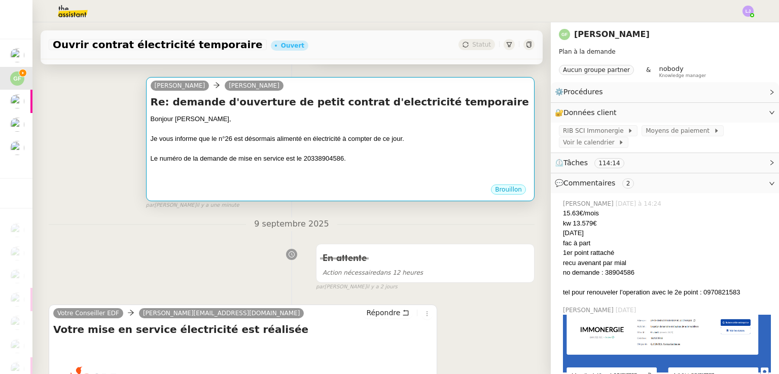
scroll to position [141, 0]
click at [355, 156] on div "Le numéro de la demande de mise en service est le 20338904586." at bounding box center [340, 160] width 379 height 10
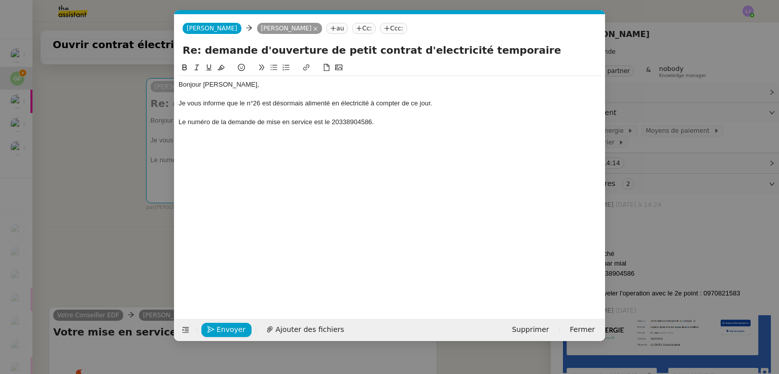
scroll to position [0, 21]
click at [376, 140] on div "Bonjour Guillaume, Je vous informe que le n°26 est désormais alimenté en électr…" at bounding box center [389, 108] width 422 height 64
click at [377, 125] on div "Le numéro de la demande de mise en service est le 20338904586." at bounding box center [389, 122] width 422 height 9
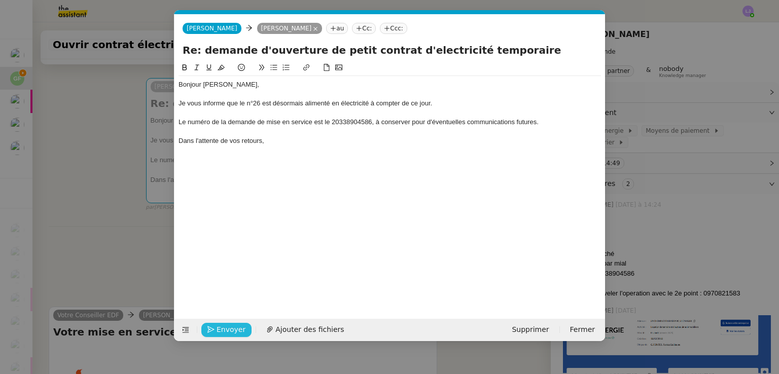
click at [231, 324] on span "Envoyer" at bounding box center [231, 330] width 29 height 12
click at [231, 324] on span "Confirmer l'envoi" at bounding box center [247, 330] width 61 height 12
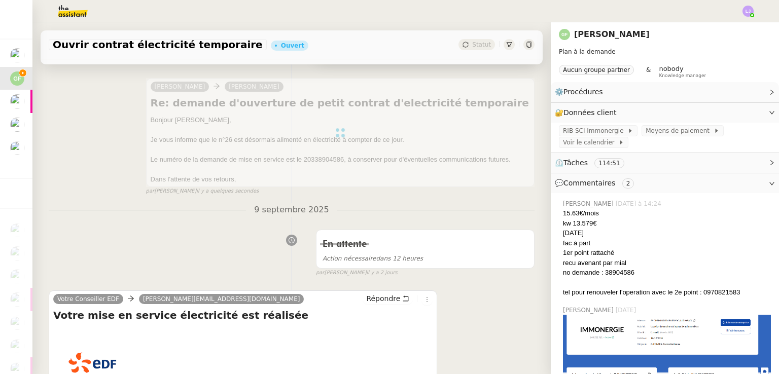
scroll to position [0, 0]
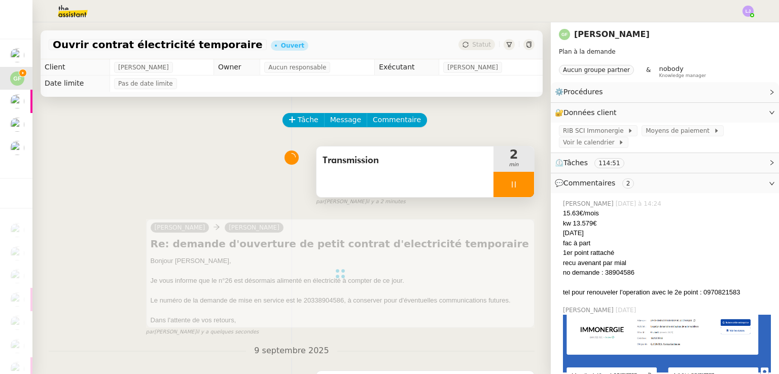
click at [510, 179] on div at bounding box center [513, 184] width 41 height 25
click at [514, 179] on button at bounding box center [524, 184] width 20 height 25
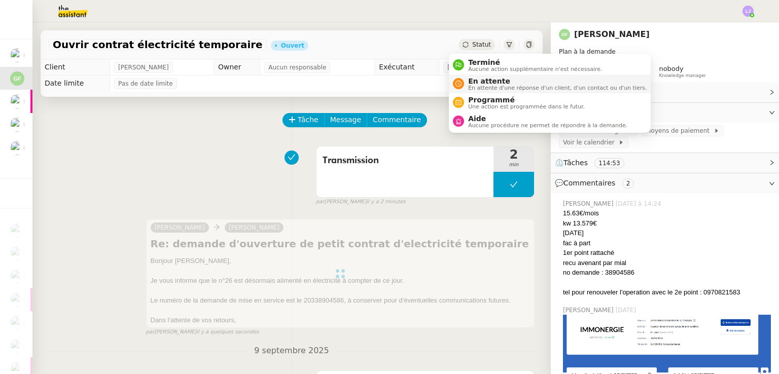
click at [488, 78] on span "En attente" at bounding box center [557, 81] width 178 height 8
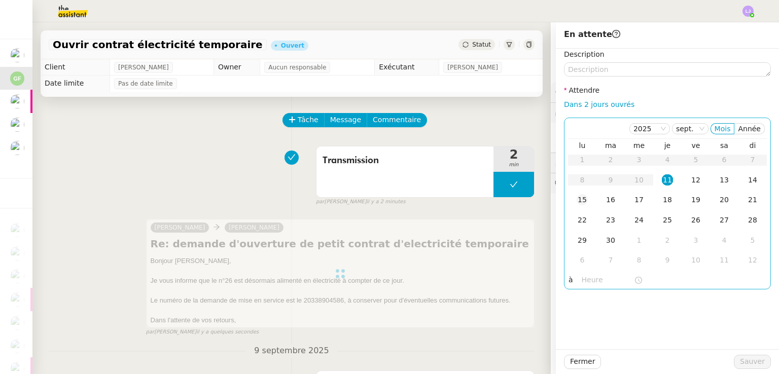
click at [580, 200] on td "15" at bounding box center [582, 200] width 28 height 20
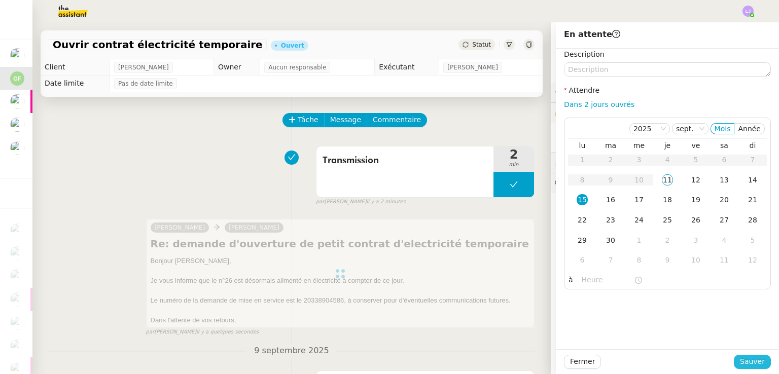
click at [740, 356] on span "Sauver" at bounding box center [752, 362] width 25 height 12
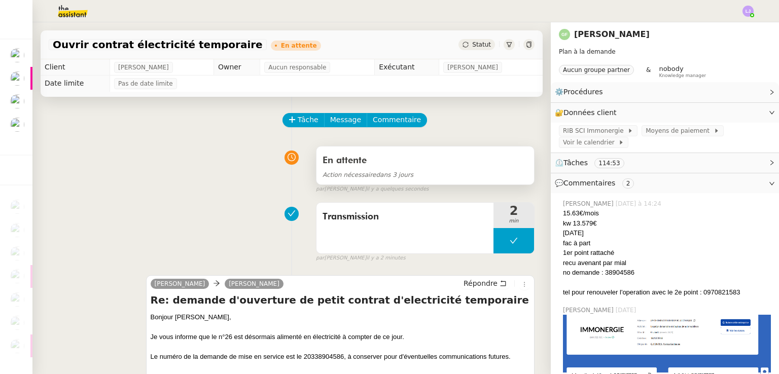
click at [473, 170] on div "Action nécessaire dans 3 jours" at bounding box center [425, 175] width 205 height 12
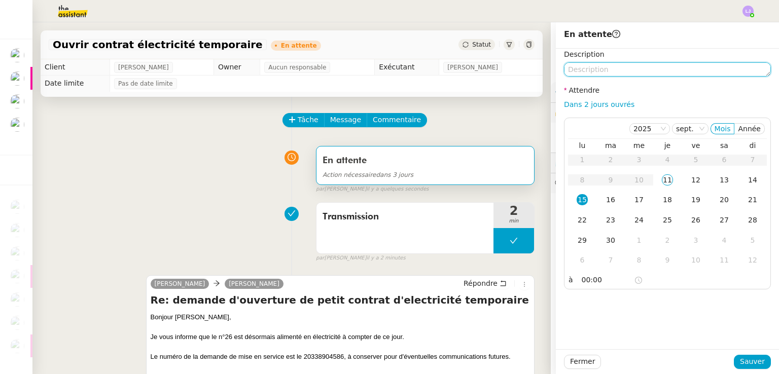
click at [612, 65] on textarea at bounding box center [667, 69] width 207 height 14
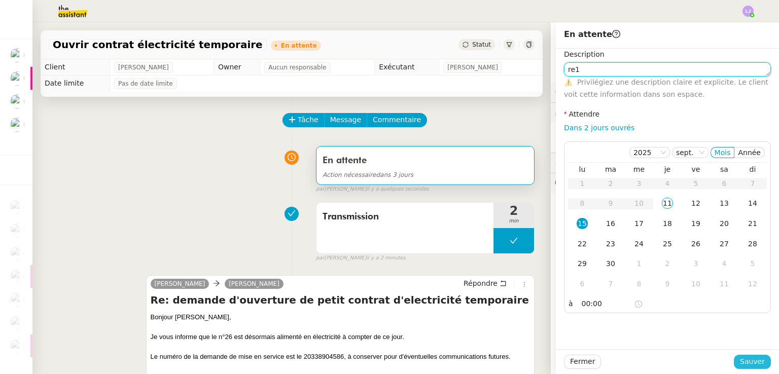
type textarea "re1"
click at [740, 358] on span "Sauver" at bounding box center [752, 362] width 25 height 12
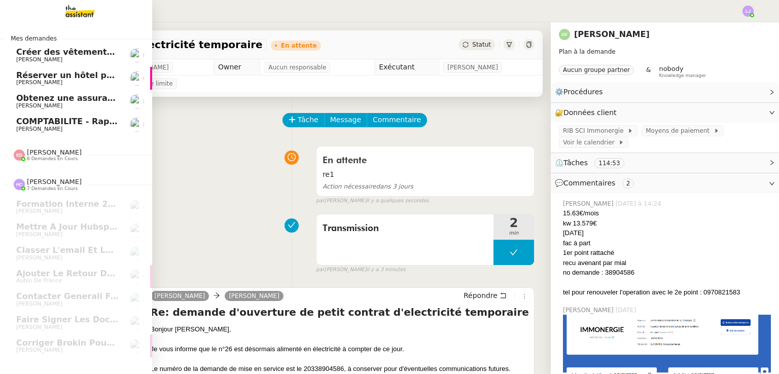
click at [106, 78] on span "Réserver un hôtel pour le 10/09" at bounding box center [88, 75] width 145 height 10
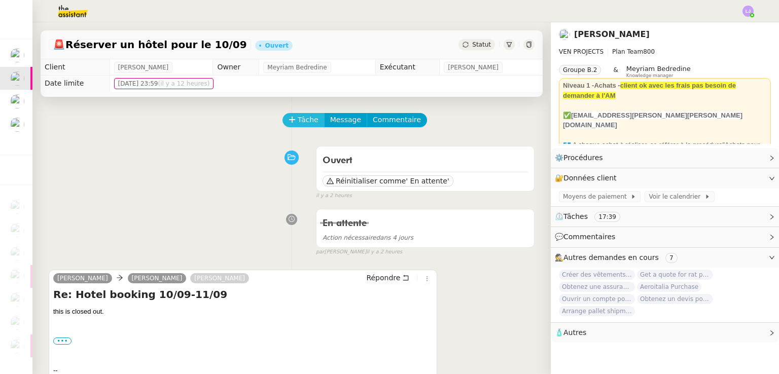
click at [304, 118] on span "Tâche" at bounding box center [308, 120] width 21 height 12
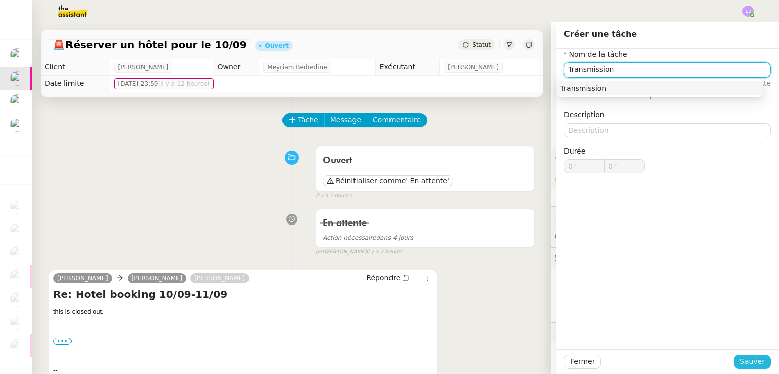
type input "Transmission"
click at [740, 361] on span "Sauver" at bounding box center [752, 362] width 25 height 12
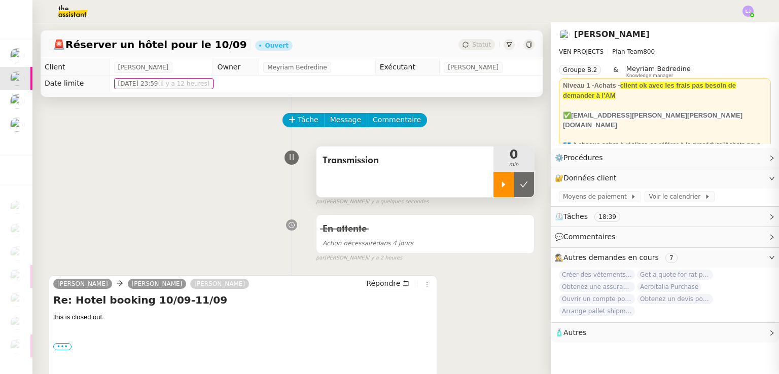
click at [499, 189] on icon at bounding box center [503, 185] width 8 height 8
click at [389, 287] on span "Répondre" at bounding box center [383, 283] width 34 height 10
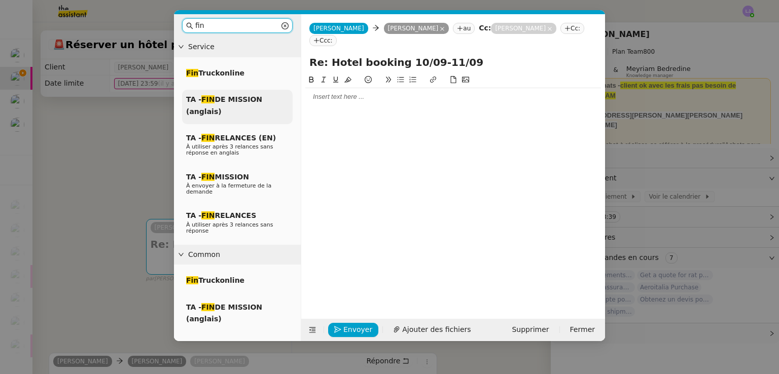
type input "fin"
click at [252, 106] on div "TA - FIN DE MISSION (anglais)" at bounding box center [237, 107] width 111 height 34
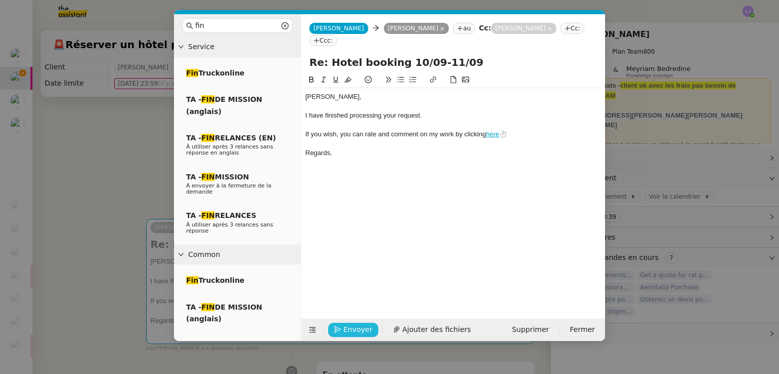
click at [355, 333] on span "Envoyer" at bounding box center [357, 330] width 29 height 12
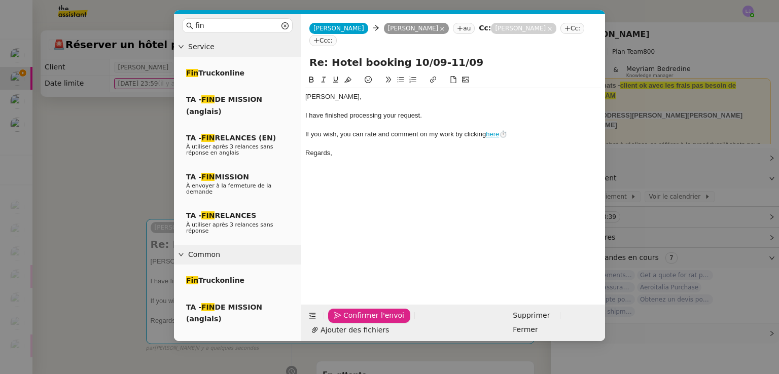
click at [355, 321] on span "Confirmer l'envoi" at bounding box center [373, 316] width 61 height 12
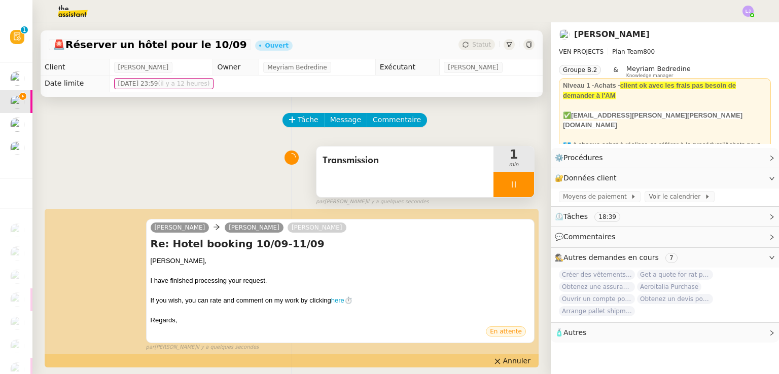
click at [510, 188] on div at bounding box center [513, 184] width 41 height 25
click at [520, 187] on icon at bounding box center [524, 185] width 8 height 6
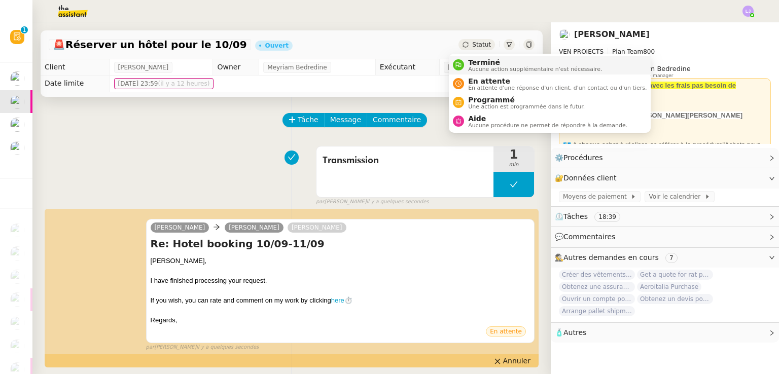
click at [476, 66] on span "Aucune action supplémentaire n'est nécessaire." at bounding box center [535, 69] width 134 height 6
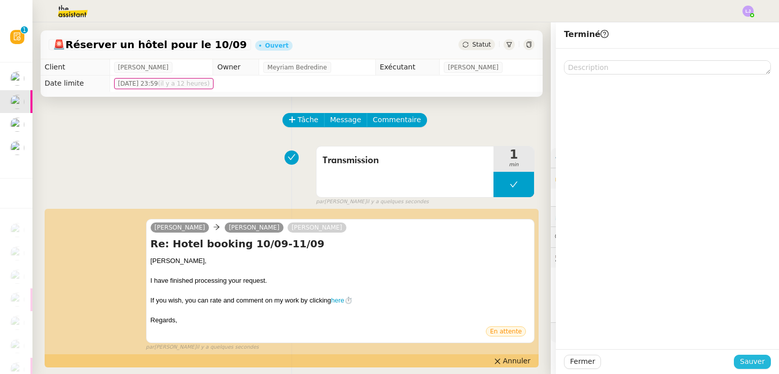
click at [750, 361] on span "Sauver" at bounding box center [752, 362] width 25 height 12
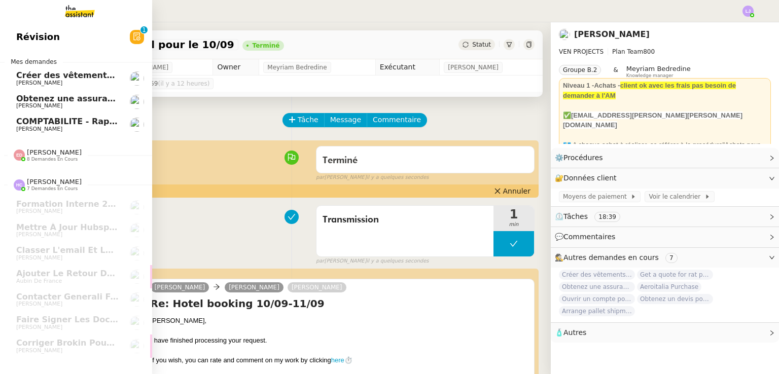
click at [42, 157] on span "8 demandes en cours" at bounding box center [52, 160] width 51 height 6
click at [103, 81] on span "[PERSON_NAME]" at bounding box center [67, 83] width 102 height 6
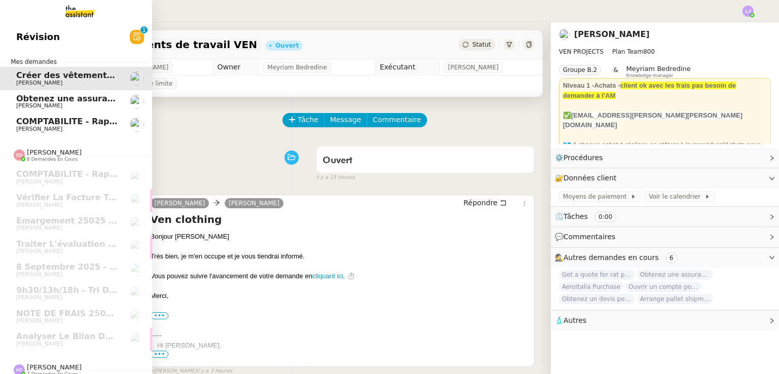
click at [102, 103] on span "[PERSON_NAME]" at bounding box center [67, 106] width 102 height 6
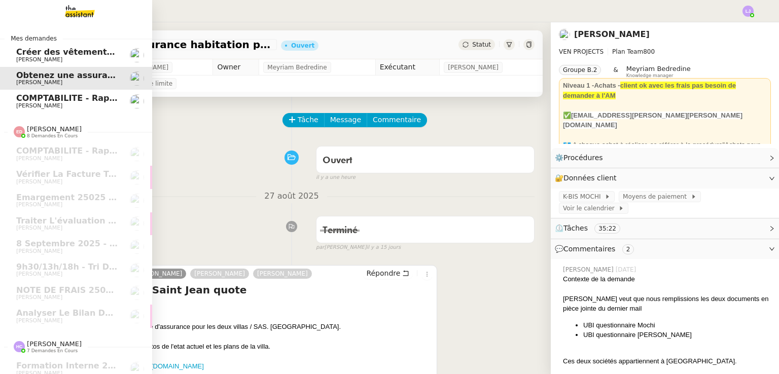
click at [85, 100] on span "COMPTABILITE - Rapprochement bancaire - 11 septembre 2025" at bounding box center [160, 98] width 289 height 10
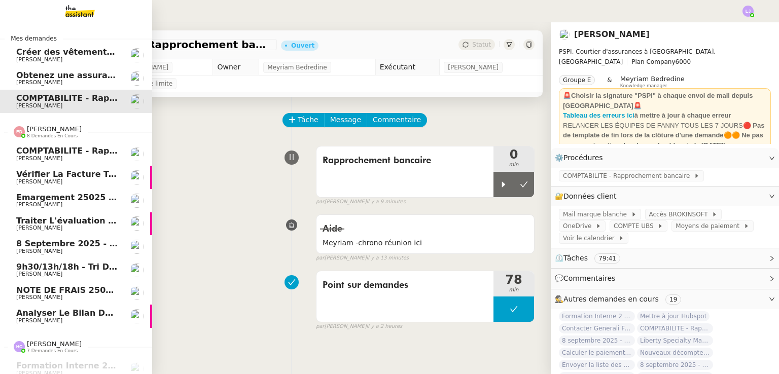
click at [110, 263] on span "9h30/13h/18h - Tri de la boite mail PRO - 5 septembre 2025" at bounding box center [153, 267] width 275 height 10
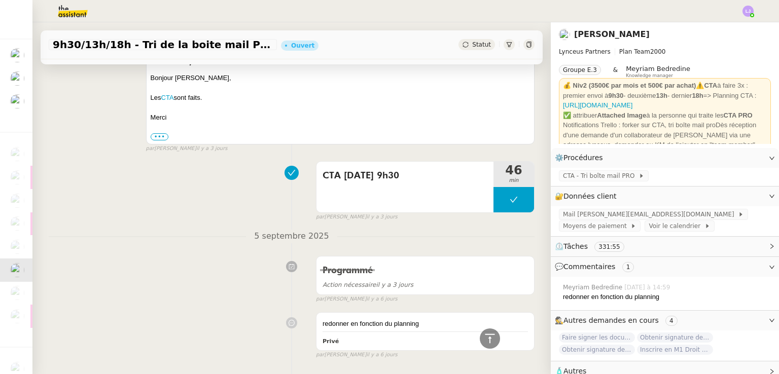
scroll to position [3470, 0]
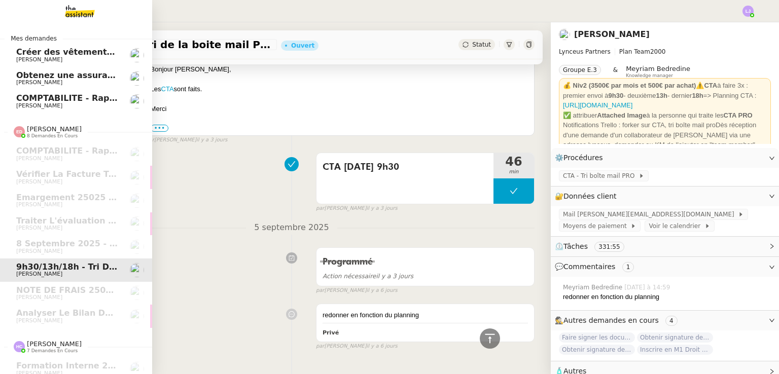
click at [100, 96] on span "COMPTABILITE - Rapprochement bancaire - 11 septembre 2025" at bounding box center [160, 98] width 289 height 10
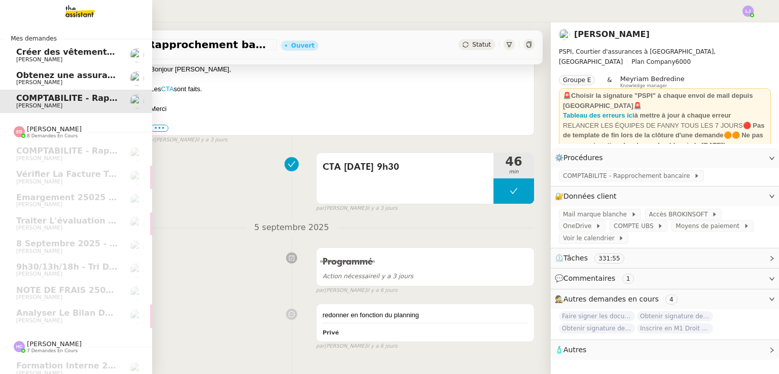
scroll to position [136, 0]
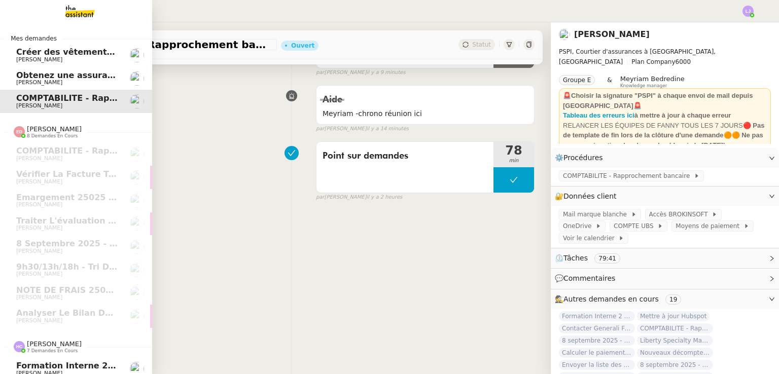
click at [74, 343] on nz-divider "Hannah Cassar 7 demandes en cours" at bounding box center [80, 346] width 152 height 13
click at [45, 352] on span "7 demandes en cours" at bounding box center [52, 351] width 51 height 6
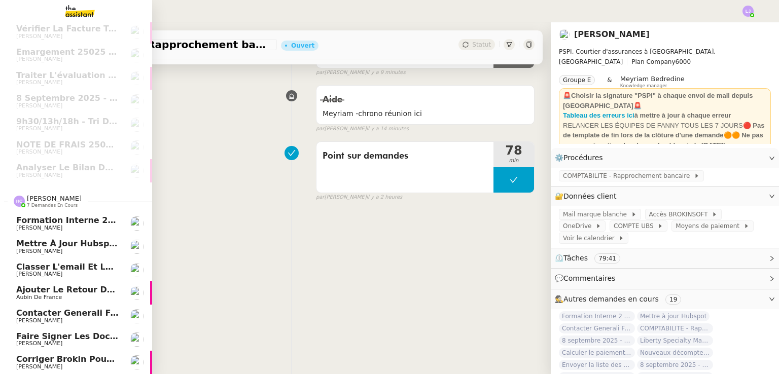
click at [77, 364] on span "[PERSON_NAME]" at bounding box center [67, 367] width 102 height 6
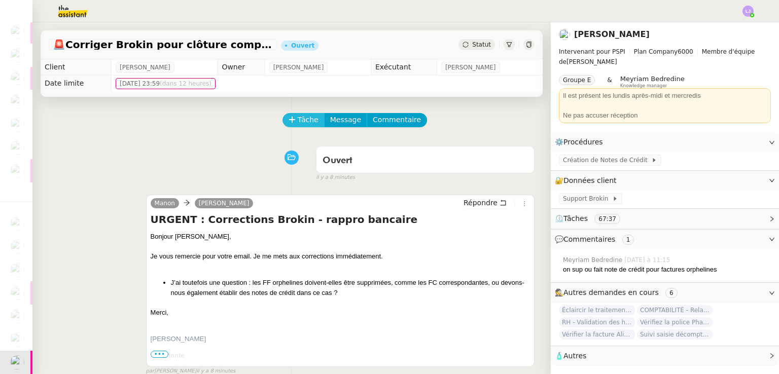
click at [304, 114] on button "Tâche" at bounding box center [303, 120] width 42 height 14
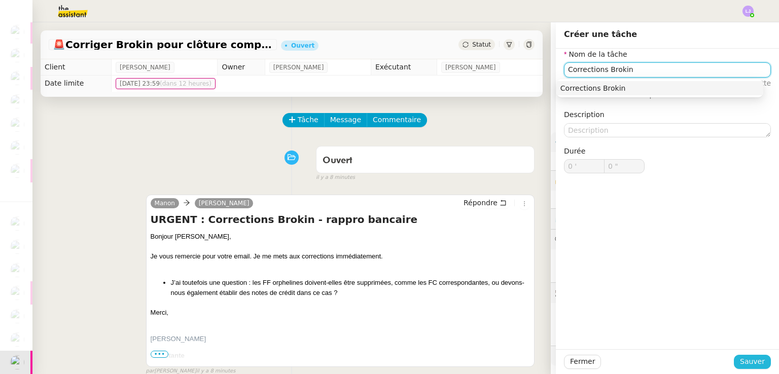
type input "Corrections Brokin"
click at [746, 366] on span "Sauver" at bounding box center [752, 362] width 25 height 12
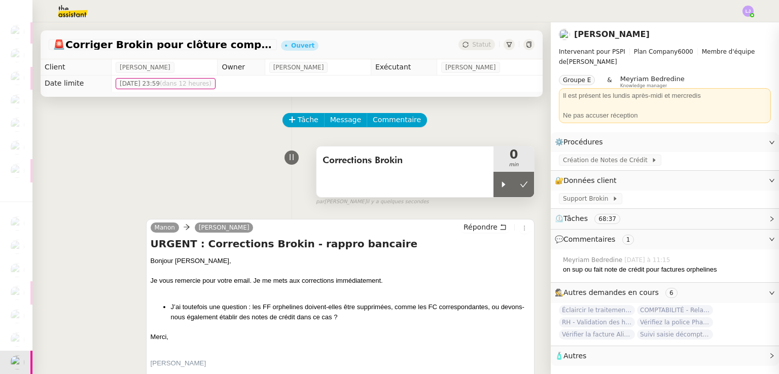
click at [404, 167] on span "Corrections Brokin" at bounding box center [405, 160] width 165 height 15
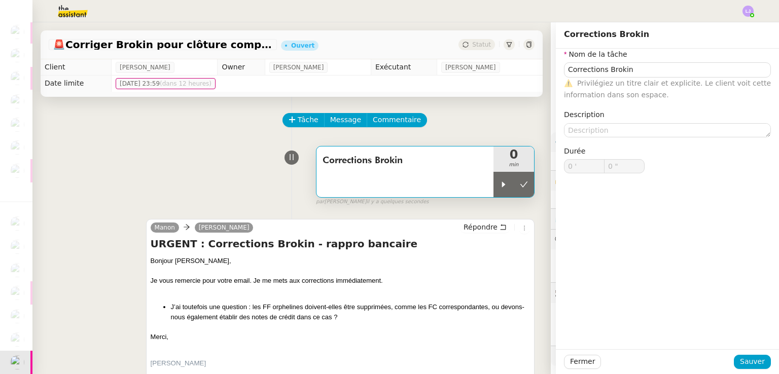
type input "Corrections Brokin"
type input "0 '"
type input "0 ""
click at [635, 130] on textarea at bounding box center [667, 130] width 207 height 14
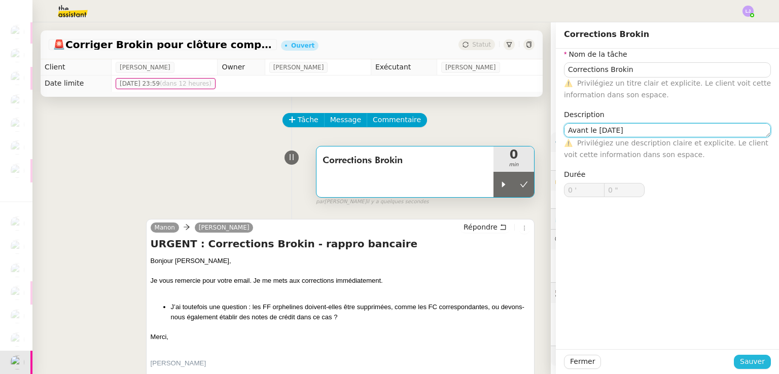
type textarea "Avant le 01/11/24"
click at [748, 359] on span "Sauver" at bounding box center [752, 362] width 25 height 12
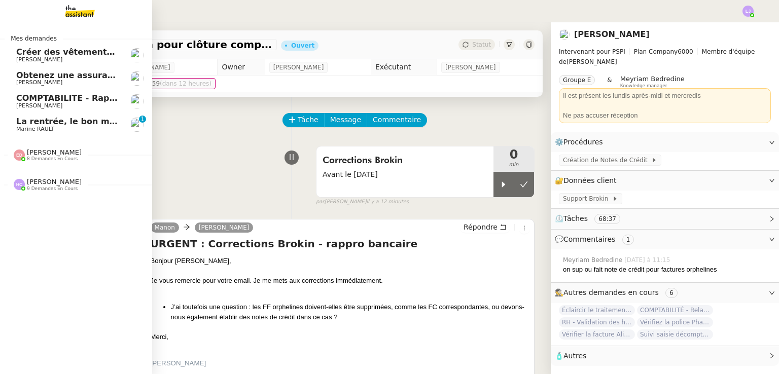
click at [87, 118] on span "La rentrée, le bon moment pour construire de nouveaux projets avec Bati Monde !" at bounding box center [205, 122] width 378 height 10
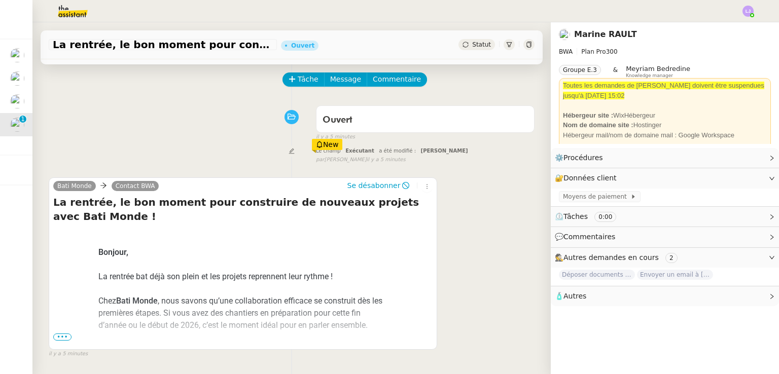
scroll to position [40, 0]
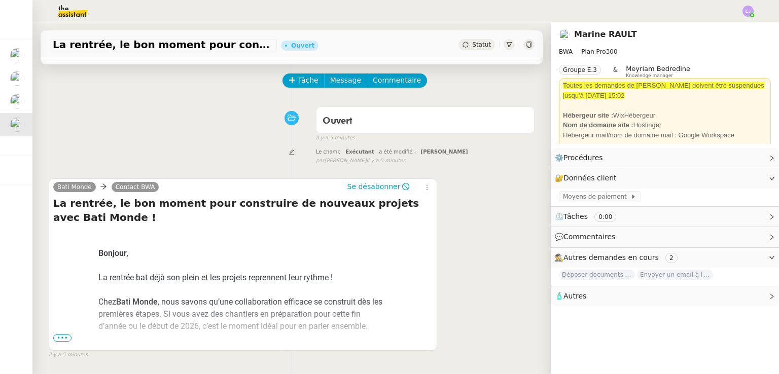
click at [62, 335] on span "•••" at bounding box center [62, 338] width 18 height 7
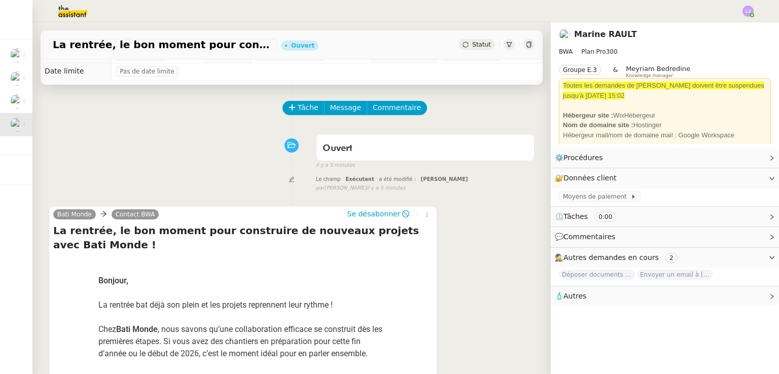
scroll to position [0, 0]
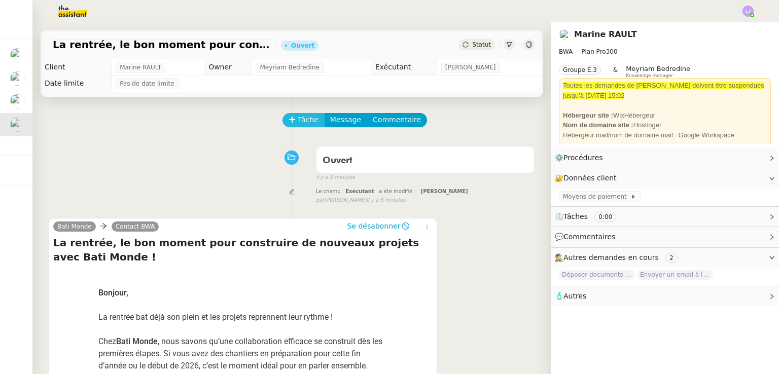
click at [298, 127] on button "Tâche" at bounding box center [303, 120] width 42 height 14
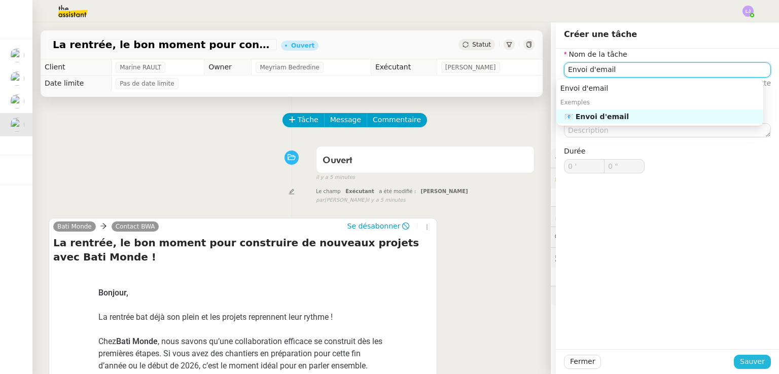
type input "Envoi d'email"
click at [748, 364] on span "Sauver" at bounding box center [752, 362] width 25 height 12
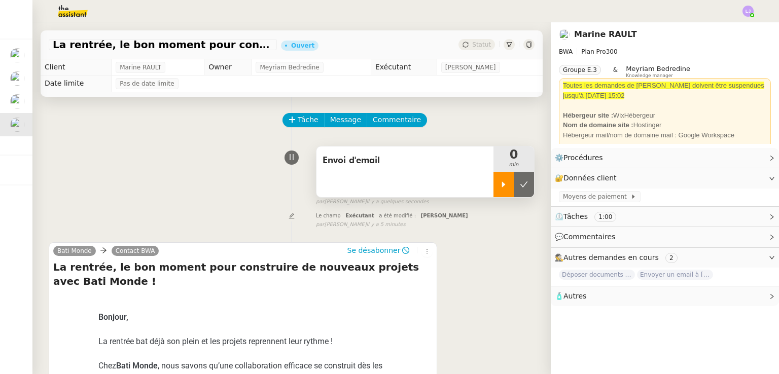
click at [499, 184] on icon at bounding box center [503, 185] width 8 height 8
click at [421, 247] on div "Se désabonner" at bounding box center [388, 251] width 89 height 12
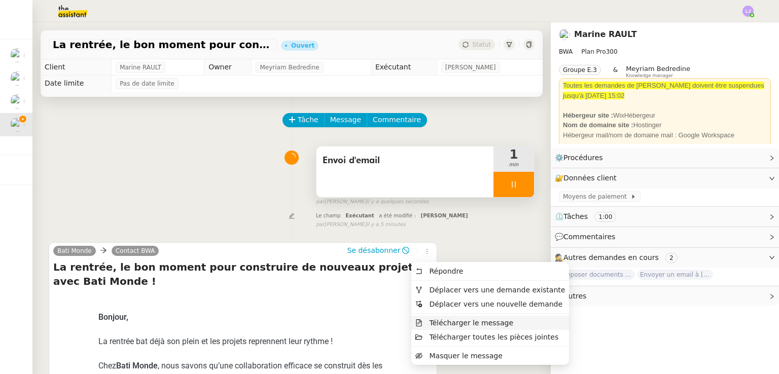
click at [449, 319] on span "Télécharger le message" at bounding box center [471, 323] width 84 height 8
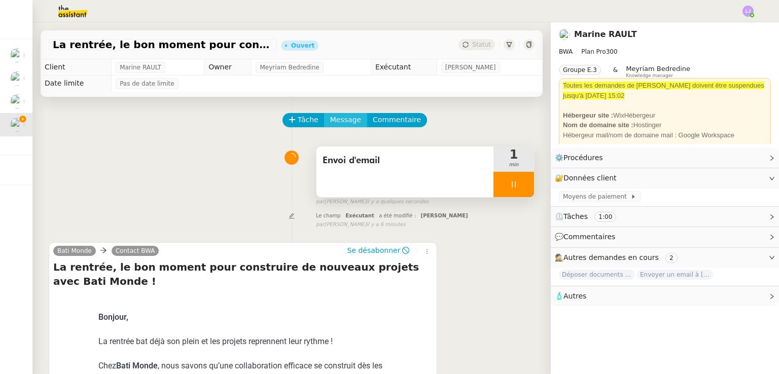
click at [330, 126] on span "Message" at bounding box center [345, 120] width 31 height 12
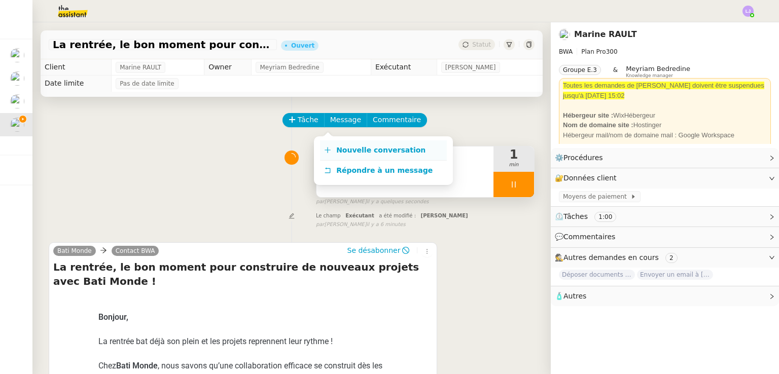
click at [376, 150] on span "Nouvelle conversation" at bounding box center [380, 150] width 89 height 8
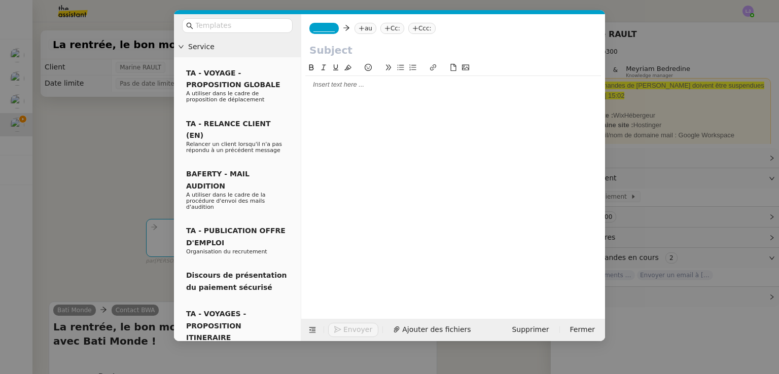
click at [320, 30] on span "_______" at bounding box center [323, 28] width 21 height 7
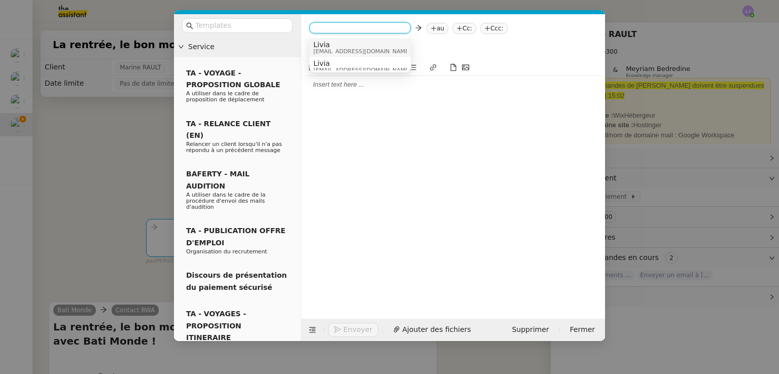
click at [337, 46] on span "Livia" at bounding box center [361, 45] width 97 height 8
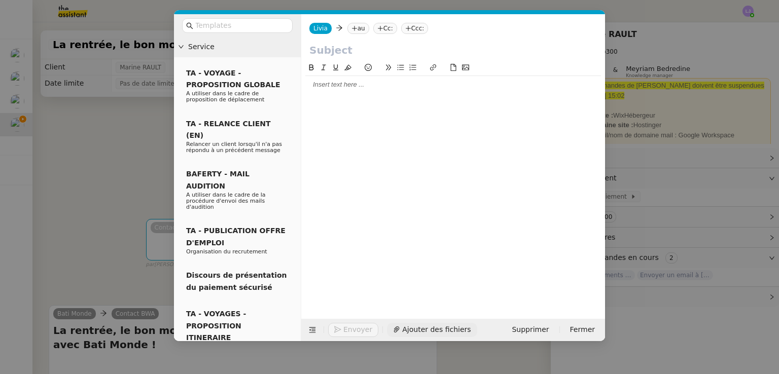
click at [422, 325] on span "Ajouter des fichiers" at bounding box center [436, 330] width 68 height 12
click at [355, 34] on div "Livia Livia au Cc: Ccc:" at bounding box center [453, 28] width 304 height 28
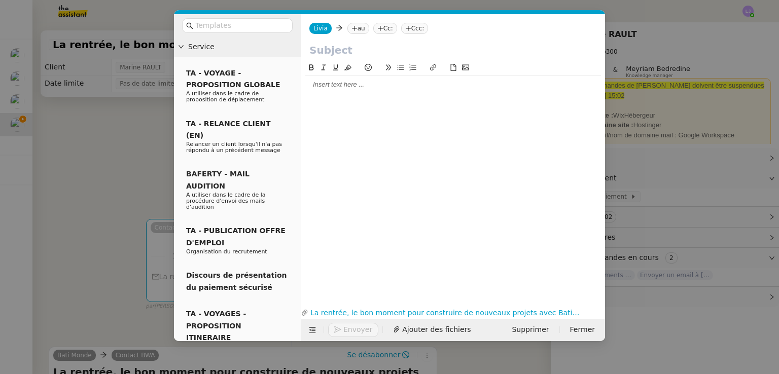
click at [354, 33] on nz-tag "au" at bounding box center [358, 28] width 22 height 11
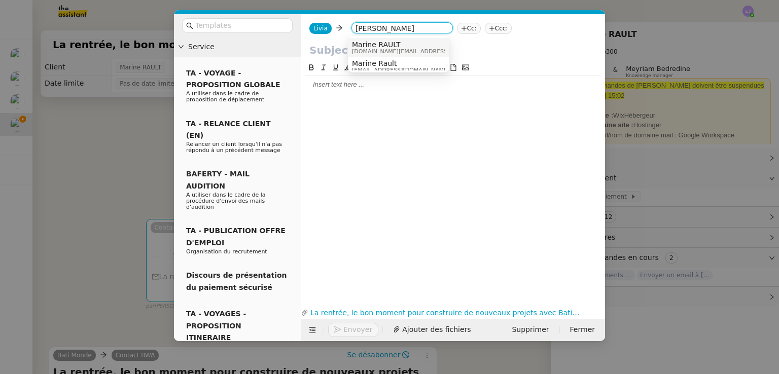
type input "marine rau"
click at [383, 51] on span "bwa.archi@gmail.com" at bounding box center [424, 52] width 144 height 6
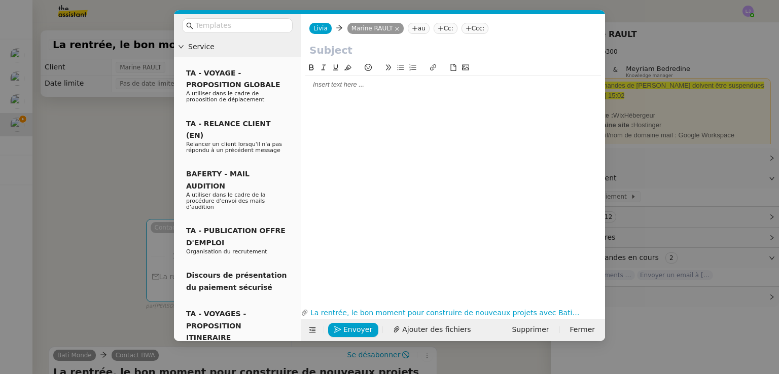
click at [383, 51] on input "text" at bounding box center [453, 50] width 288 height 15
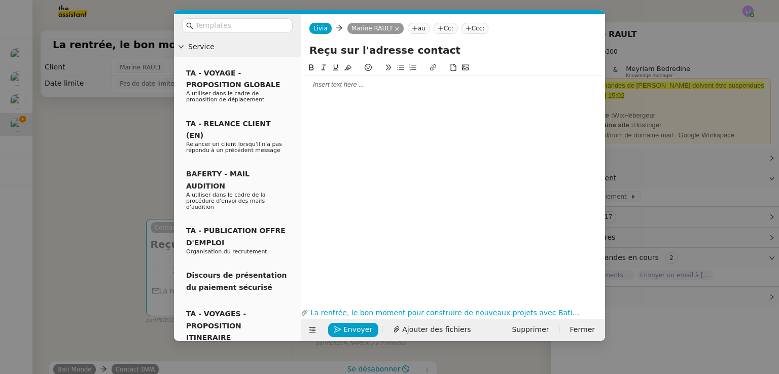
type input "Reçu sur l'adresse contact"
click at [380, 90] on div at bounding box center [453, 84] width 296 height 17
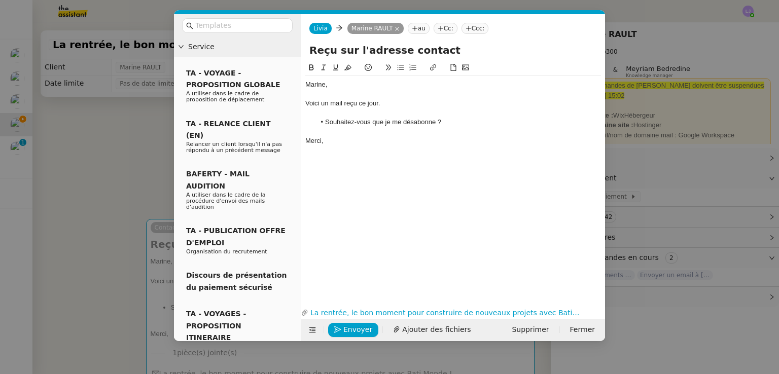
click at [126, 276] on nz-modal-container "Service TA - VOYAGE - PROPOSITION GLOBALE A utiliser dans le cadre de propositi…" at bounding box center [389, 187] width 779 height 374
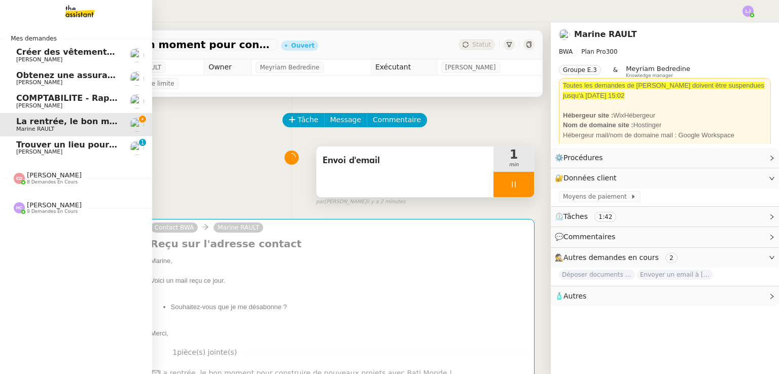
click at [41, 153] on span "[PERSON_NAME]" at bounding box center [39, 152] width 46 height 7
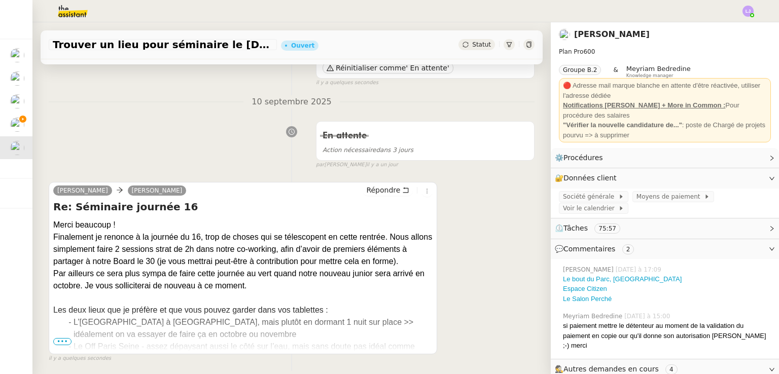
scroll to position [114, 0]
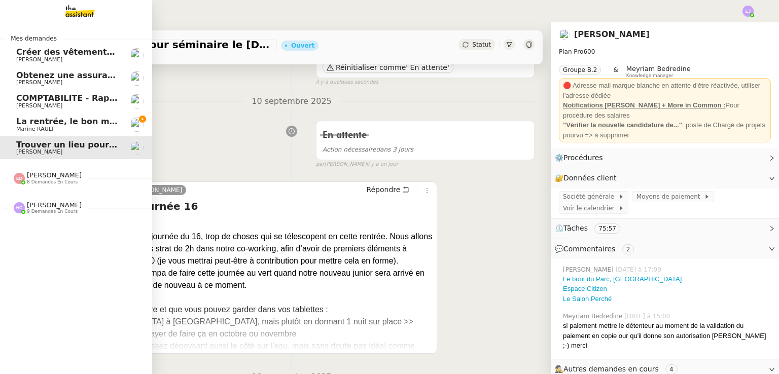
click at [86, 124] on span "La rentrée, le bon moment pour construire de nouveaux projets avec Bati Monde !" at bounding box center [205, 122] width 378 height 10
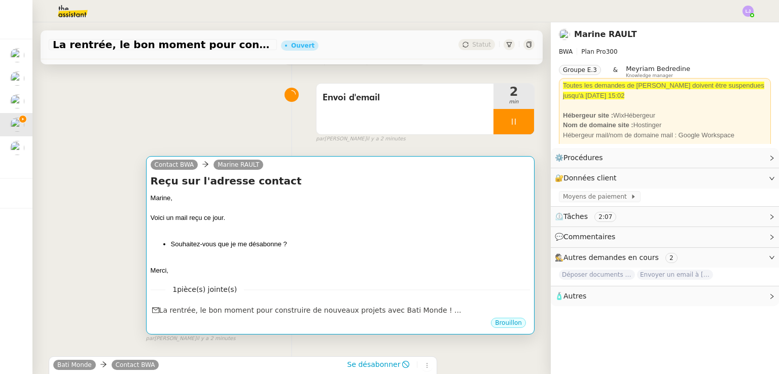
scroll to position [59, 0]
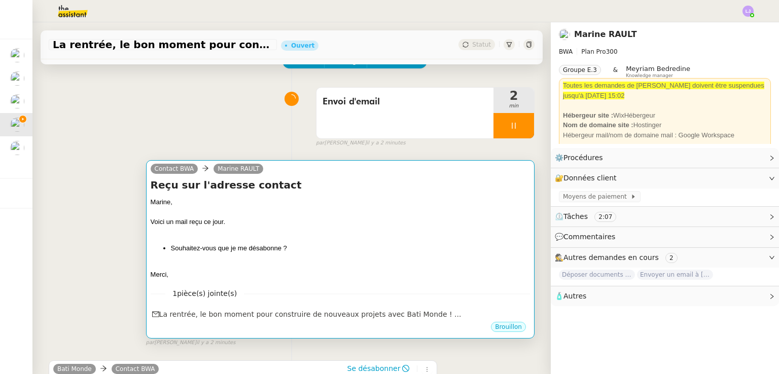
click at [448, 205] on div "Marine," at bounding box center [340, 202] width 379 height 10
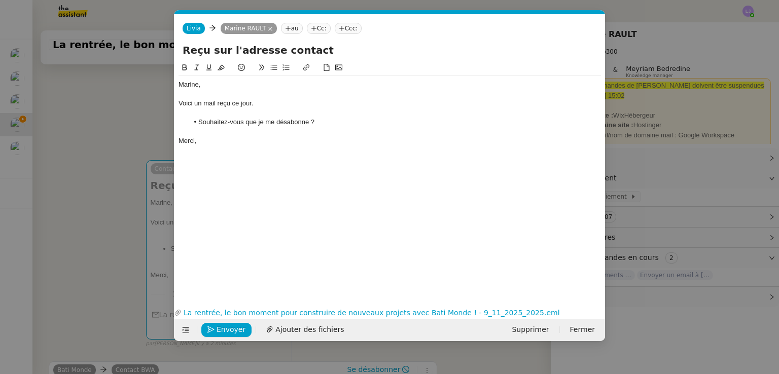
scroll to position [0, 21]
click at [227, 334] on span "Envoyer" at bounding box center [231, 330] width 29 height 12
click at [227, 334] on span "Confirmer l'envoi" at bounding box center [247, 330] width 61 height 12
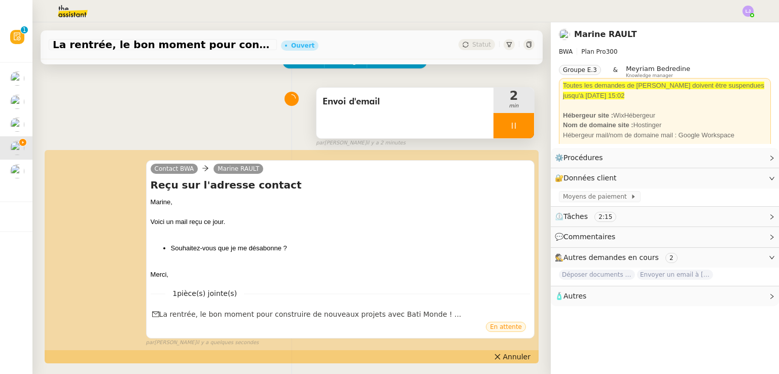
click at [505, 128] on div at bounding box center [513, 125] width 41 height 25
click at [514, 128] on button at bounding box center [524, 125] width 20 height 25
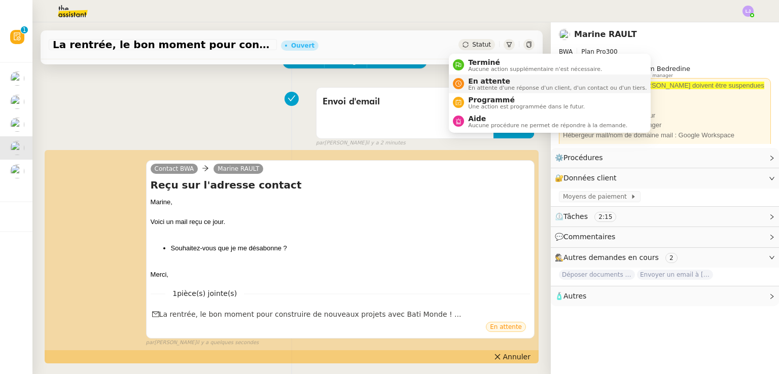
click at [485, 89] on span "En attente d'une réponse d'un client, d'un contact ou d'un tiers." at bounding box center [557, 88] width 178 height 6
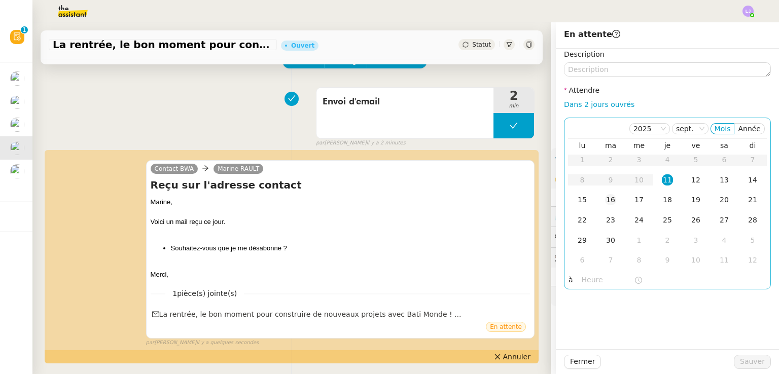
click at [596, 200] on td "16" at bounding box center [610, 200] width 28 height 20
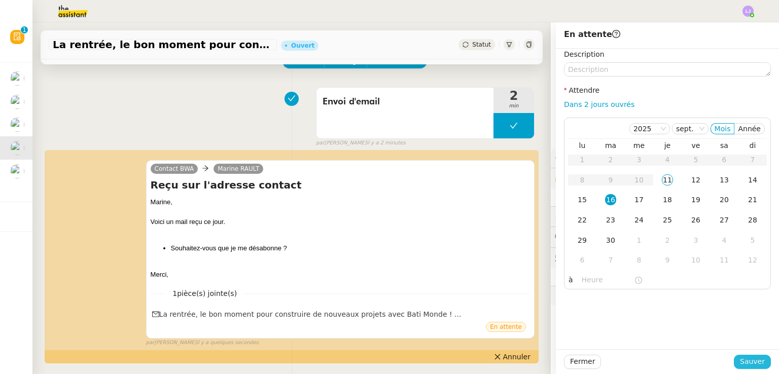
click at [743, 366] on span "Sauver" at bounding box center [752, 362] width 25 height 12
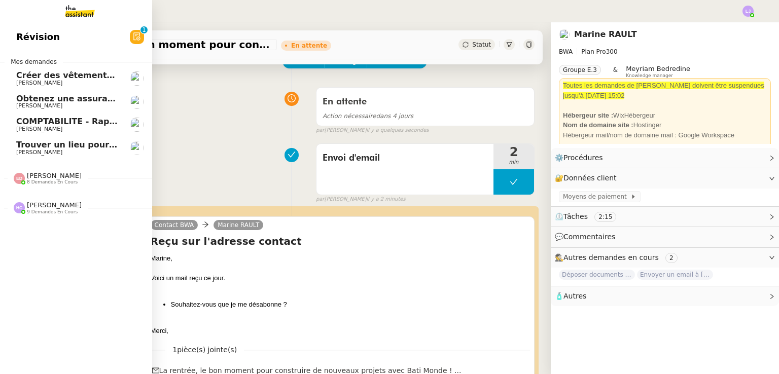
click at [80, 116] on link "COMPTABILITE - Rapprochement bancaire - 11 septembre 2025 Fanny Eyraud" at bounding box center [76, 124] width 152 height 23
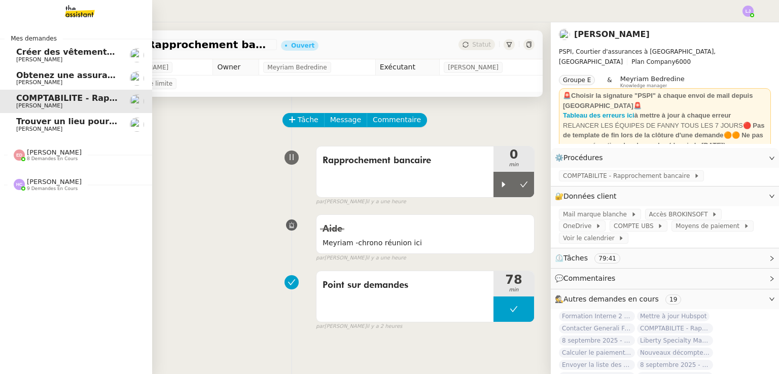
click at [52, 174] on span "Hannah Cassar 9 demandes en cours" at bounding box center [80, 180] width 152 height 21
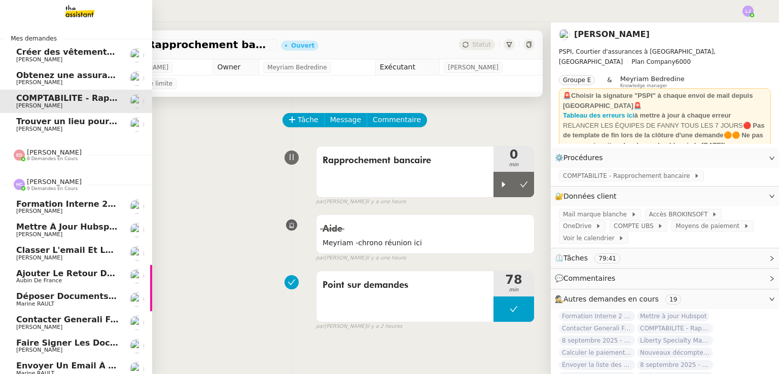
scroll to position [35, 0]
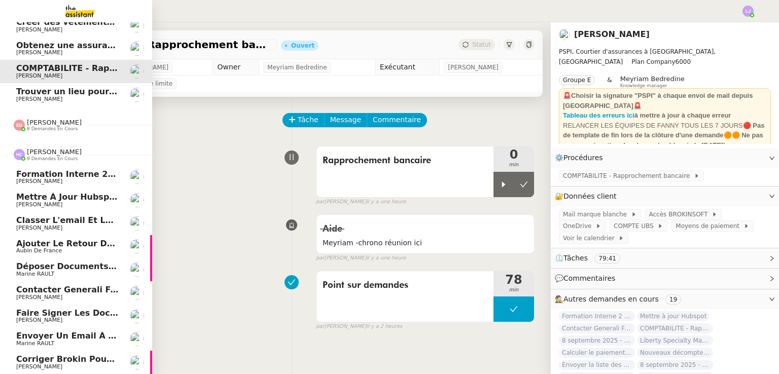
click at [32, 354] on span "Corriger Brokin pour clôture comptable" at bounding box center [107, 359] width 183 height 10
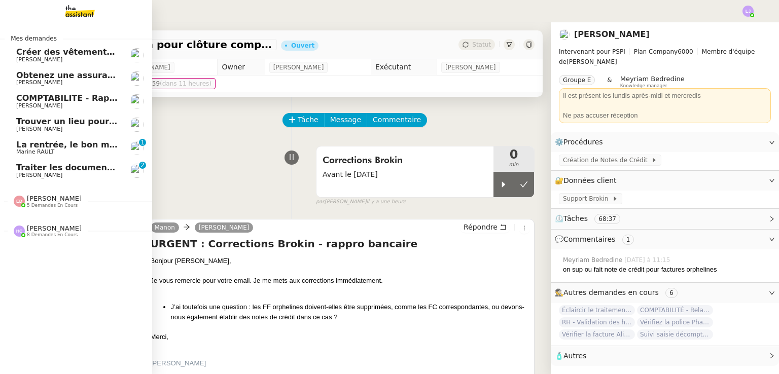
click at [82, 172] on span "[PERSON_NAME]" at bounding box center [67, 175] width 102 height 6
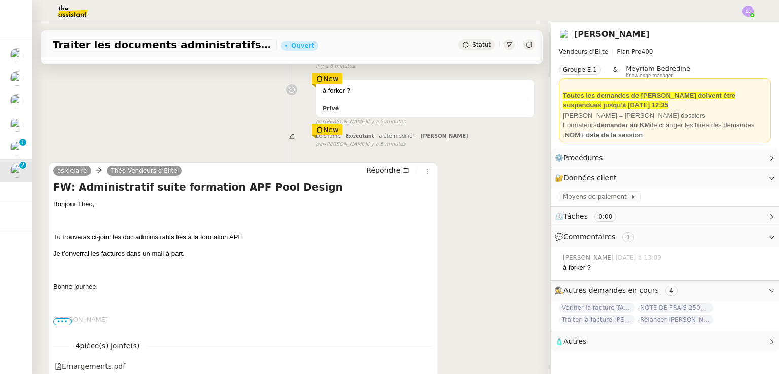
scroll to position [112, 0]
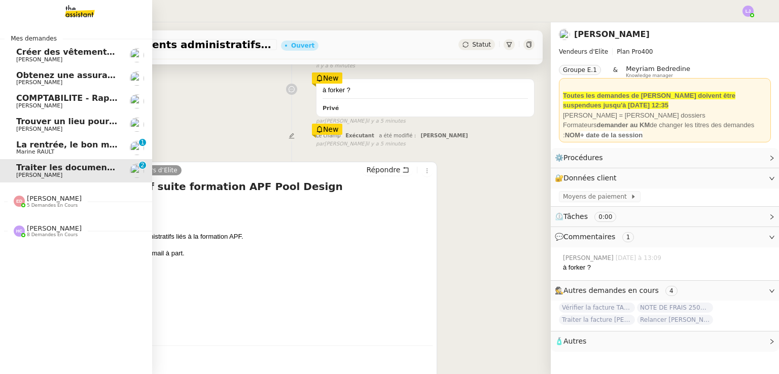
click at [39, 152] on span "Marine RAULT" at bounding box center [35, 152] width 38 height 7
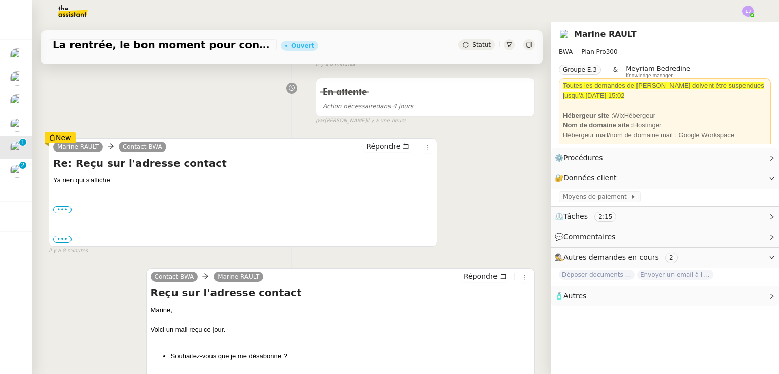
scroll to position [132, 0]
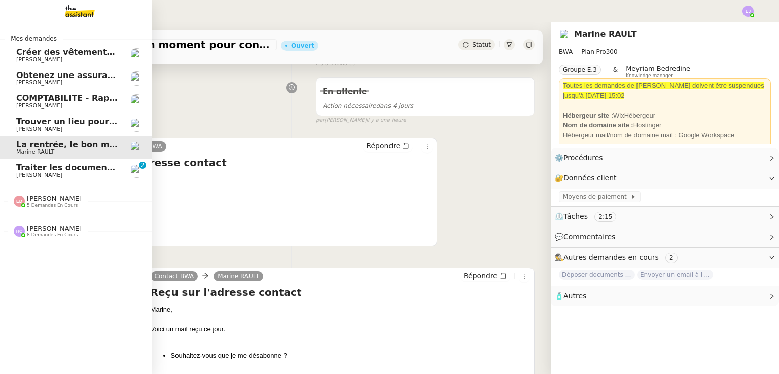
click at [78, 232] on nz-divider "Hannah Cassar 8 demandes en cours" at bounding box center [80, 231] width 152 height 13
click at [58, 170] on span "Traiter les documents administratifs APF" at bounding box center [109, 168] width 187 height 10
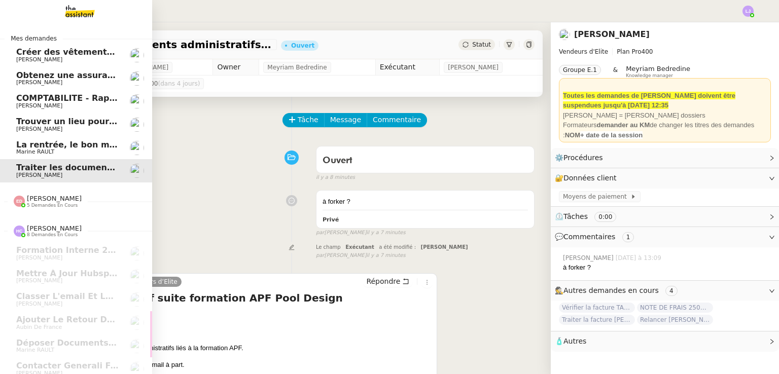
click at [59, 203] on span "5 demandes en cours" at bounding box center [52, 206] width 51 height 6
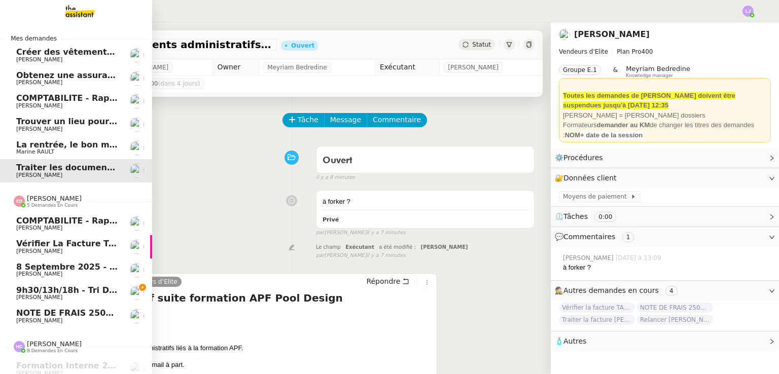
click at [89, 321] on span "[PERSON_NAME]" at bounding box center [67, 321] width 102 height 6
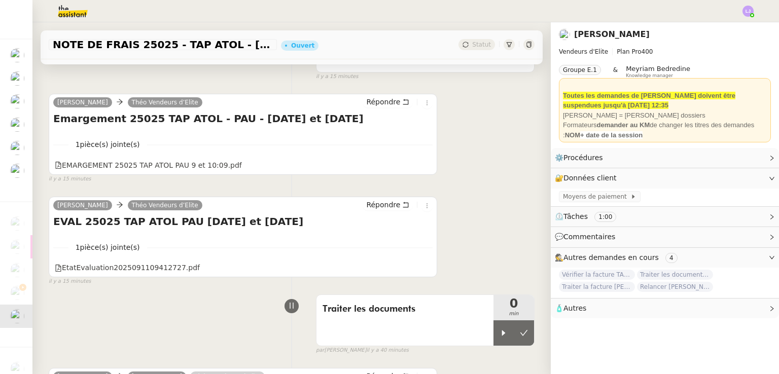
scroll to position [101, 0]
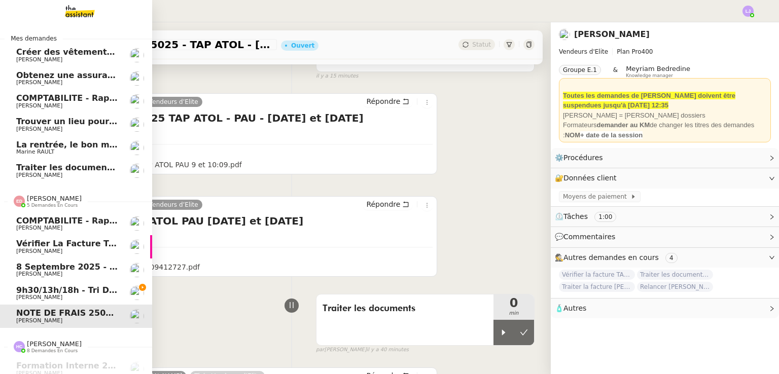
click at [66, 244] on span "Vérifier la facture TAP ATOL" at bounding box center [81, 244] width 130 height 10
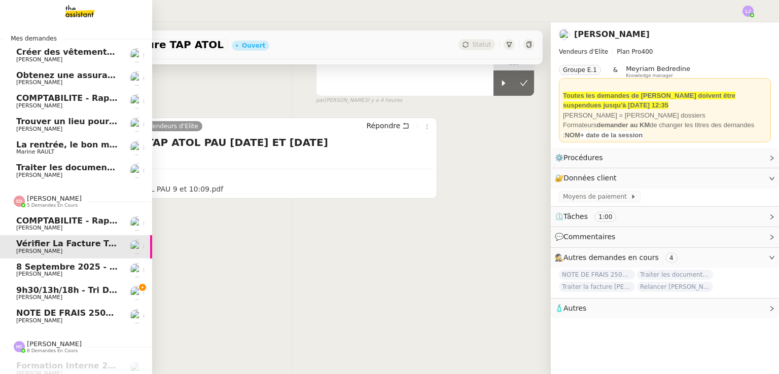
click at [75, 313] on span "NOTE DE FRAIS 25025 - TAP ATOL - PAU - 9 et 10 SEPTEMBRE 2025" at bounding box center [187, 313] width 343 height 10
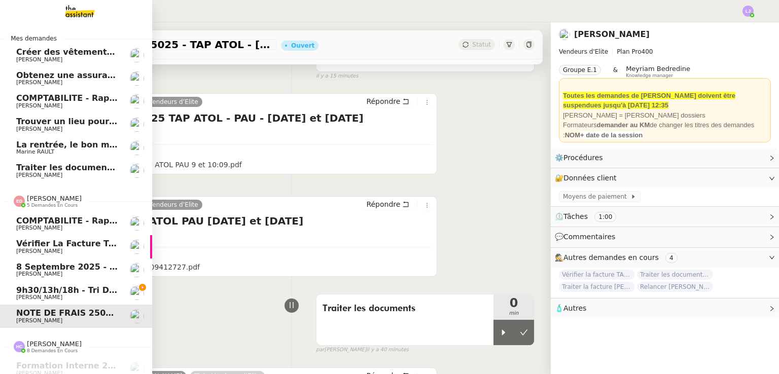
click at [44, 290] on span "9h30/13h/18h - Tri de la boite mail PRO - 5 septembre 2025" at bounding box center [153, 290] width 275 height 10
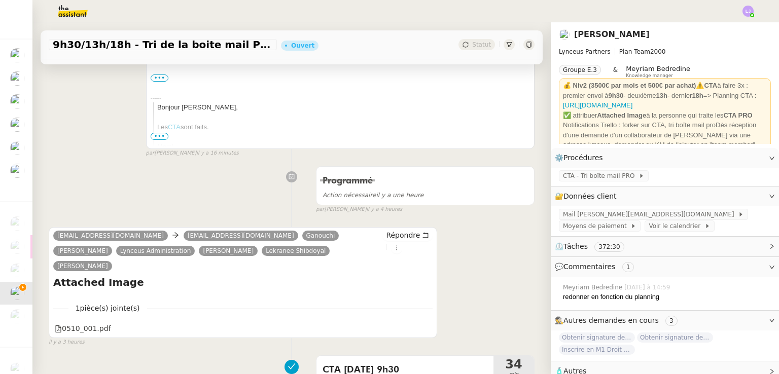
scroll to position [312, 0]
click at [88, 322] on div "0510_001.pdf" at bounding box center [242, 328] width 379 height 13
click at [81, 323] on div "0510_001.pdf" at bounding box center [83, 329] width 56 height 12
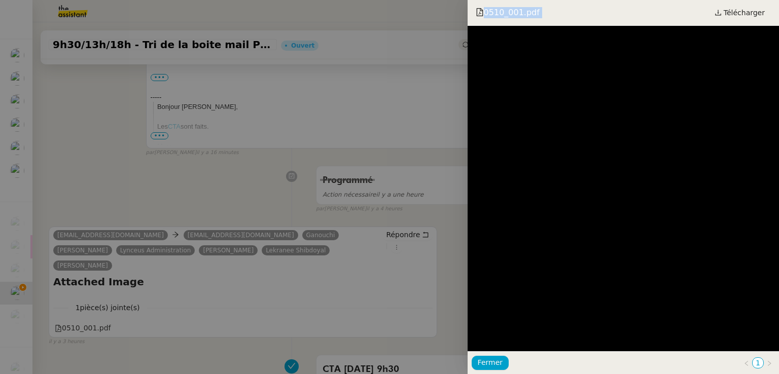
click at [134, 214] on div at bounding box center [389, 187] width 779 height 374
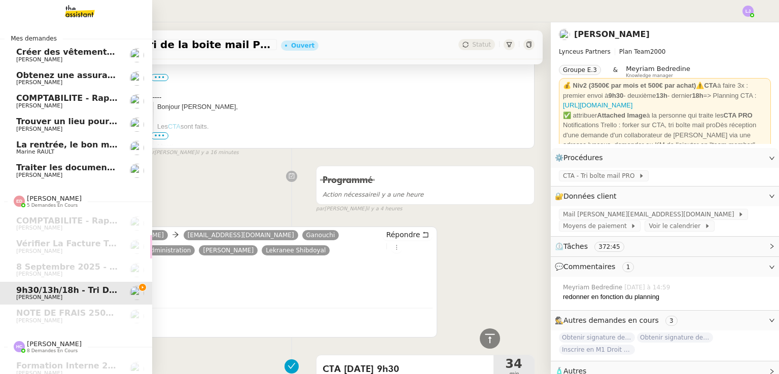
click at [82, 160] on link "Traiter les documents administratifs APF Sylvie SUCRA" at bounding box center [76, 170] width 152 height 23
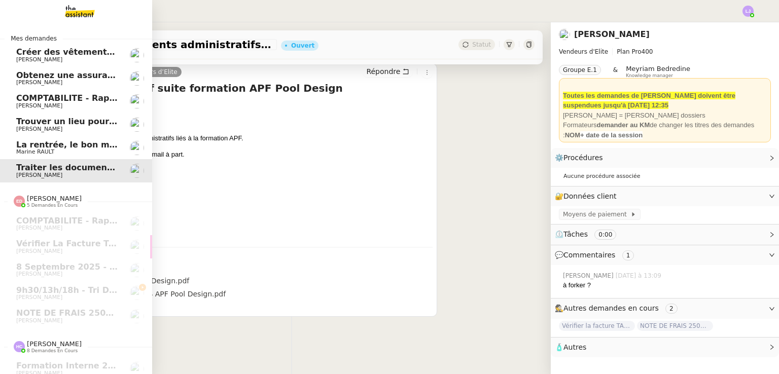
scroll to position [194, 0]
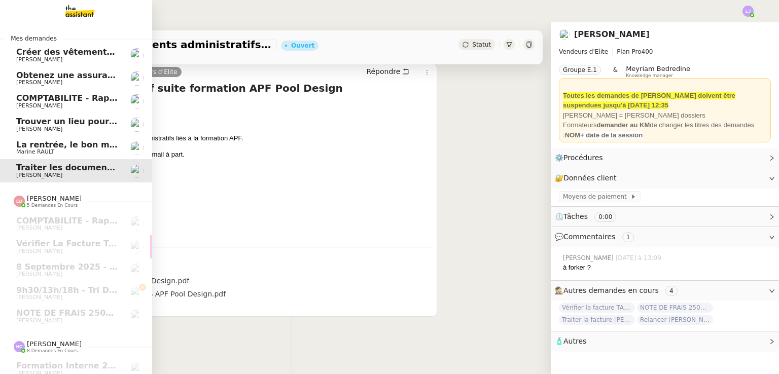
click at [79, 147] on span "La rentrée, le bon moment pour construire de nouveaux projets avec Bati Monde !" at bounding box center [205, 145] width 378 height 10
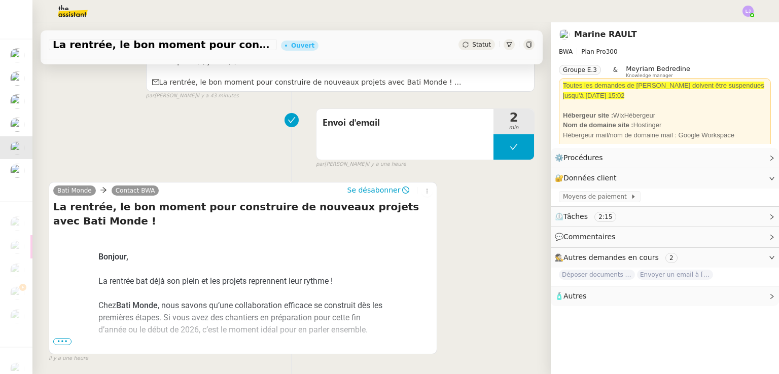
scroll to position [565, 0]
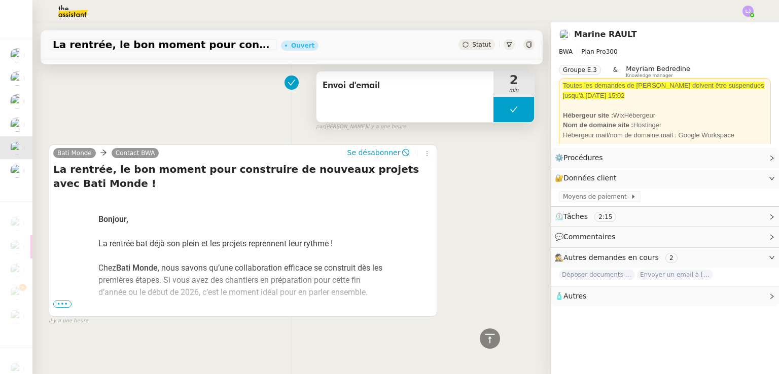
click at [493, 106] on button at bounding box center [513, 109] width 41 height 25
click at [499, 106] on icon at bounding box center [503, 109] width 8 height 8
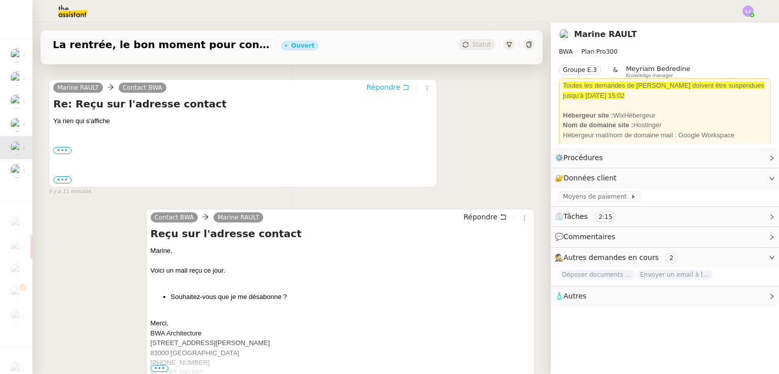
scroll to position [183, 0]
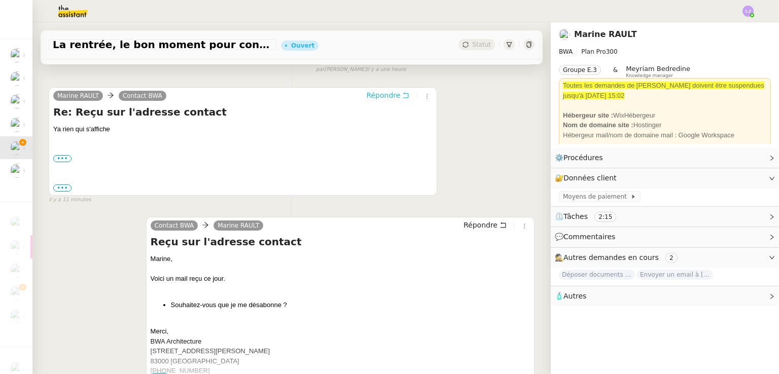
click at [372, 92] on span "Répondre" at bounding box center [383, 95] width 34 height 10
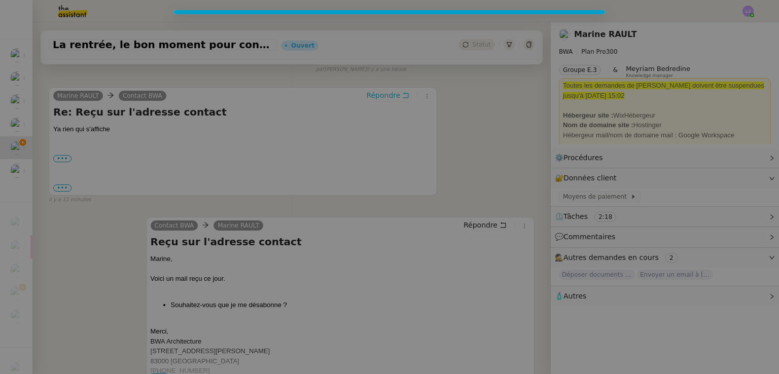
scroll to position [261, 0]
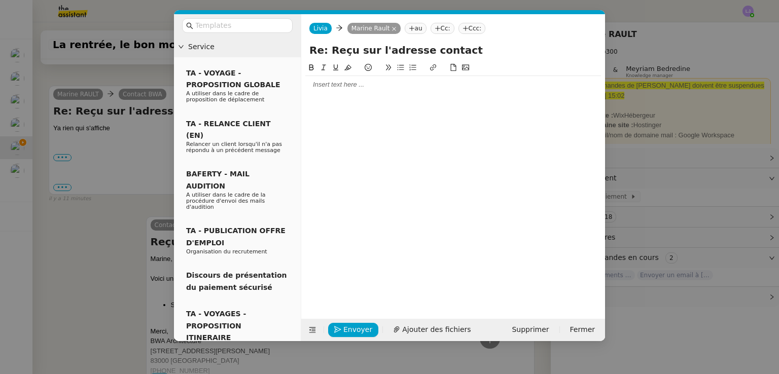
click at [368, 85] on div at bounding box center [453, 84] width 296 height 9
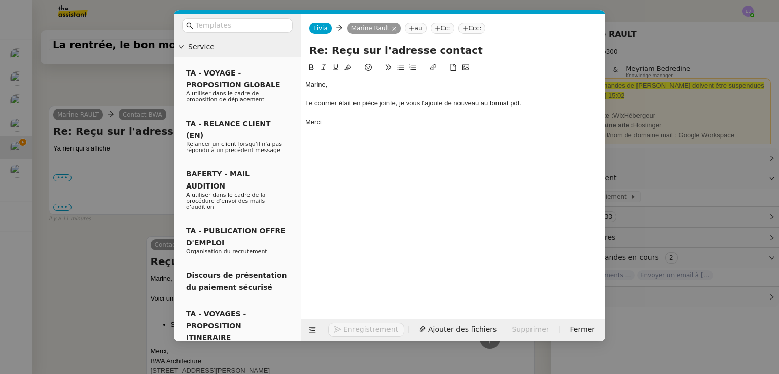
scroll to position [310, 0]
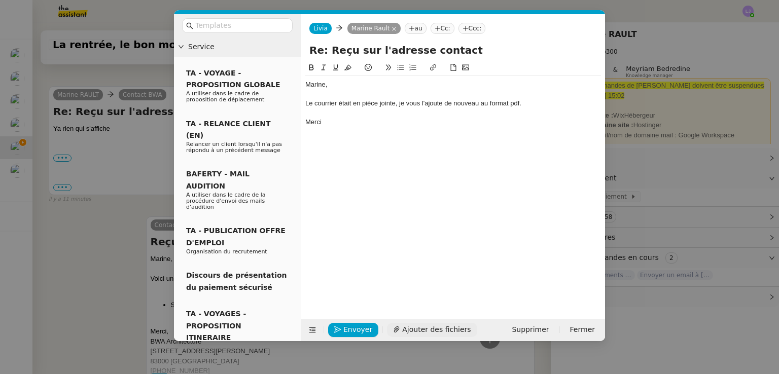
click at [419, 323] on button "Ajouter des fichiers" at bounding box center [432, 330] width 90 height 14
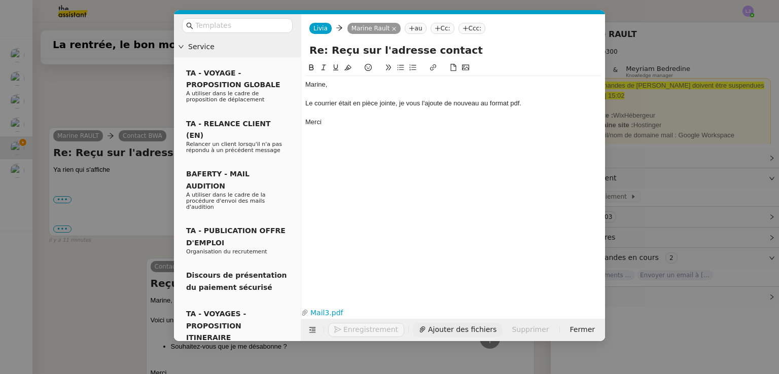
scroll to position [352, 0]
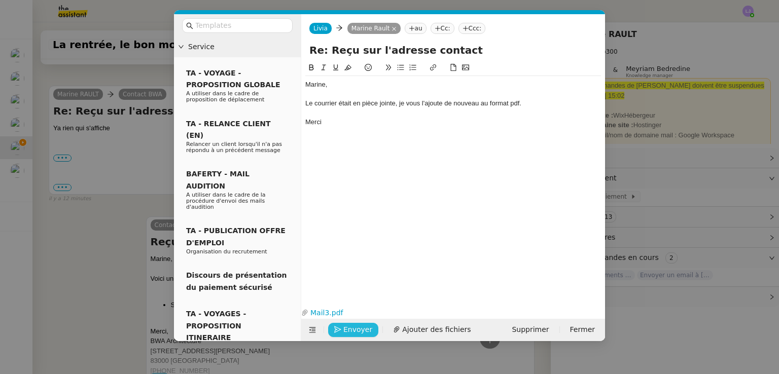
click at [349, 328] on span "Envoyer" at bounding box center [357, 330] width 29 height 12
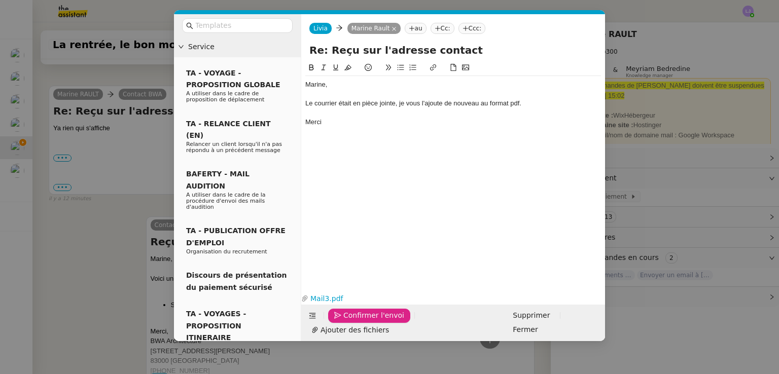
click at [349, 321] on span "Confirmer l'envoi" at bounding box center [373, 316] width 61 height 12
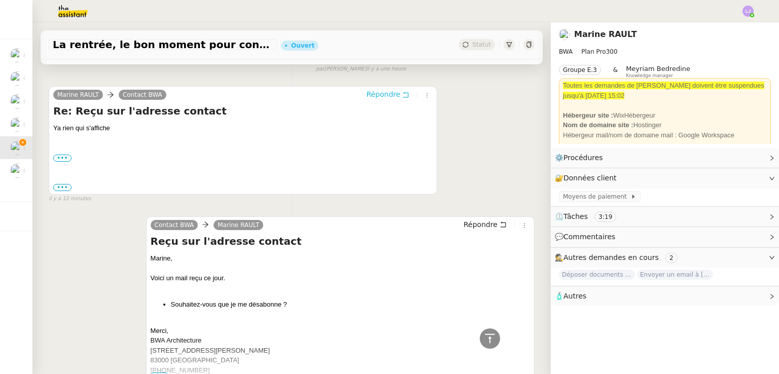
scroll to position [0, 0]
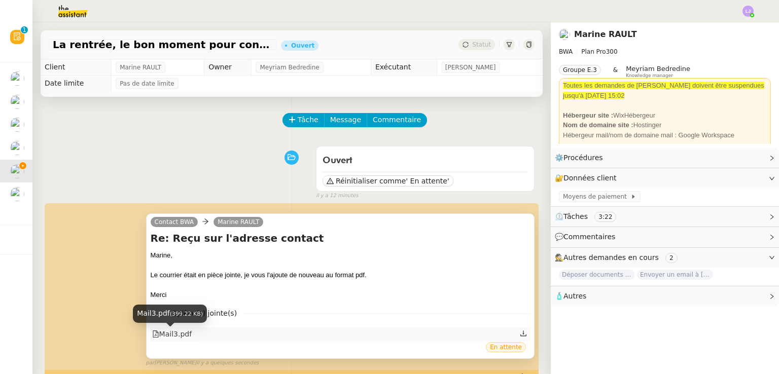
click at [187, 340] on div "Mail3.pdf" at bounding box center [172, 335] width 40 height 12
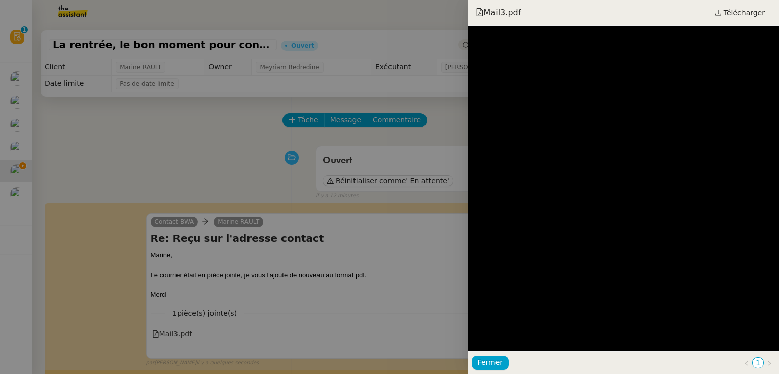
click at [433, 250] on div at bounding box center [389, 187] width 779 height 374
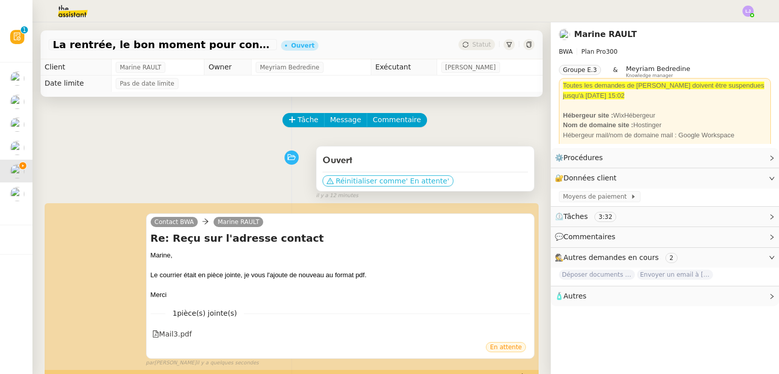
click at [379, 183] on span "Réinitialiser comme" at bounding box center [371, 181] width 70 height 10
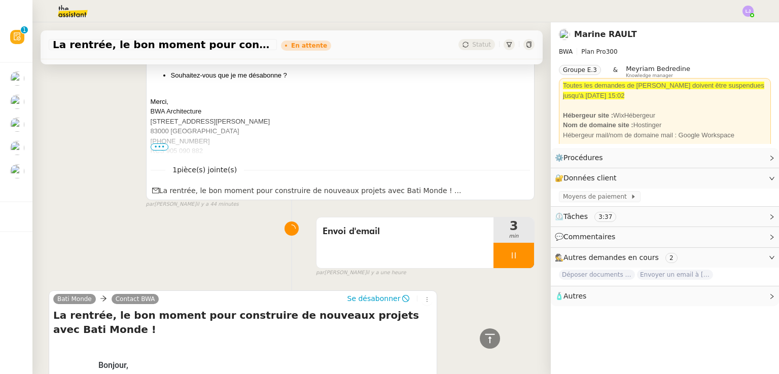
scroll to position [641, 0]
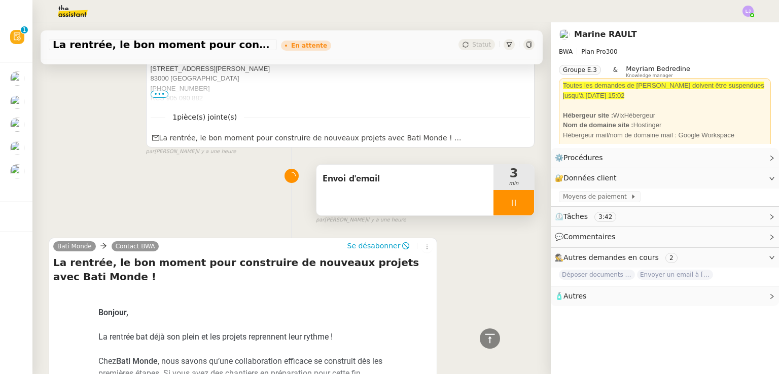
click at [510, 200] on div at bounding box center [513, 202] width 41 height 25
click at [520, 200] on icon at bounding box center [524, 203] width 8 height 8
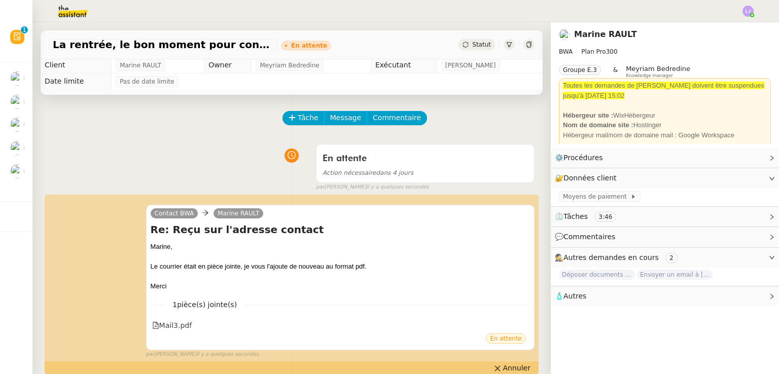
scroll to position [0, 0]
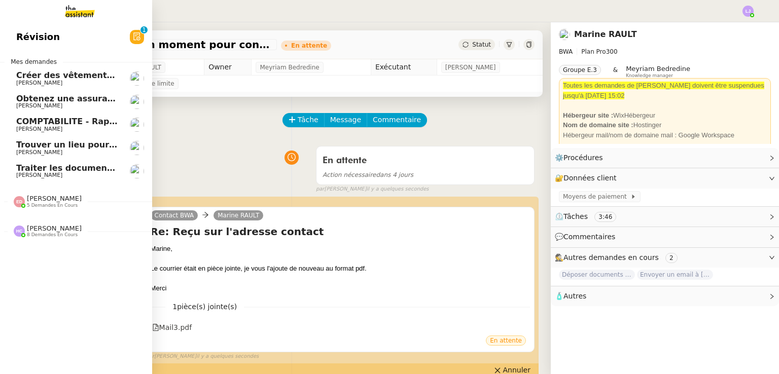
click at [93, 167] on span "Traiter les documents administratifs APF" at bounding box center [109, 168] width 187 height 10
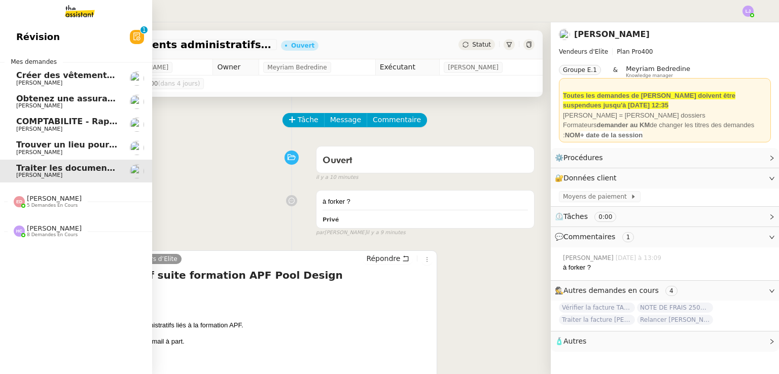
click at [61, 81] on span "[PERSON_NAME]" at bounding box center [67, 83] width 102 height 6
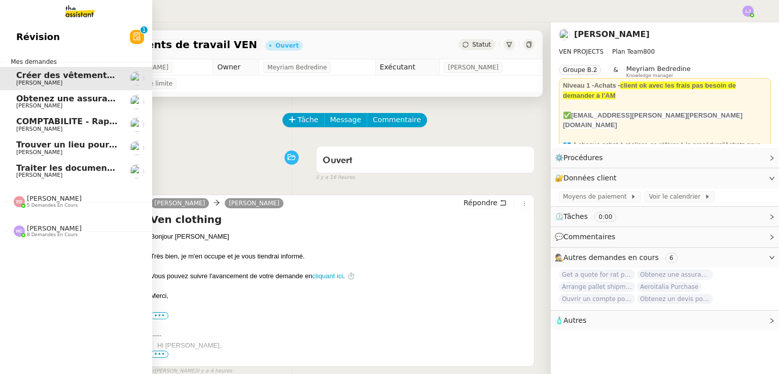
click at [70, 100] on span "Obtenez une assurance habitation pour Monty SAS" at bounding box center [146, 99] width 260 height 10
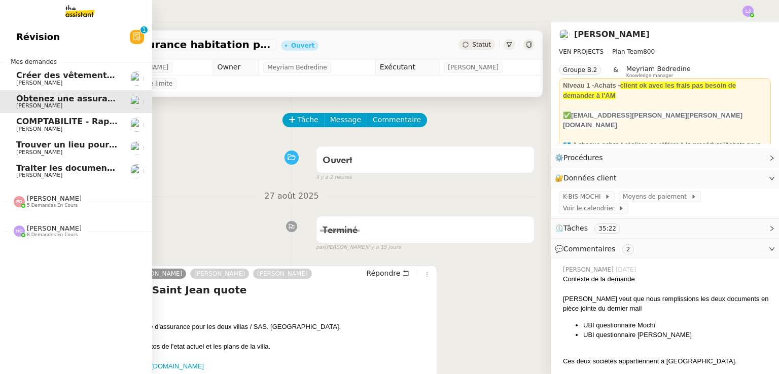
click at [86, 123] on span "COMPTABILITE - Rapprochement bancaire - 11 septembre 2025" at bounding box center [160, 122] width 289 height 10
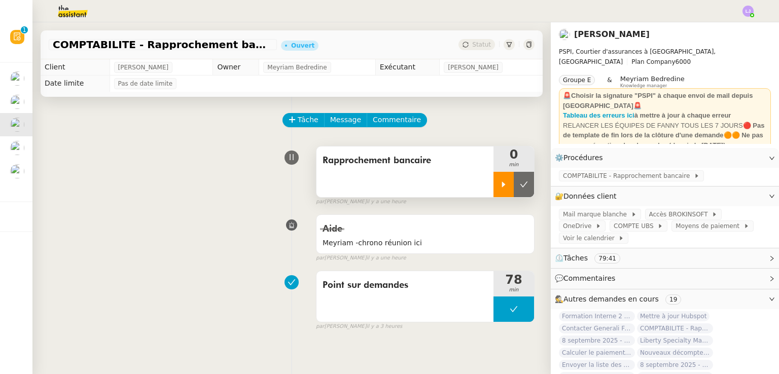
click at [499, 182] on icon at bounding box center [503, 185] width 8 height 8
click at [512, 188] on icon at bounding box center [514, 185] width 4 height 6
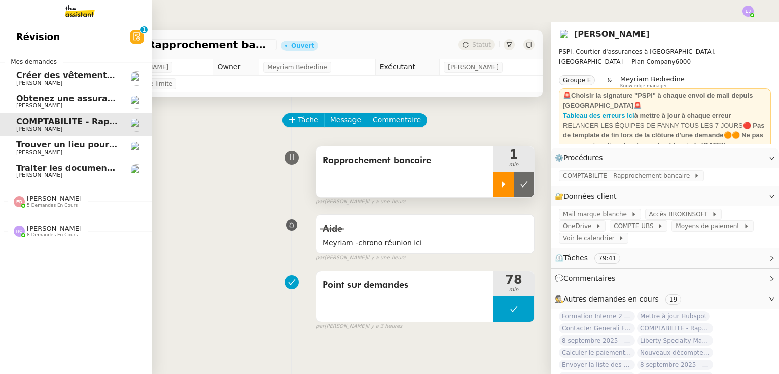
click at [124, 106] on link "Obtenez une assurance habitation pour Monty SAS Charles Medlicott" at bounding box center [76, 101] width 152 height 23
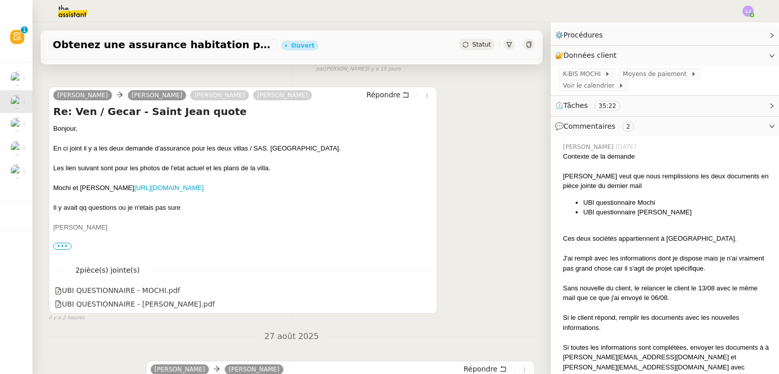
scroll to position [180, 0]
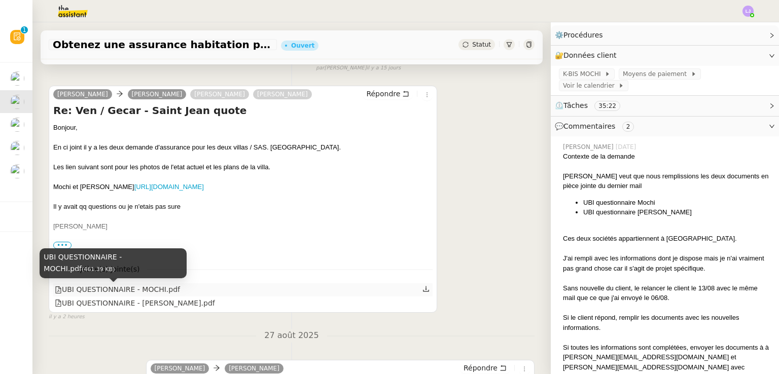
click at [159, 291] on div "UBI QUESTIONNAIRE - MOCHI.pdf" at bounding box center [117, 290] width 125 height 12
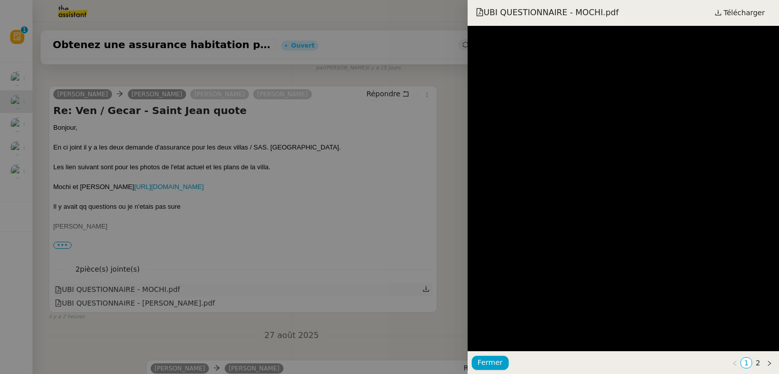
click at [159, 291] on div at bounding box center [389, 187] width 779 height 374
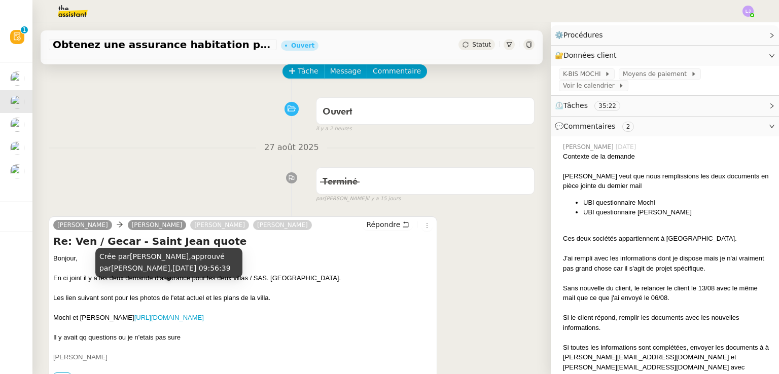
scroll to position [43, 0]
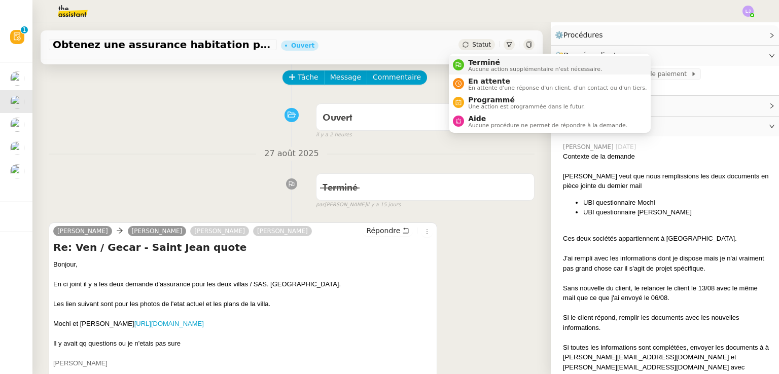
click at [477, 61] on span "Terminé" at bounding box center [535, 62] width 134 height 8
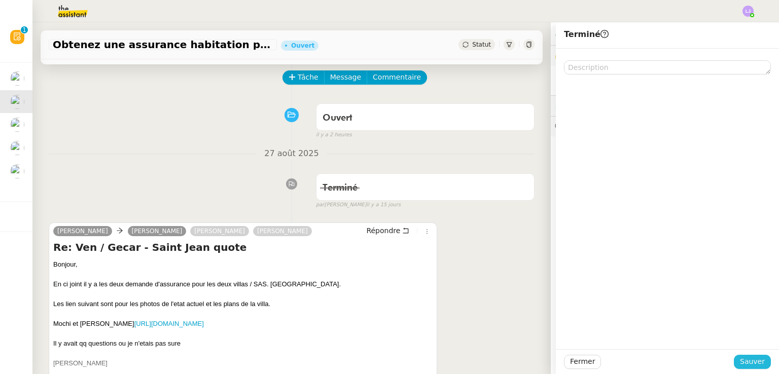
click at [747, 355] on button "Sauver" at bounding box center [752, 362] width 37 height 14
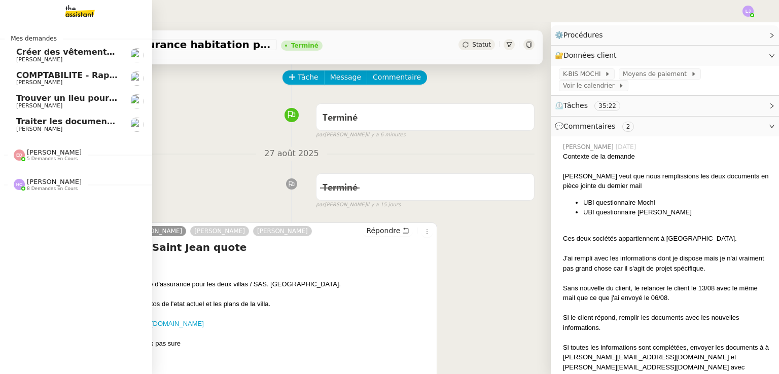
click at [91, 58] on span "[PERSON_NAME]" at bounding box center [67, 60] width 102 height 6
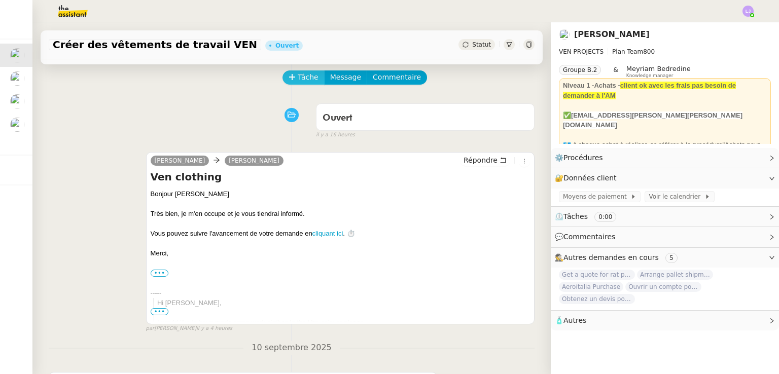
click at [298, 76] on span "Tâche" at bounding box center [308, 78] width 21 height 12
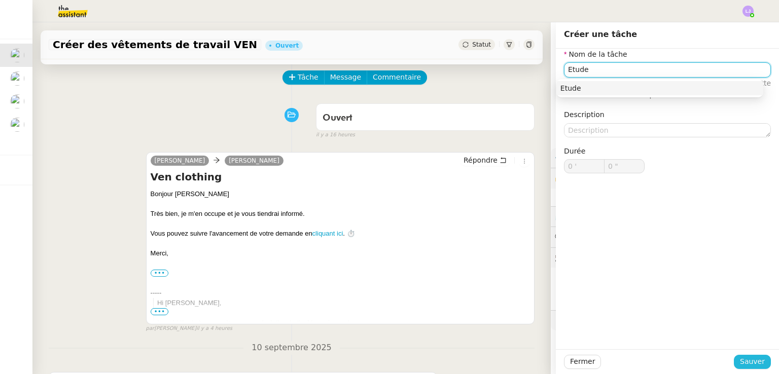
type input "Etude"
click at [745, 361] on span "Sauver" at bounding box center [752, 362] width 25 height 12
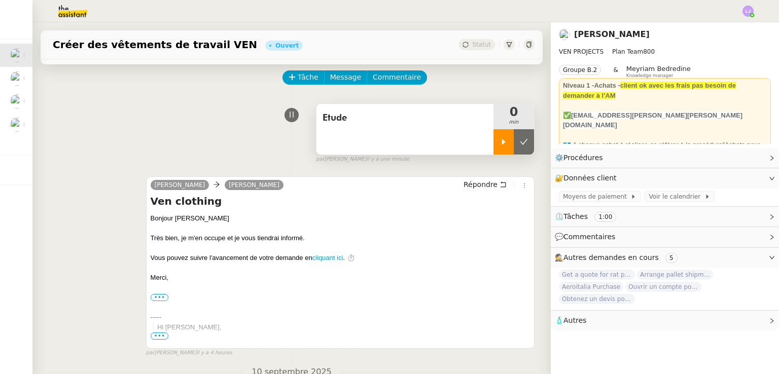
click at [493, 138] on div at bounding box center [503, 141] width 20 height 25
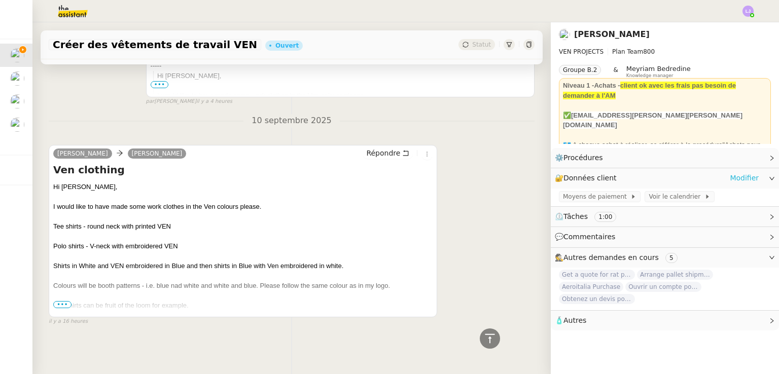
click at [732, 176] on link "Modifier" at bounding box center [744, 178] width 29 height 12
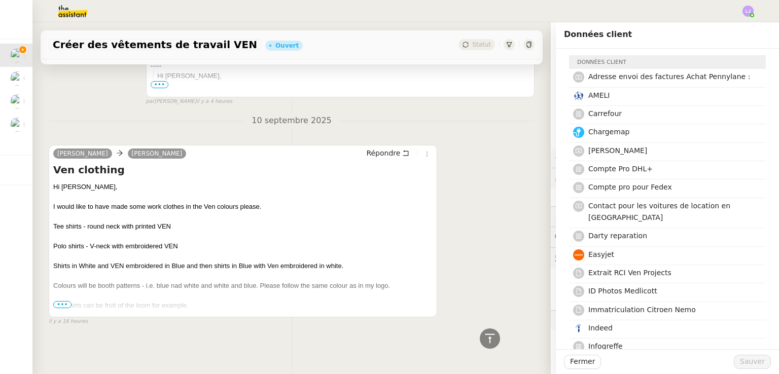
scroll to position [19, 0]
click at [62, 302] on span "•••" at bounding box center [62, 304] width 18 height 7
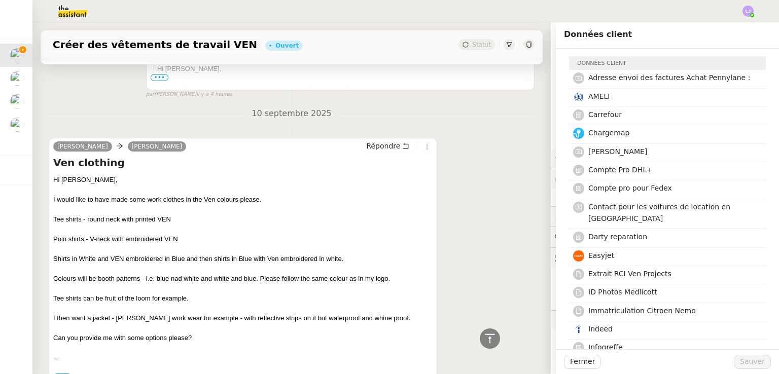
scroll to position [376, 0]
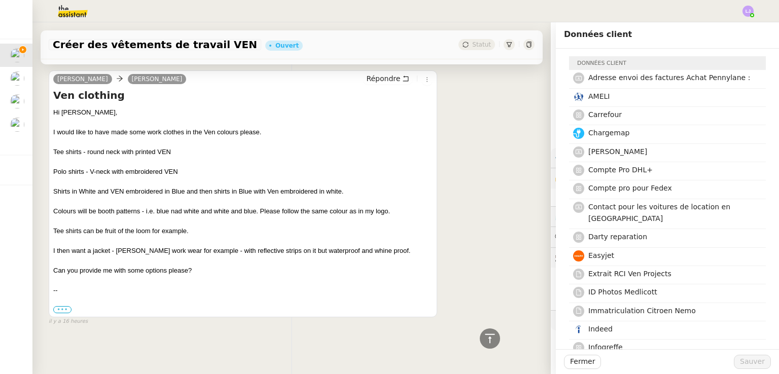
click at [55, 307] on label "•••" at bounding box center [62, 309] width 18 height 7
click at [0, 0] on input "•••" at bounding box center [0, 0] width 0 height 0
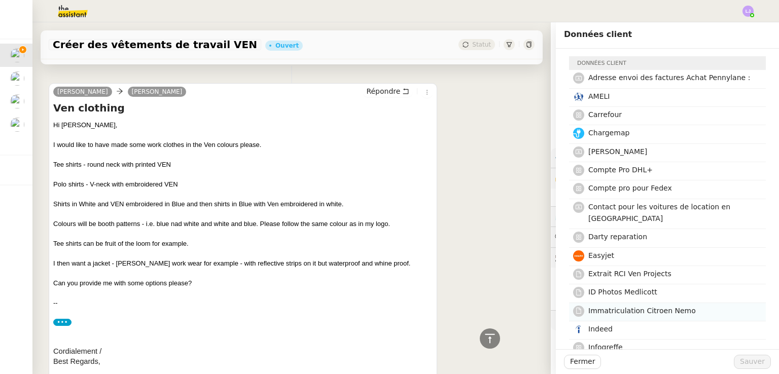
scroll to position [0, 0]
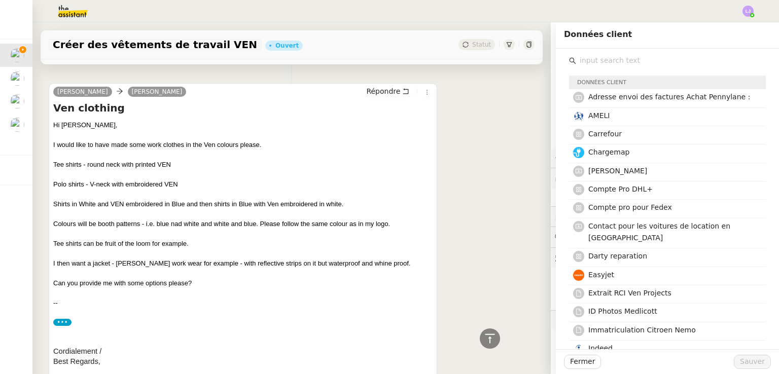
click at [631, 62] on input "text" at bounding box center [671, 61] width 190 height 14
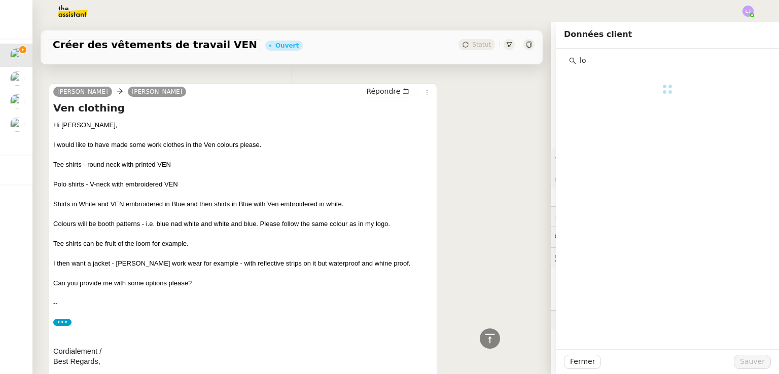
type input "l"
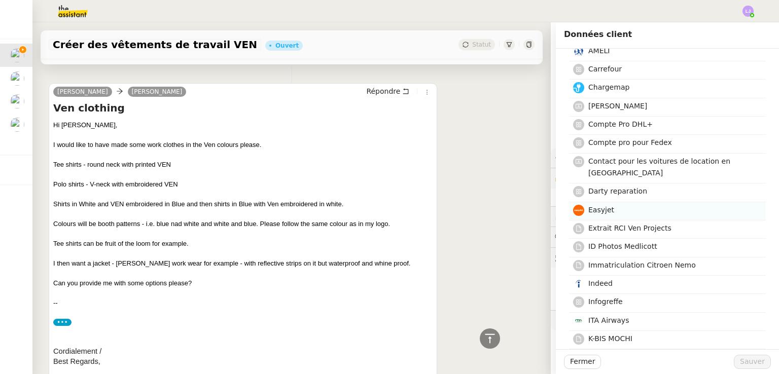
scroll to position [68, 0]
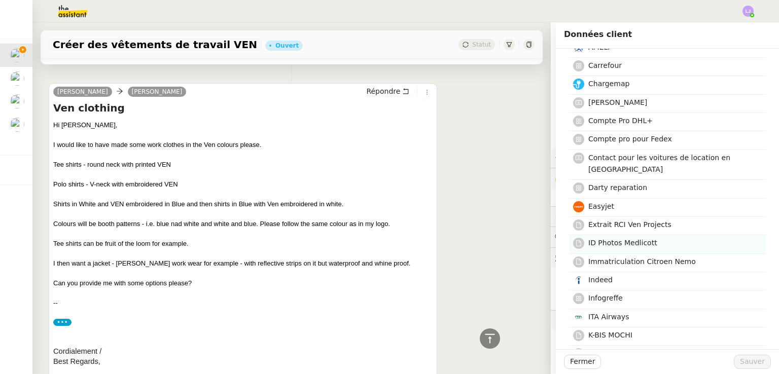
click at [636, 239] on span "ID Photos Medlicott" at bounding box center [622, 243] width 69 height 8
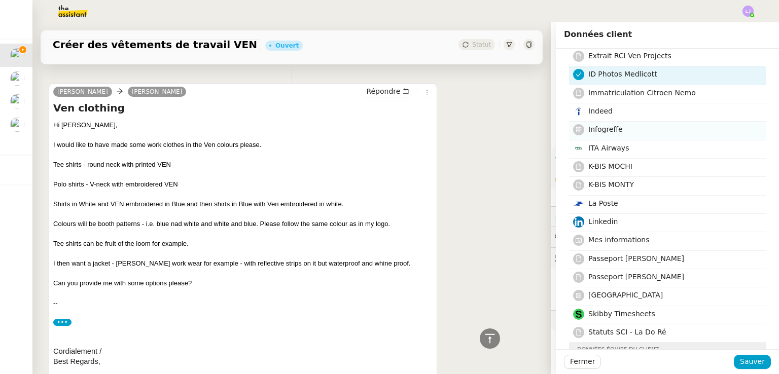
scroll to position [247, 0]
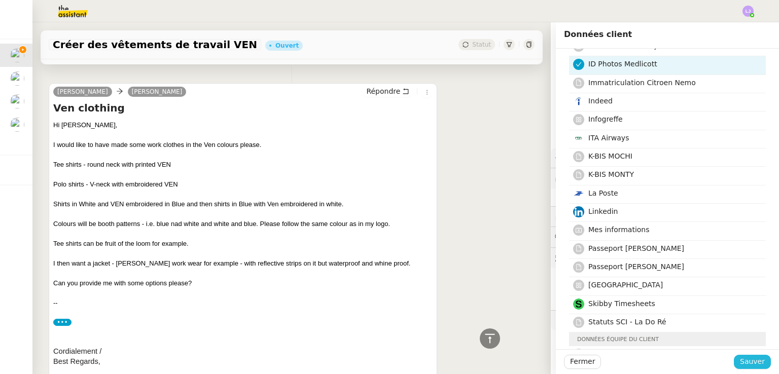
click at [741, 362] on span "Sauver" at bounding box center [752, 362] width 25 height 12
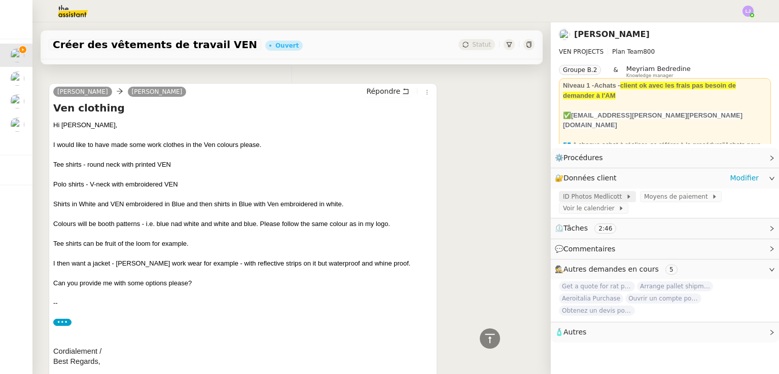
click at [598, 196] on span "ID Photos Medlicott" at bounding box center [594, 197] width 63 height 10
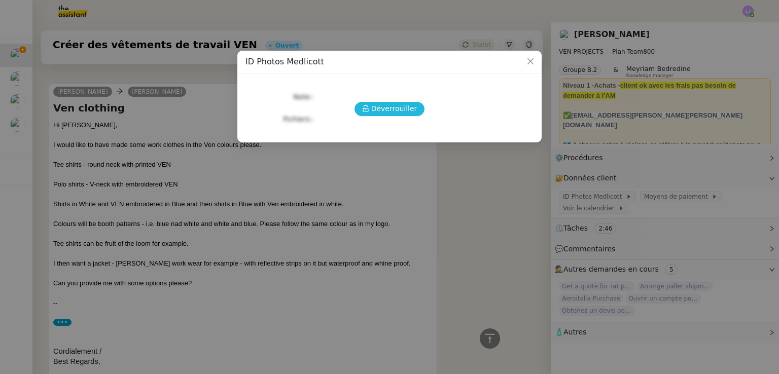
click at [392, 105] on span "Déverrouiller" at bounding box center [394, 109] width 46 height 12
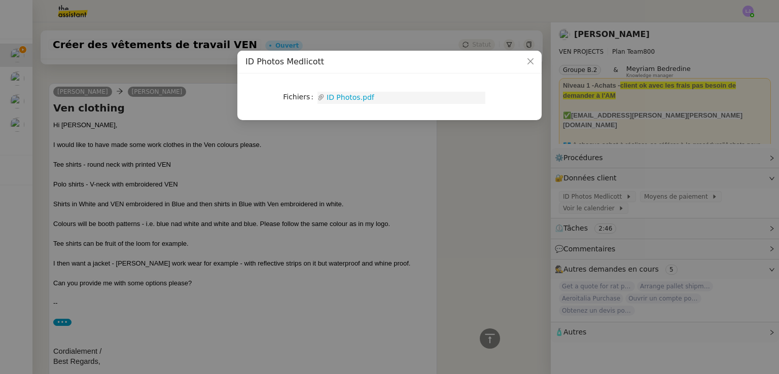
click at [365, 96] on link "ID Photos.pdf" at bounding box center [405, 98] width 161 height 12
click at [578, 246] on nz-modal-container "ID Photos Medlicott Fichiers Upload ID Photos.pdf" at bounding box center [389, 187] width 779 height 374
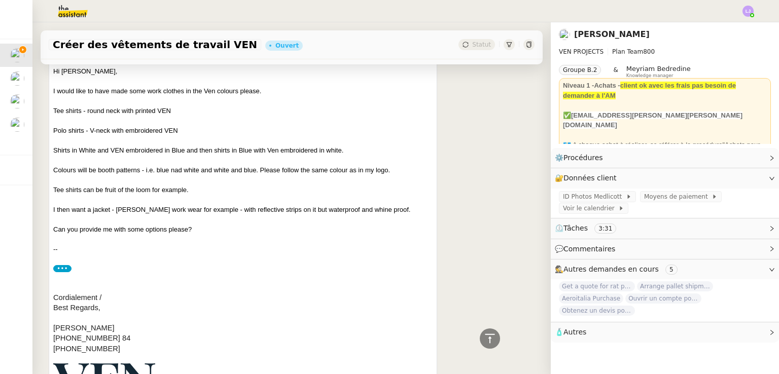
scroll to position [409, 0]
click at [730, 177] on link "Modifier" at bounding box center [744, 178] width 29 height 12
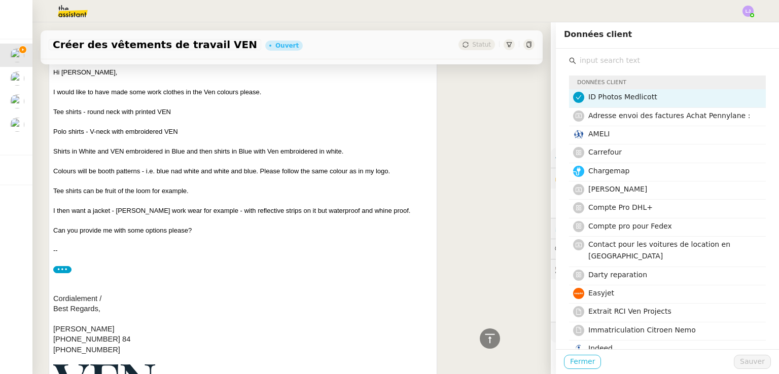
click at [574, 367] on span "Fermer" at bounding box center [582, 362] width 25 height 12
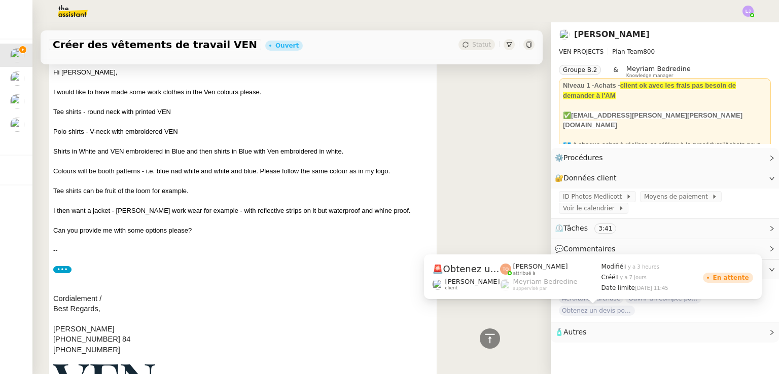
click at [604, 313] on span "Obtenez un devis pour une visite" at bounding box center [597, 311] width 76 height 10
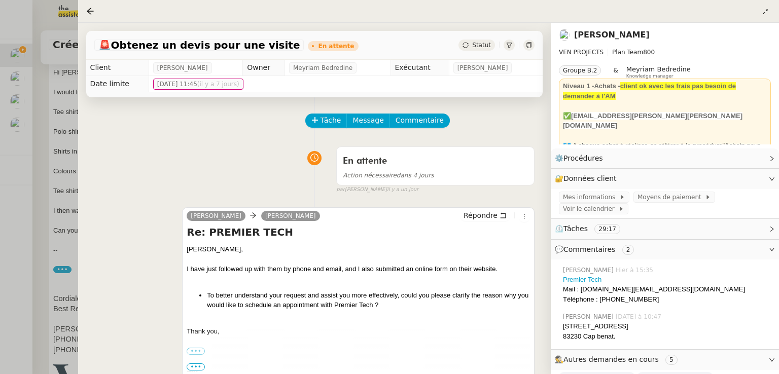
scroll to position [66, 0]
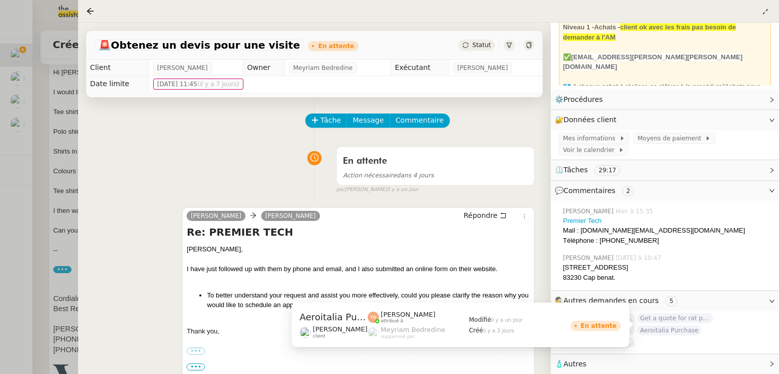
click at [679, 326] on span "Aeroitalia Purchase" at bounding box center [669, 331] width 64 height 10
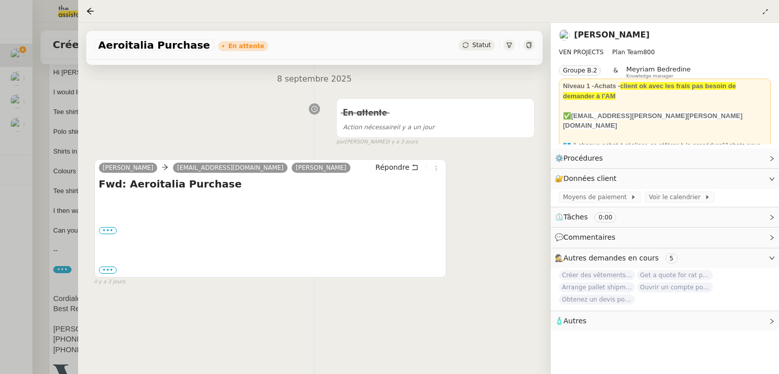
scroll to position [135, 0]
click at [112, 230] on label "•••" at bounding box center [108, 230] width 18 height 7
click at [0, 0] on input "•••" at bounding box center [0, 0] width 0 height 0
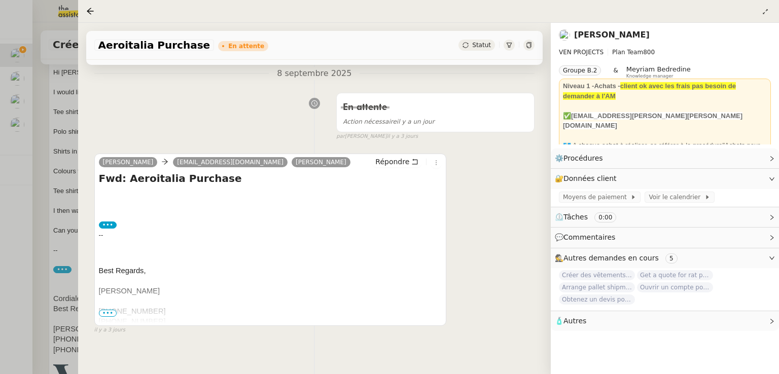
scroll to position [152, 0]
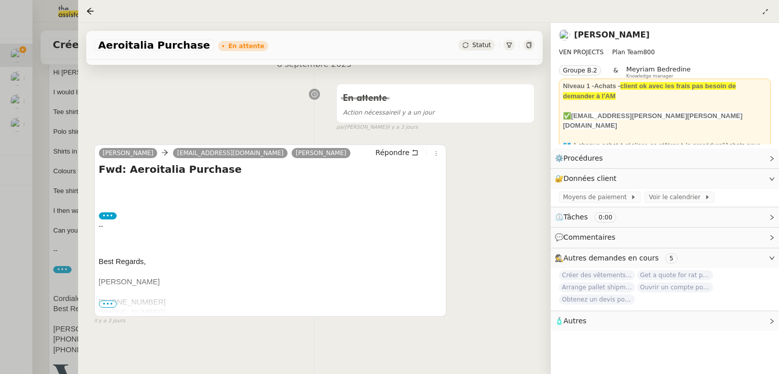
click at [106, 301] on span "•••" at bounding box center [108, 304] width 18 height 7
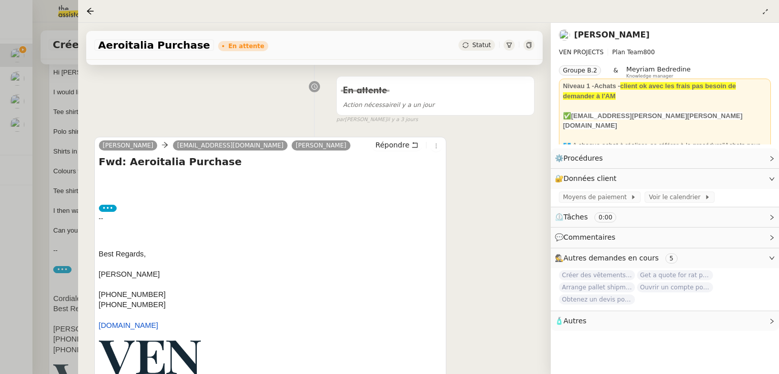
scroll to position [291, 0]
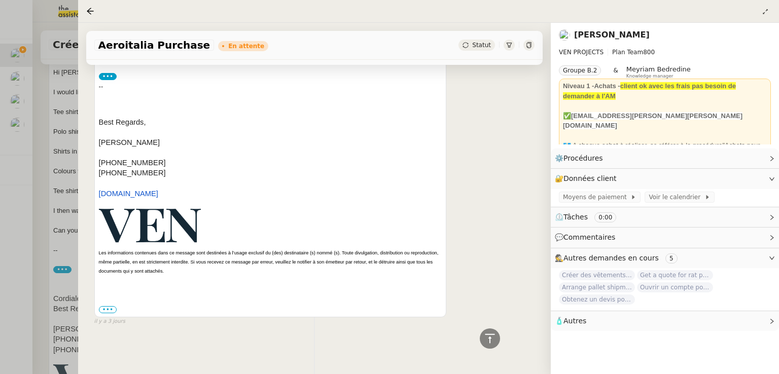
click at [131, 190] on link "www.ven-pm.com" at bounding box center [128, 194] width 59 height 8
click at [46, 201] on div at bounding box center [389, 187] width 779 height 374
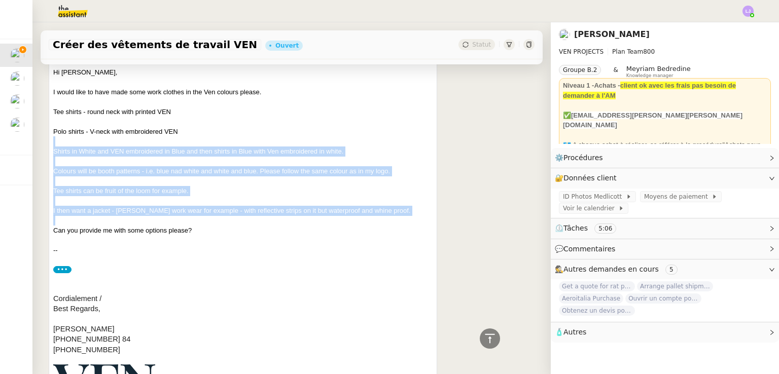
drag, startPoint x: 64, startPoint y: 138, endPoint x: 210, endPoint y: 222, distance: 168.1
click at [210, 222] on div "Hi Dee, I would like to have made some work clothes in the Ven colours please. …" at bounding box center [242, 249] width 379 height 365
copy div "Shirts in White and VEN embroidered in Blue and then shirts in Blue with Ven em…"
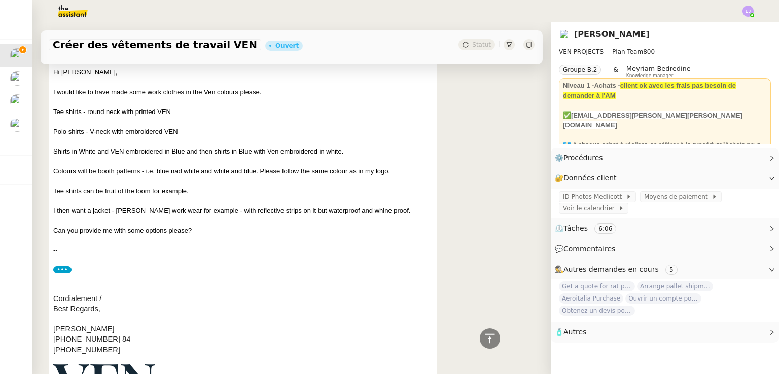
click at [326, 238] on div at bounding box center [242, 240] width 379 height 10
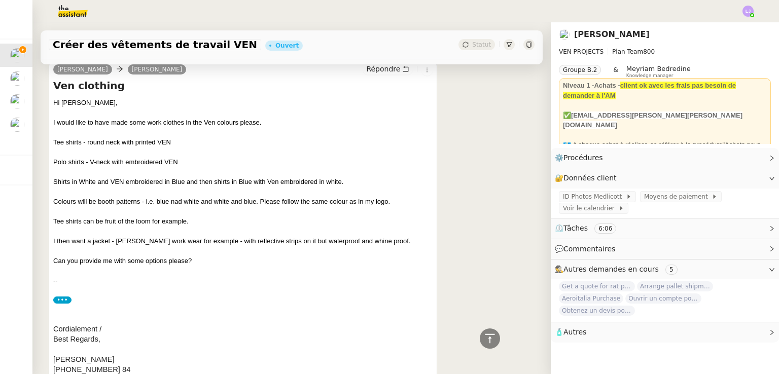
scroll to position [374, 0]
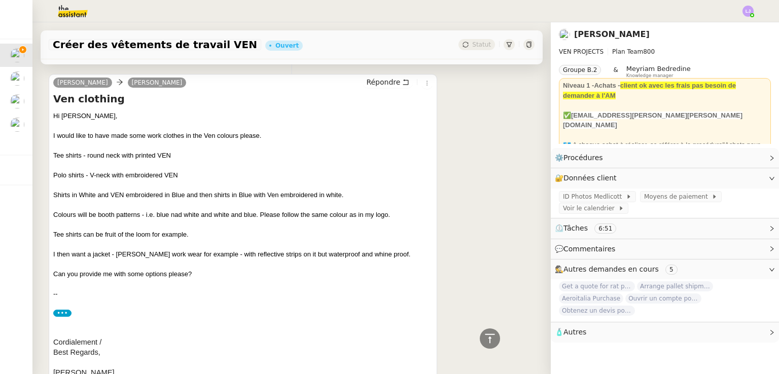
scroll to position [365, 0]
drag, startPoint x: 157, startPoint y: 216, endPoint x: 253, endPoint y: 219, distance: 95.9
click at [253, 219] on div "Colours will be booth patterns - i.e. blue nad white and white and blue. Please…" at bounding box center [242, 215] width 379 height 10
click at [261, 240] on div at bounding box center [242, 244] width 379 height 10
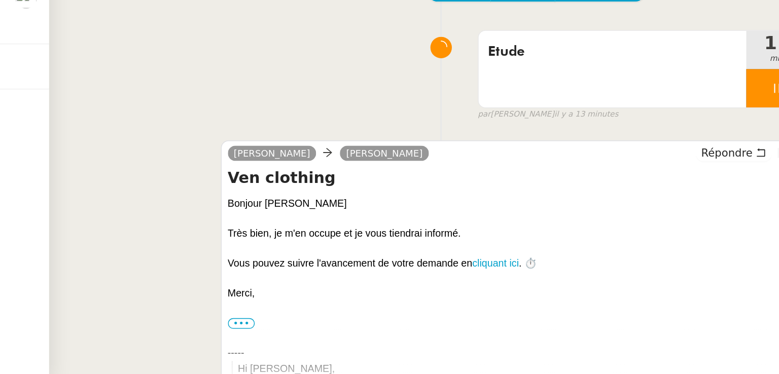
scroll to position [0, 0]
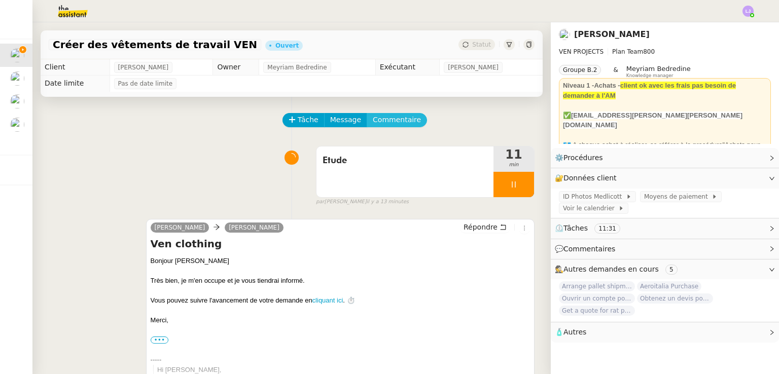
click at [394, 115] on button "Commentaire" at bounding box center [397, 120] width 60 height 14
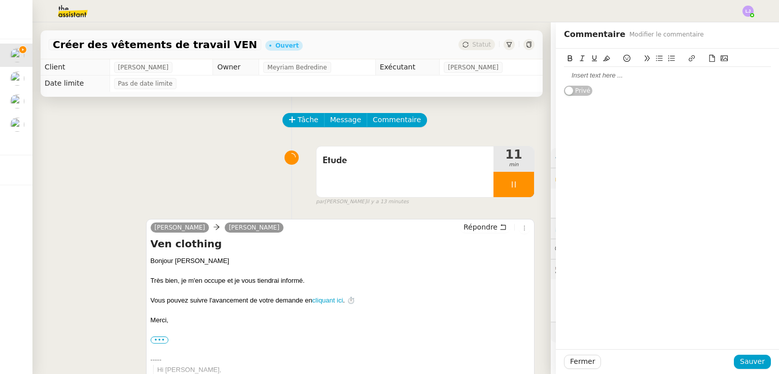
click at [647, 75] on div at bounding box center [667, 75] width 207 height 9
click at [752, 356] on span "Sauver" at bounding box center [752, 362] width 25 height 12
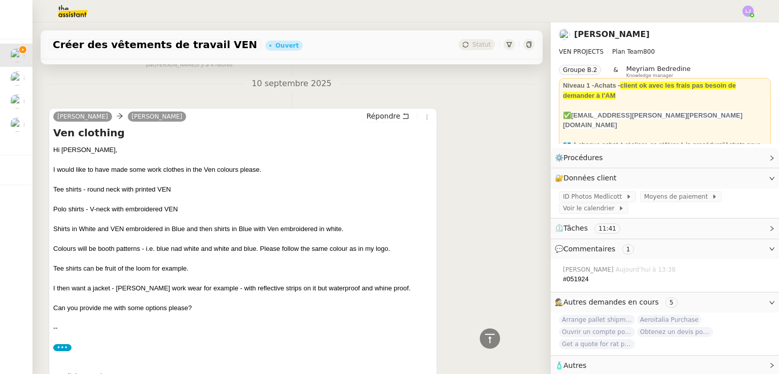
scroll to position [387, 0]
click at [304, 250] on div "Colours will be booth patterns - i.e. blue nad white and white and blue. Please…" at bounding box center [242, 248] width 379 height 10
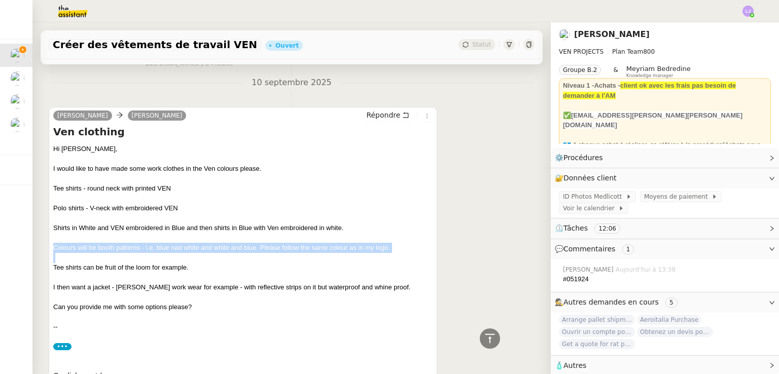
click at [304, 250] on div "Colours will be booth patterns - i.e. blue nad white and white and blue. Please…" at bounding box center [242, 248] width 379 height 10
copy div "Colours will be booth patterns - i.e. blue nad white and white and blue. Please…"
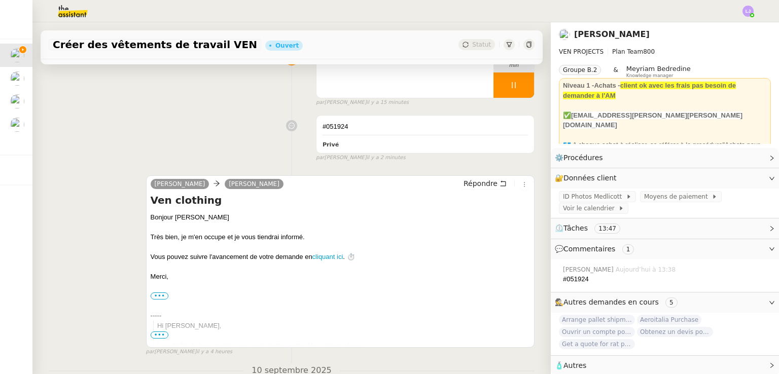
scroll to position [0, 0]
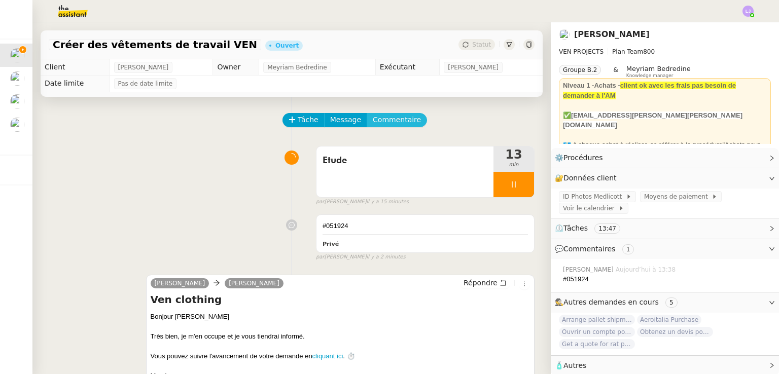
click at [392, 122] on span "Commentaire" at bounding box center [397, 120] width 48 height 12
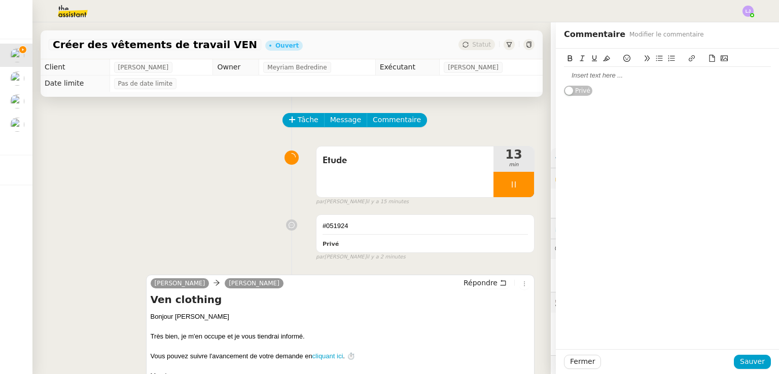
click at [631, 71] on div at bounding box center [667, 75] width 207 height 9
click at [750, 361] on span "Sauver" at bounding box center [752, 362] width 25 height 12
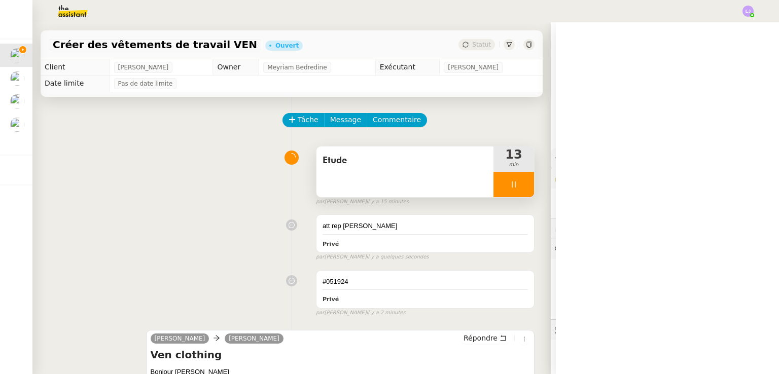
click at [502, 192] on div at bounding box center [513, 184] width 41 height 25
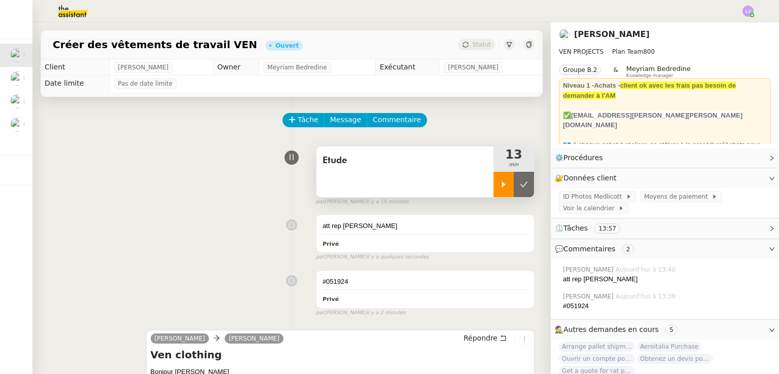
click at [514, 192] on button at bounding box center [524, 184] width 20 height 25
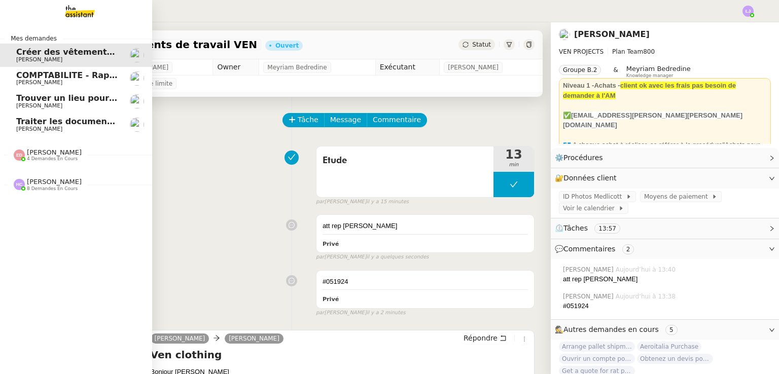
click at [91, 116] on link "Traiter les documents administratifs APF [PERSON_NAME]" at bounding box center [76, 124] width 152 height 23
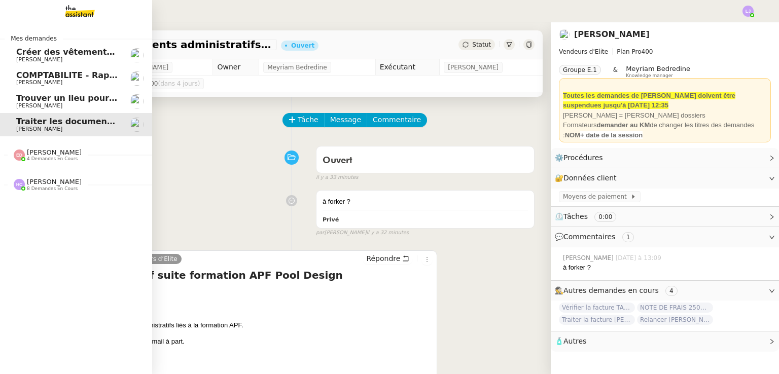
click at [124, 108] on link "Trouver un lieu pour séminaire le [DATE] [PERSON_NAME]" at bounding box center [76, 101] width 152 height 23
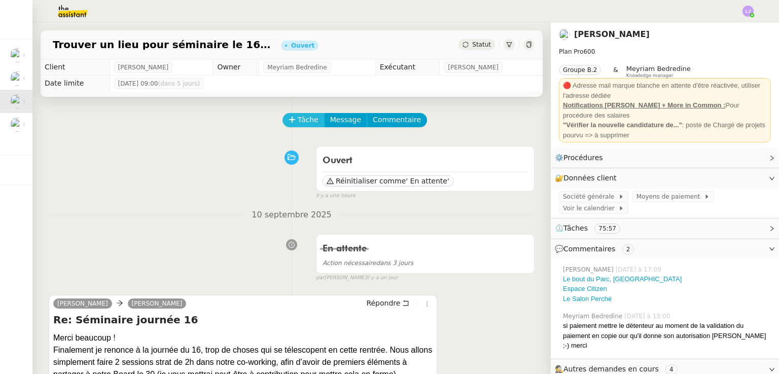
click at [298, 124] on span "Tâche" at bounding box center [308, 120] width 21 height 12
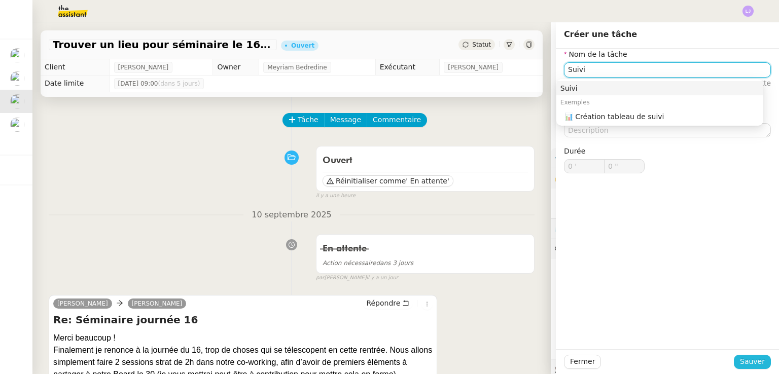
type input "Suivi"
click at [749, 360] on span "Sauver" at bounding box center [752, 362] width 25 height 12
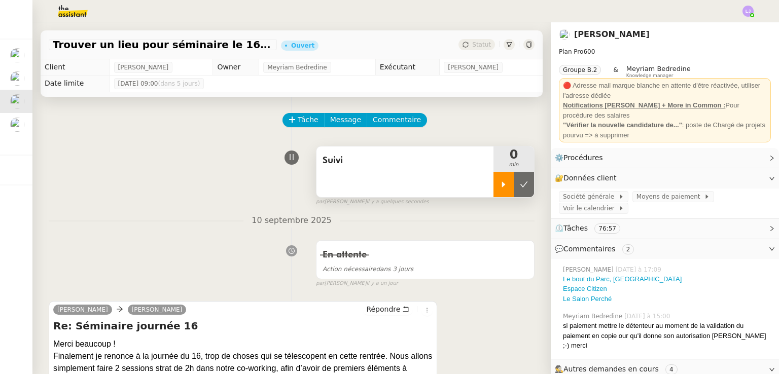
click at [495, 186] on div at bounding box center [503, 184] width 20 height 25
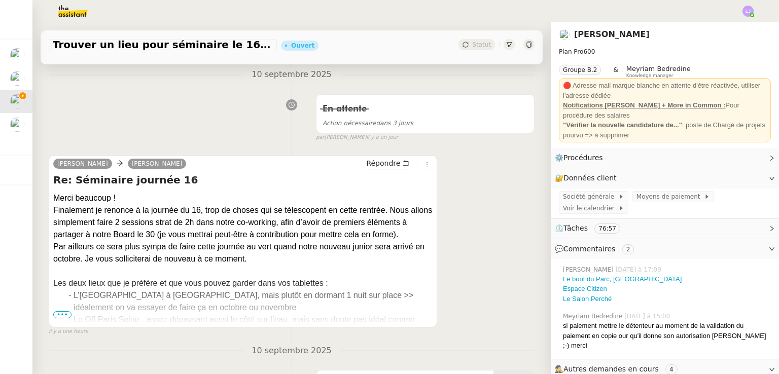
scroll to position [147, 0]
click at [59, 317] on span "•••" at bounding box center [62, 313] width 18 height 7
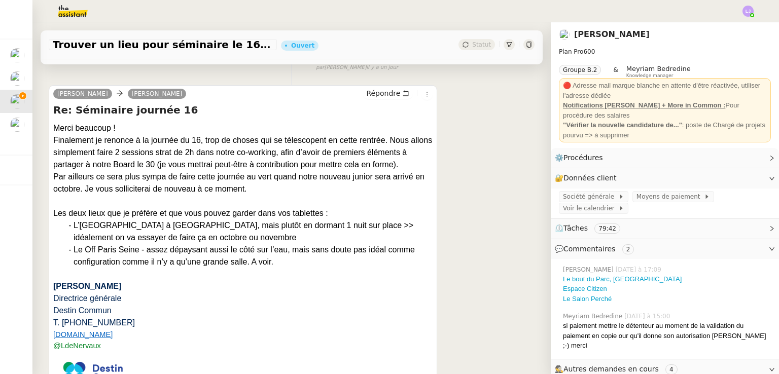
scroll to position [0, 0]
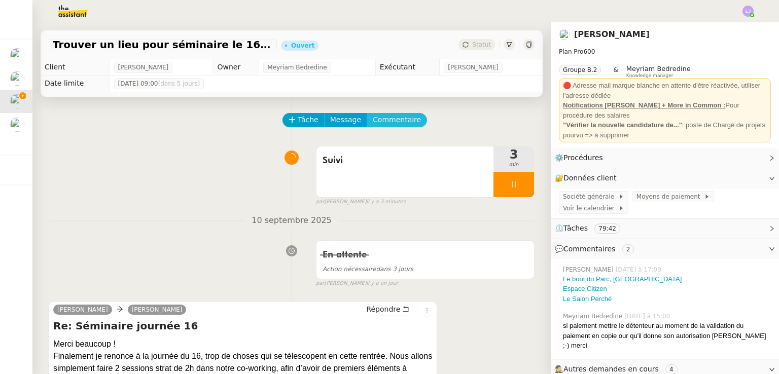
click at [396, 126] on span "Commentaire" at bounding box center [397, 120] width 48 height 12
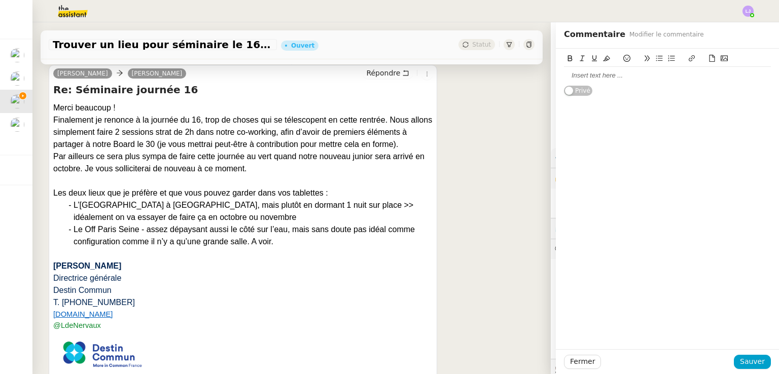
scroll to position [241, 0]
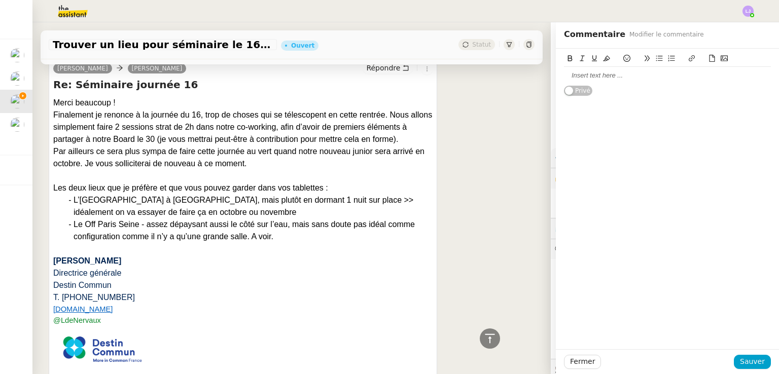
click at [601, 78] on div at bounding box center [667, 75] width 207 height 9
click at [564, 84] on div "AJout CF" at bounding box center [667, 85] width 207 height 9
click at [582, 101] on div at bounding box center [667, 103] width 207 height 9
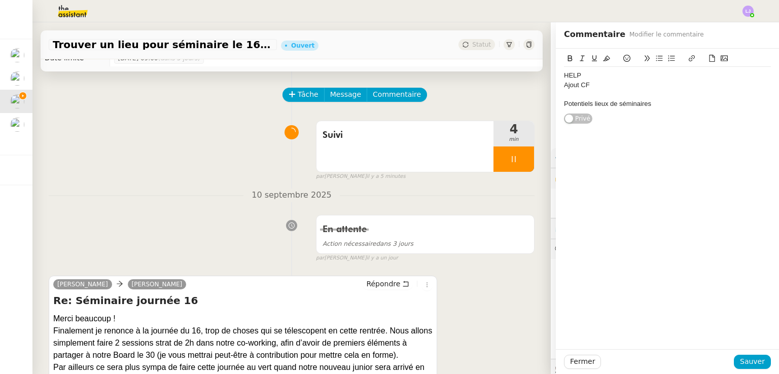
scroll to position [0, 0]
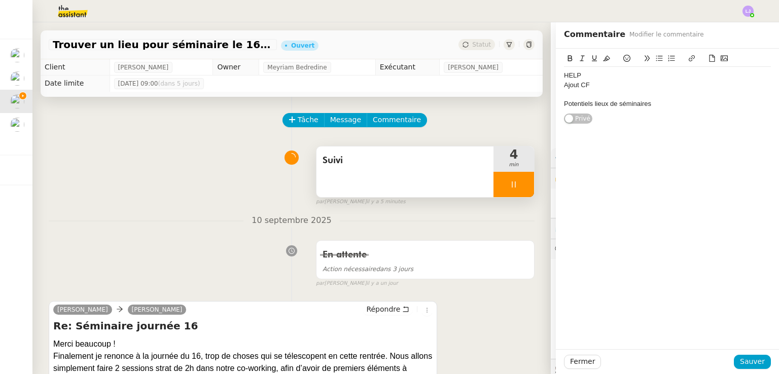
click at [498, 181] on div at bounding box center [513, 184] width 41 height 25
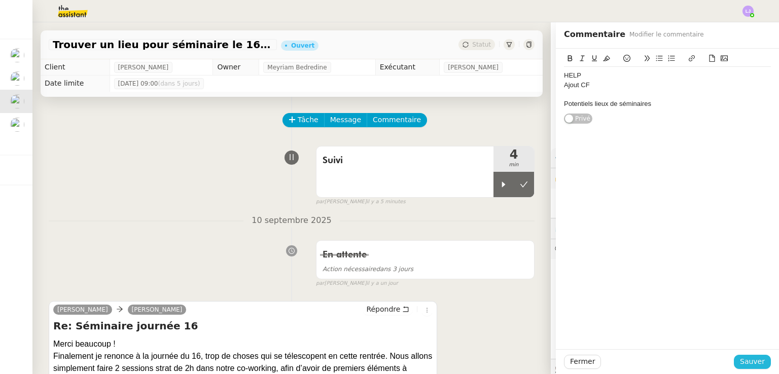
click at [752, 363] on span "Sauver" at bounding box center [752, 362] width 25 height 12
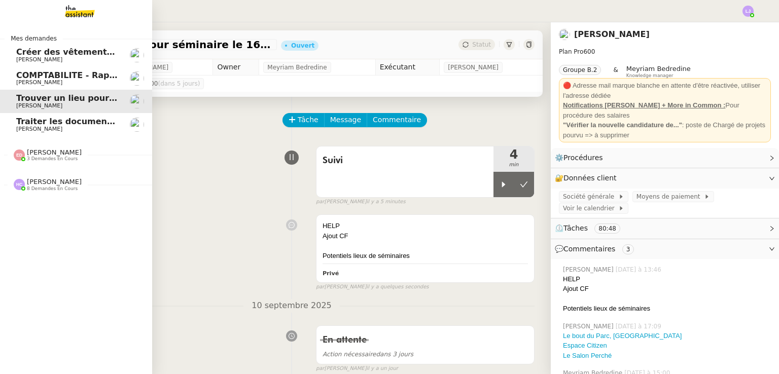
click at [26, 74] on span "COMPTABILITE - Rapprochement bancaire - 11 septembre 2025" at bounding box center [160, 75] width 289 height 10
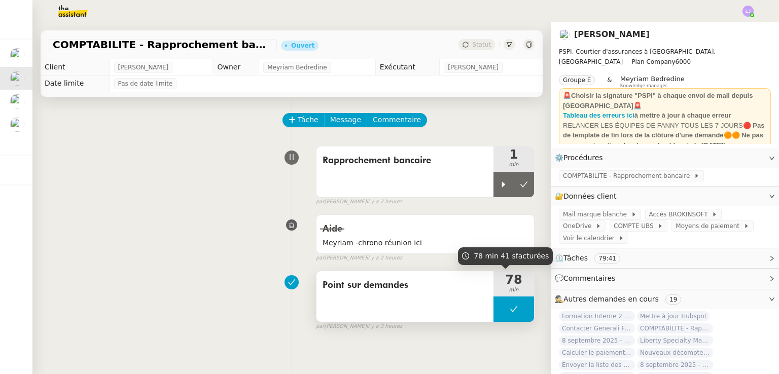
click at [493, 309] on button at bounding box center [513, 309] width 41 height 25
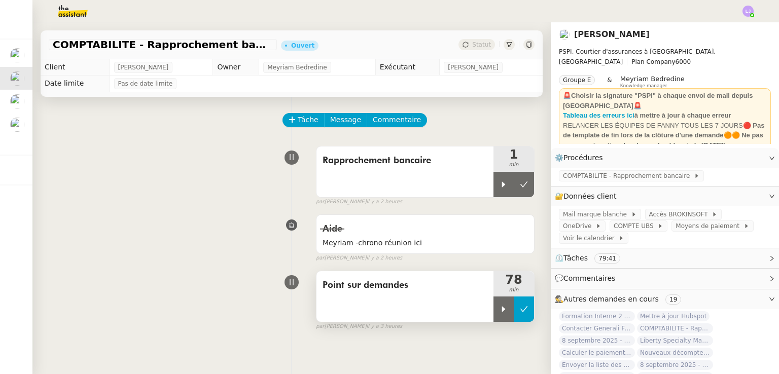
click at [499, 309] on icon at bounding box center [503, 309] width 8 height 8
click at [510, 313] on icon at bounding box center [514, 309] width 8 height 8
click at [516, 314] on button at bounding box center [524, 309] width 20 height 25
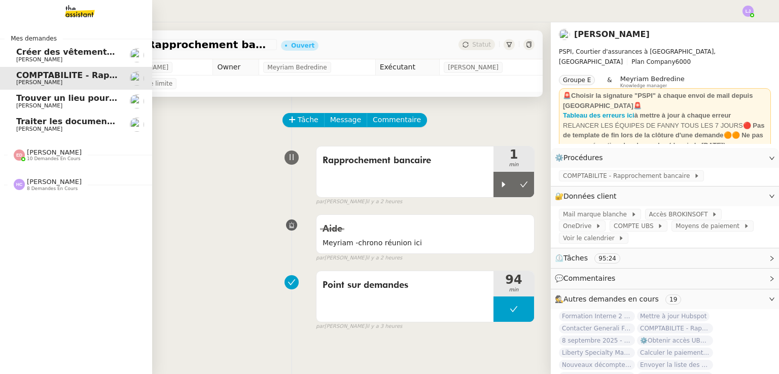
click at [32, 178] on span "[PERSON_NAME]" at bounding box center [54, 182] width 55 height 8
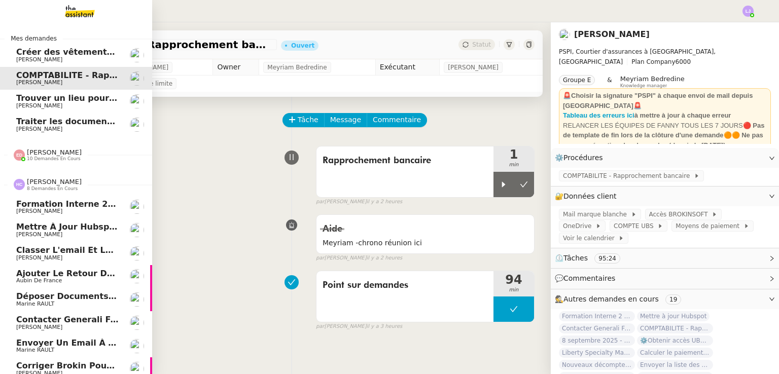
scroll to position [12, 0]
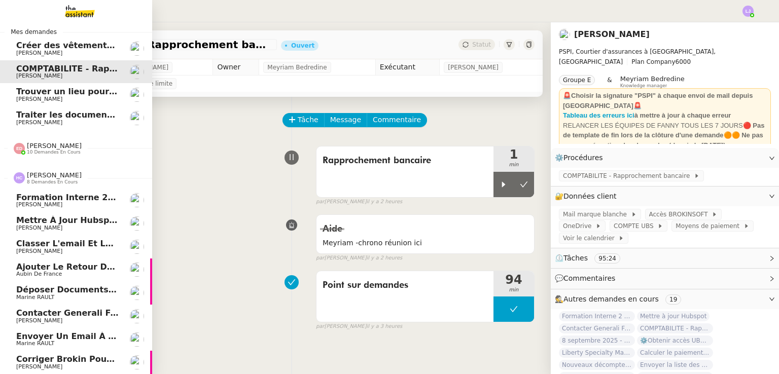
click at [114, 356] on link "Corriger Brokin pour clôture comptable [PERSON_NAME]" at bounding box center [76, 362] width 152 height 23
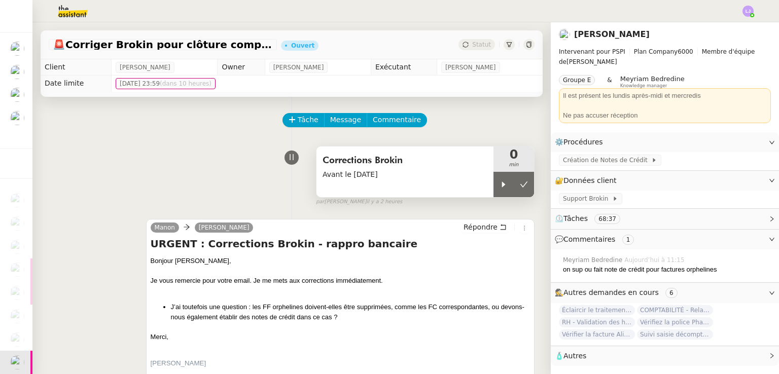
click at [436, 174] on span "Avant le [DATE]" at bounding box center [405, 175] width 165 height 12
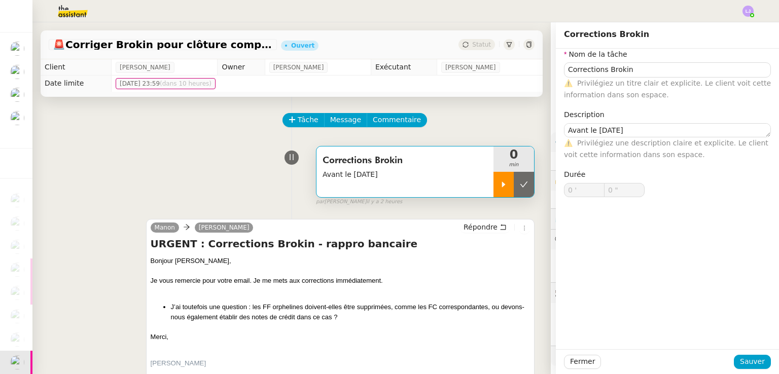
click at [499, 189] on icon at bounding box center [503, 185] width 8 height 8
type input "Corrections Brokin"
type textarea "Avant le [DATE]"
type input "0 '"
type input "0 ""
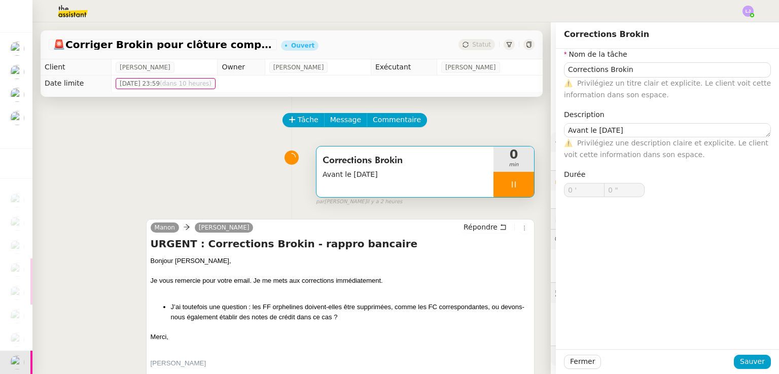
type input "Corrections Brokin"
type textarea "Avant le [DATE]"
type input "0 '"
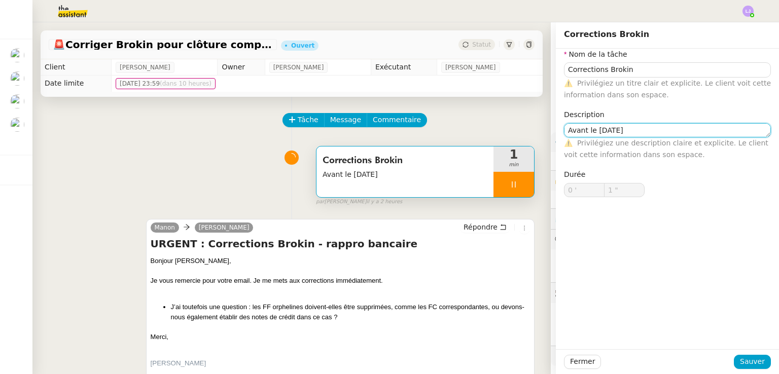
click at [596, 127] on textarea "Avant le [DATE]" at bounding box center [667, 130] width 207 height 14
type input "2 ""
type textarea "Avant le [DATE]"
type input "3 ""
type textarea "Avant le [DATE]"
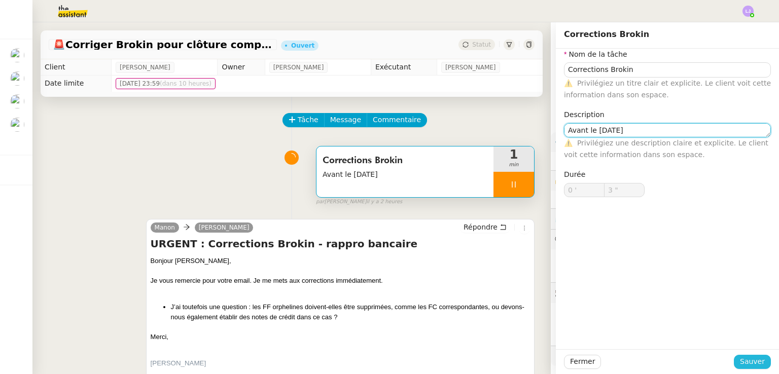
type input "4 ""
type textarea "Avant le [DATE]"
click at [757, 363] on span "Sauver" at bounding box center [752, 362] width 25 height 12
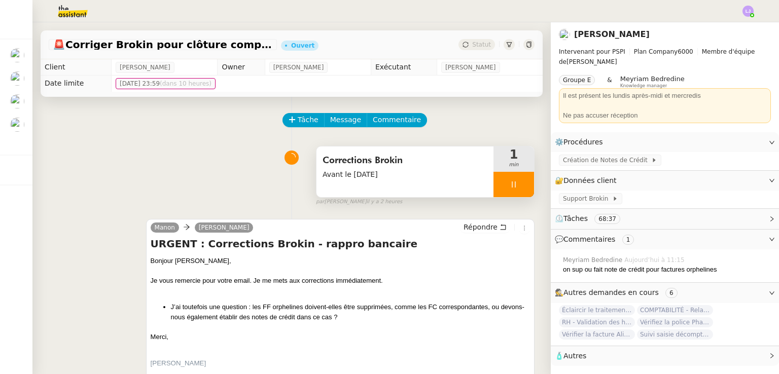
click at [431, 165] on span "Corrections Brokin" at bounding box center [405, 160] width 165 height 15
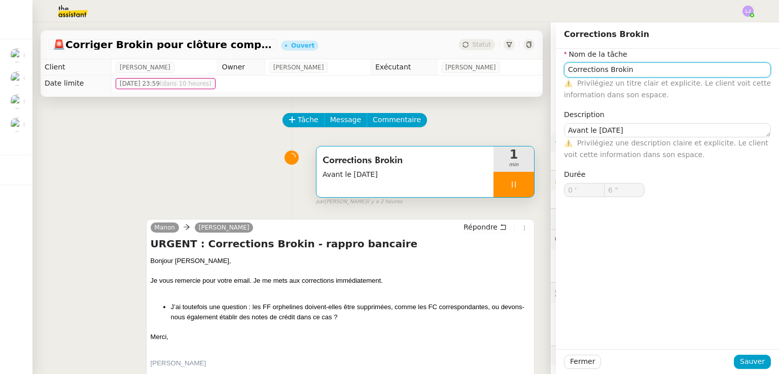
click at [637, 66] on input "Corrections Brokin" at bounding box center [667, 69] width 207 height 15
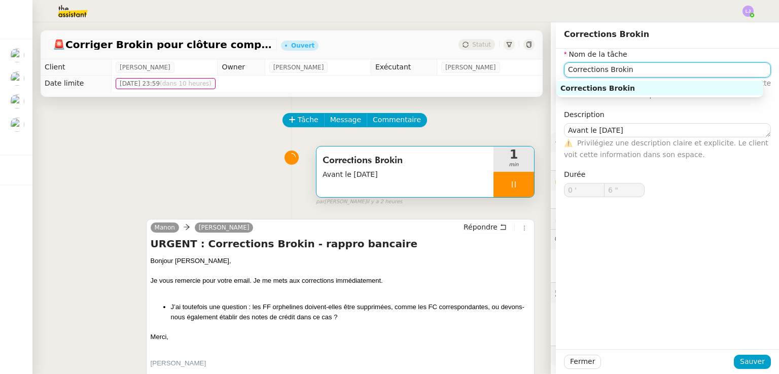
type input "7 ""
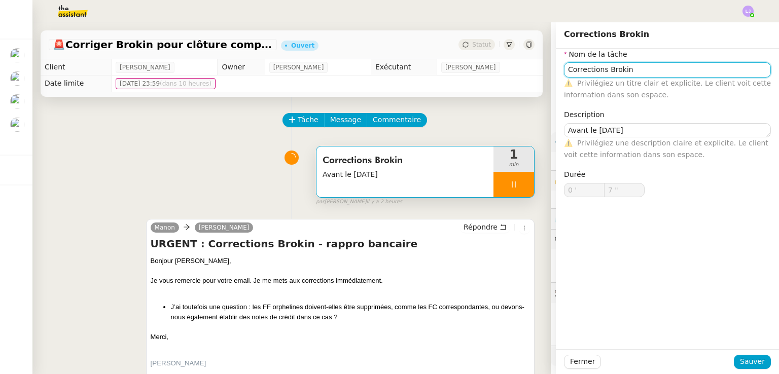
type input "Corrections Brokin ("
type input "8 ""
type input "Corrections Brokin (USD"
type input "10 ""
type input "Corrections Brokin (USD)"
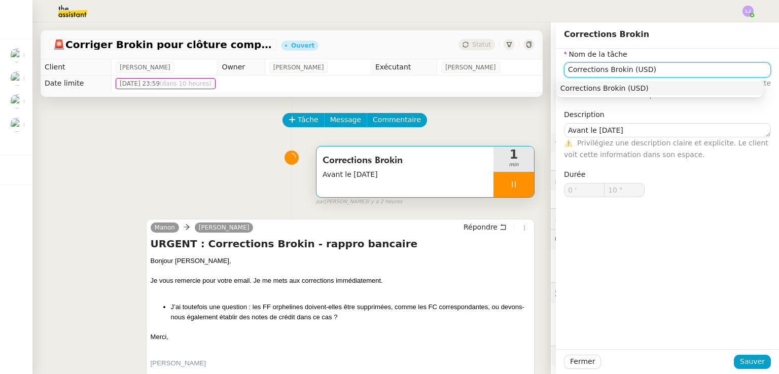
type input "11 ""
type input "Corrections Brokin (USD)"
click at [751, 364] on span "Sauver" at bounding box center [752, 362] width 25 height 12
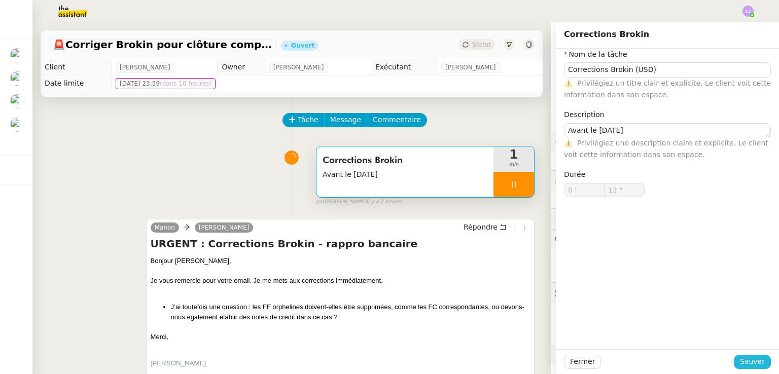
type input "13 ""
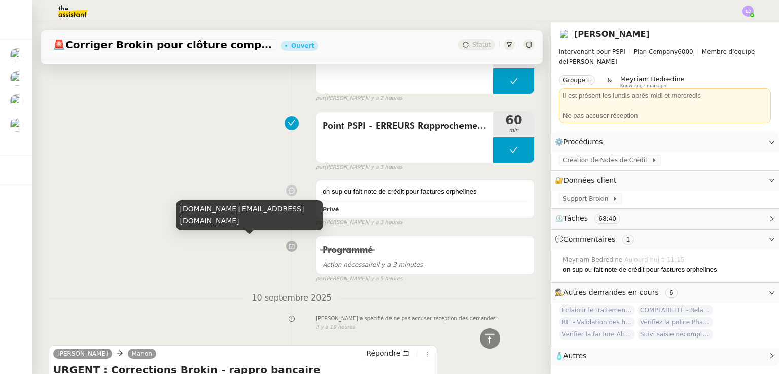
scroll to position [1030, 0]
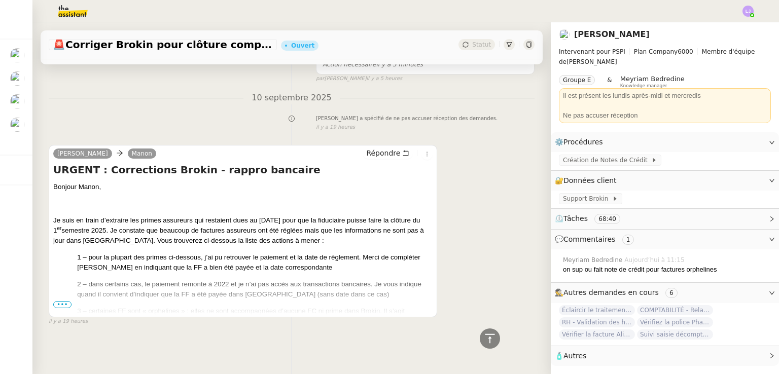
click at [62, 301] on span "•••" at bounding box center [62, 304] width 18 height 7
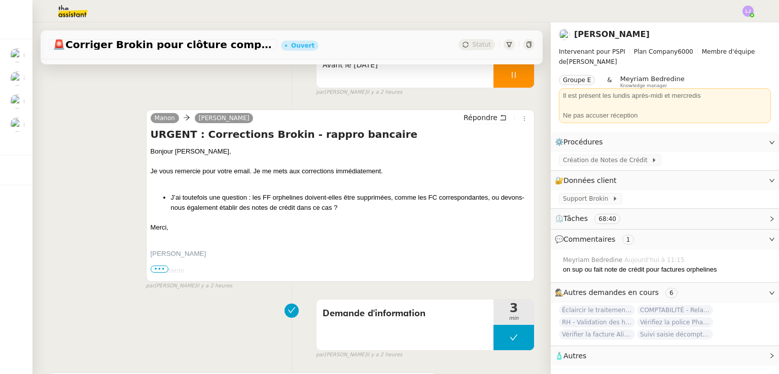
scroll to position [0, 0]
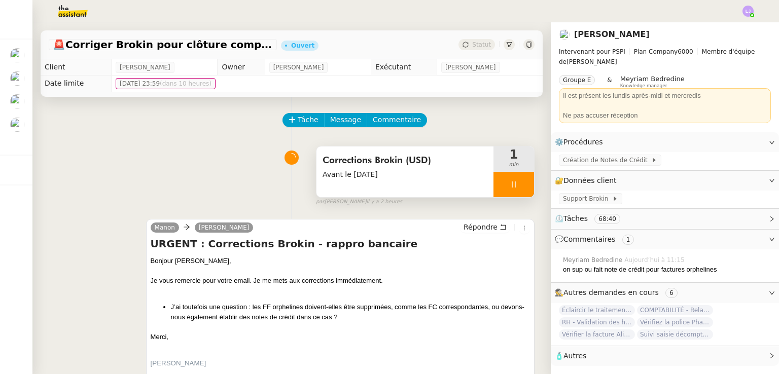
click at [437, 170] on span "Avant le [DATE]" at bounding box center [405, 175] width 165 height 12
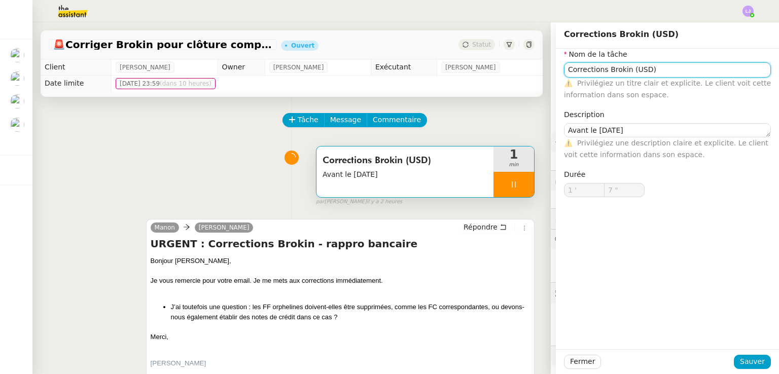
click at [626, 70] on input "Corrections Brokin (USD)" at bounding box center [667, 69] width 207 height 15
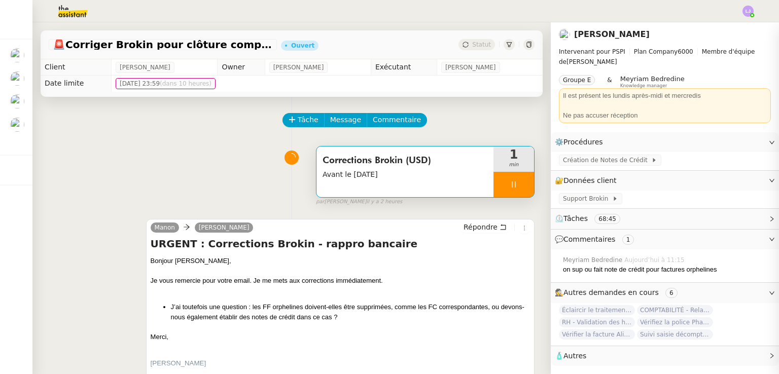
type input "Corrections Brokin ([GEOGRAPHIC_DATA])"
type input "9 ""
type input "Corrections Brokin (EUR)"
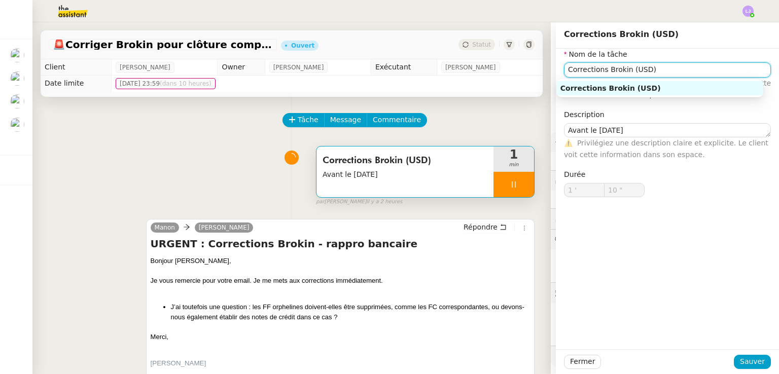
click at [626, 70] on input "Corrections Brokin (USD)" at bounding box center [667, 69] width 207 height 15
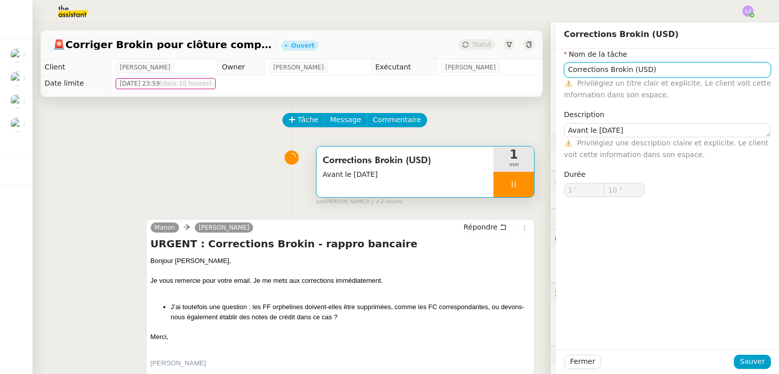
type input "Corrections Brokin (E)"
type input "11 ""
type input "Corrections Brokin (EUR)"
type input "12 ""
type input "Corrections Brokin (EUR)"
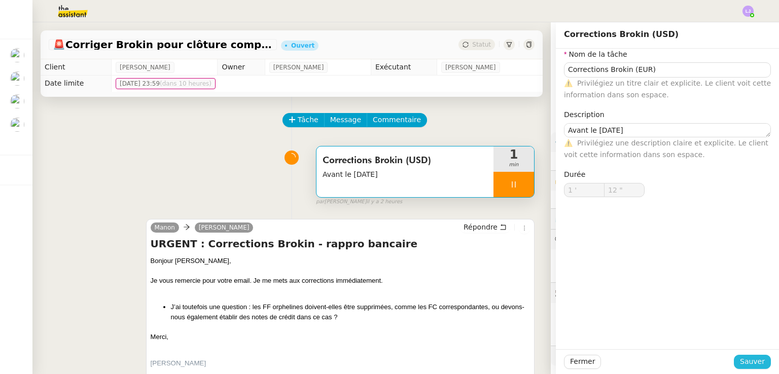
click at [745, 360] on span "Sauver" at bounding box center [752, 362] width 25 height 12
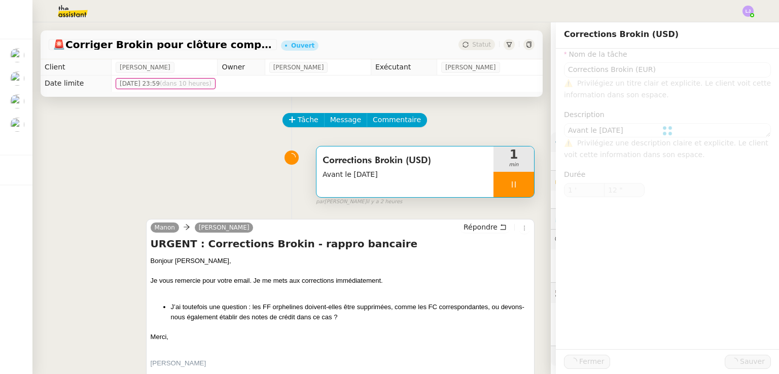
type input "13 ""
type input "Corrections Brokin (EUR)"
type textarea "Avant le [DATE]"
type input "1 '"
type input "13 ""
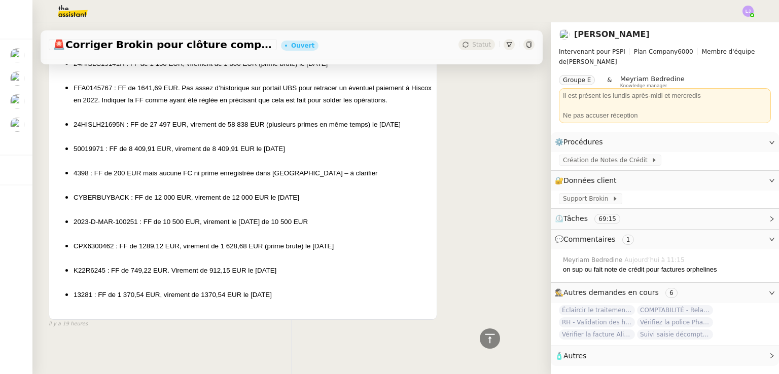
scroll to position [3546, 0]
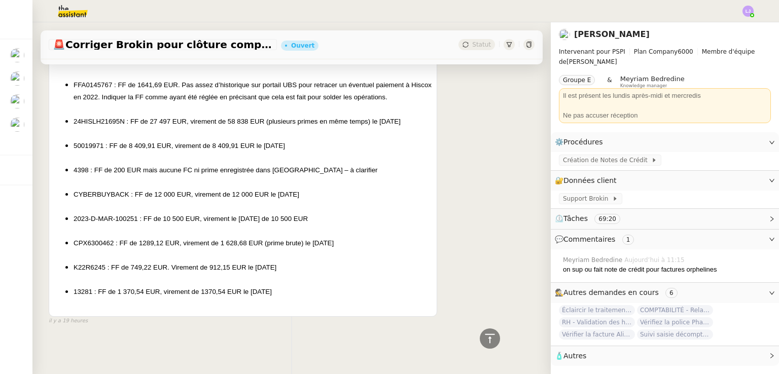
click at [82, 293] on span "13281 : FF de 1 370,54 EUR, virement de 1370,54 EUR le [DATE]" at bounding box center [173, 292] width 198 height 8
copy span "13281"
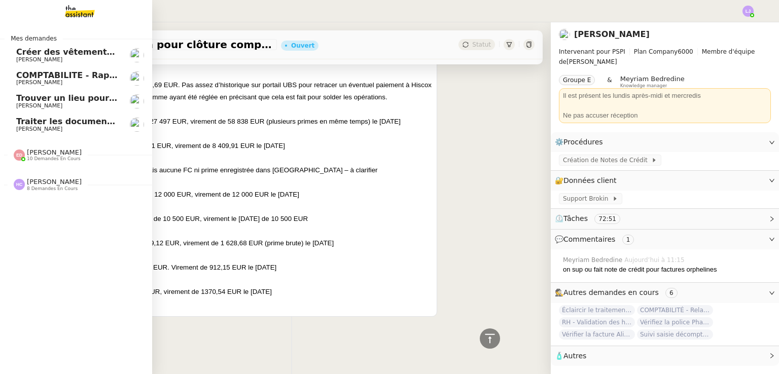
click at [52, 178] on span "[PERSON_NAME]" at bounding box center [54, 182] width 55 height 8
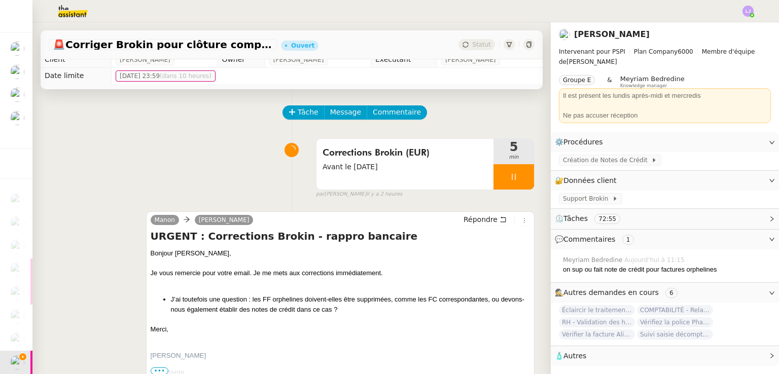
scroll to position [0, 0]
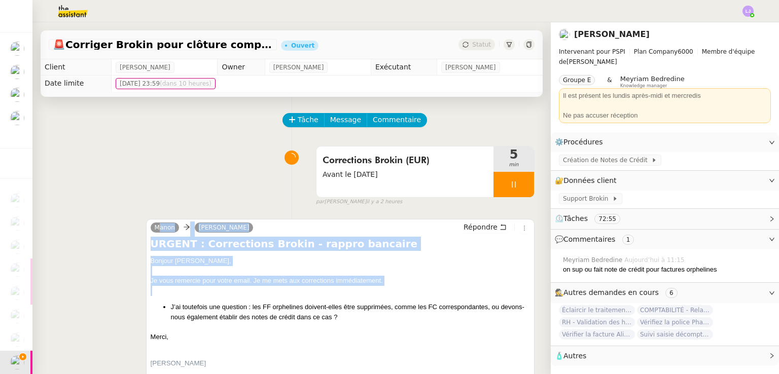
drag, startPoint x: 235, startPoint y: 293, endPoint x: 212, endPoint y: 189, distance: 106.0
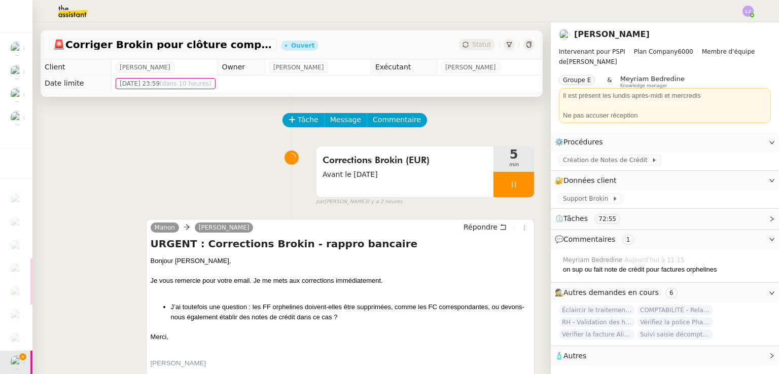
click at [212, 189] on div "Corrections Brokin (EUR) Avant le [DATE] 5 min false par [PERSON_NAME] il y a 2…" at bounding box center [292, 173] width 486 height 65
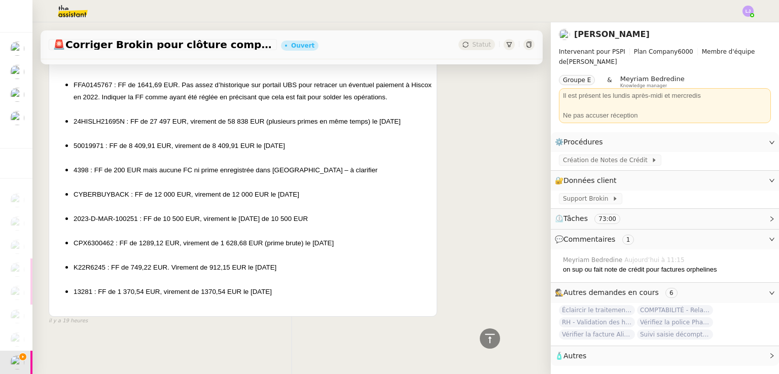
scroll to position [3550, 0]
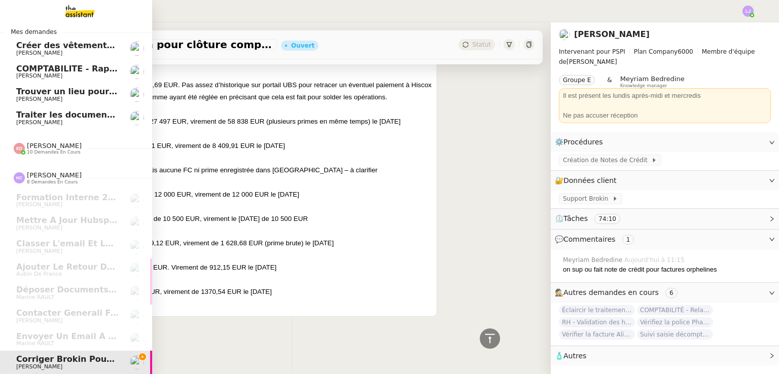
click at [62, 150] on span "10 demandes en cours" at bounding box center [54, 153] width 54 height 6
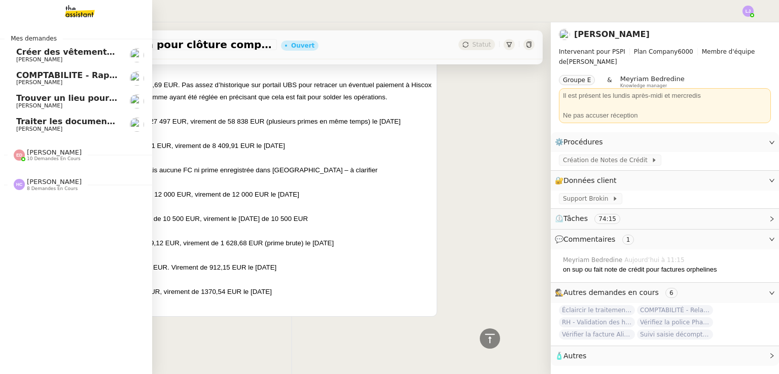
scroll to position [0, 0]
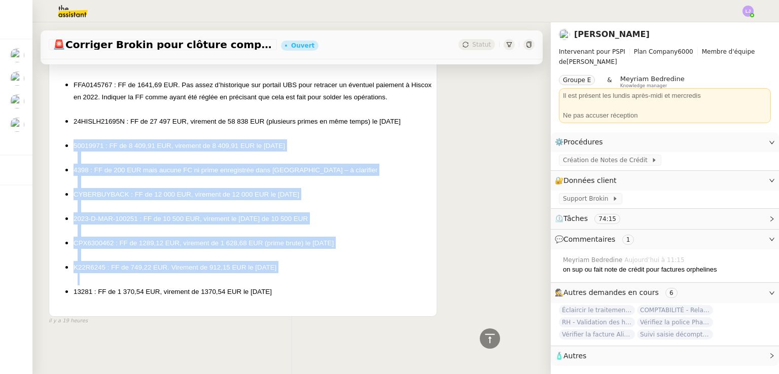
drag, startPoint x: 317, startPoint y: 279, endPoint x: 71, endPoint y: 138, distance: 283.7
click at [285, 279] on p at bounding box center [255, 279] width 355 height 12
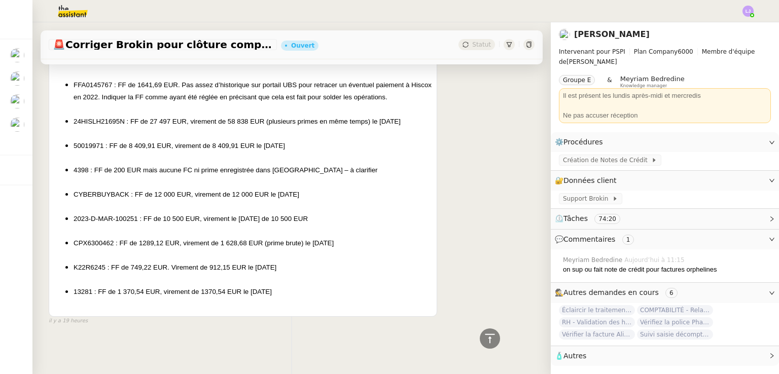
drag, startPoint x: 292, startPoint y: 289, endPoint x: 85, endPoint y: 99, distance: 280.3
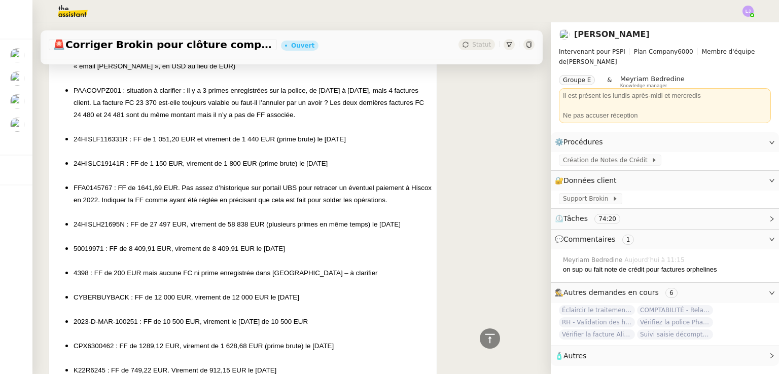
scroll to position [3551, 0]
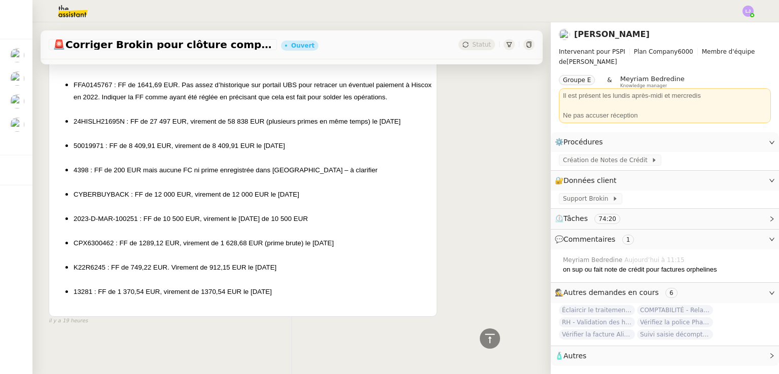
click at [487, 342] on icon at bounding box center [490, 339] width 12 height 12
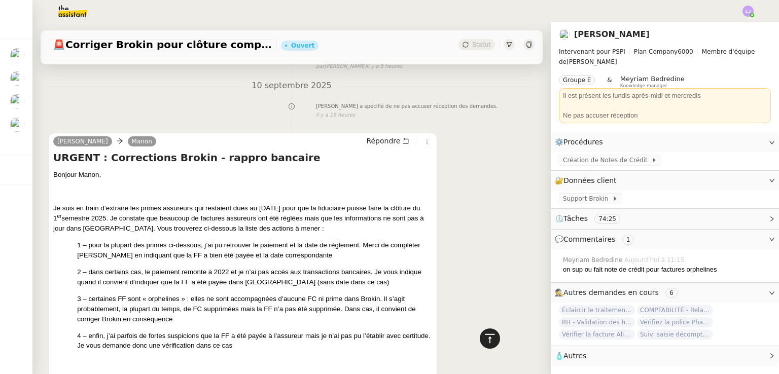
scroll to position [0, 0]
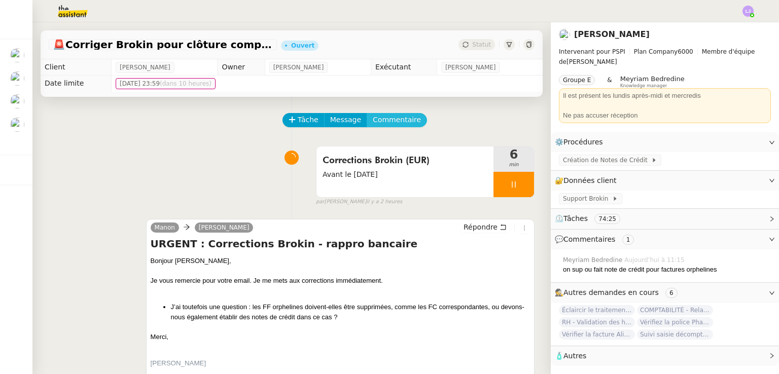
click at [376, 126] on span "Commentaire" at bounding box center [397, 120] width 48 height 12
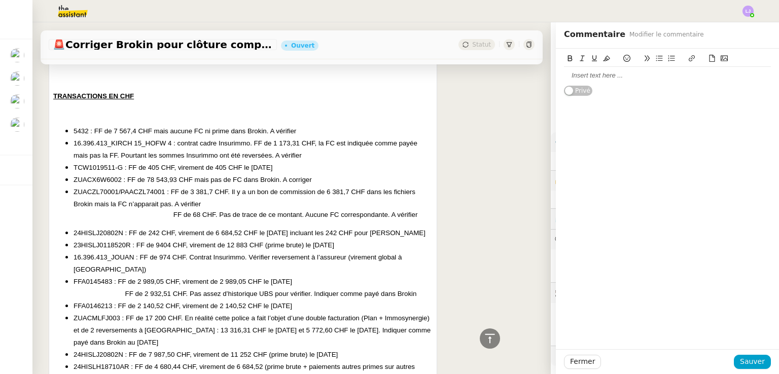
scroll to position [1987, 0]
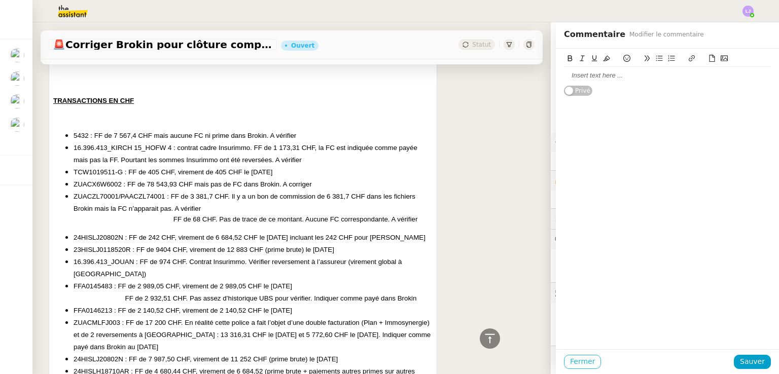
click at [579, 364] on span "Fermer" at bounding box center [582, 362] width 25 height 12
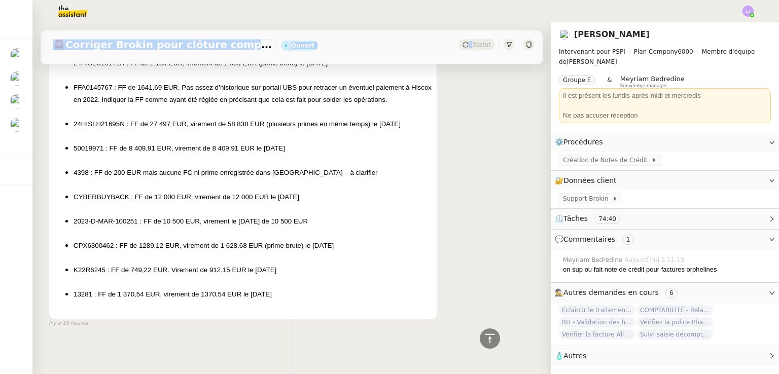
scroll to position [3551, 0]
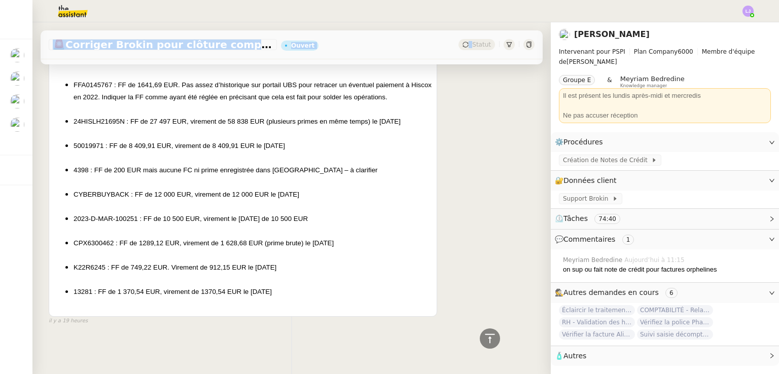
drag, startPoint x: 62, startPoint y: 165, endPoint x: 339, endPoint y: 289, distance: 303.0
copy div "2023-D-MAM-100880 : FF de 51 864 EUR, virement de 53 796,72 EUR le 27.05.2024 (…"
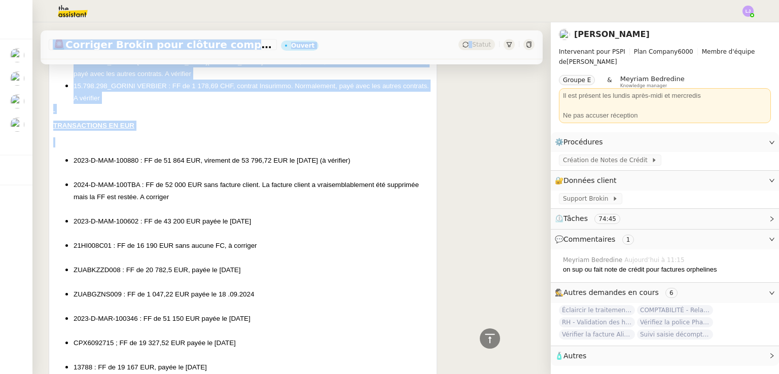
scroll to position [2652, 0]
click at [249, 216] on p at bounding box center [255, 210] width 355 height 12
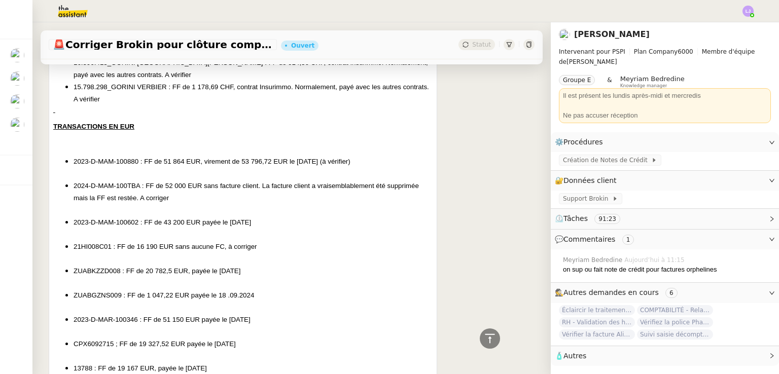
click at [654, 218] on span "⏲️ Tâches 91:23" at bounding box center [657, 219] width 204 height 12
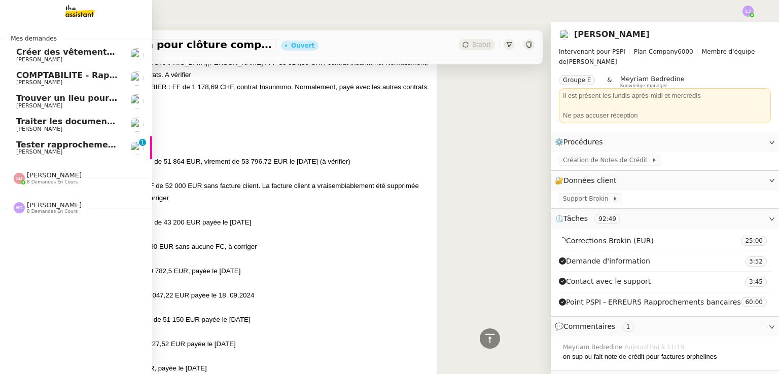
click at [24, 151] on span "[PERSON_NAME]" at bounding box center [39, 152] width 46 height 7
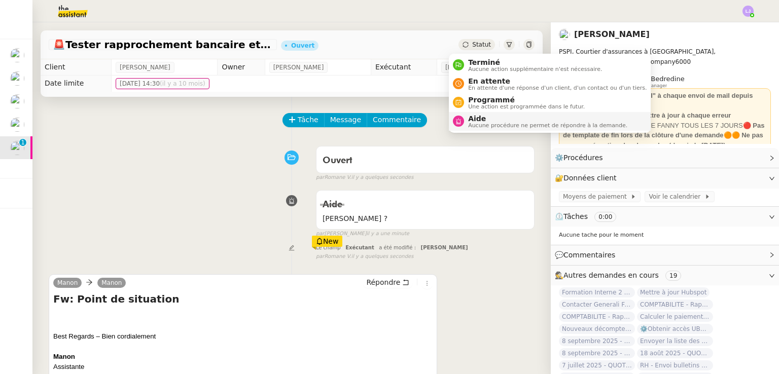
click at [515, 118] on span "Aide" at bounding box center [547, 119] width 159 height 8
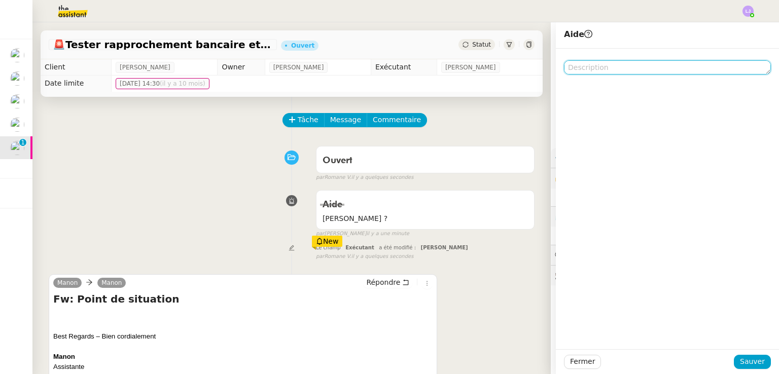
click at [643, 70] on textarea at bounding box center [667, 67] width 207 height 14
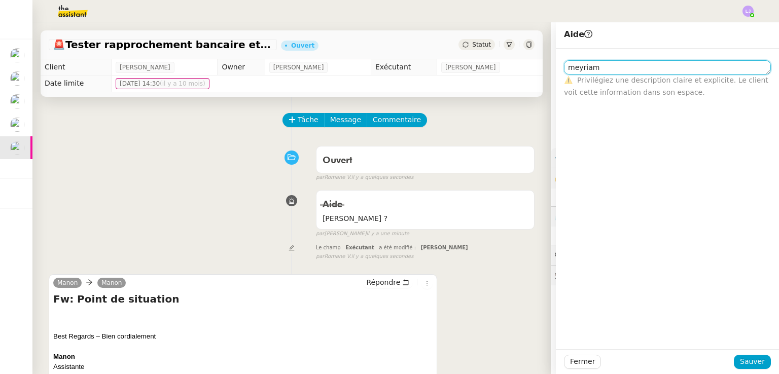
type textarea "meyriam"
click at [748, 364] on span "Sauver" at bounding box center [752, 362] width 25 height 12
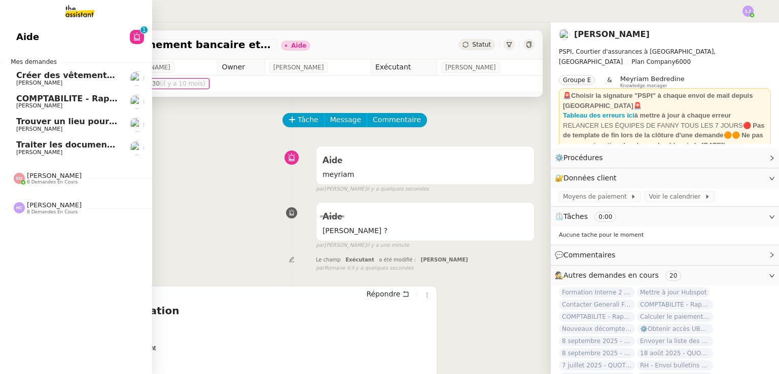
click at [38, 215] on div "Hannah Cassar 8 demandes en cours" at bounding box center [76, 203] width 152 height 29
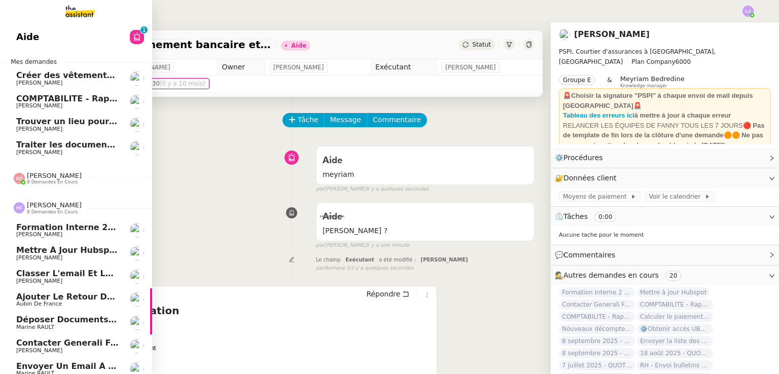
scroll to position [35, 0]
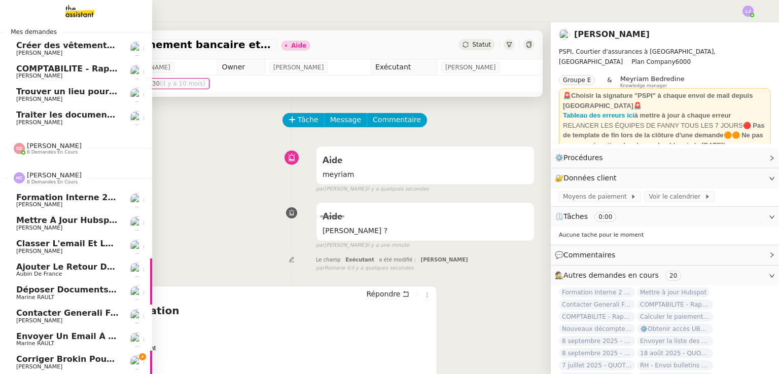
click at [75, 358] on span "Corriger Brokin pour clôture comptable" at bounding box center [107, 359] width 183 height 10
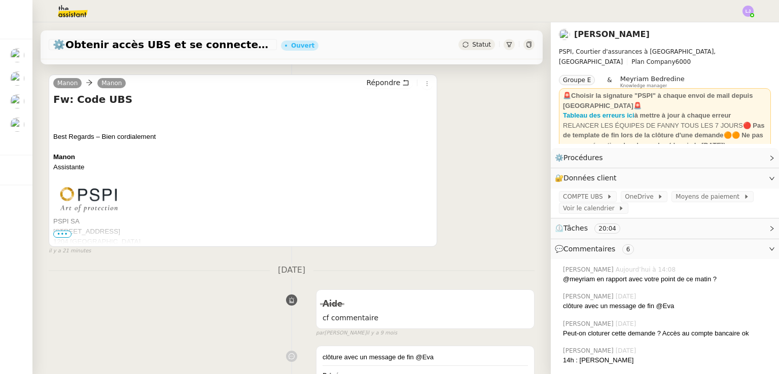
scroll to position [429, 0]
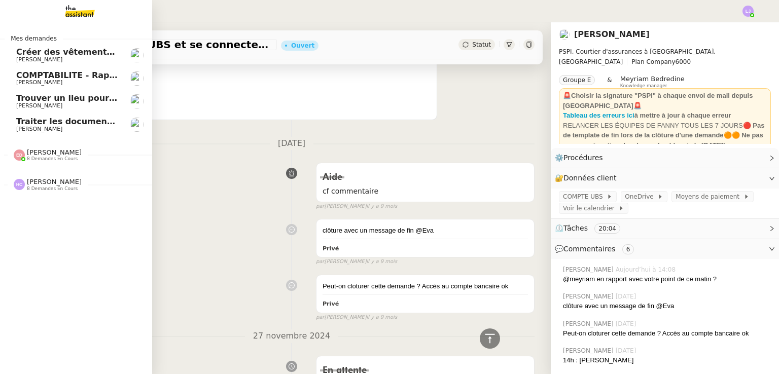
click at [68, 184] on span "[PERSON_NAME]" at bounding box center [54, 182] width 55 height 8
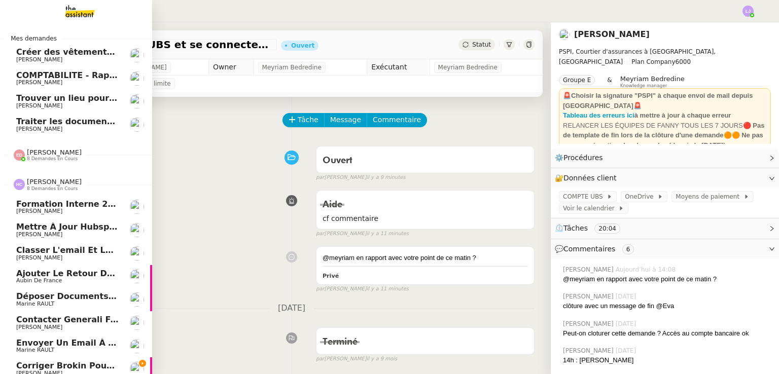
scroll to position [8, 0]
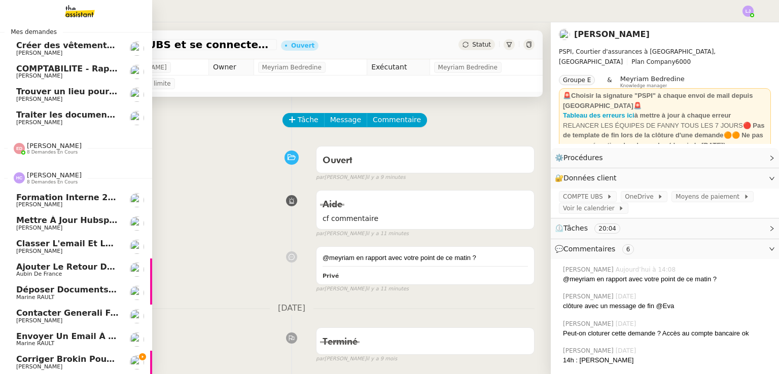
click at [115, 352] on link "Corriger Brokin pour clôture comptable [PERSON_NAME]" at bounding box center [76, 362] width 152 height 23
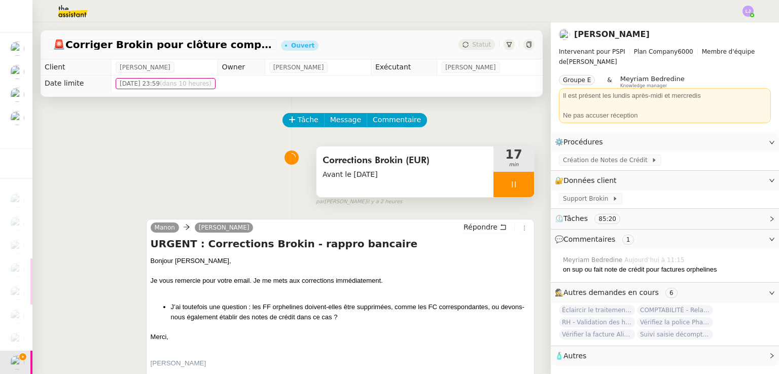
click at [408, 183] on div "Corrections Brokin (EUR) Avant le [DATE]" at bounding box center [404, 172] width 177 height 51
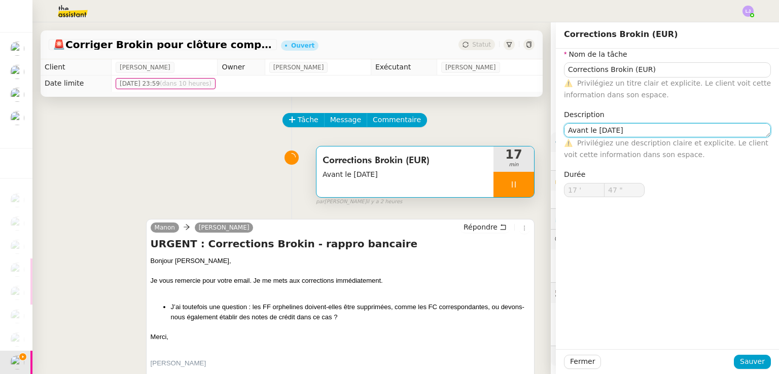
type input "48 ""
click at [590, 132] on textarea "Avant le [DATE]" at bounding box center [667, 130] width 207 height 14
type textarea "Avant le [DATE]"
type input "50 ""
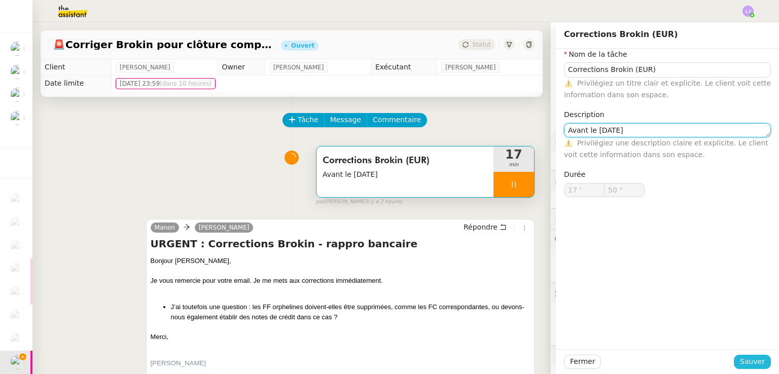
type textarea "Avant le [DATE]"
click at [749, 365] on span "Sauver" at bounding box center [752, 362] width 25 height 12
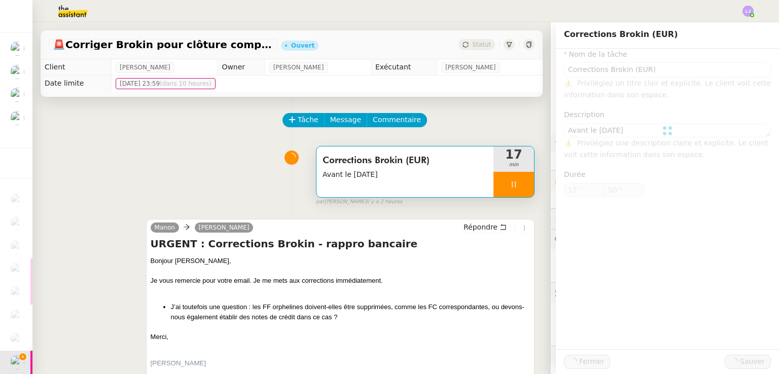
type input "Corrections Brokin (EUR)"
type textarea "Avant le [DATE]"
type input "17 '"
type input "51 ""
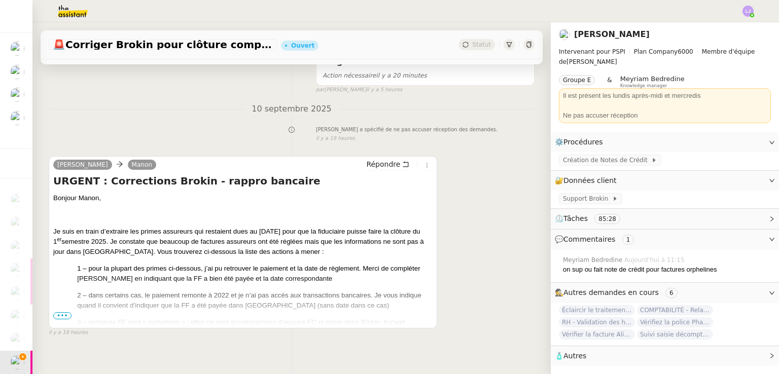
scroll to position [1030, 0]
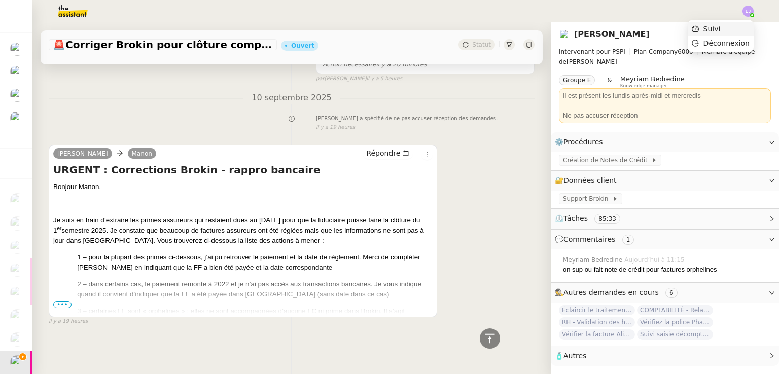
click at [739, 30] on li "Suivi" at bounding box center [721, 29] width 66 height 14
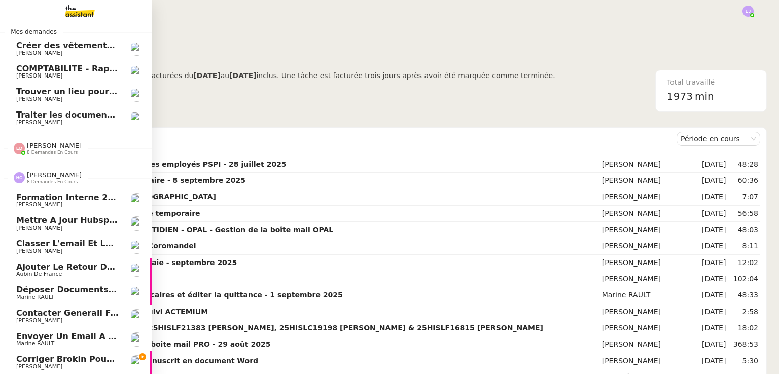
click at [100, 356] on span "Corriger Brokin pour clôture comptable" at bounding box center [107, 359] width 183 height 10
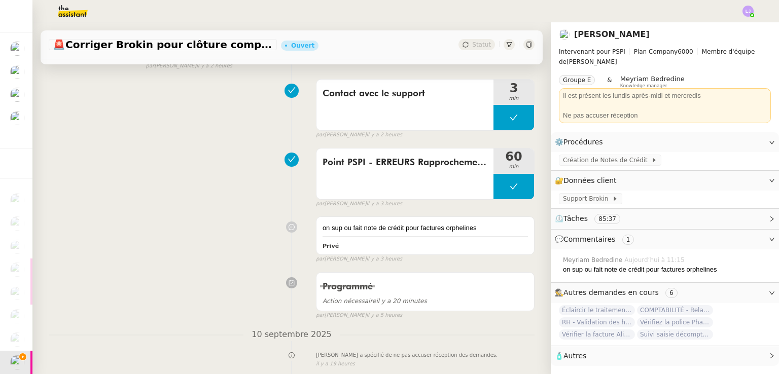
scroll to position [1030, 0]
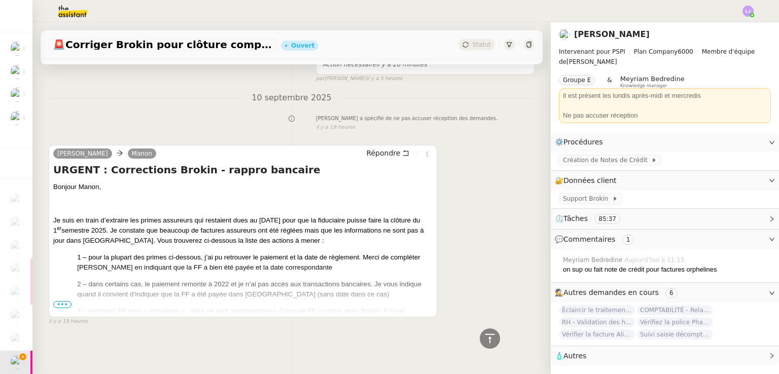
click at [63, 301] on span "•••" at bounding box center [62, 304] width 18 height 7
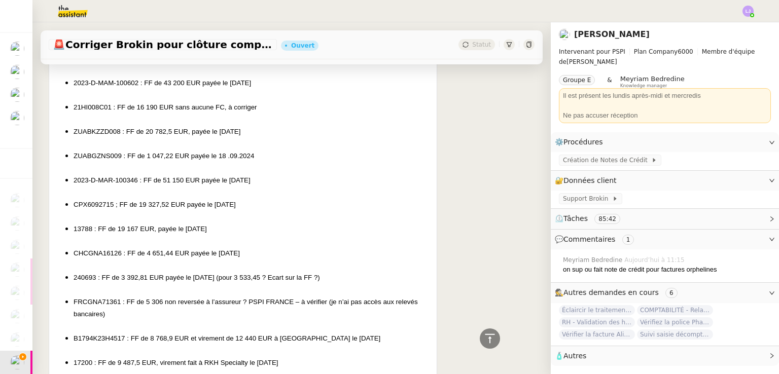
scroll to position [2816, 0]
